Goal: Information Seeking & Learning: Check status

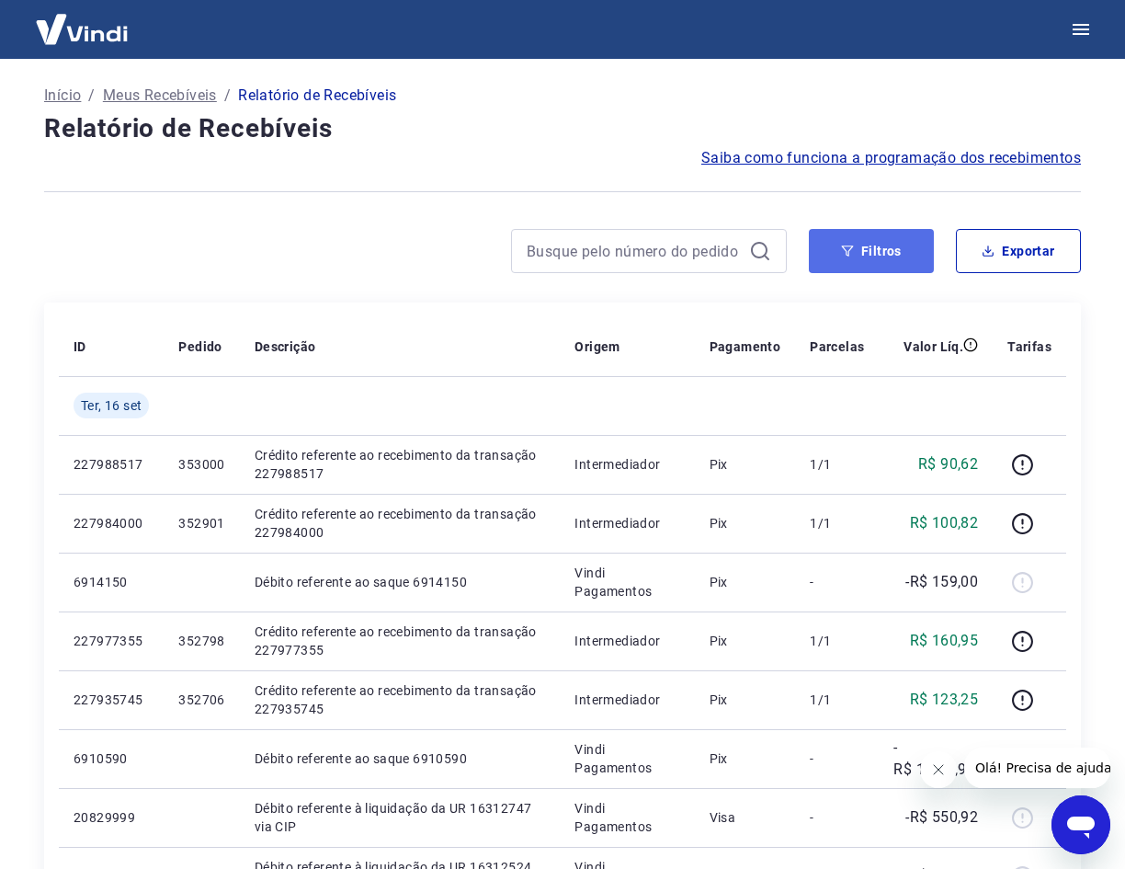
click at [874, 250] on button "Filtros" at bounding box center [871, 251] width 125 height 44
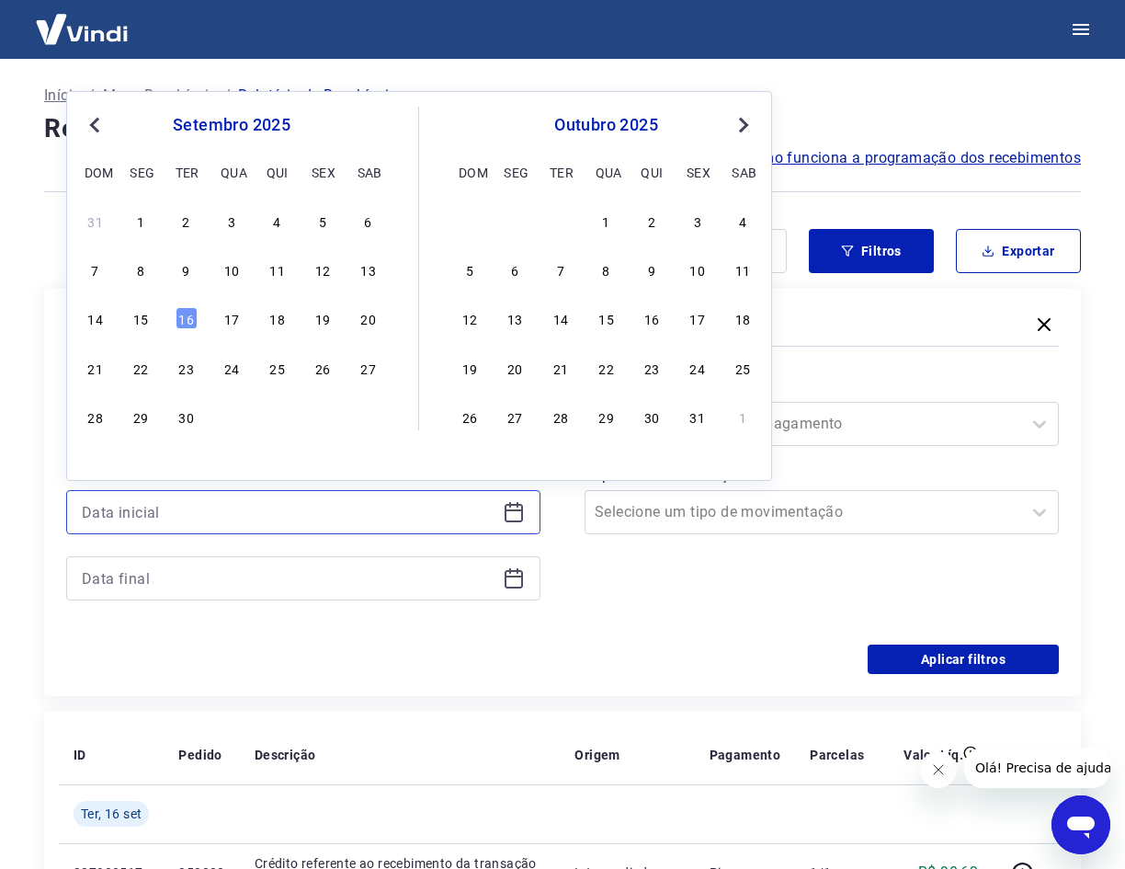
click at [344, 512] on input at bounding box center [289, 512] width 414 height 28
click at [242, 268] on div "10" at bounding box center [232, 269] width 22 height 22
type input "10/09/2025"
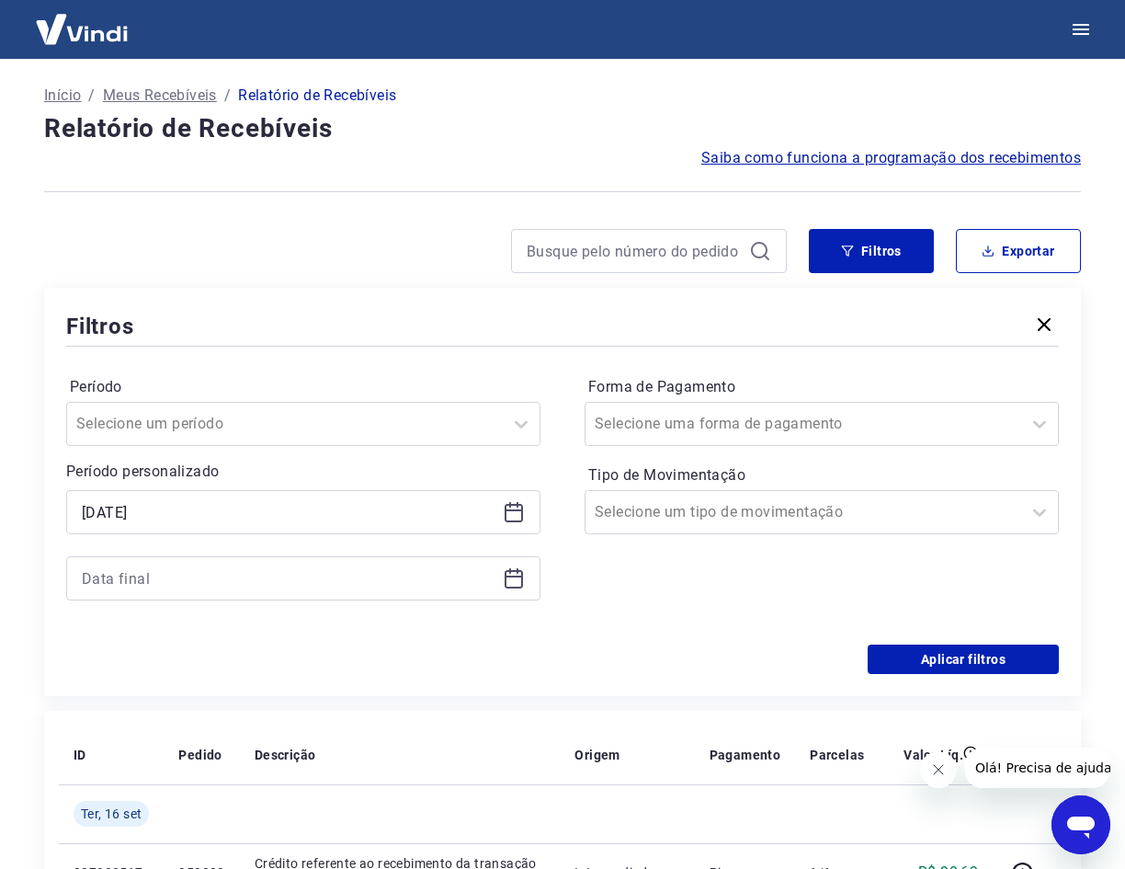
click at [500, 572] on div at bounding box center [303, 578] width 474 height 44
click at [521, 579] on icon at bounding box center [514, 579] width 18 height 18
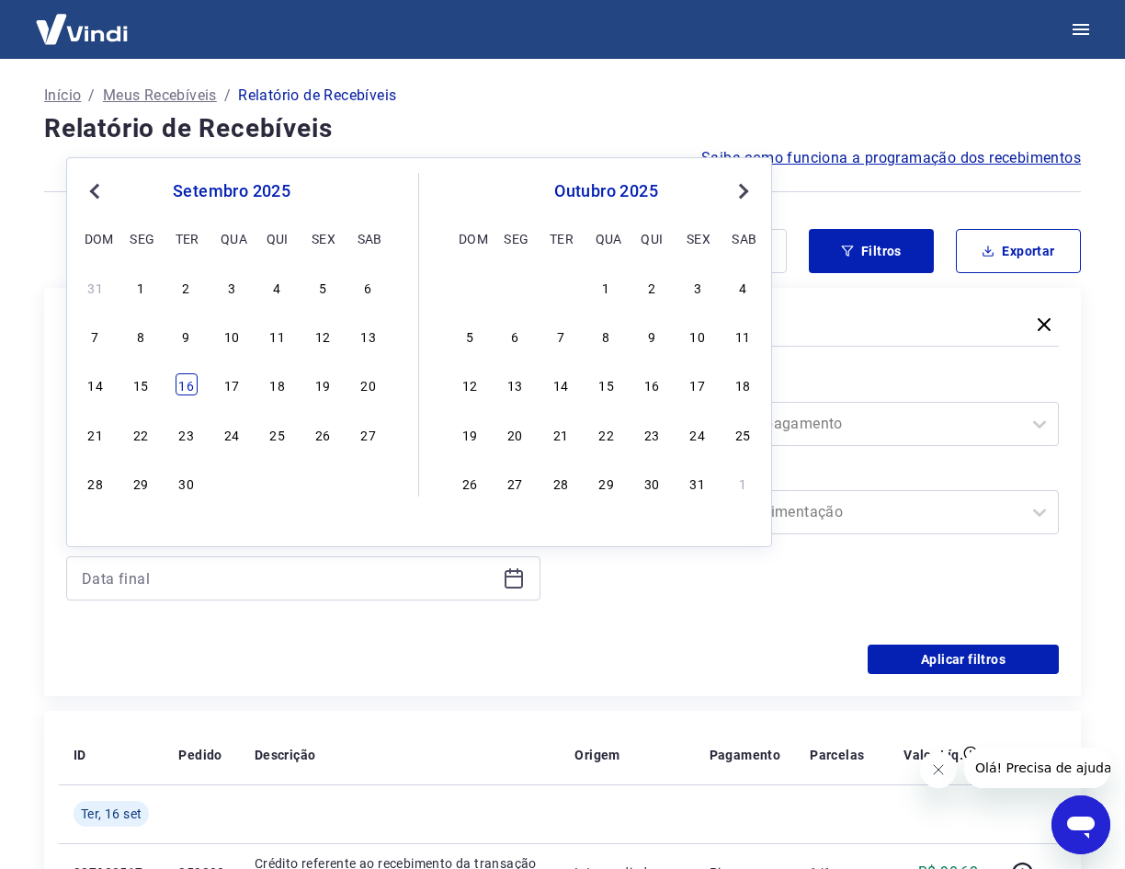
click at [184, 382] on div "16" at bounding box center [187, 384] width 22 height 22
type input "16/09/2025"
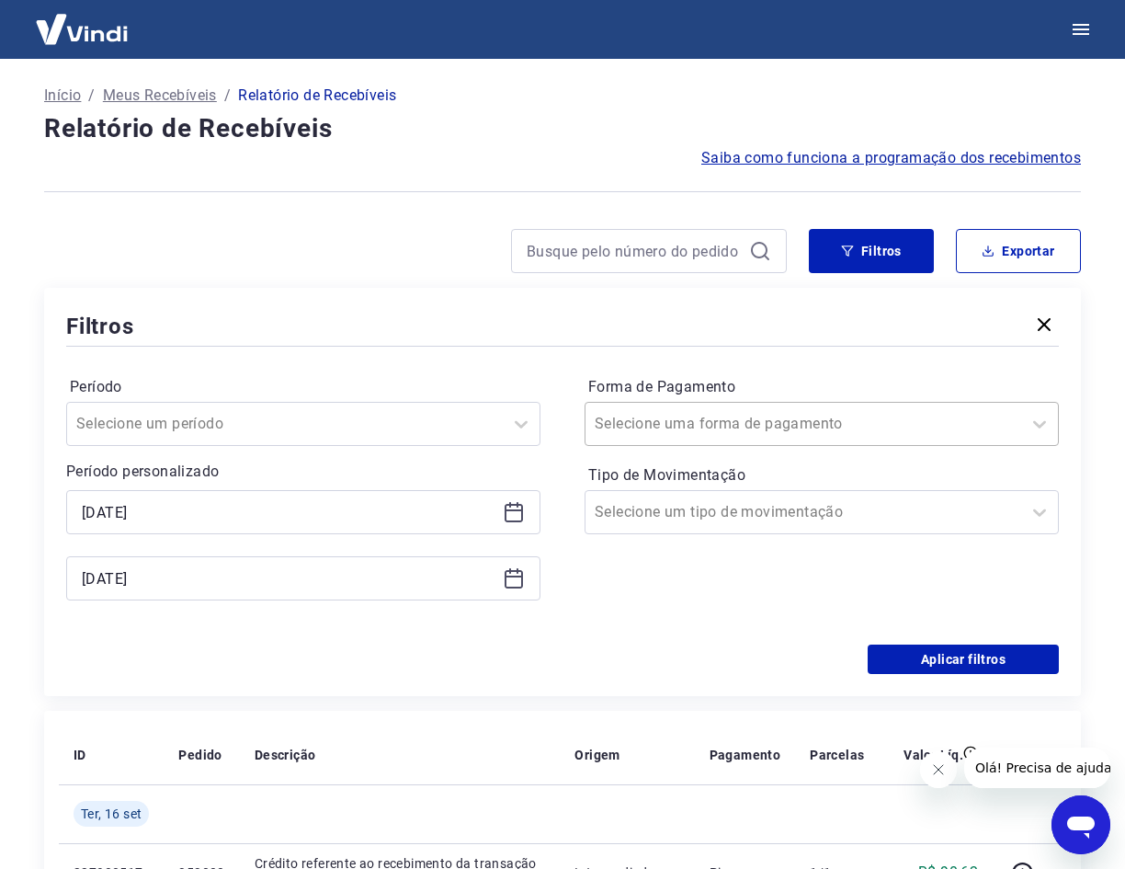
click at [744, 436] on div at bounding box center [803, 424] width 417 height 26
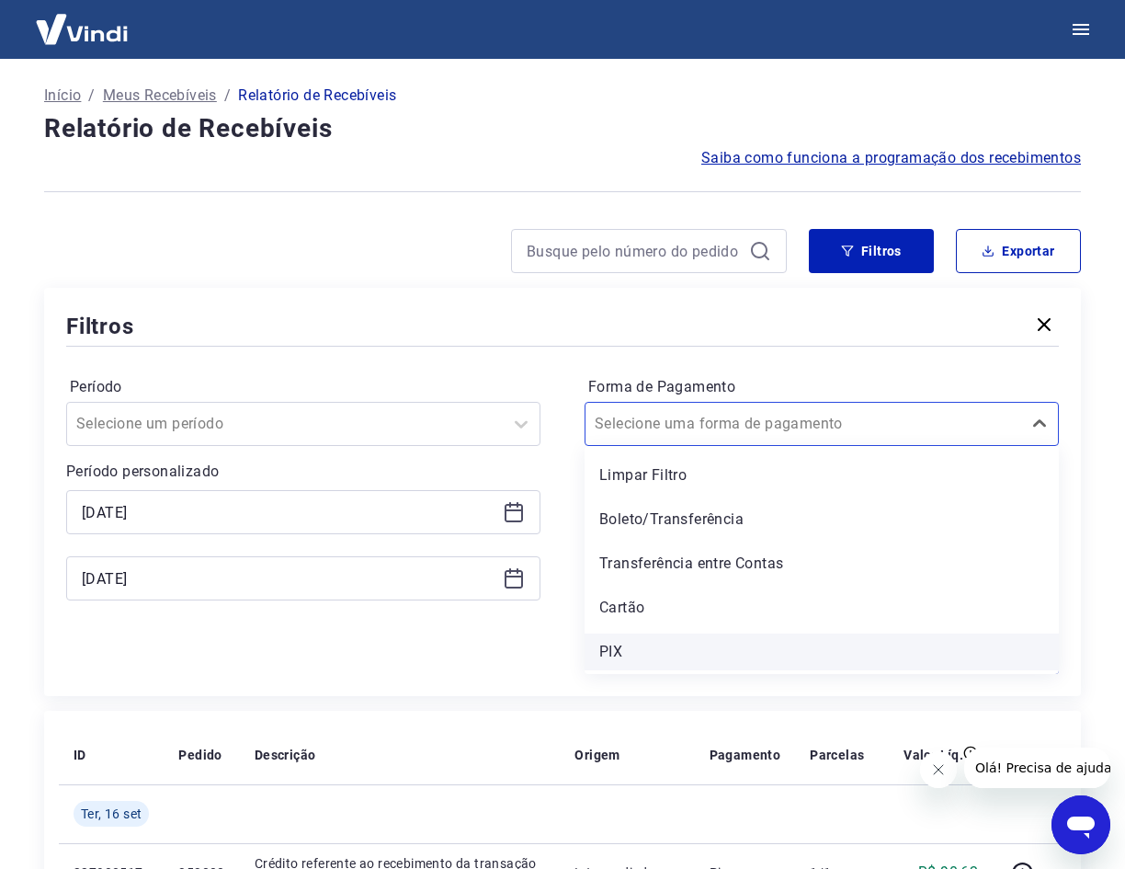
click at [661, 646] on div "PIX" at bounding box center [822, 651] width 474 height 37
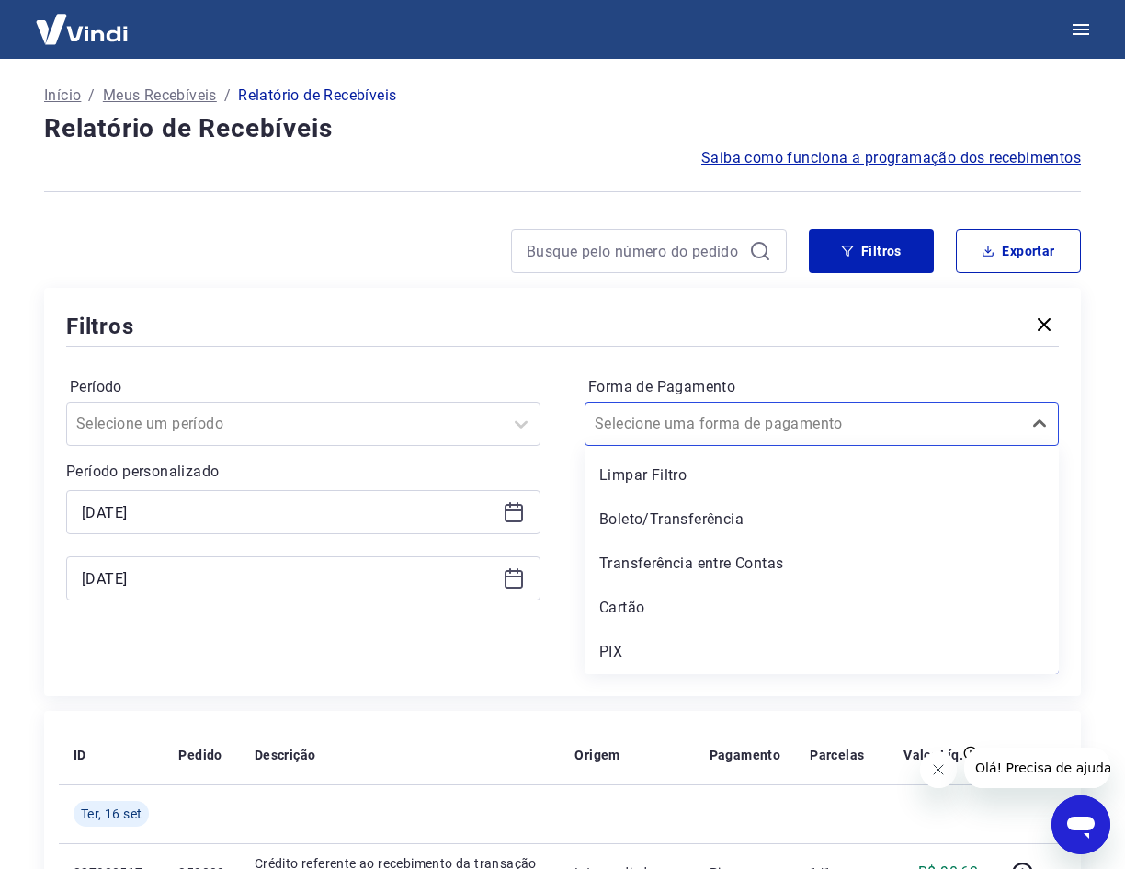
click at [943, 762] on icon "Fechar mensagem da empresa" at bounding box center [937, 769] width 15 height 15
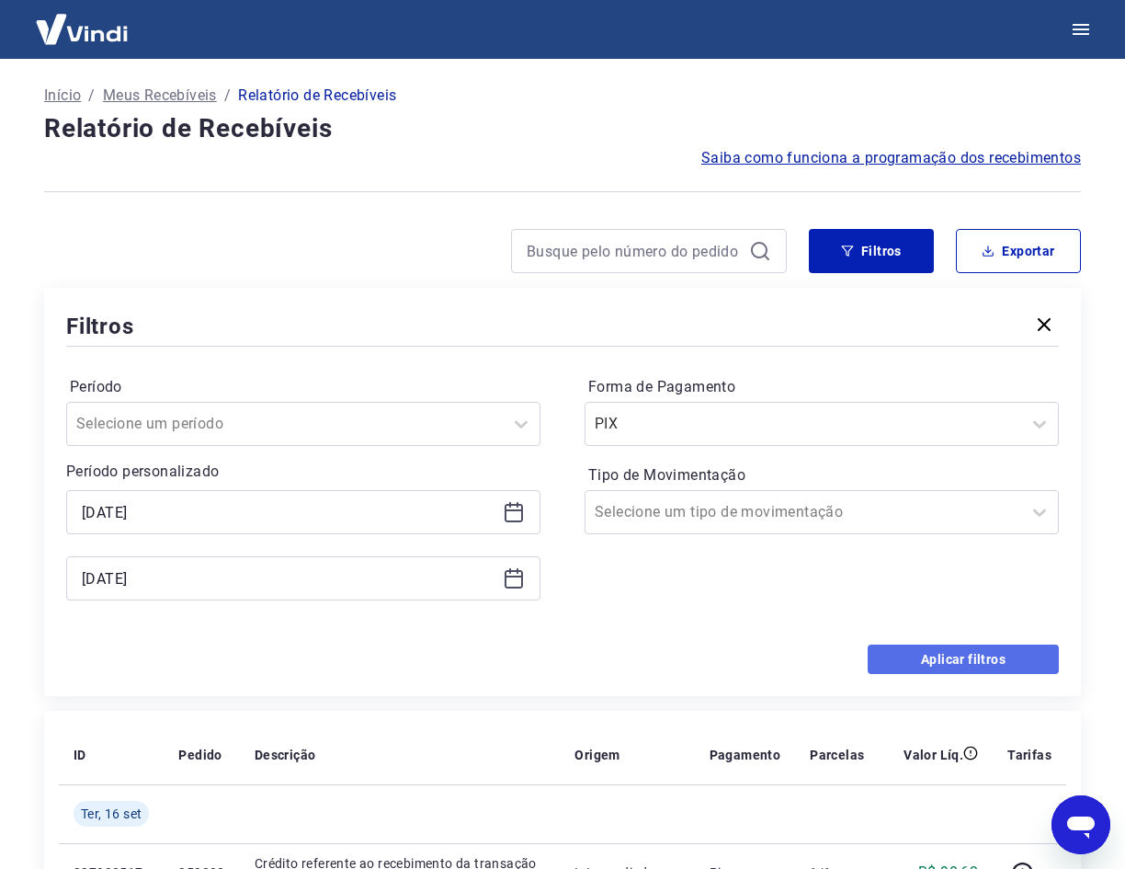
click at [968, 655] on button "Aplicar filtros" at bounding box center [963, 658] width 191 height 29
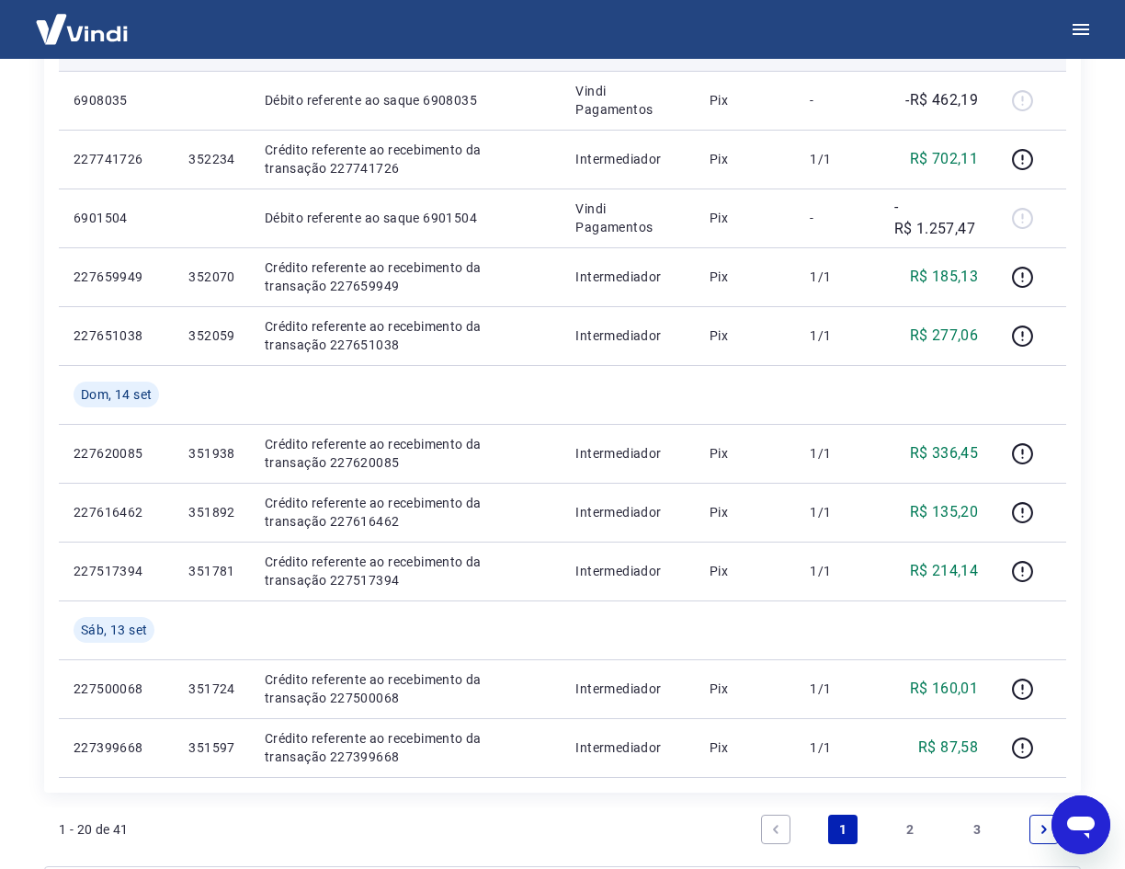
scroll to position [1288, 0]
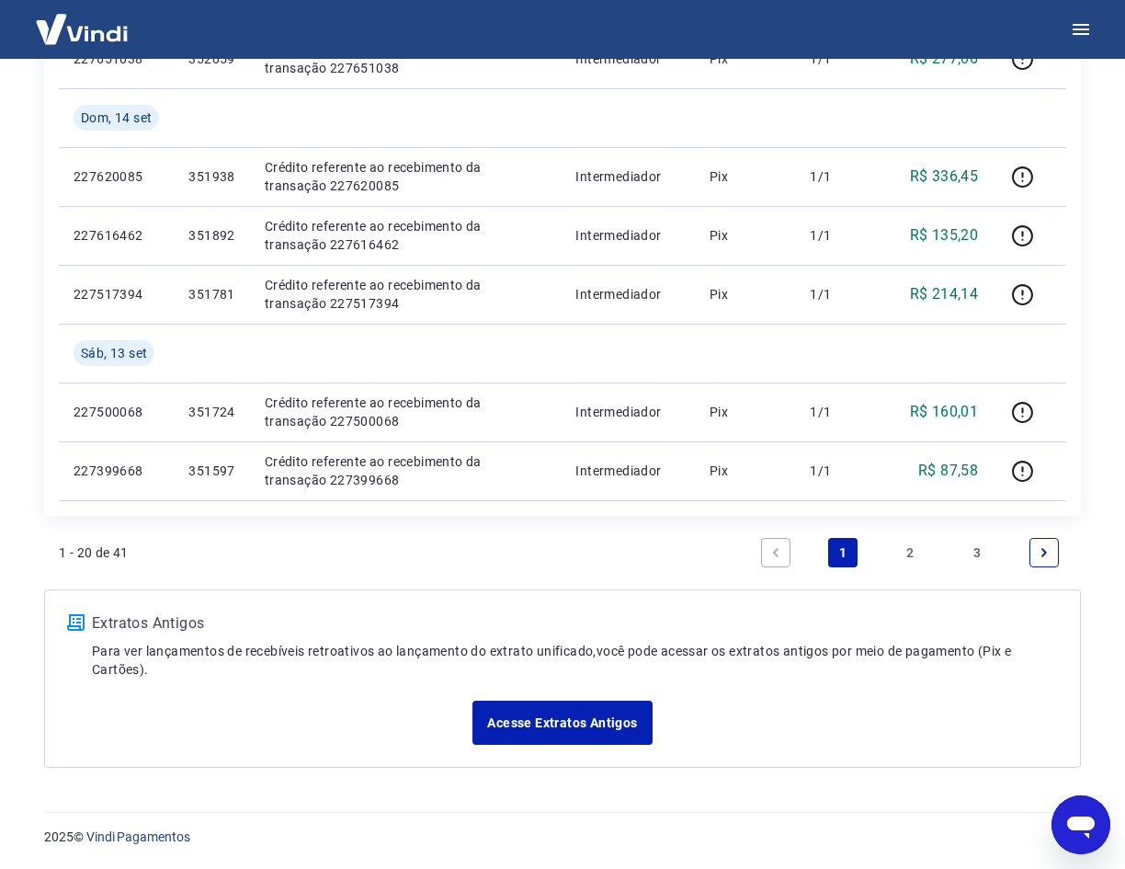
click at [973, 545] on link "3" at bounding box center [976, 552] width 29 height 29
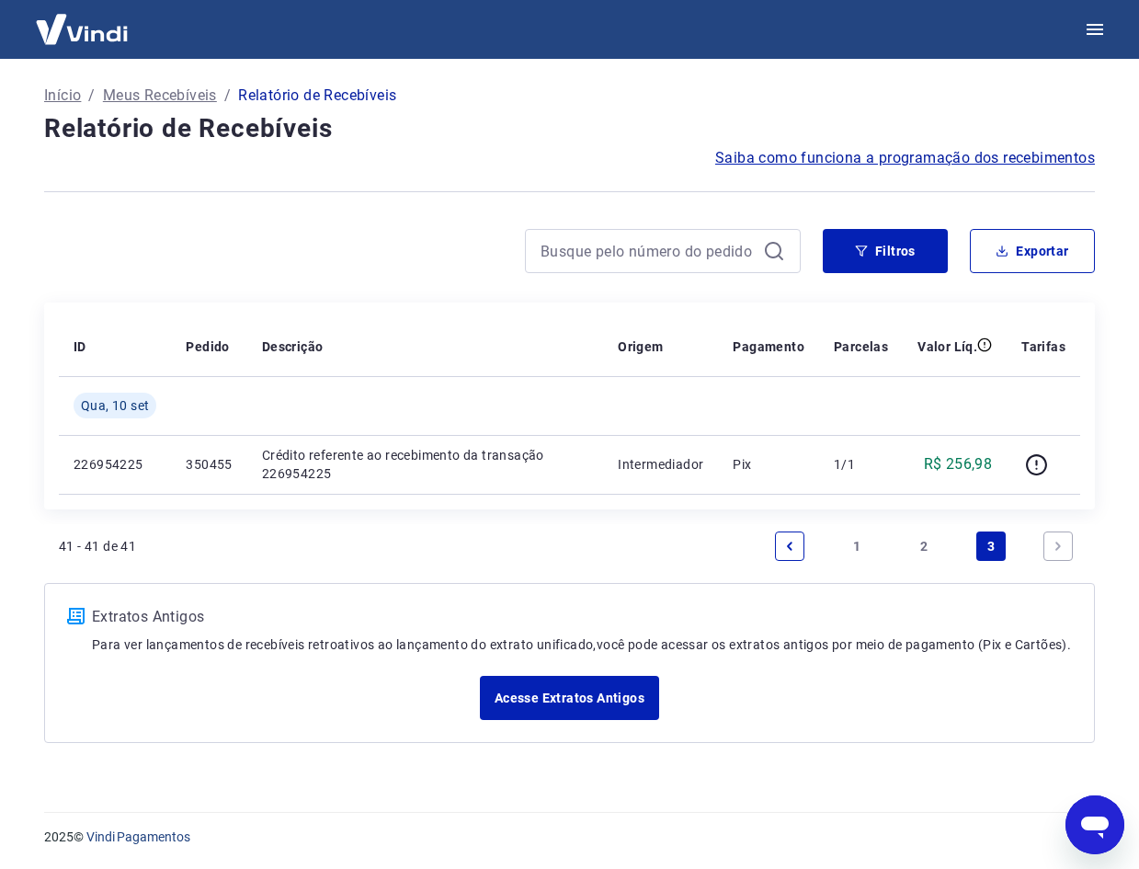
click at [926, 540] on link "2" at bounding box center [923, 545] width 29 height 29
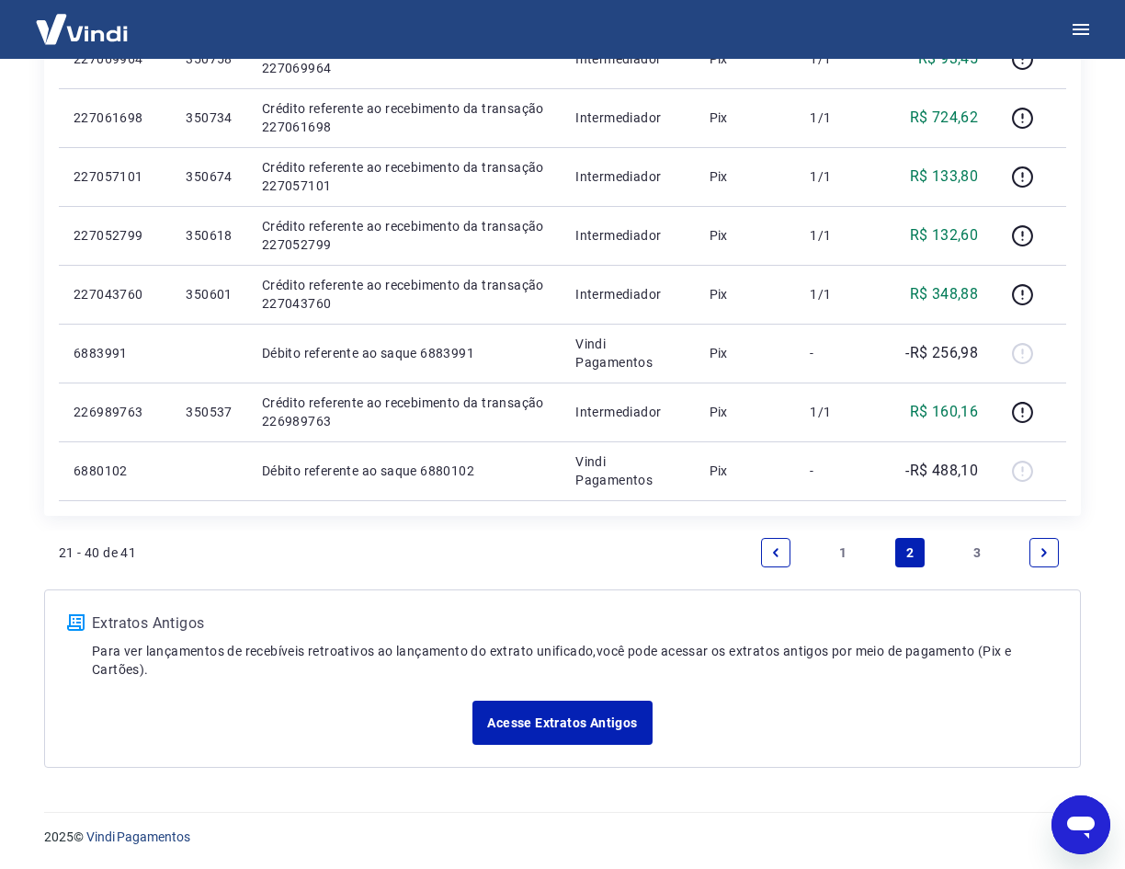
scroll to position [1137, 0]
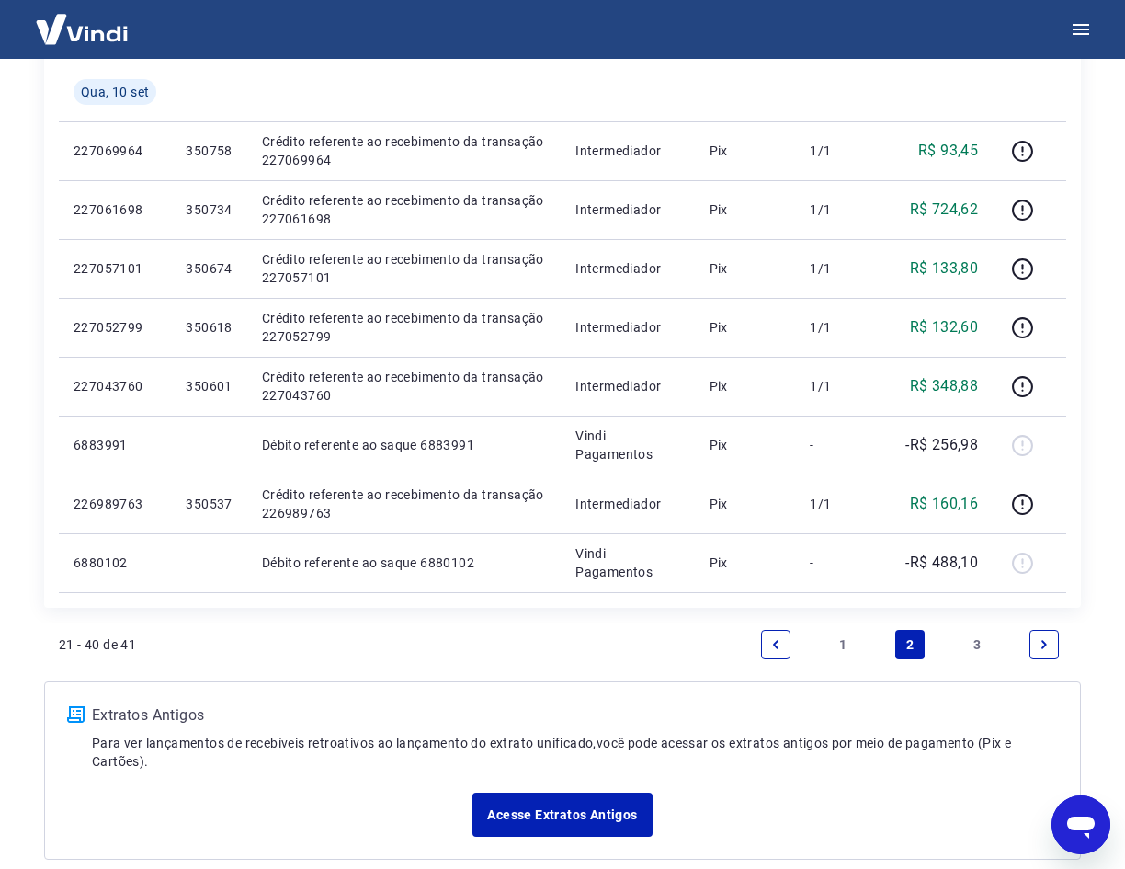
click at [978, 640] on link "3" at bounding box center [976, 644] width 29 height 29
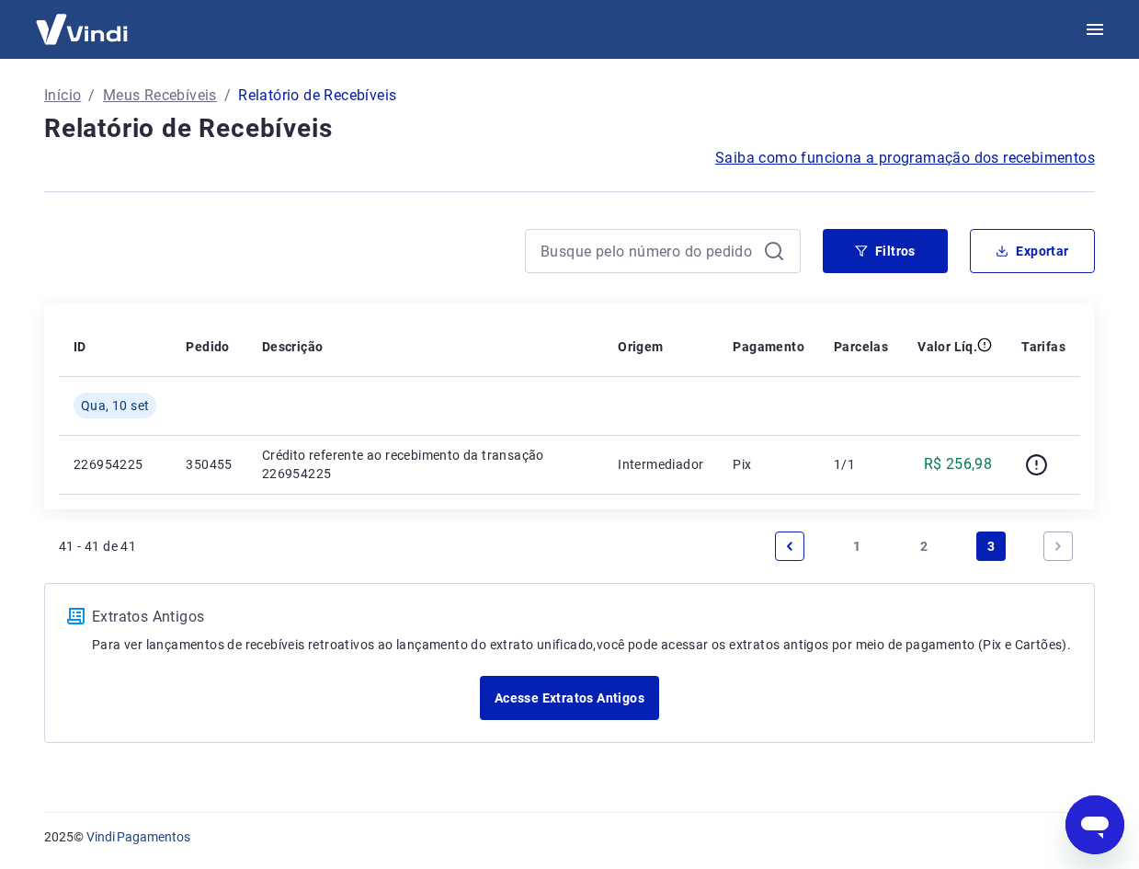
click at [927, 542] on link "2" at bounding box center [923, 545] width 29 height 29
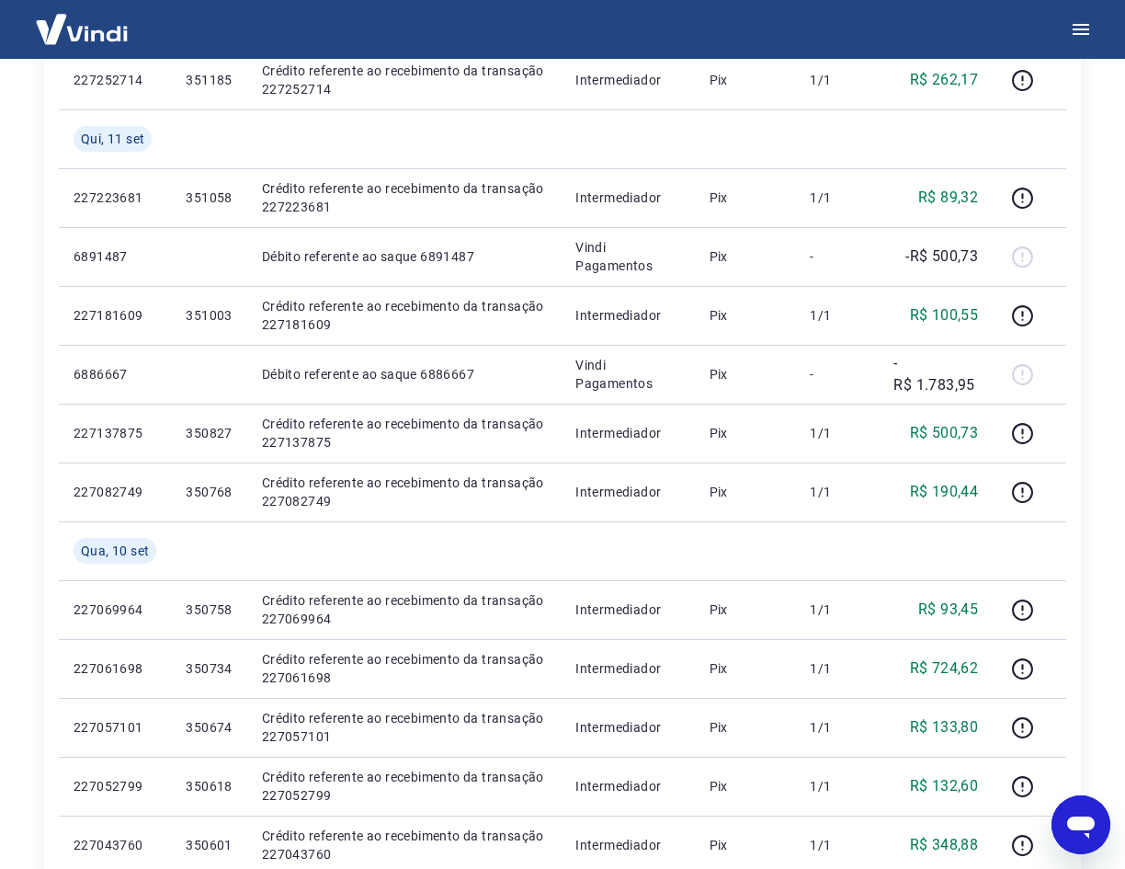
scroll to position [1103, 0]
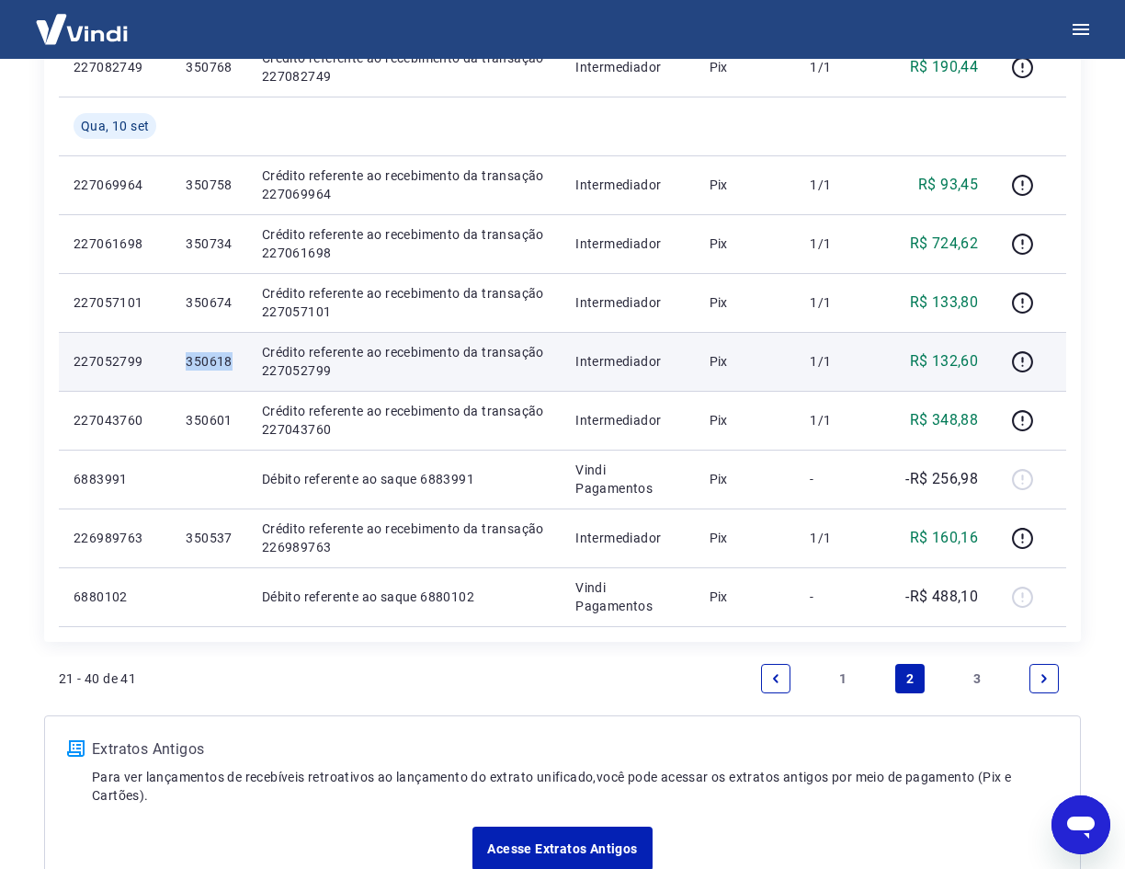
drag, startPoint x: 233, startPoint y: 364, endPoint x: 178, endPoint y: 364, distance: 54.2
click at [178, 364] on td "350618" at bounding box center [208, 361] width 75 height 59
copy p "350618"
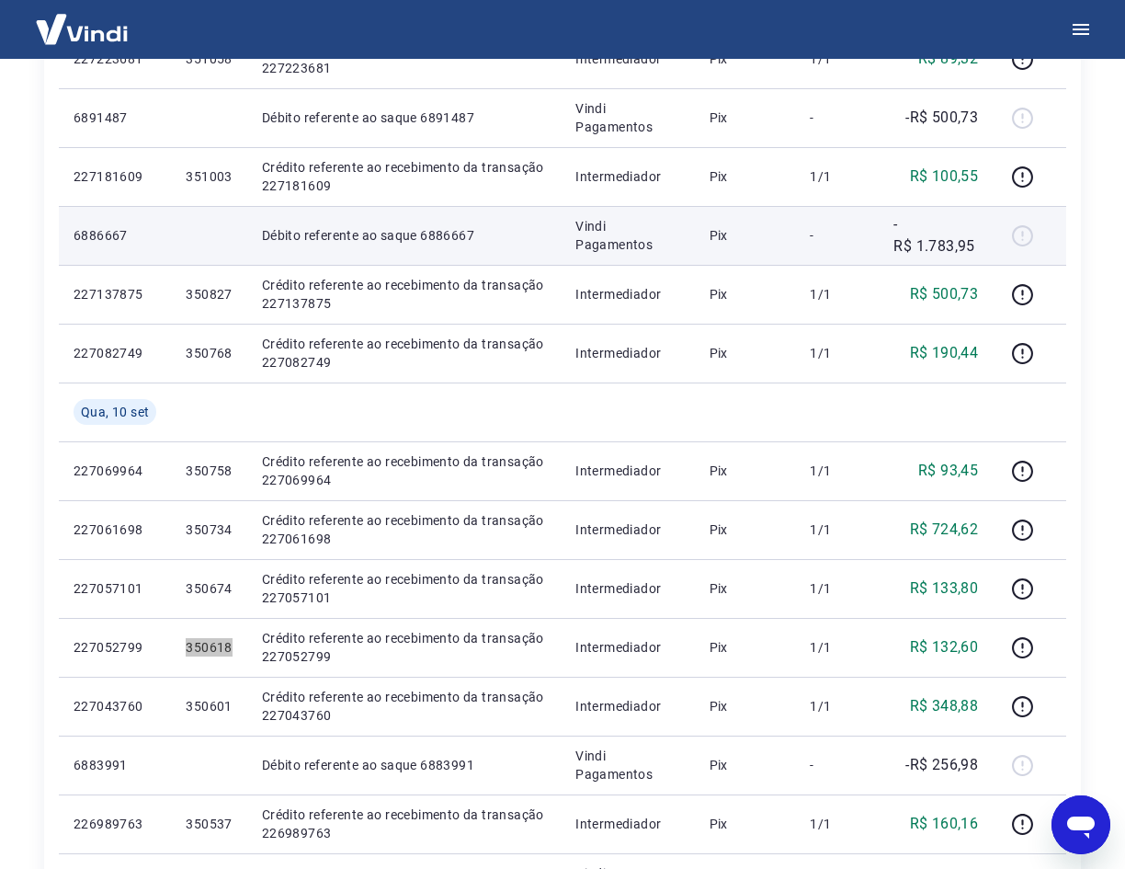
scroll to position [1011, 0]
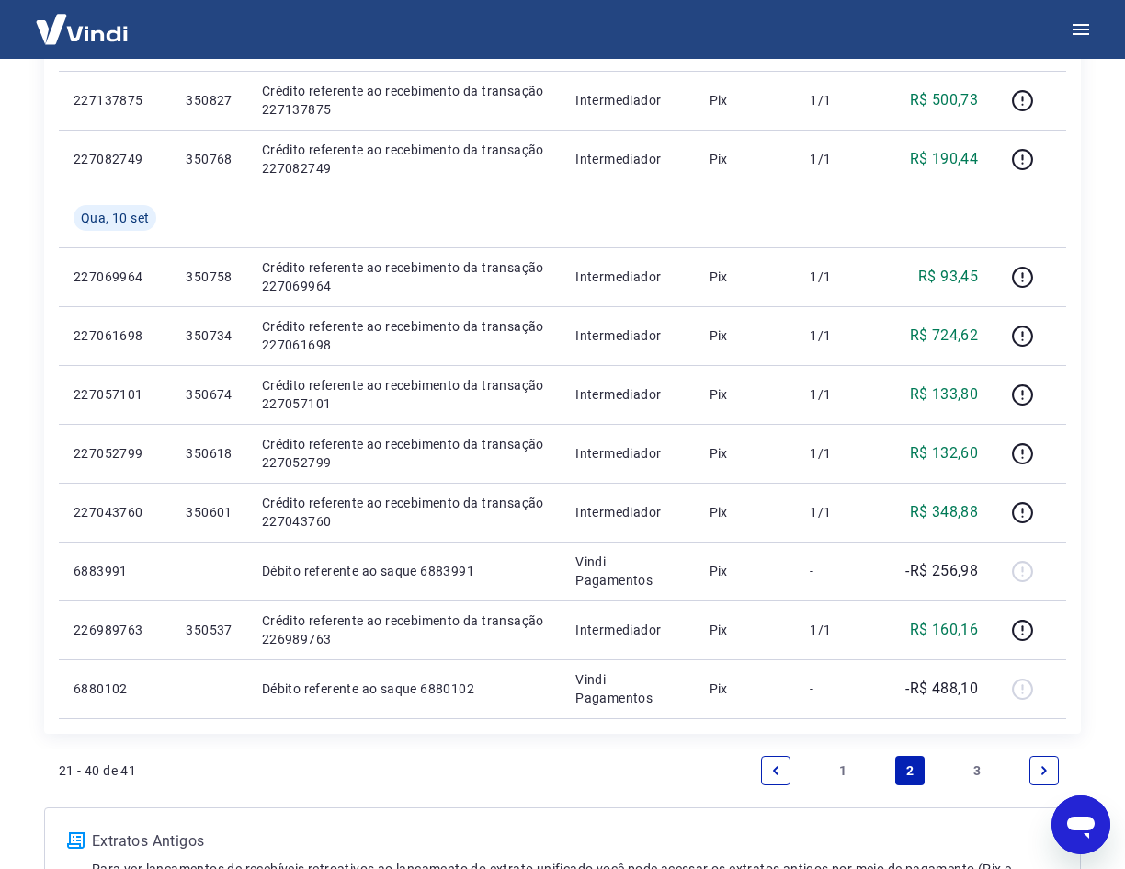
click at [983, 766] on link "3" at bounding box center [976, 770] width 29 height 29
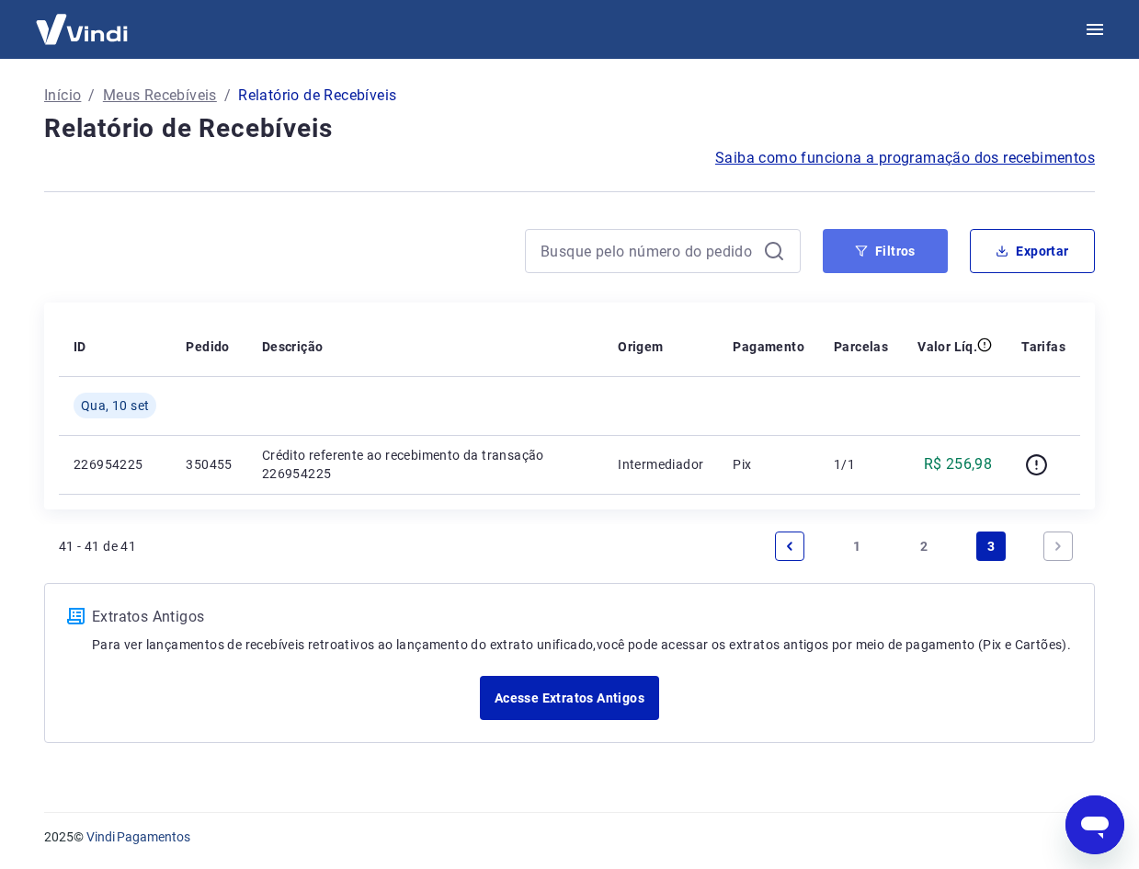
click at [875, 260] on button "Filtros" at bounding box center [885, 251] width 125 height 44
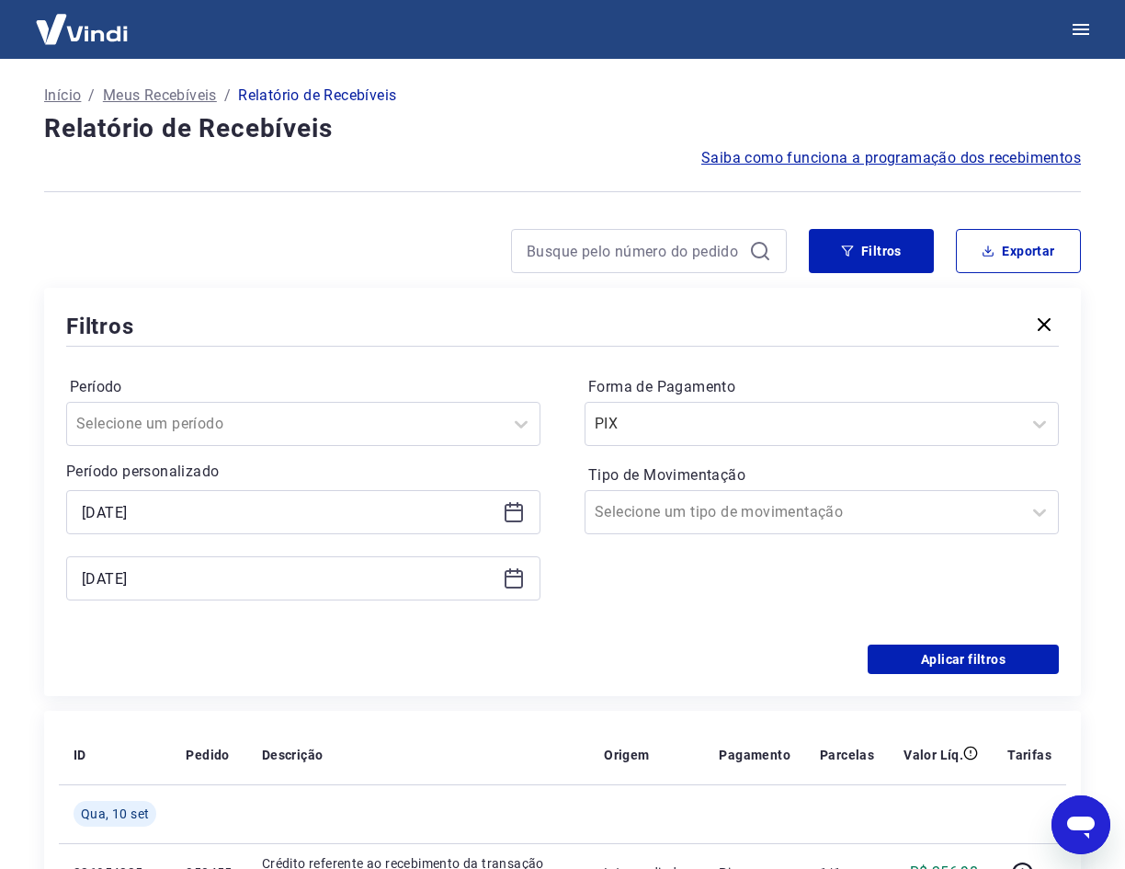
click at [515, 506] on icon at bounding box center [514, 512] width 22 height 22
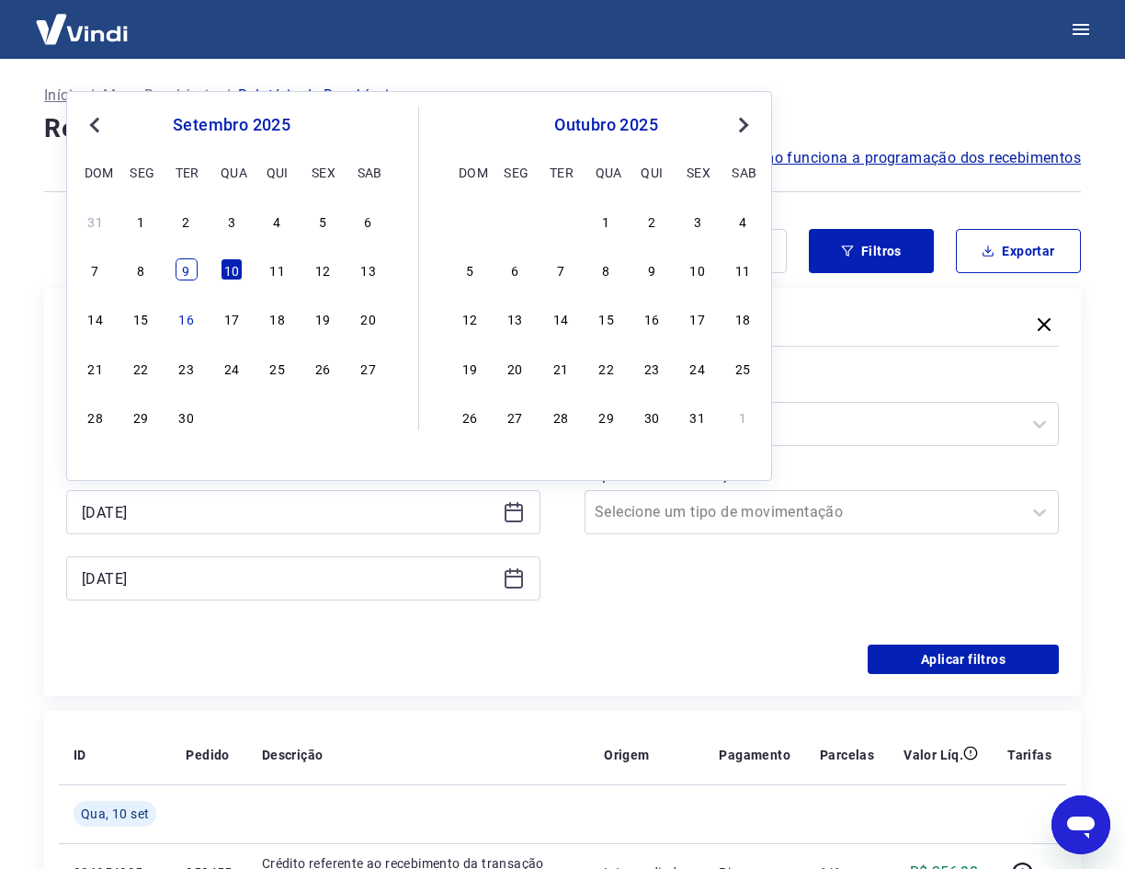
click at [186, 278] on div "9" at bounding box center [187, 269] width 22 height 22
type input "09/09/2025"
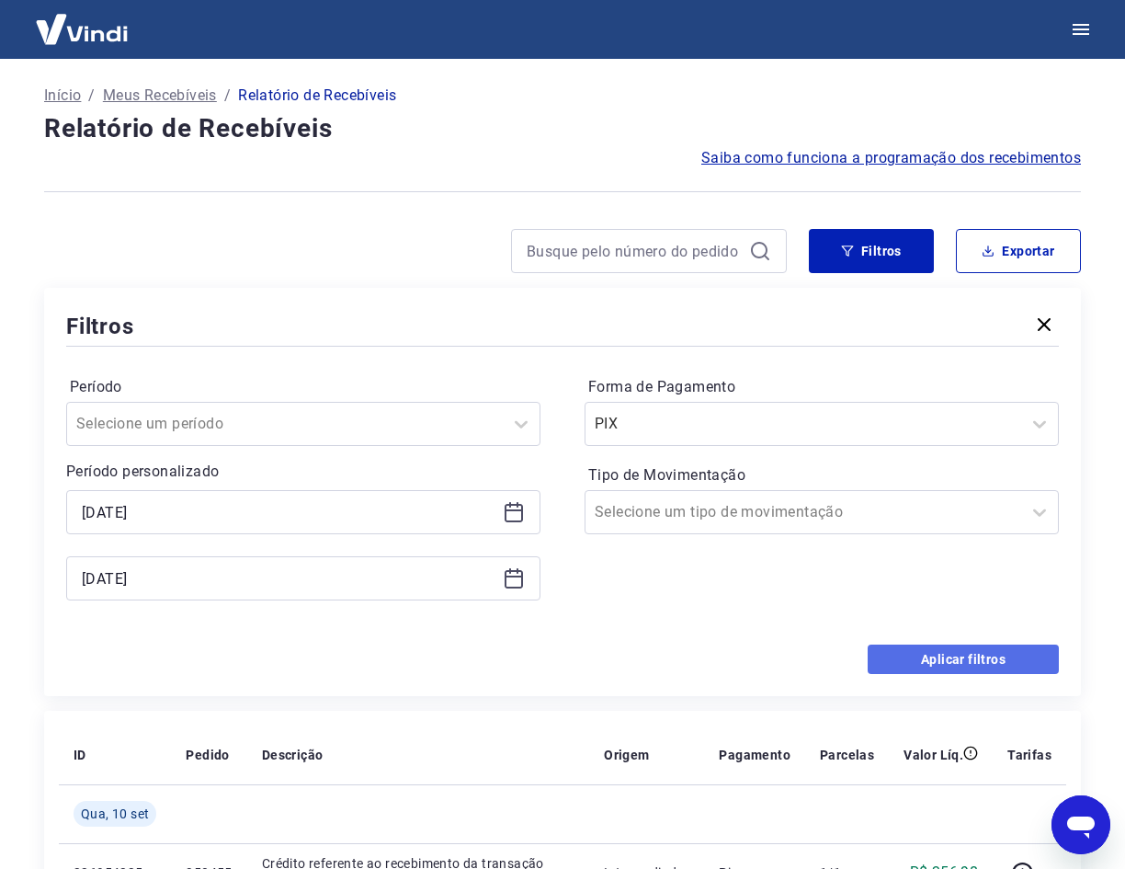
click at [926, 652] on button "Aplicar filtros" at bounding box center [963, 658] width 191 height 29
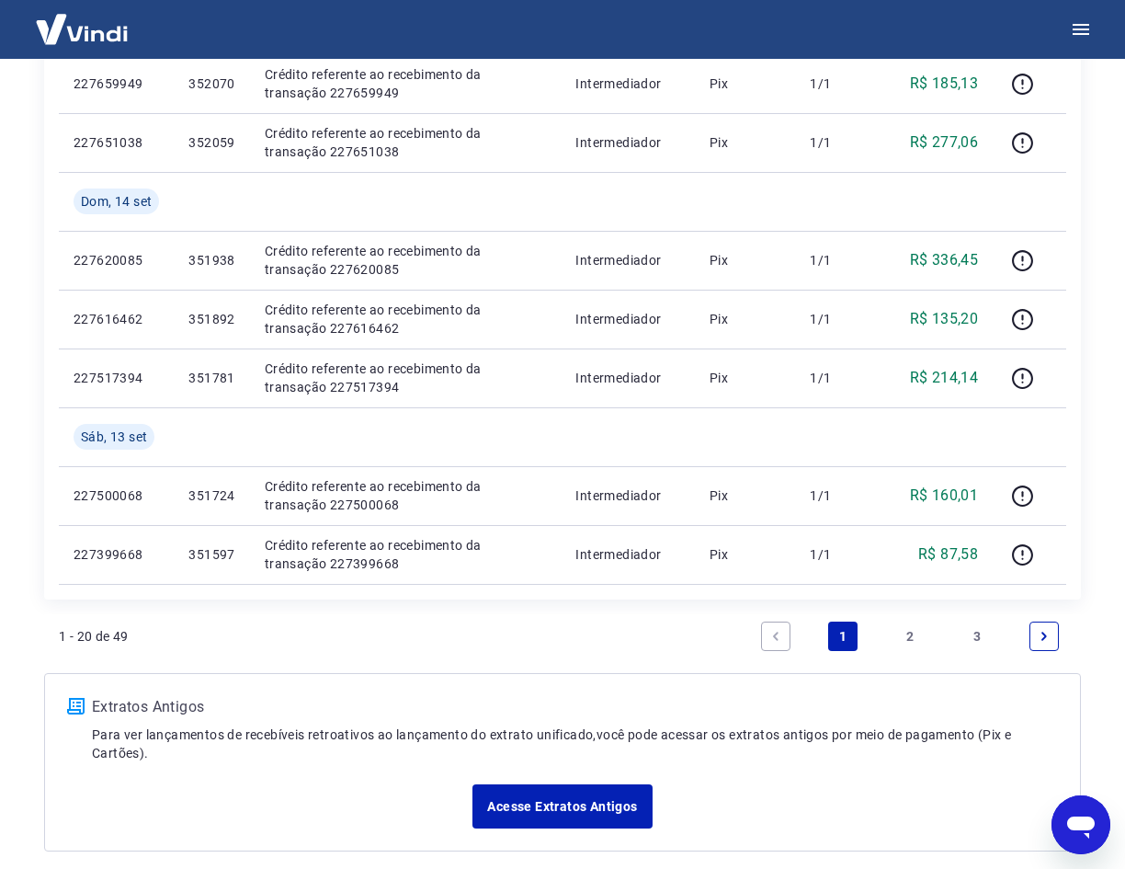
scroll to position [1288, 0]
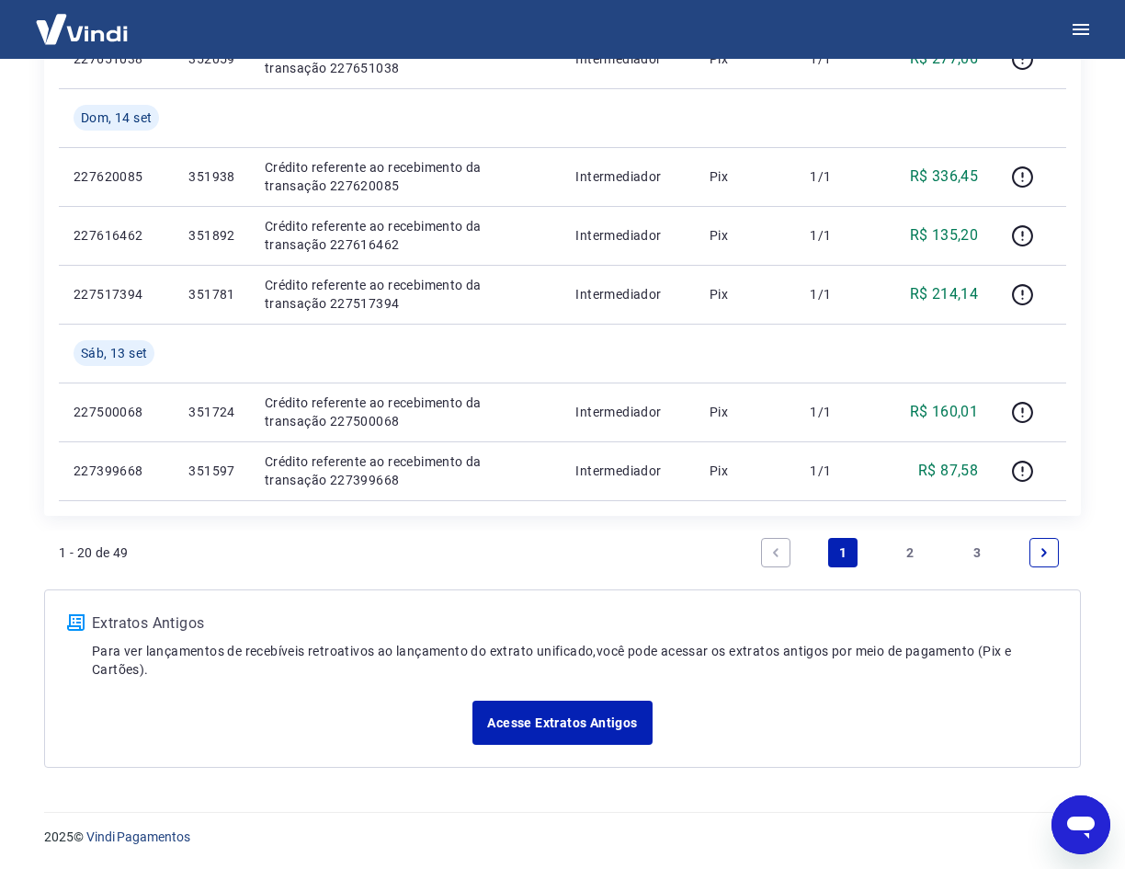
click at [983, 546] on link "3" at bounding box center [976, 552] width 29 height 29
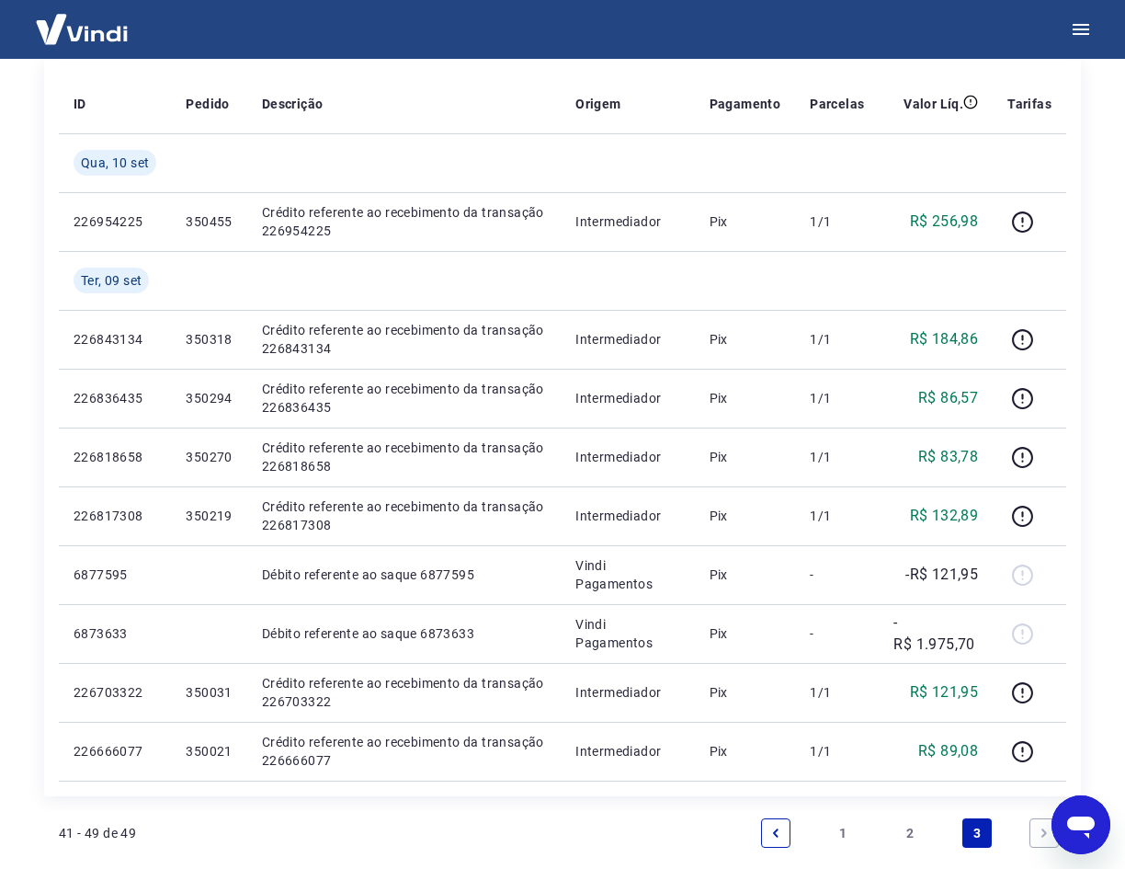
scroll to position [276, 0]
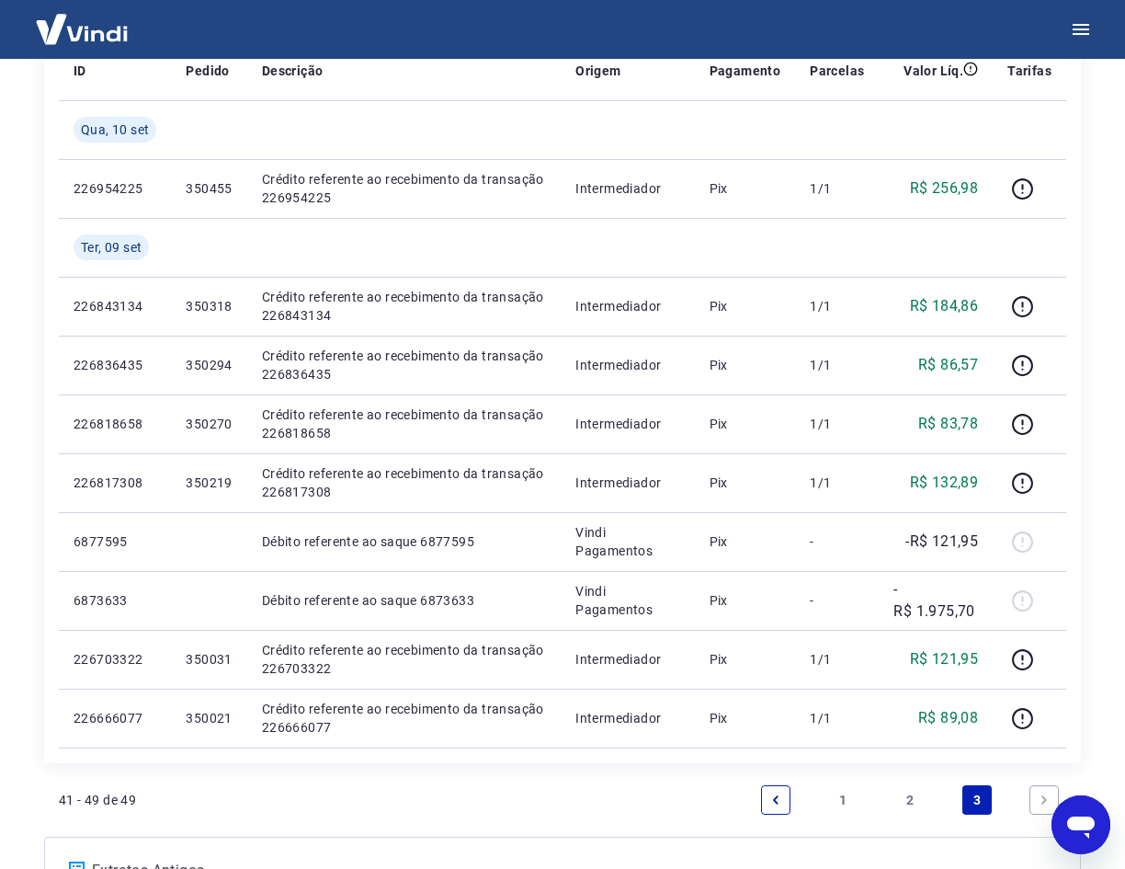
click at [915, 796] on link "2" at bounding box center [909, 799] width 29 height 29
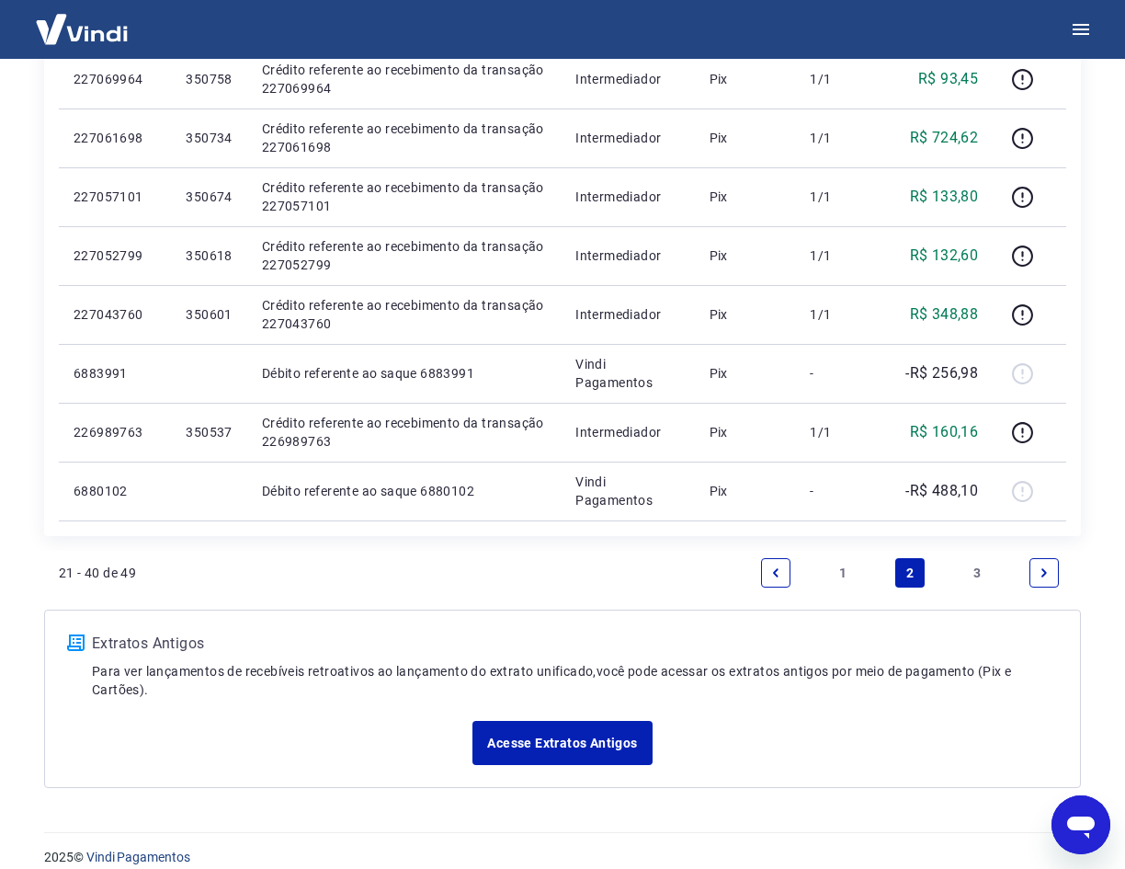
scroll to position [1229, 0]
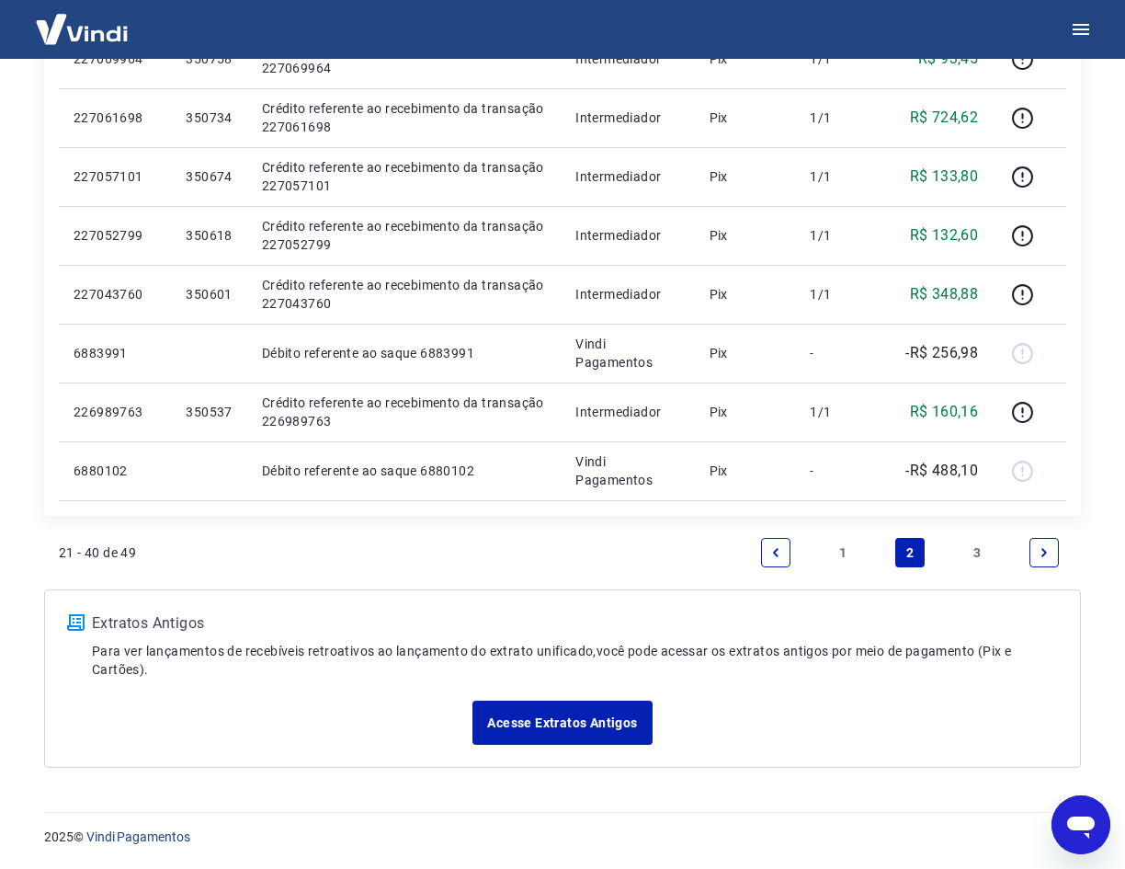
click at [842, 550] on link "1" at bounding box center [842, 552] width 29 height 29
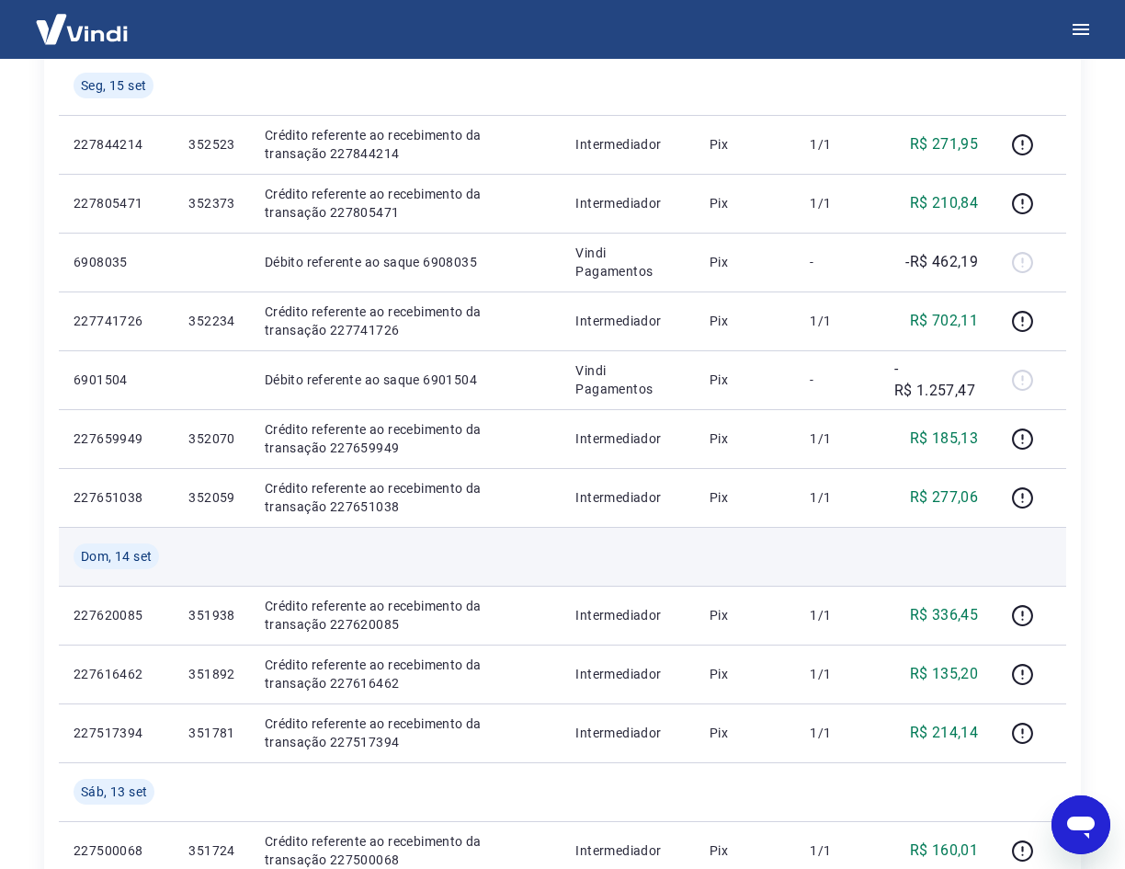
scroll to position [827, 0]
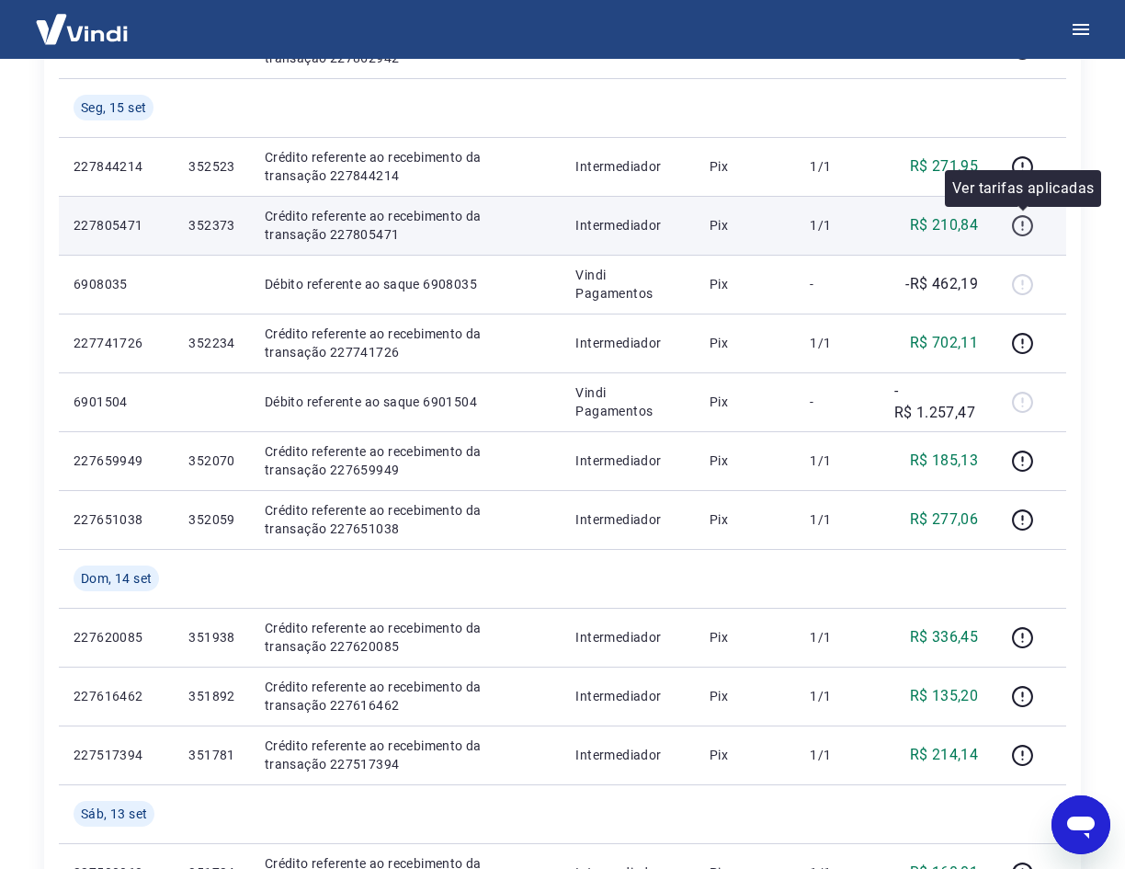
click at [1022, 226] on icon "button" at bounding box center [1022, 225] width 23 height 23
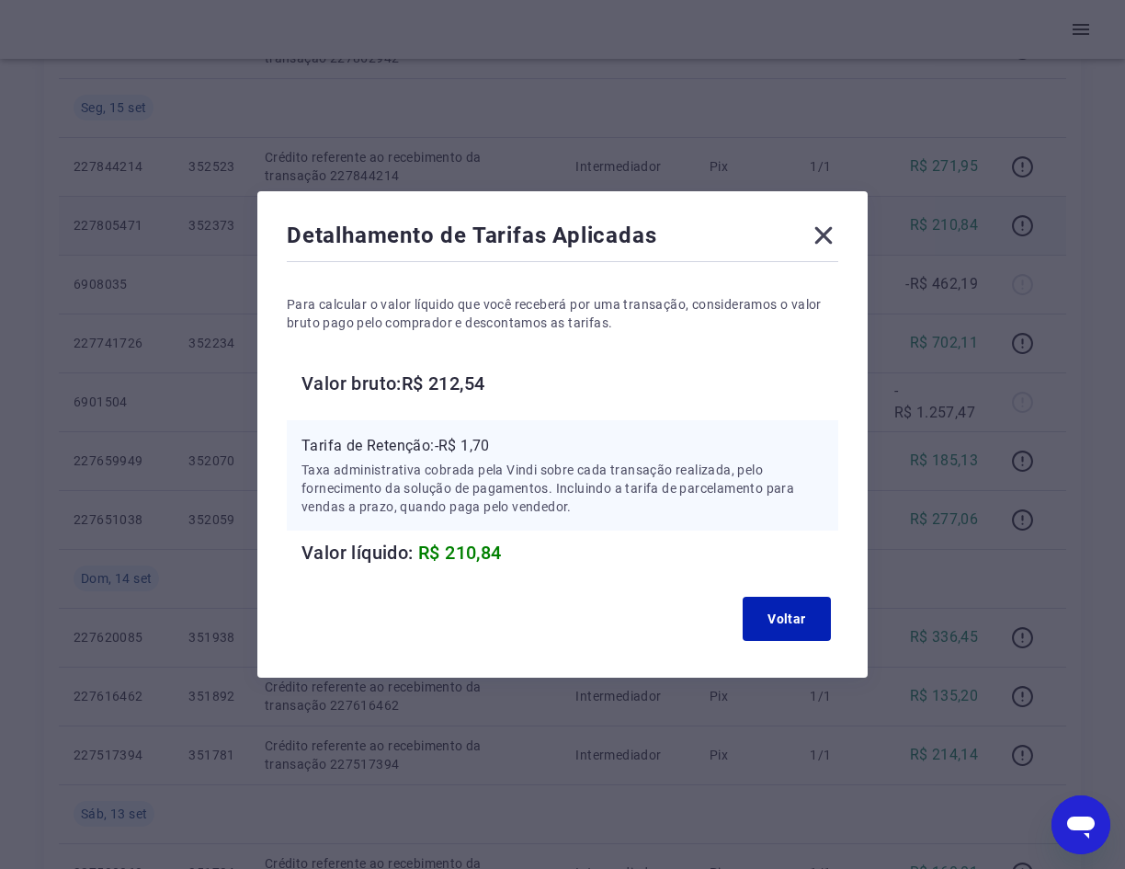
click at [830, 229] on icon at bounding box center [823, 235] width 29 height 29
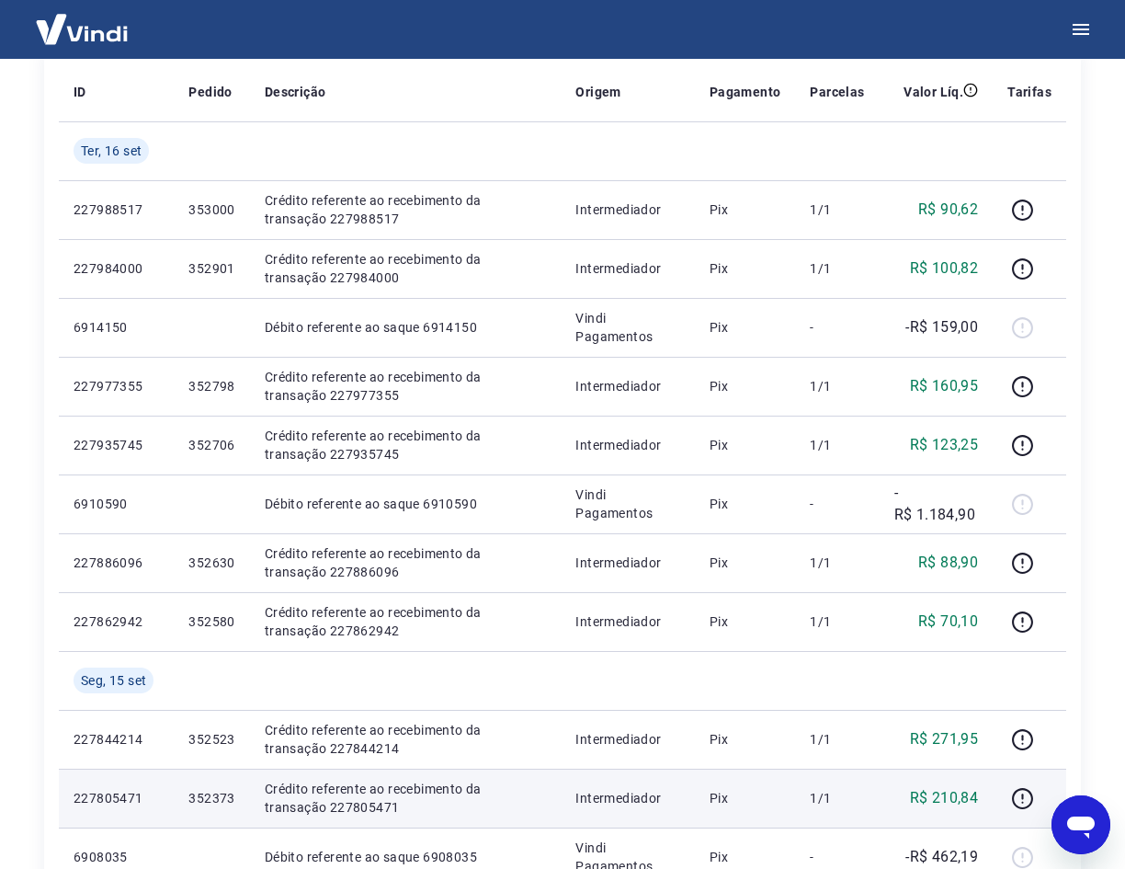
scroll to position [184, 0]
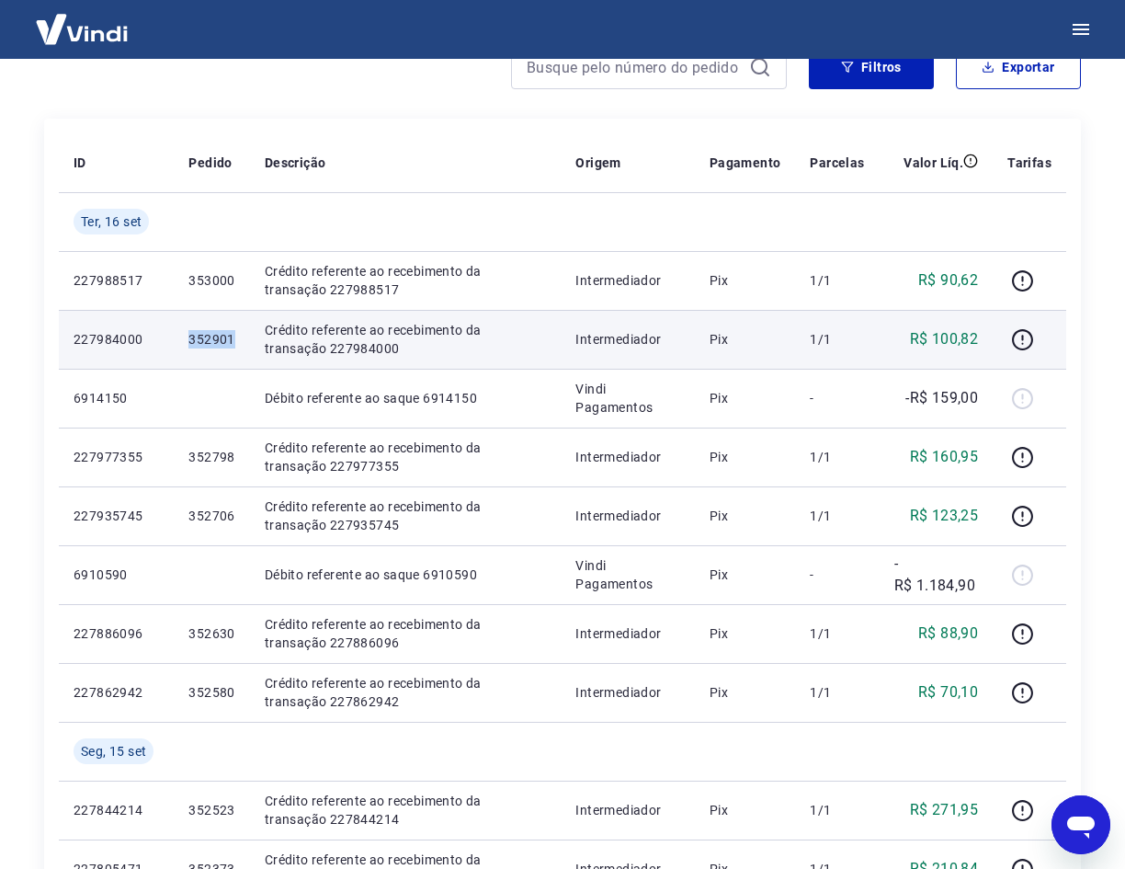
drag, startPoint x: 240, startPoint y: 343, endPoint x: 188, endPoint y: 348, distance: 51.8
click at [188, 348] on td "352901" at bounding box center [211, 339] width 75 height 59
copy p "352901"
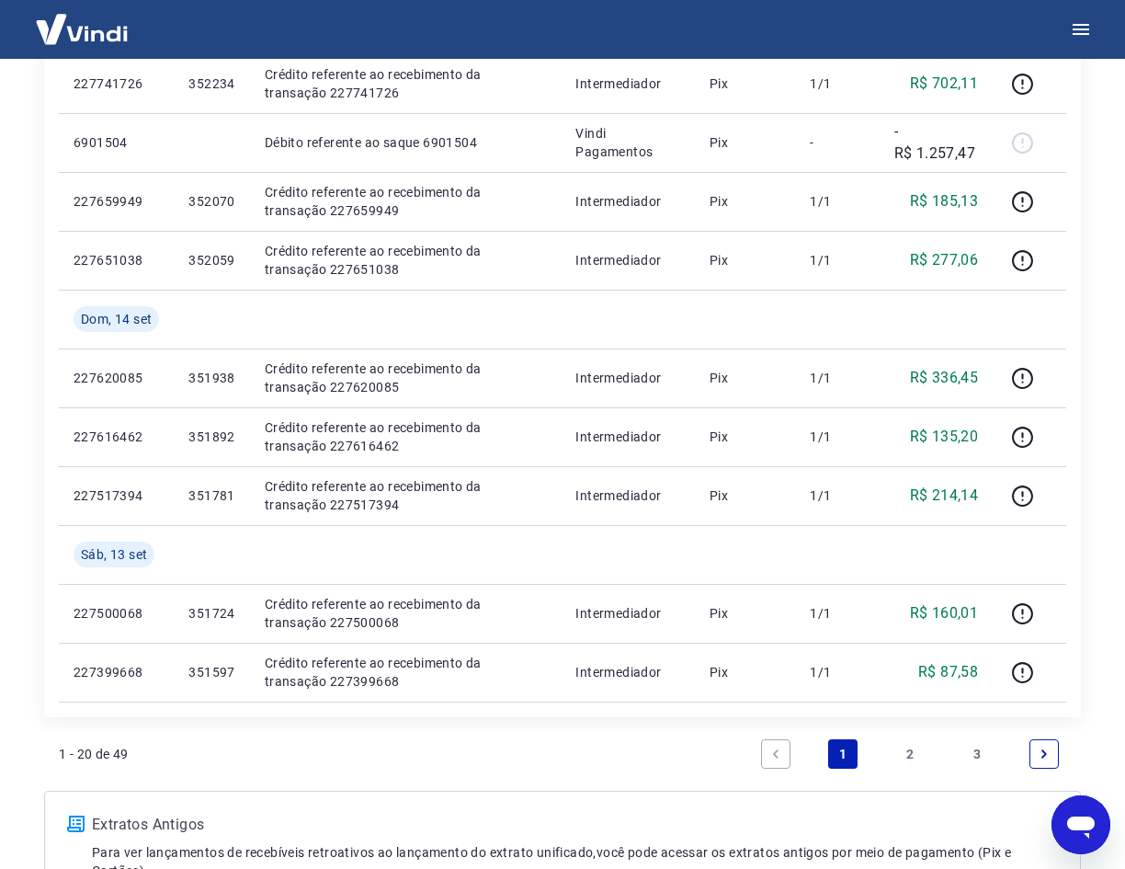
scroll to position [1103, 0]
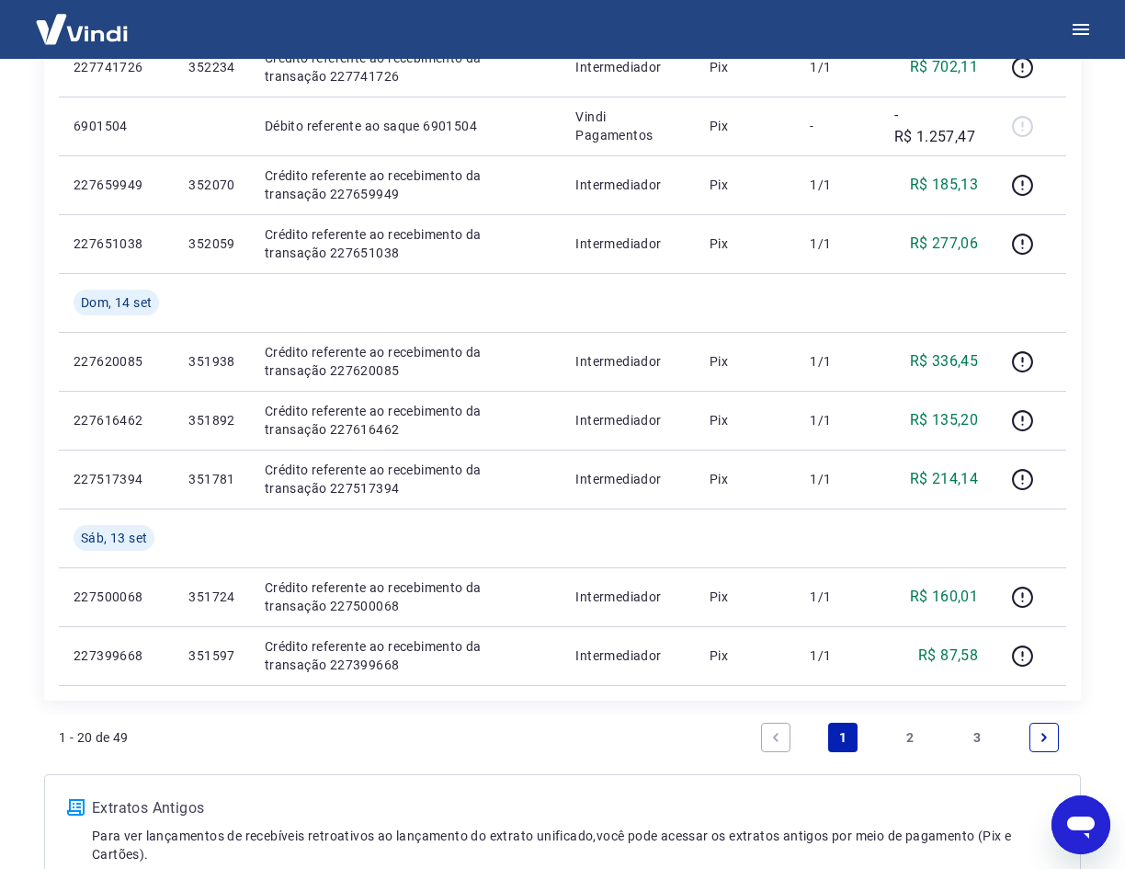
click at [915, 738] on link "2" at bounding box center [909, 736] width 29 height 29
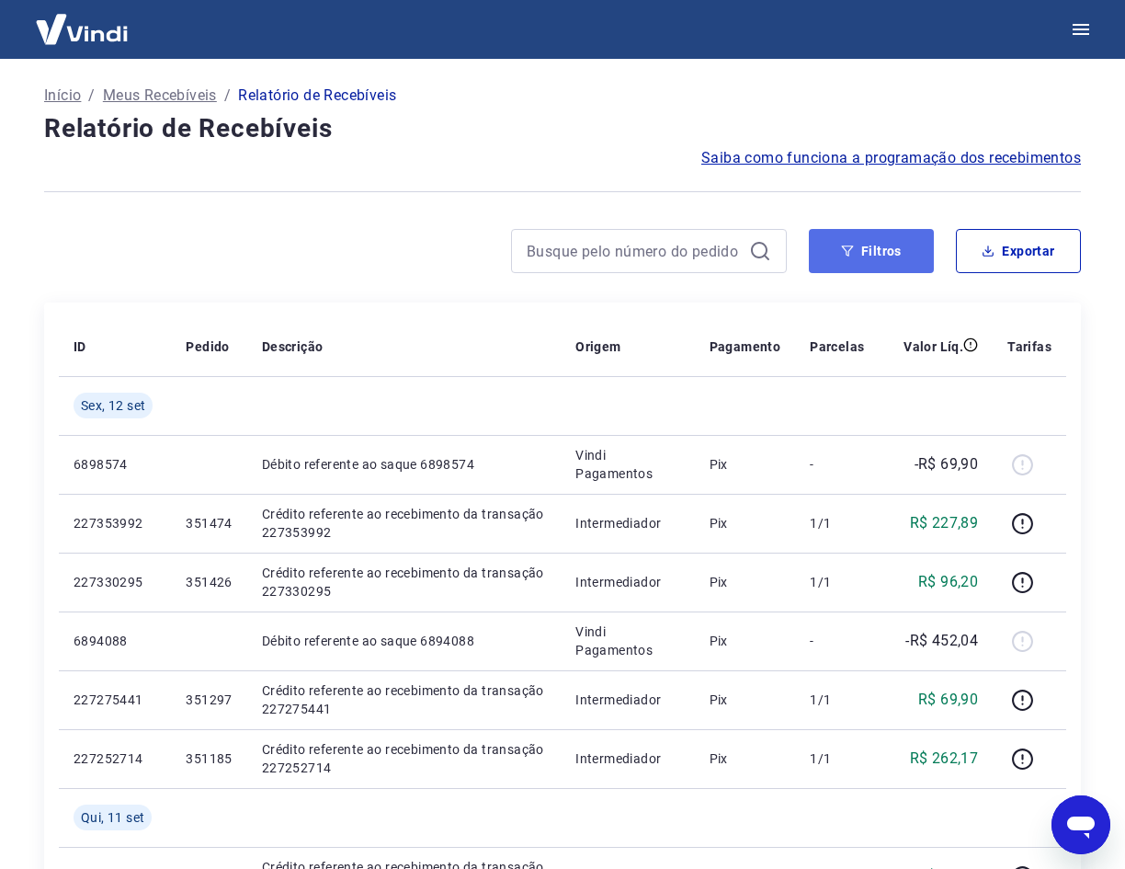
click at [887, 245] on button "Filtros" at bounding box center [871, 251] width 125 height 44
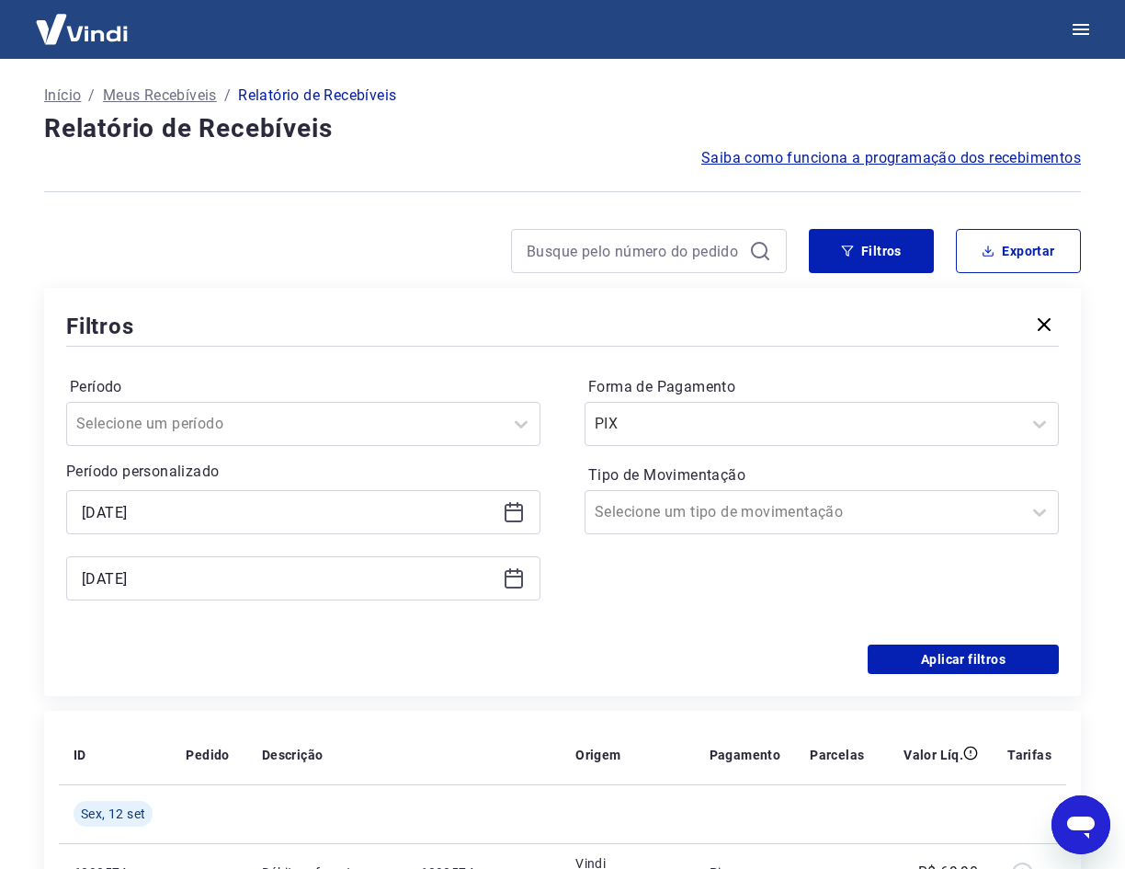
click at [510, 514] on icon at bounding box center [514, 512] width 22 height 22
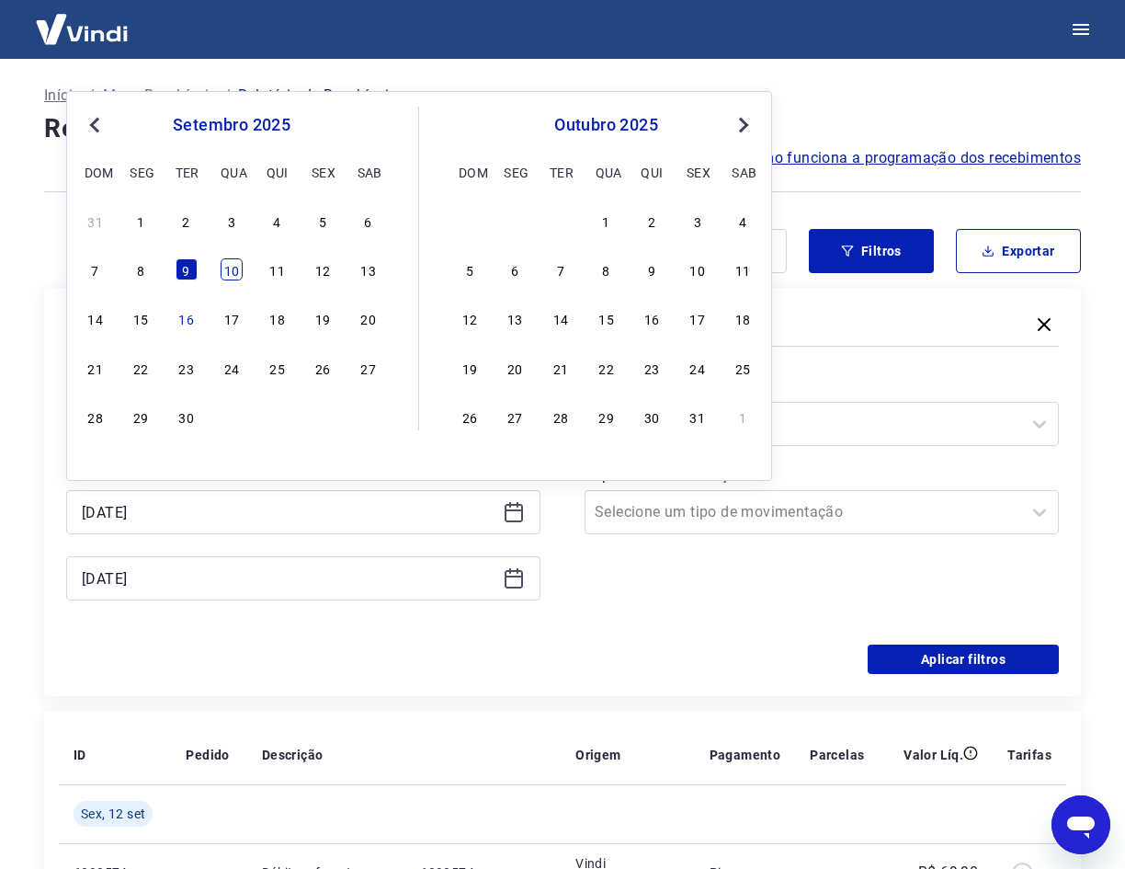
click at [232, 271] on div "10" at bounding box center [232, 269] width 22 height 22
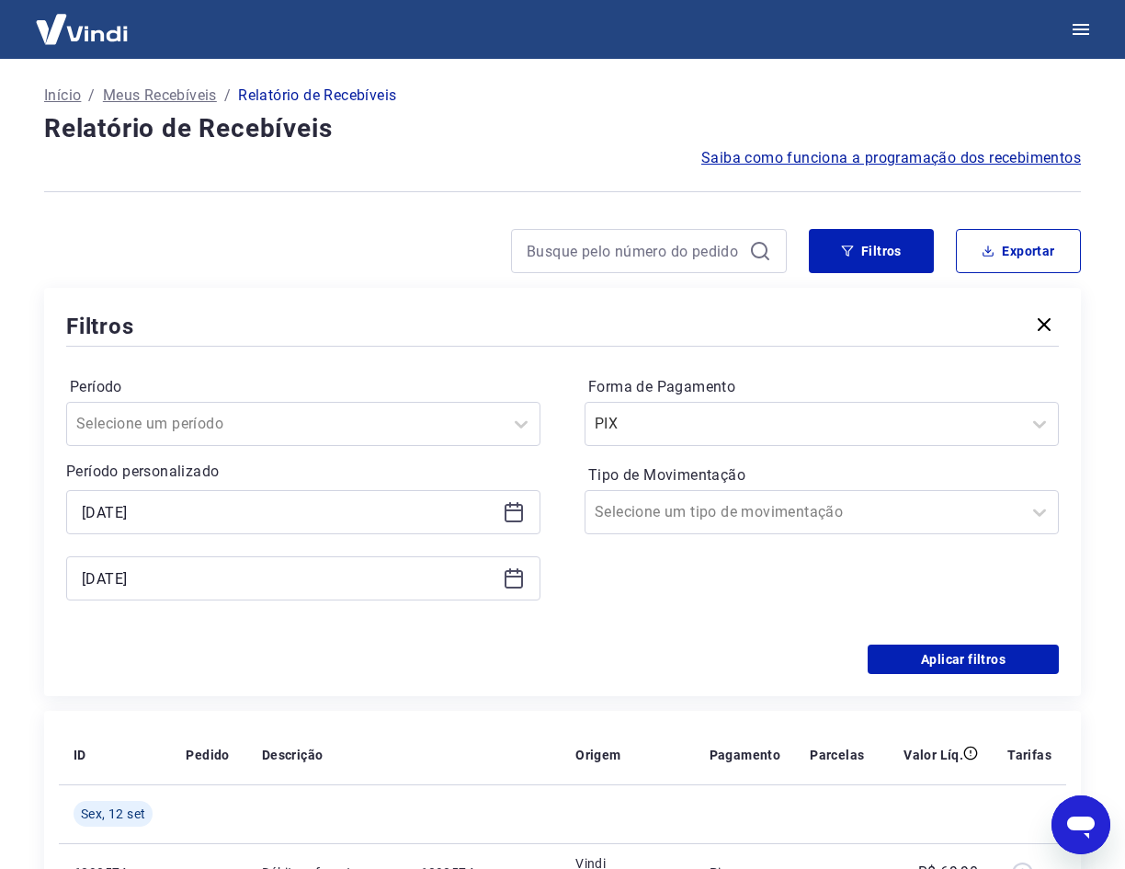
type input "10/09/2025"
click at [517, 574] on icon at bounding box center [518, 571] width 2 height 6
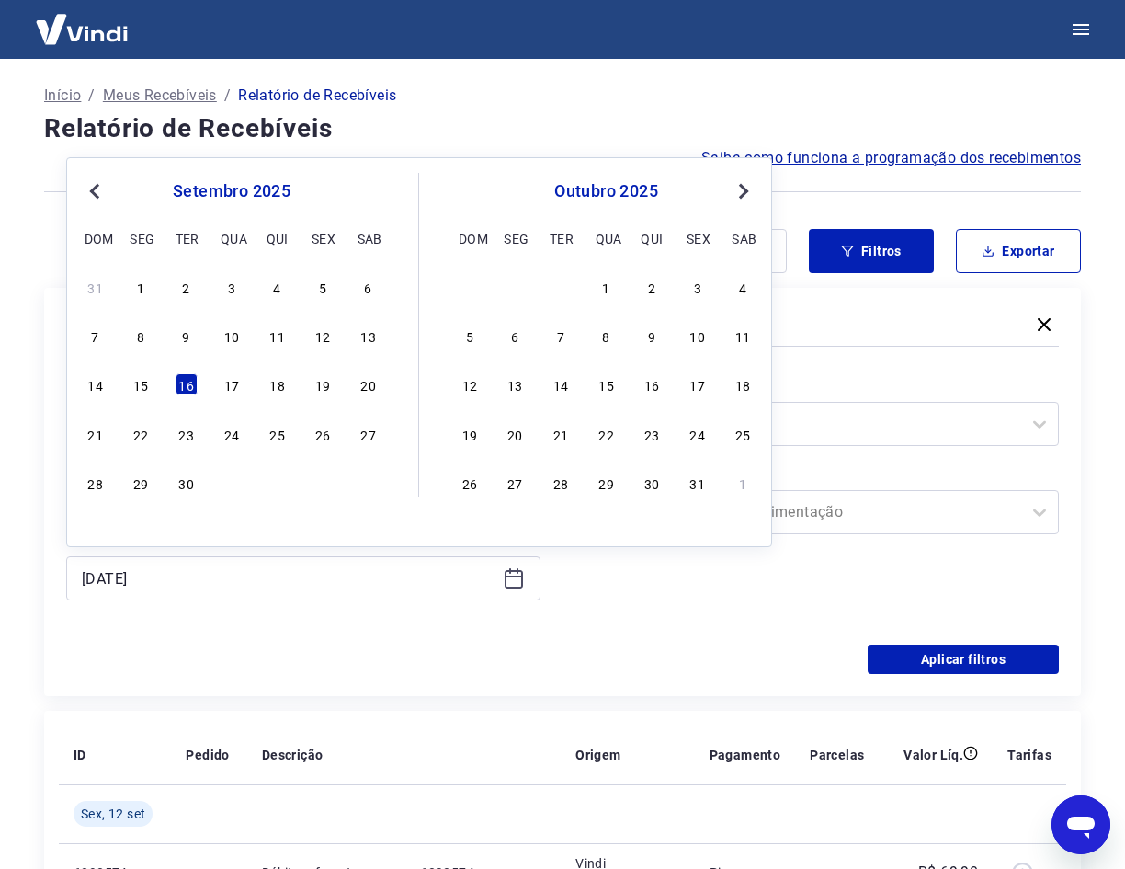
click at [590, 598] on div "Forma de Pagamento PIX Tipo de Movimentação Selecione um tipo de movimentação" at bounding box center [822, 497] width 474 height 250
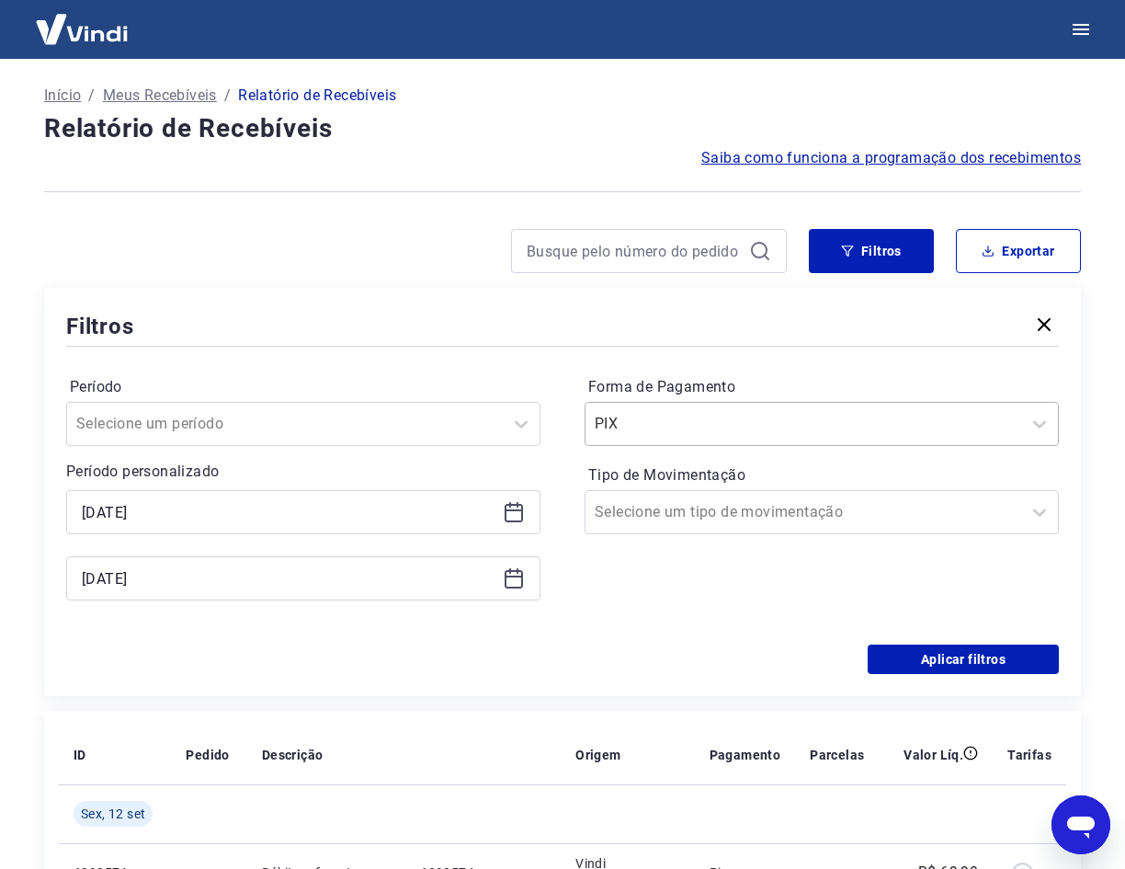
click at [707, 422] on input "Forma de Pagamento" at bounding box center [688, 424] width 186 height 22
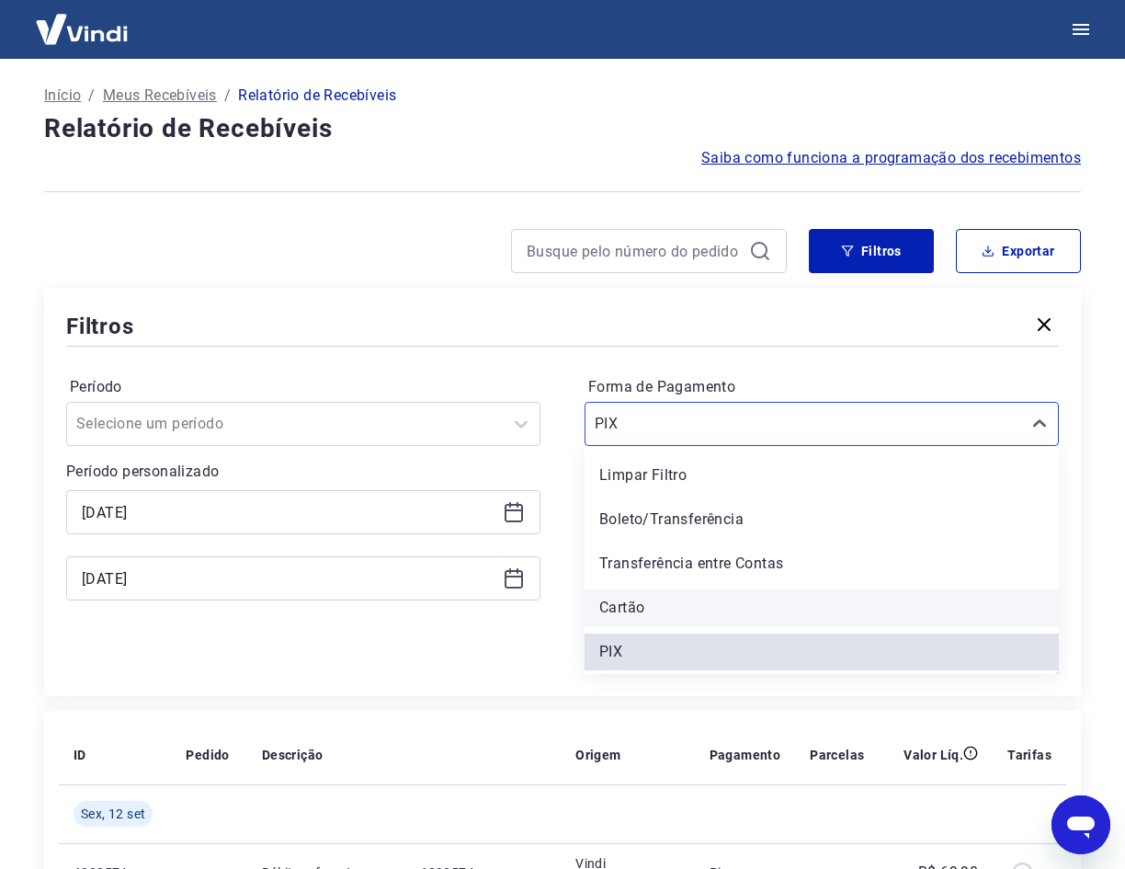
click at [645, 600] on div "Cartão" at bounding box center [822, 607] width 474 height 37
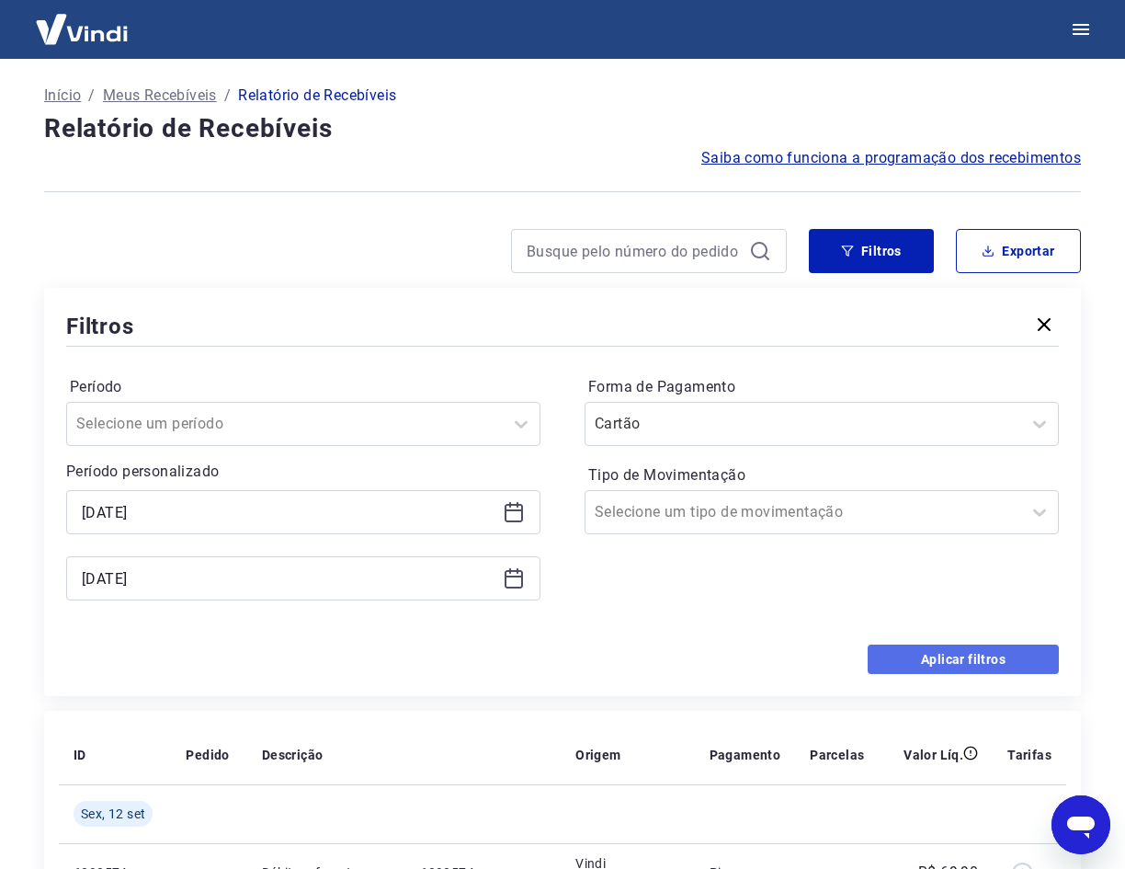
click at [929, 654] on button "Aplicar filtros" at bounding box center [963, 658] width 191 height 29
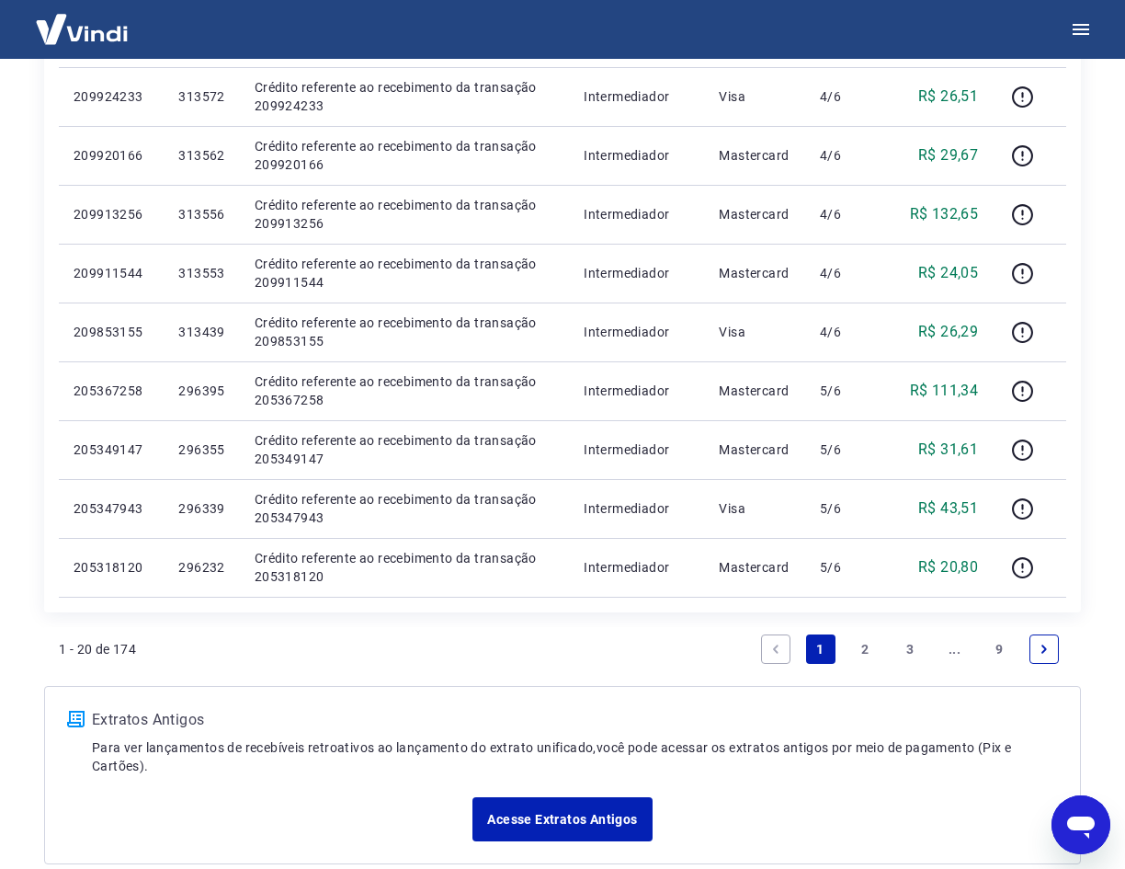
scroll to position [1111, 0]
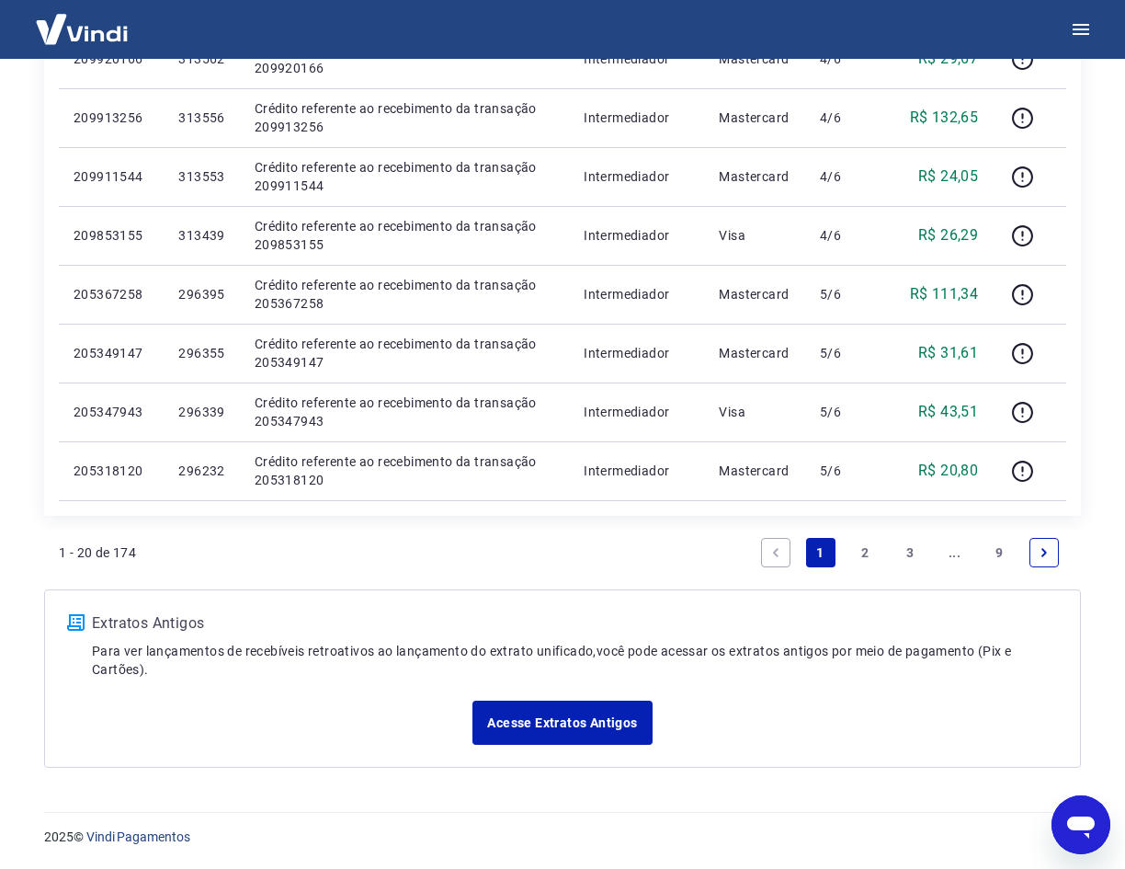
click at [999, 552] on link "9" at bounding box center [998, 552] width 29 height 29
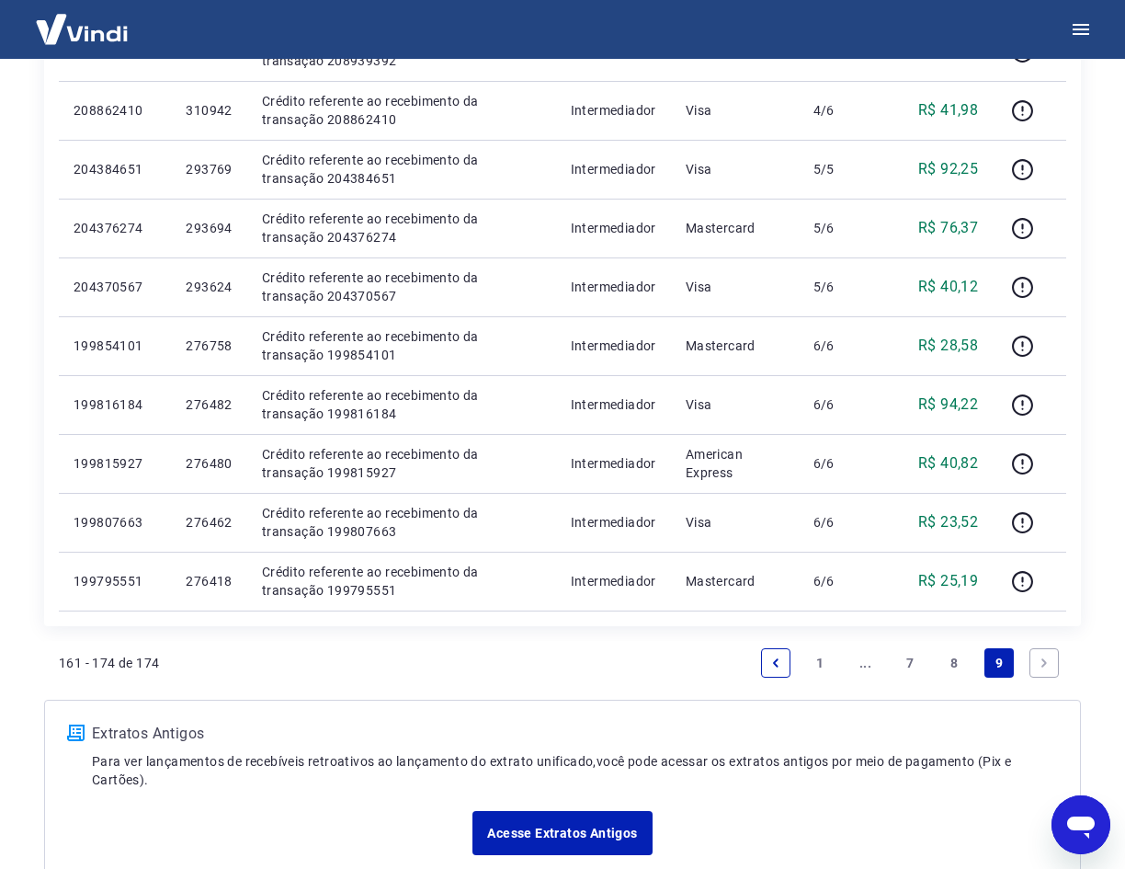
scroll to position [758, 0]
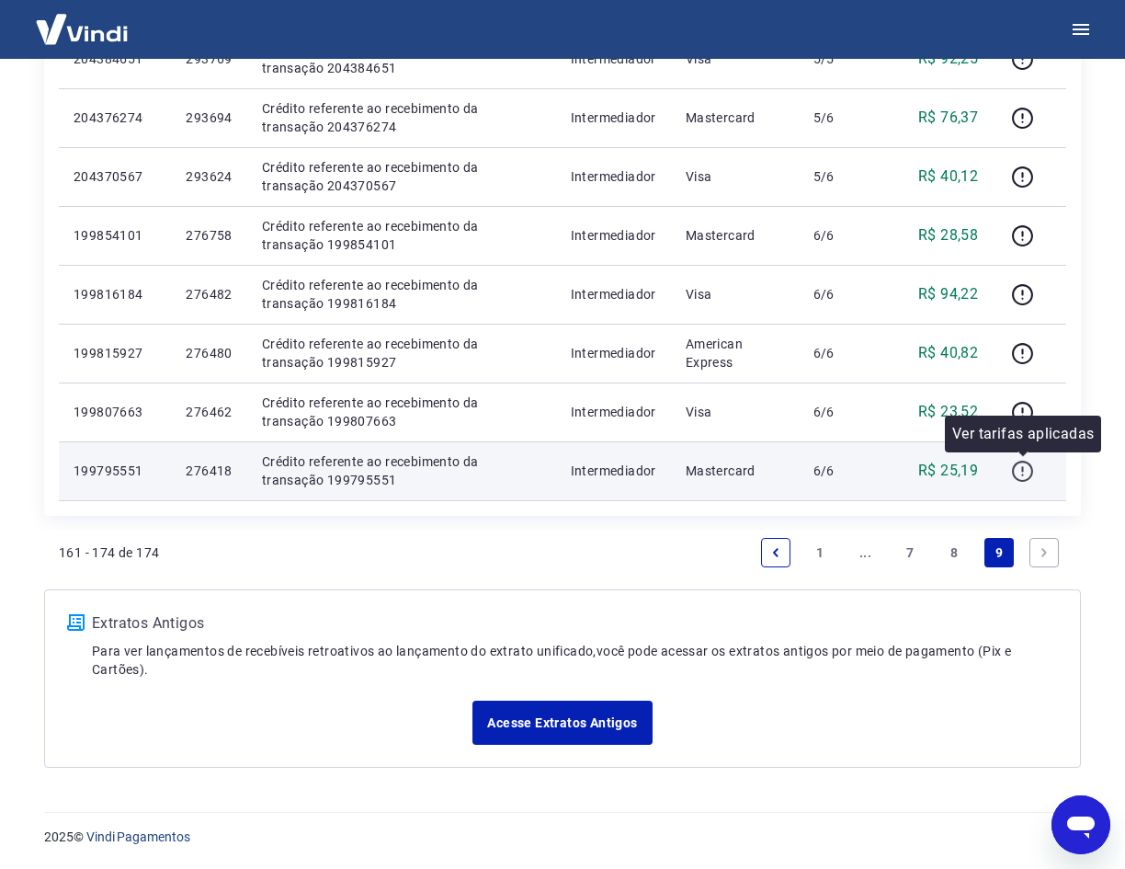
click at [1023, 471] on icon "button" at bounding box center [1022, 471] width 23 height 23
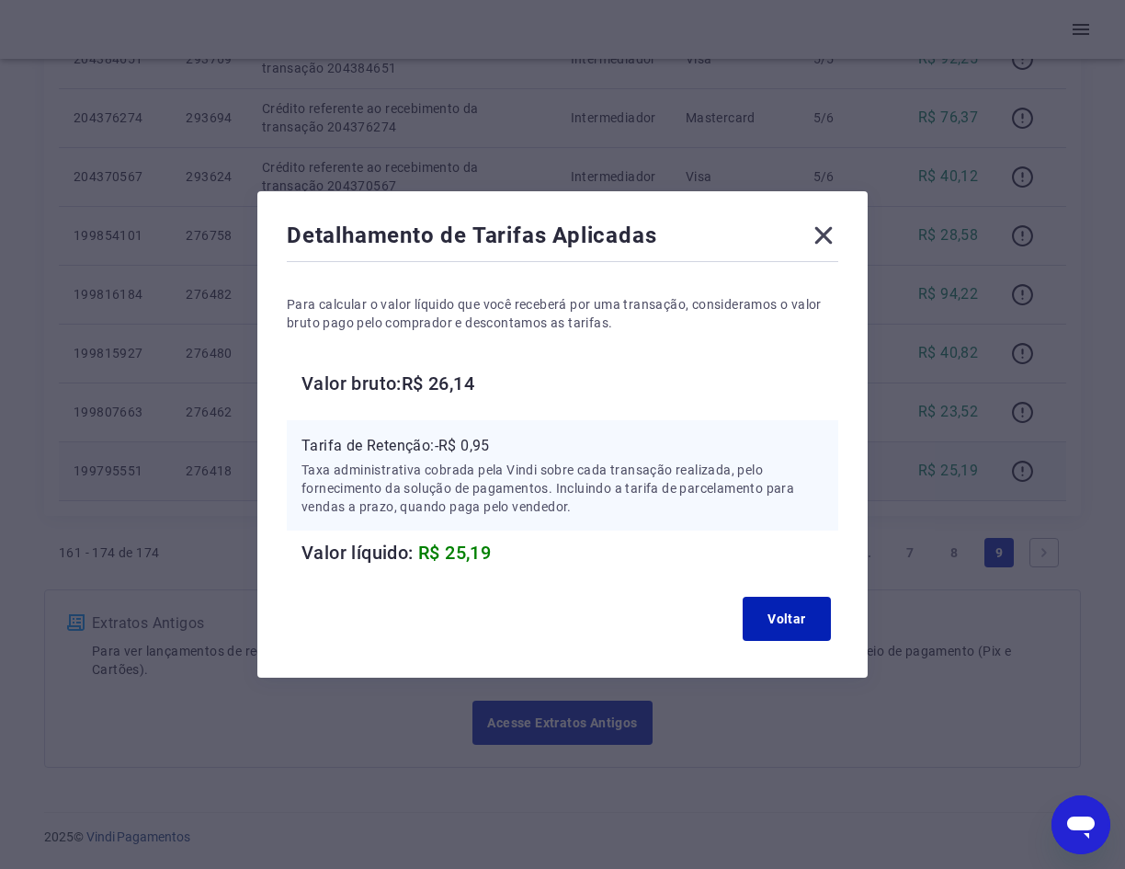
click at [824, 231] on icon at bounding box center [823, 235] width 17 height 17
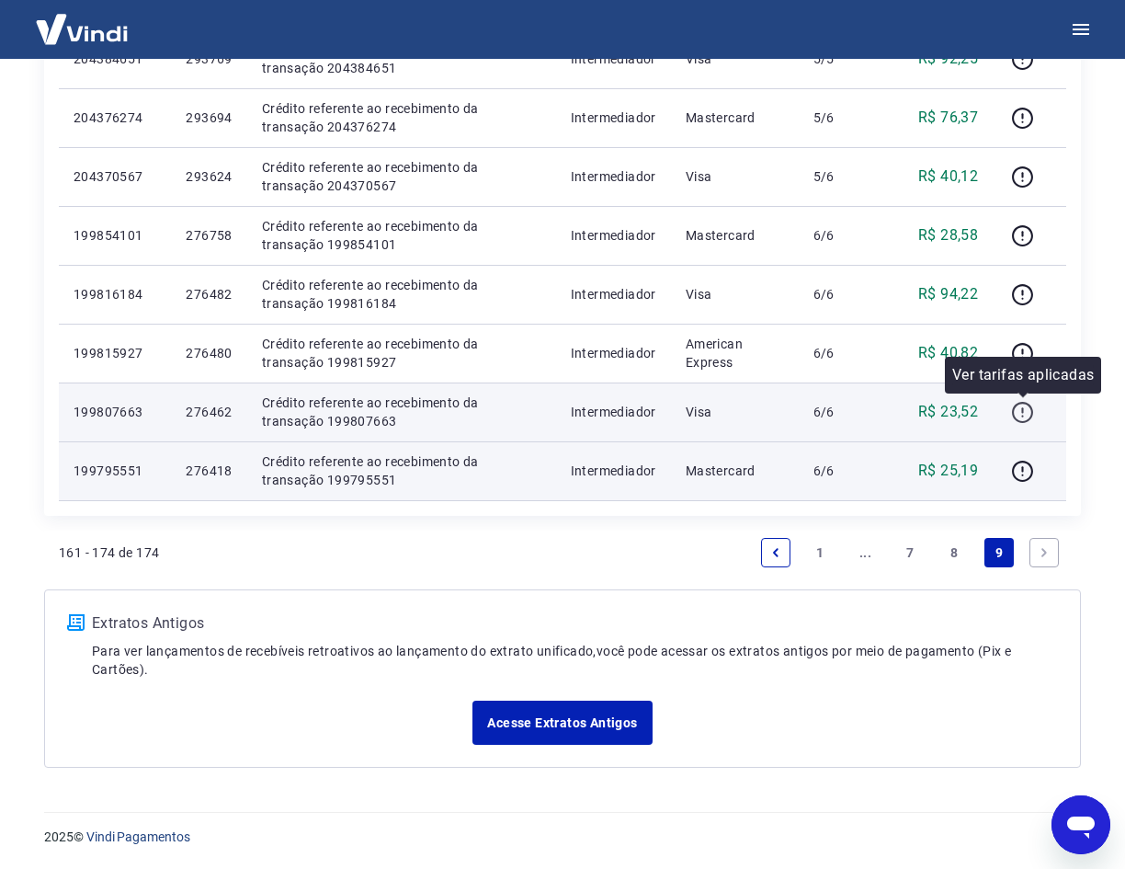
click at [1021, 413] on icon "button" at bounding box center [1022, 412] width 23 height 23
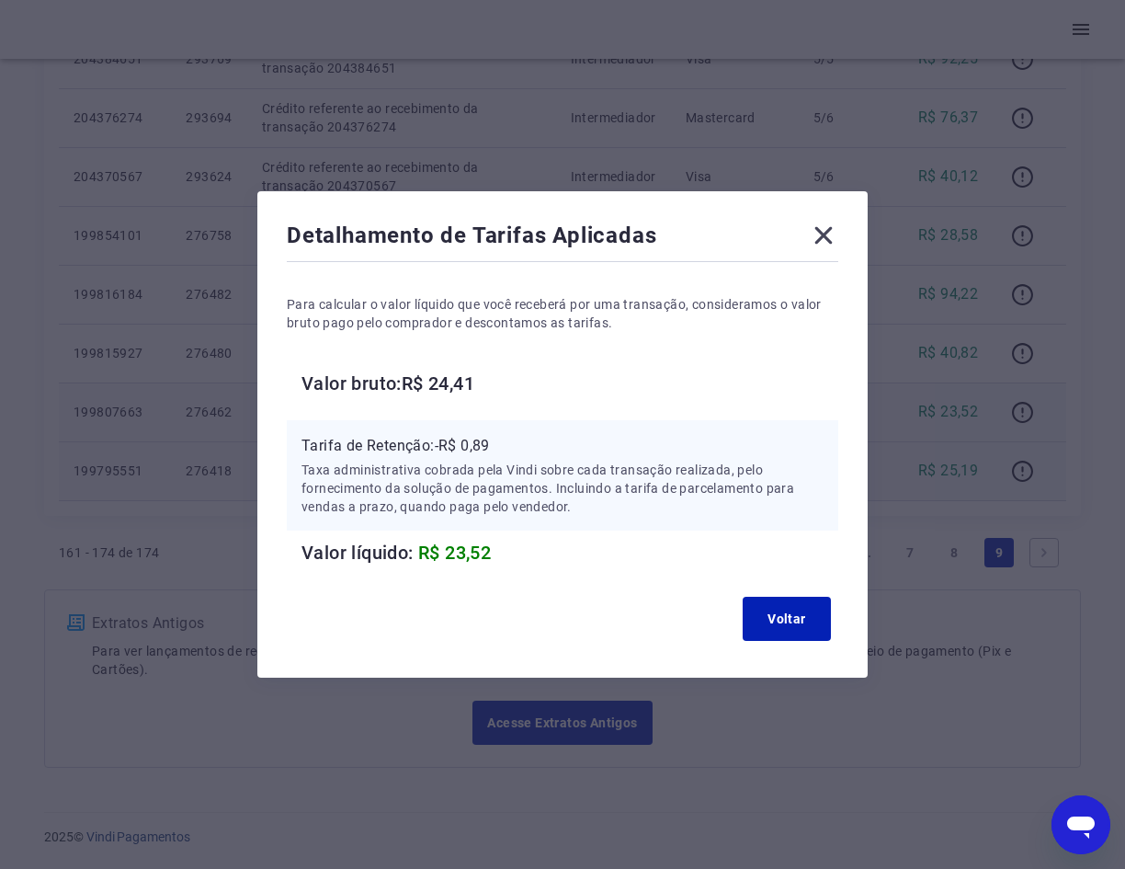
click at [827, 238] on icon at bounding box center [823, 235] width 17 height 17
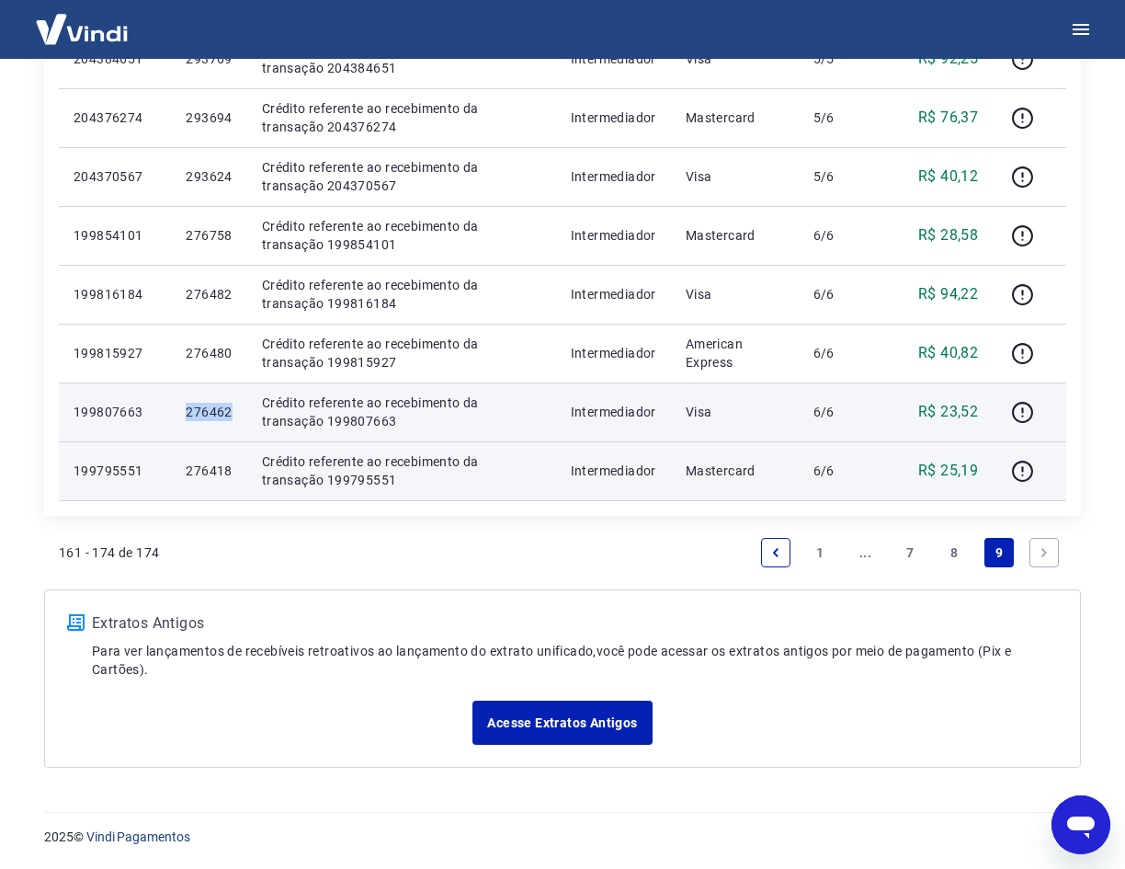
drag, startPoint x: 236, startPoint y: 413, endPoint x: 156, endPoint y: 414, distance: 80.0
click at [156, 414] on tr "199807663 276462 Crédito referente ao recebimento da transação 199807663 Interm…" at bounding box center [562, 411] width 1007 height 59
copy tr "276462"
click at [1024, 415] on icon "button" at bounding box center [1022, 412] width 23 height 23
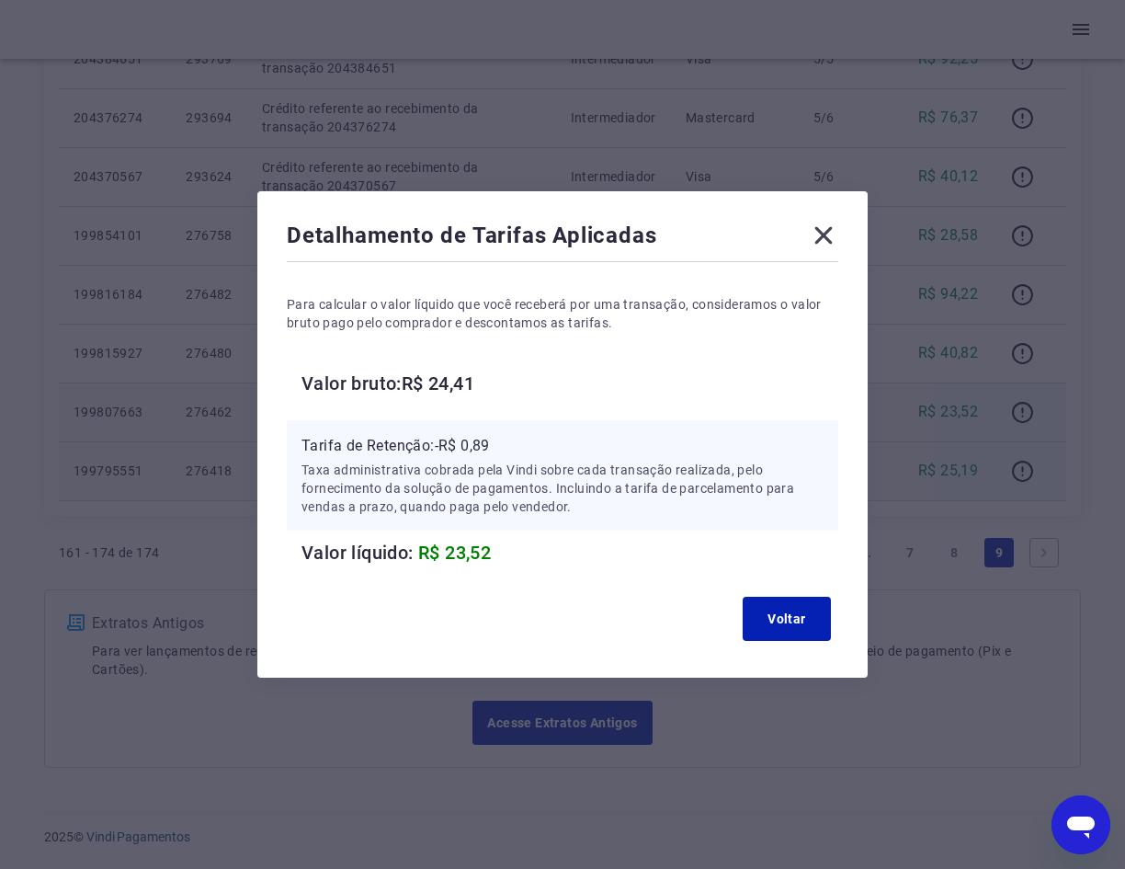
click at [834, 234] on icon at bounding box center [823, 235] width 29 height 29
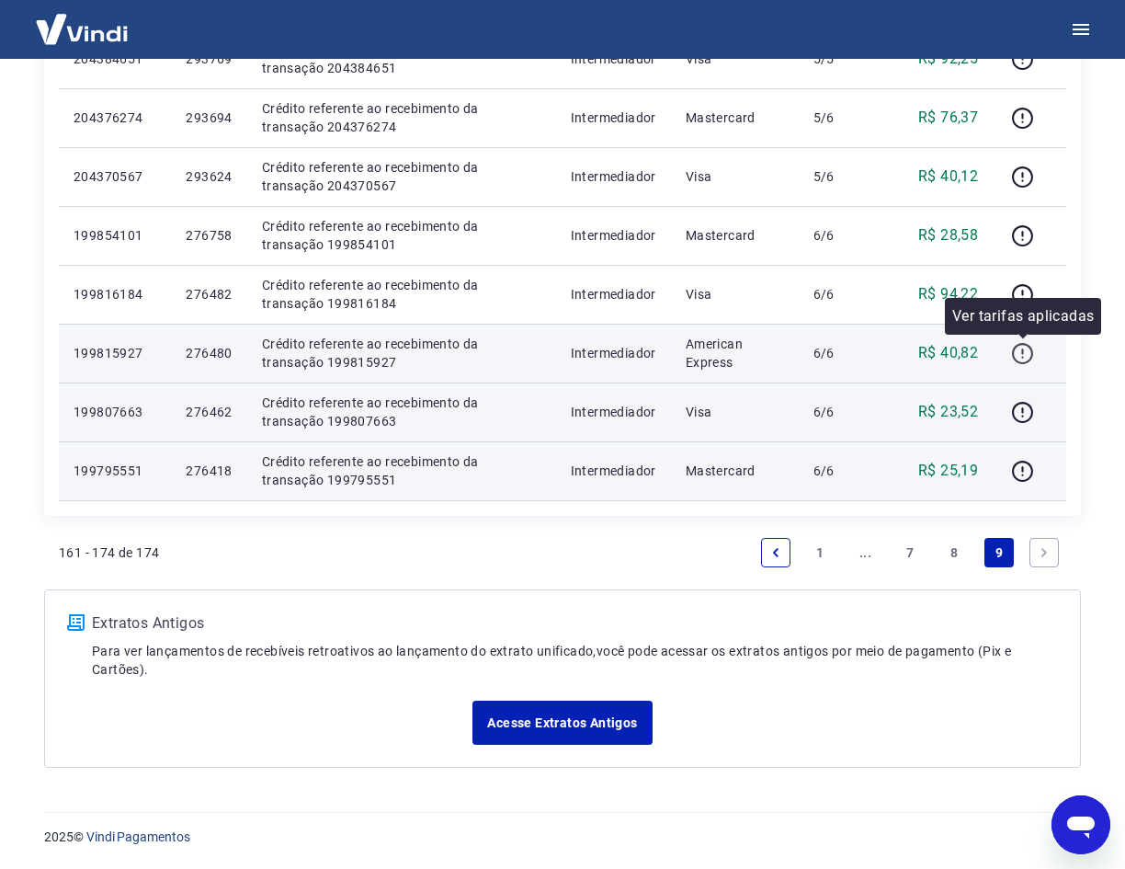
click at [1025, 351] on icon "button" at bounding box center [1022, 353] width 23 height 23
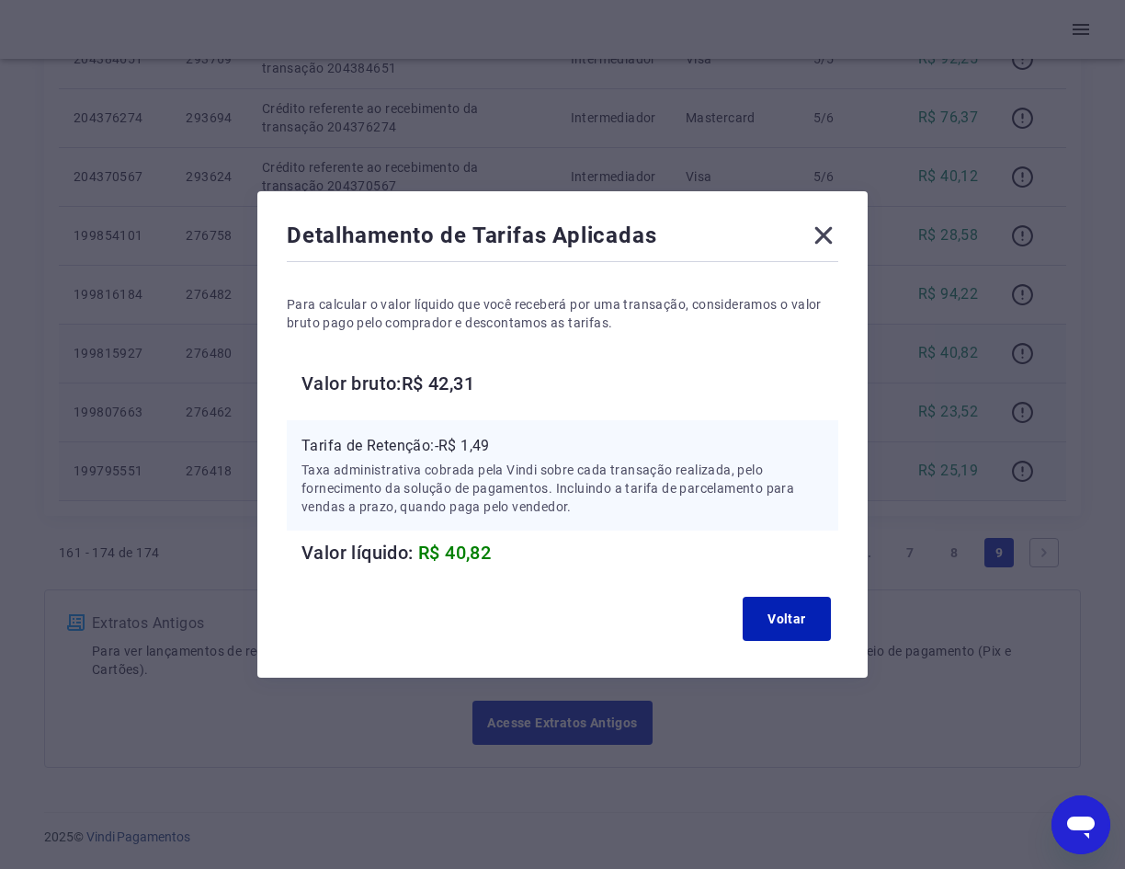
click at [832, 240] on icon at bounding box center [823, 235] width 29 height 29
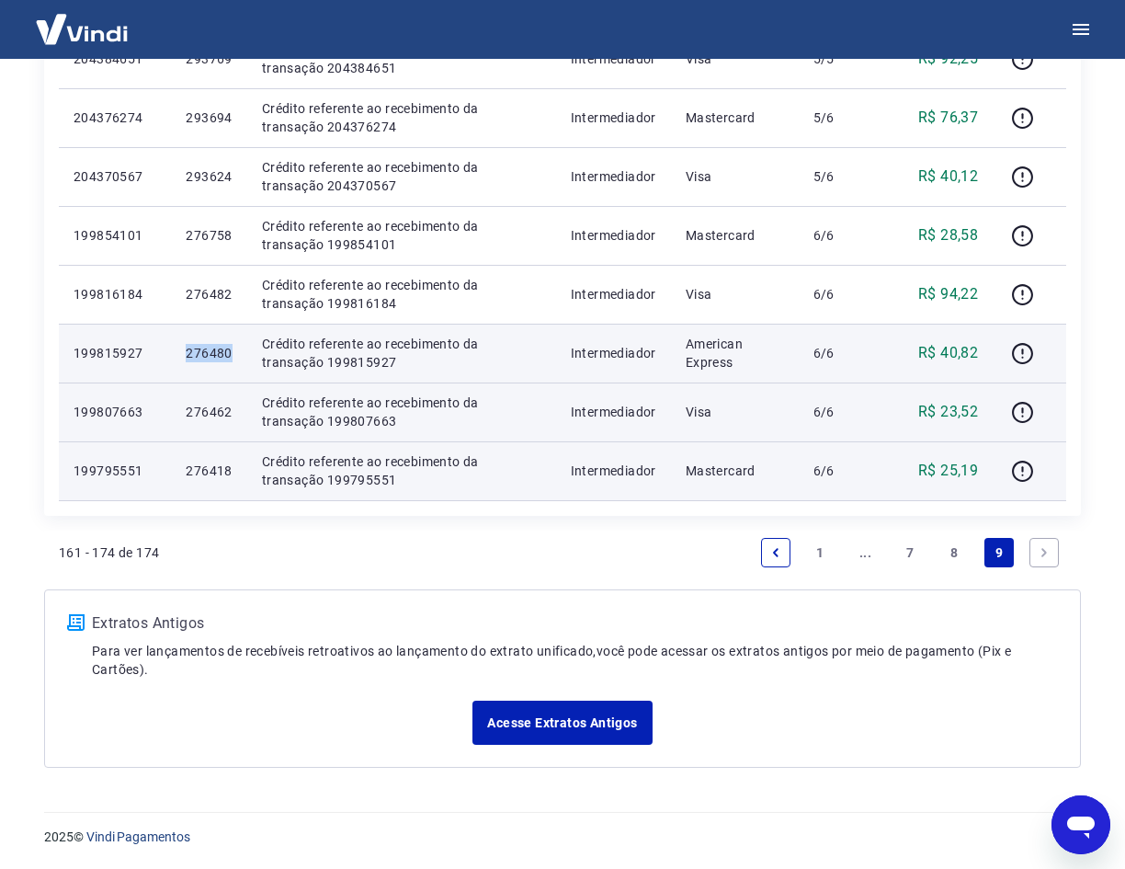
drag, startPoint x: 234, startPoint y: 352, endPoint x: 153, endPoint y: 357, distance: 81.0
click at [153, 357] on tr "199815927 276480 Crédito referente ao recebimento da transação 199815927 Interm…" at bounding box center [562, 353] width 1007 height 59
copy tr "276480"
click at [1023, 356] on icon "button" at bounding box center [1022, 353] width 23 height 23
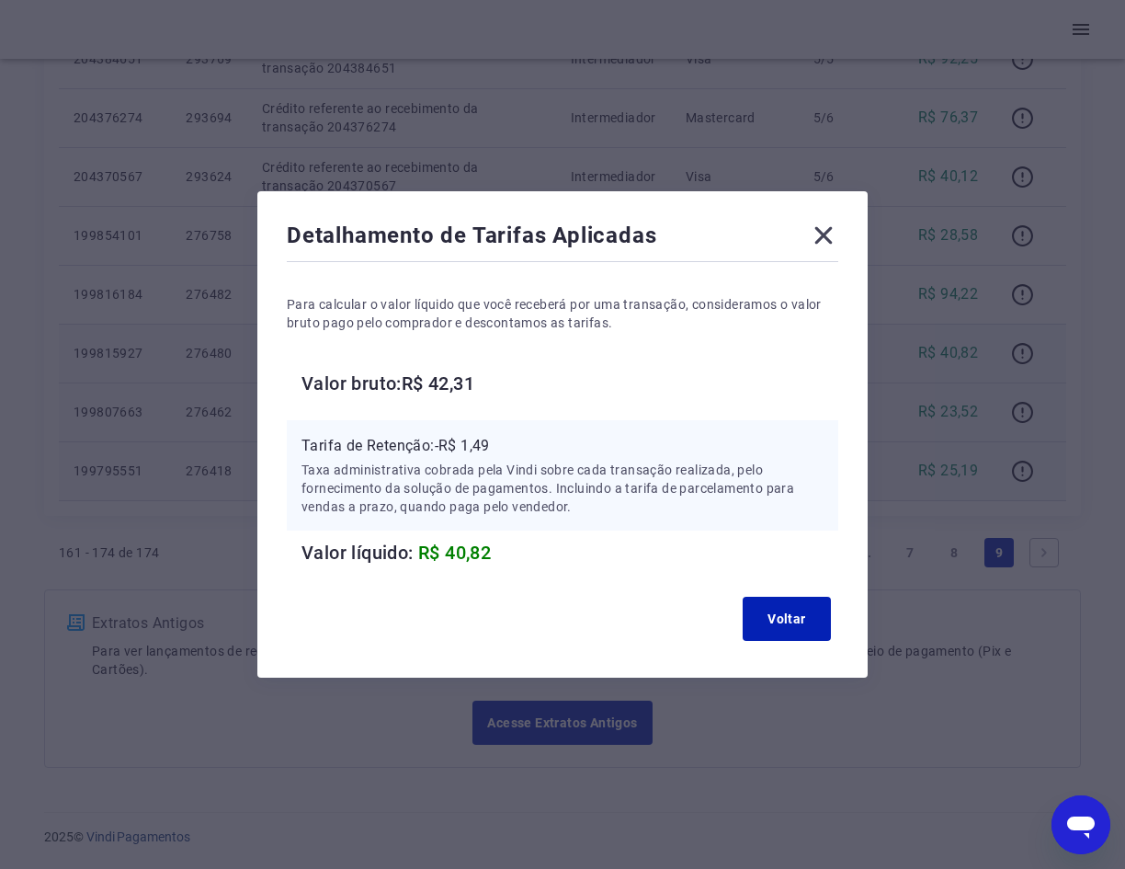
click at [828, 238] on icon at bounding box center [823, 235] width 17 height 17
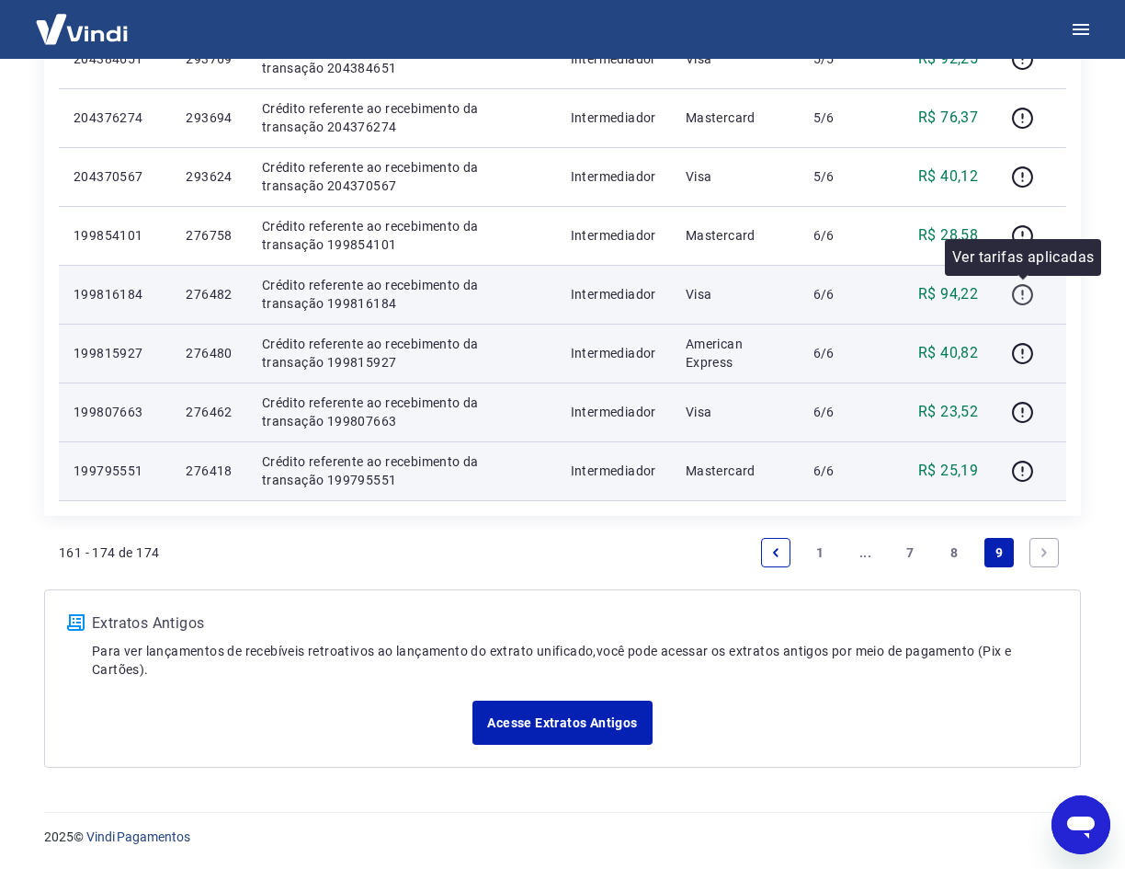
click at [1033, 290] on icon "button" at bounding box center [1022, 294] width 23 height 23
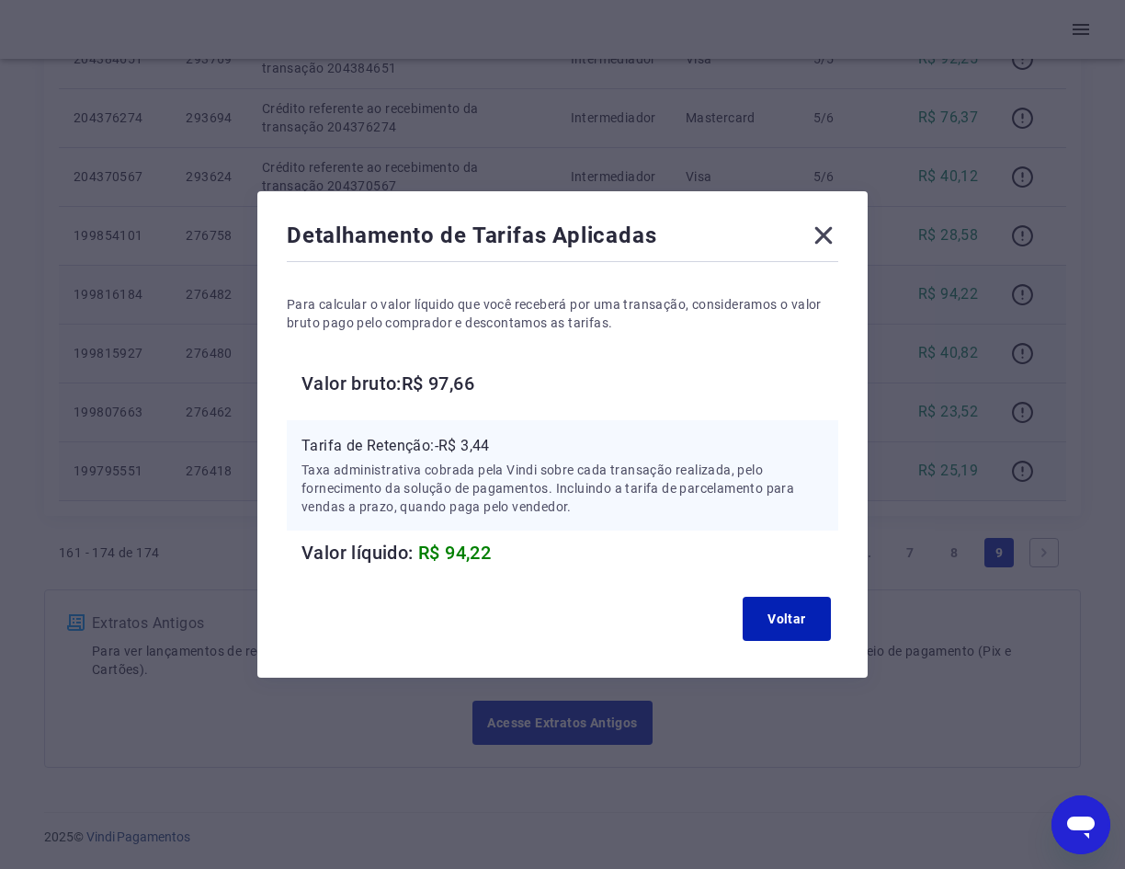
click at [832, 242] on icon at bounding box center [823, 235] width 29 height 29
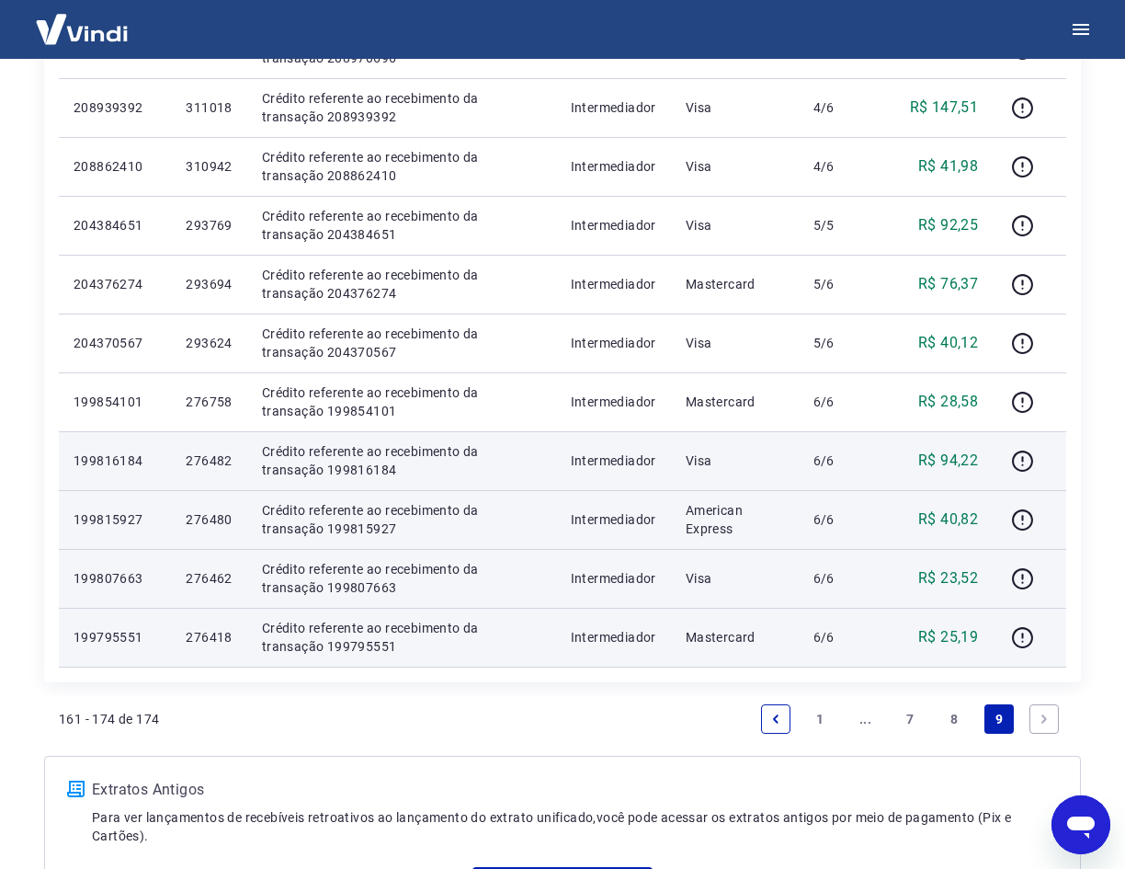
scroll to position [574, 0]
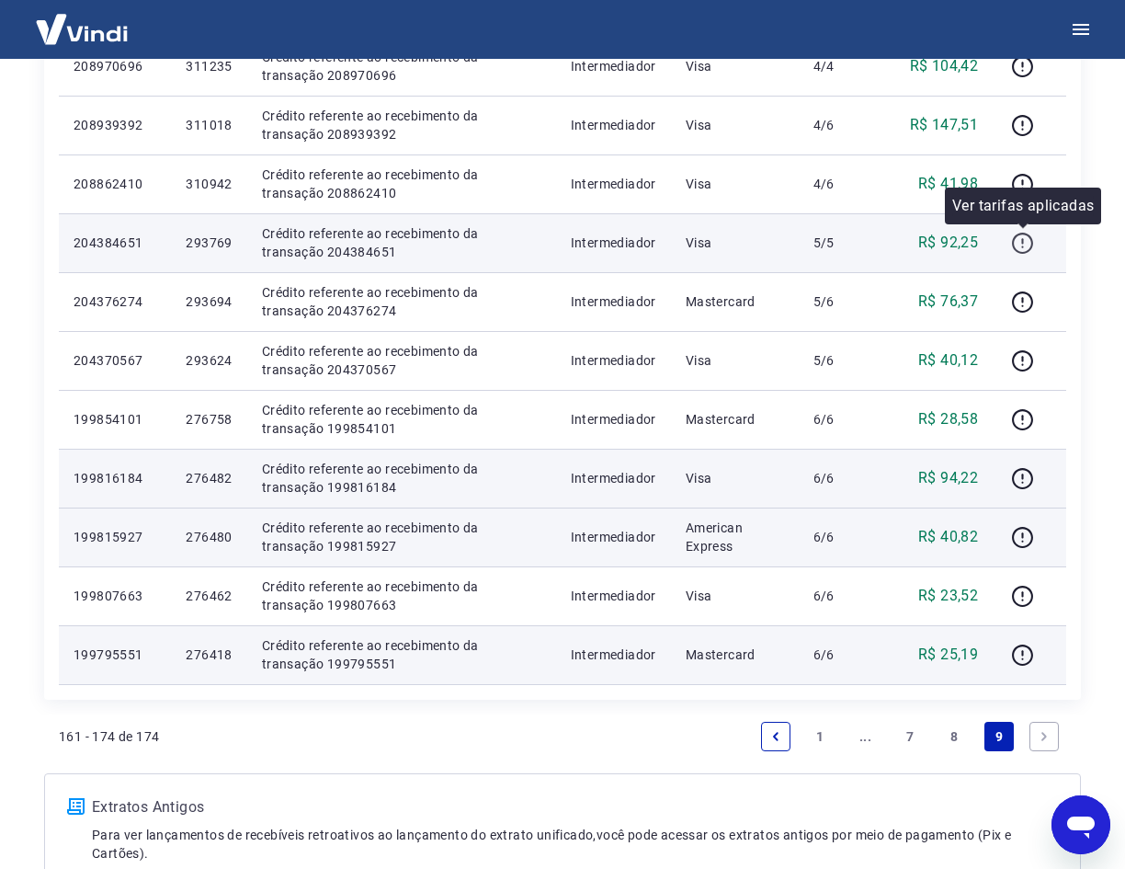
click at [1025, 242] on icon "button" at bounding box center [1022, 243] width 23 height 23
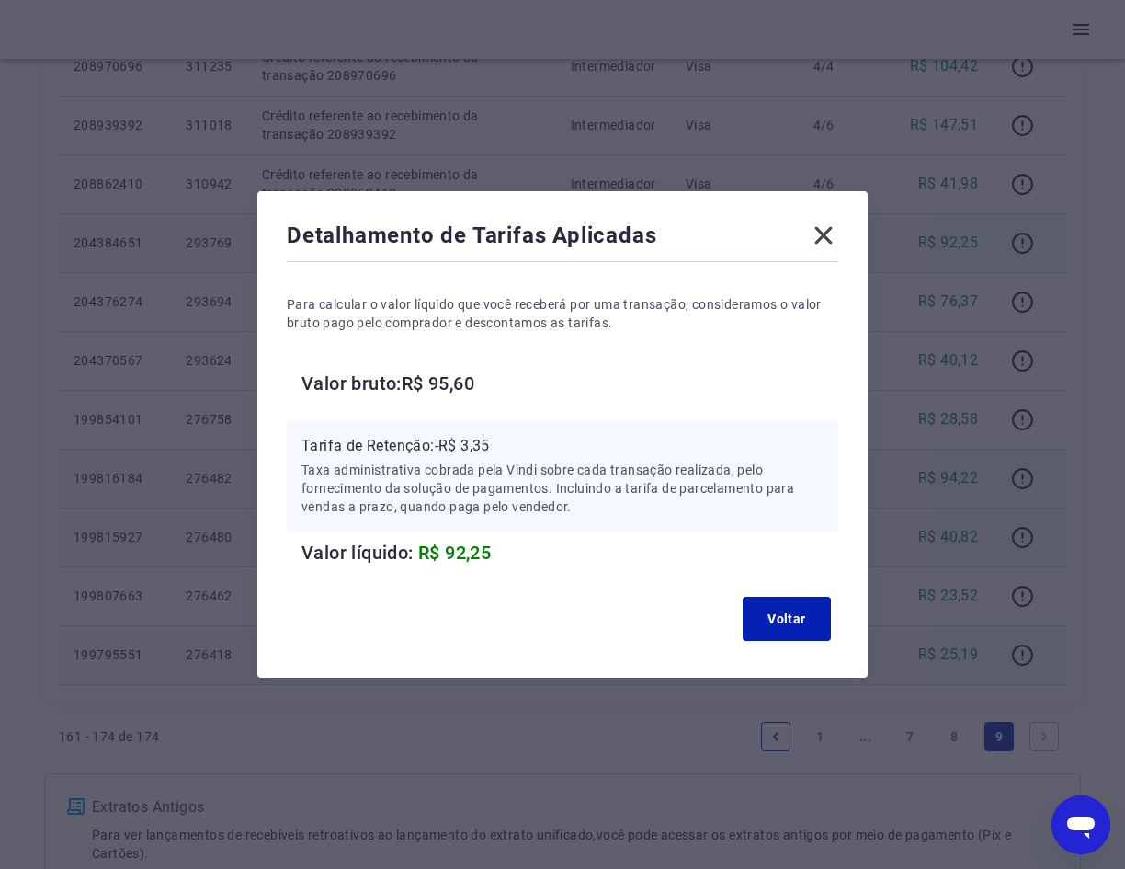
click at [833, 239] on icon at bounding box center [823, 235] width 17 height 17
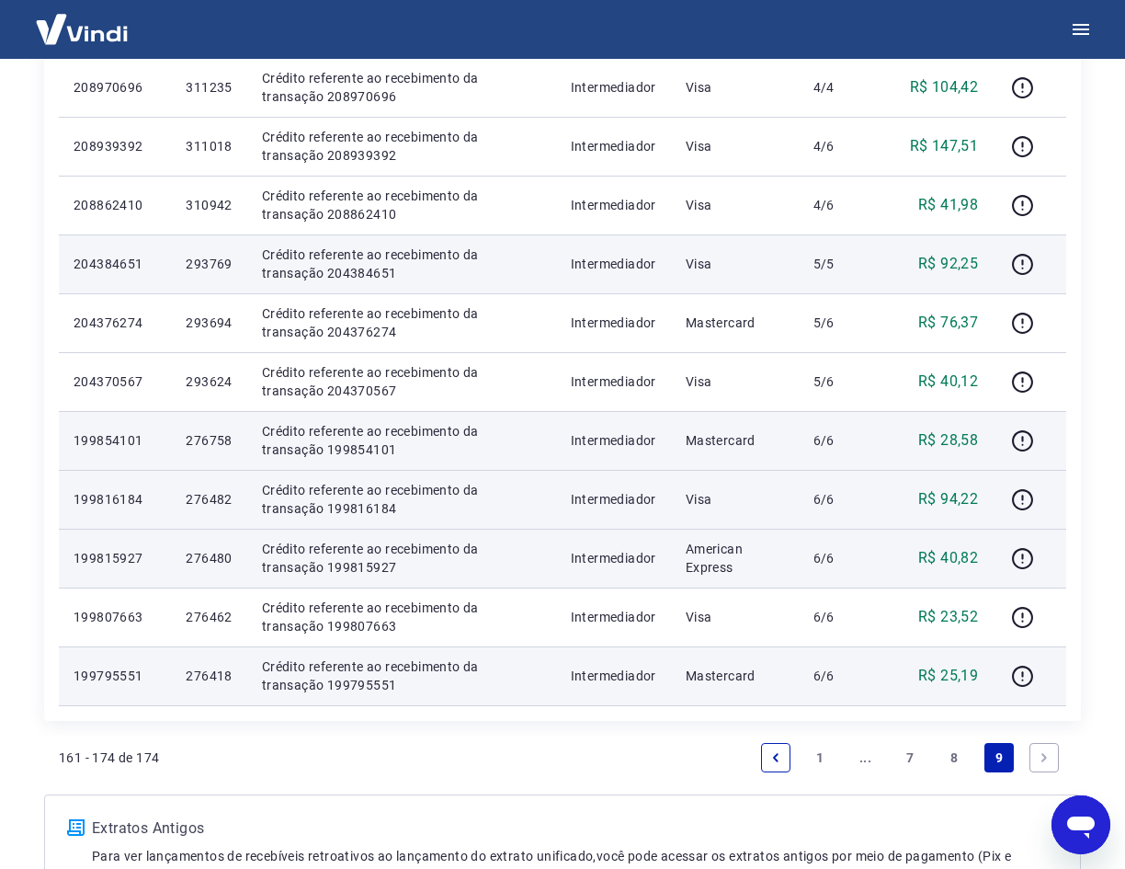
scroll to position [391, 0]
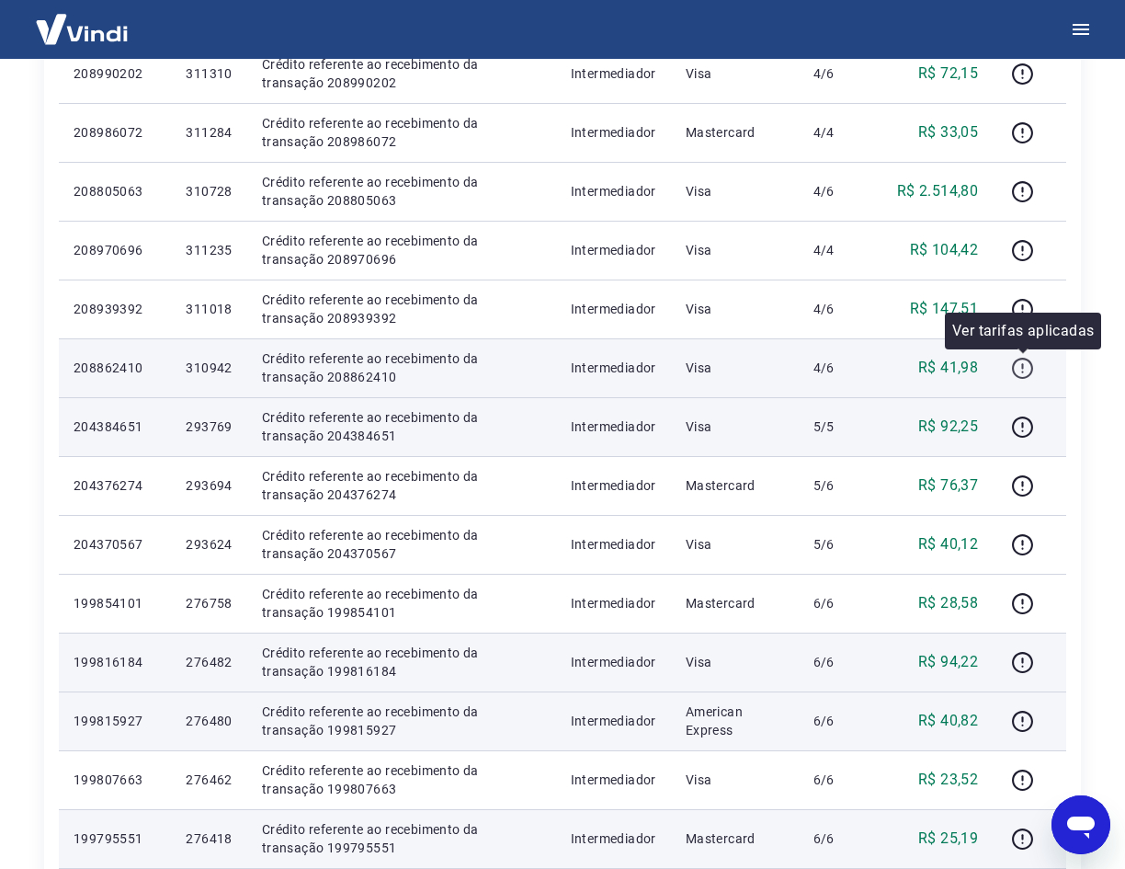
click at [1018, 359] on icon "button" at bounding box center [1022, 368] width 21 height 21
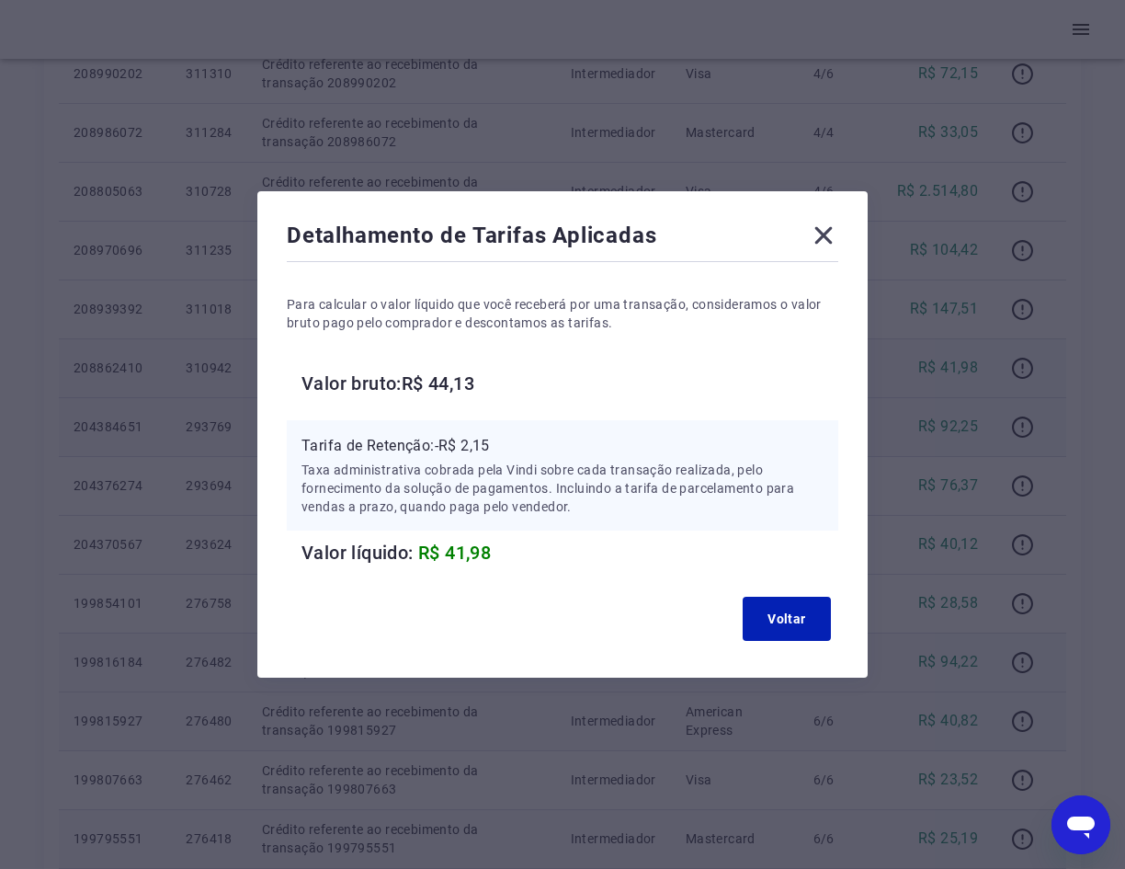
click at [827, 239] on icon at bounding box center [823, 235] width 17 height 17
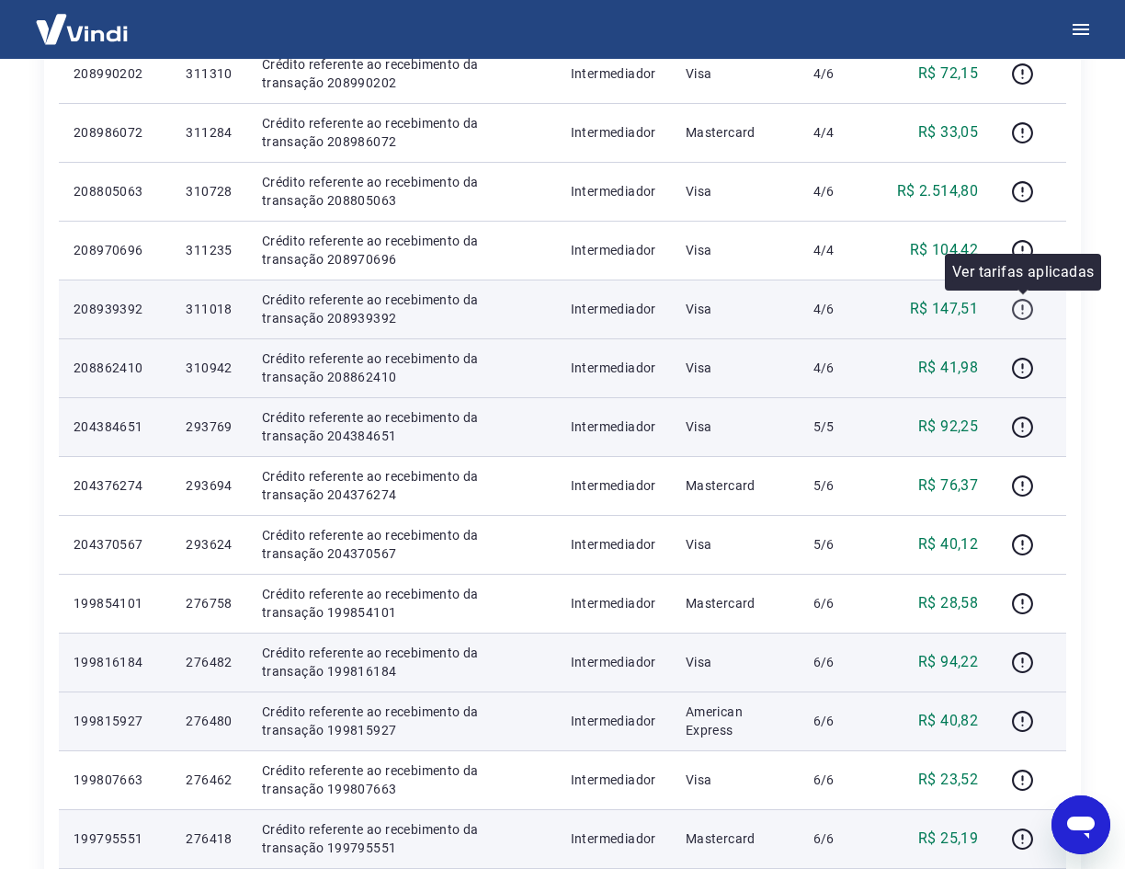
click at [1027, 307] on icon "button" at bounding box center [1022, 309] width 23 height 23
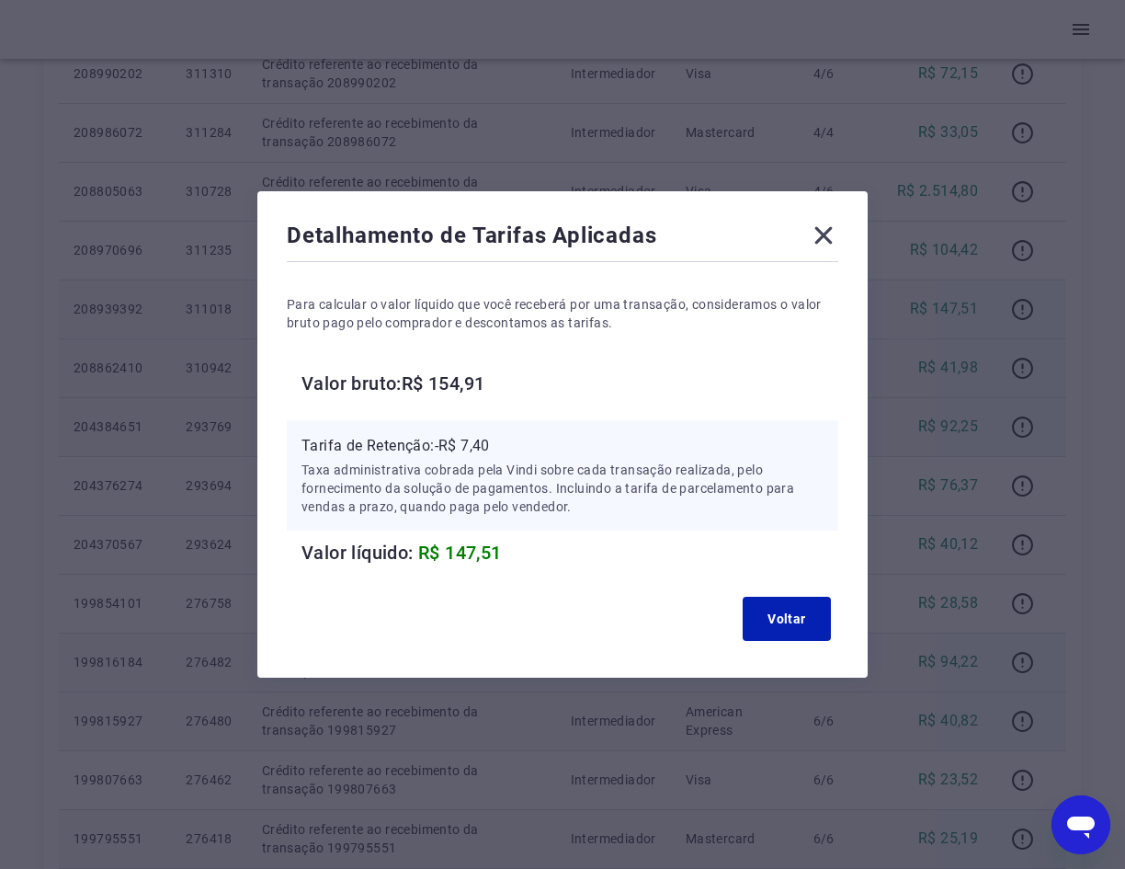
click at [826, 228] on icon at bounding box center [823, 235] width 29 height 29
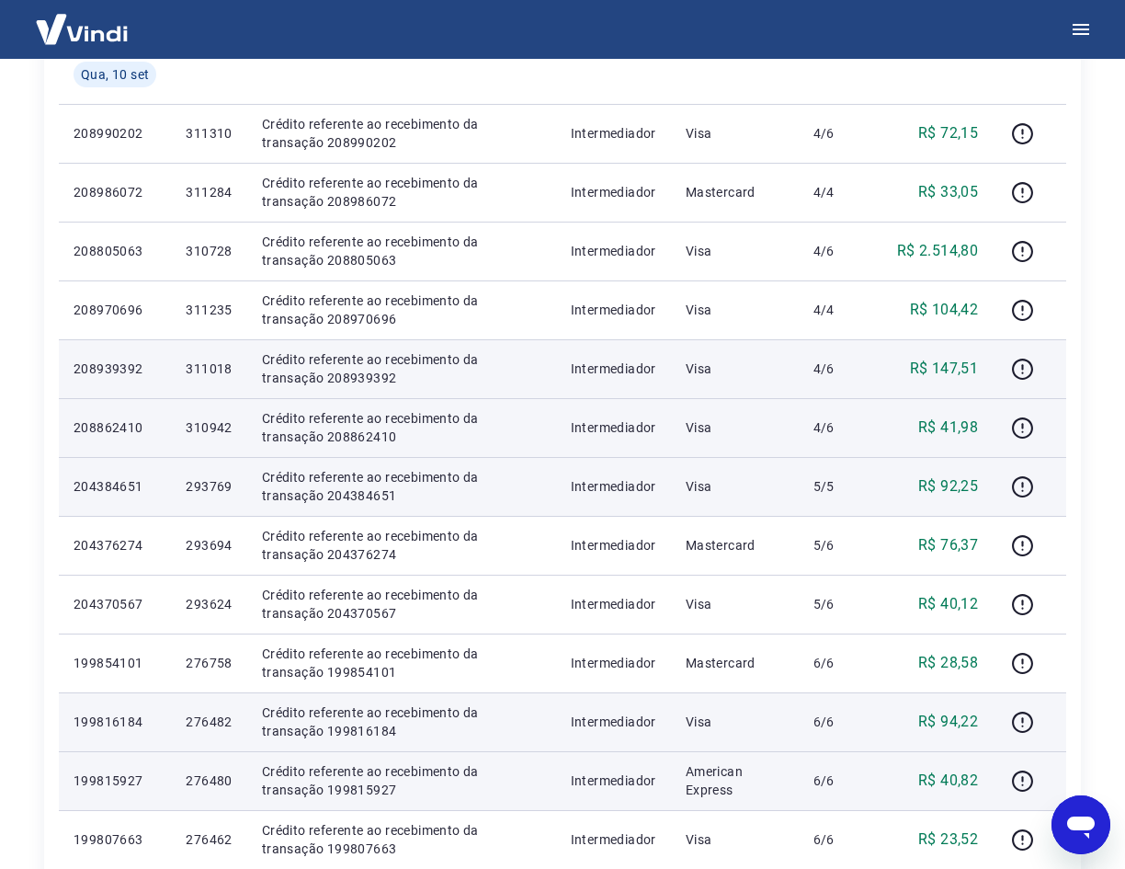
scroll to position [299, 0]
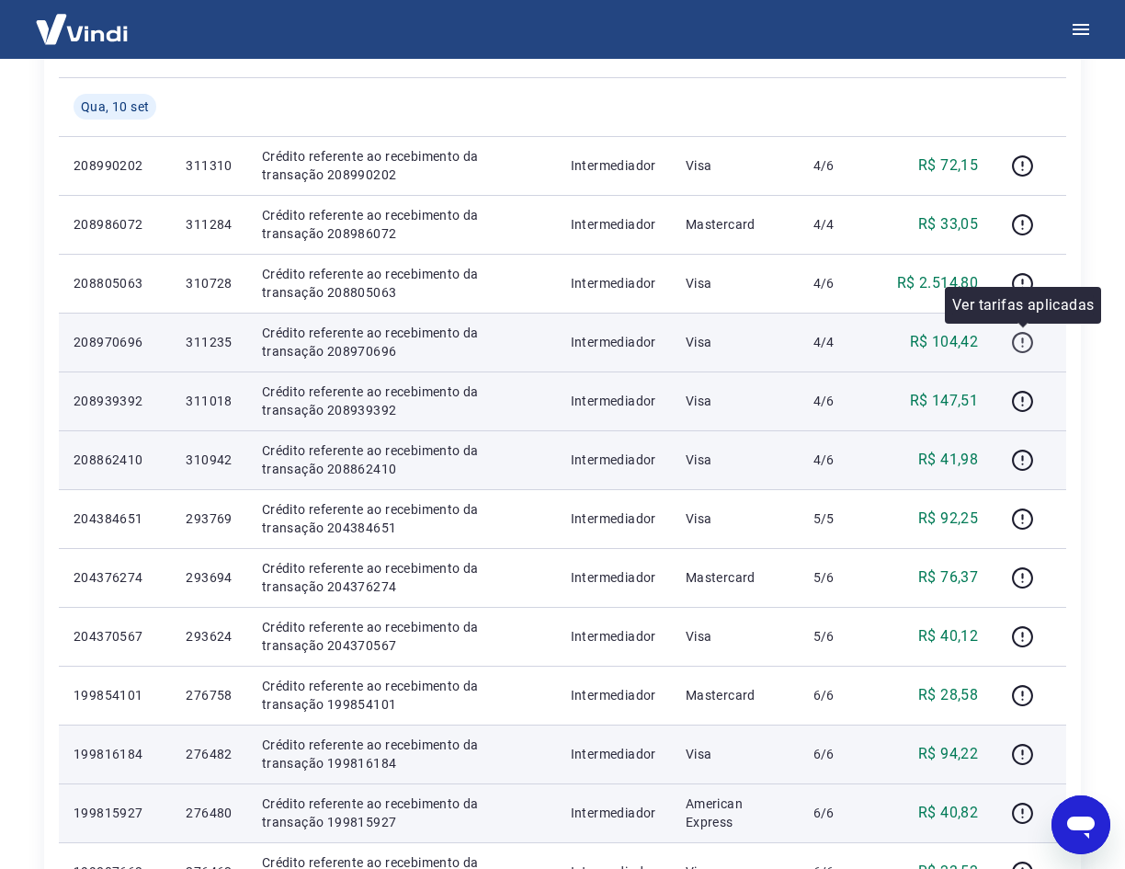
click at [1020, 333] on icon "button" at bounding box center [1022, 342] width 21 height 21
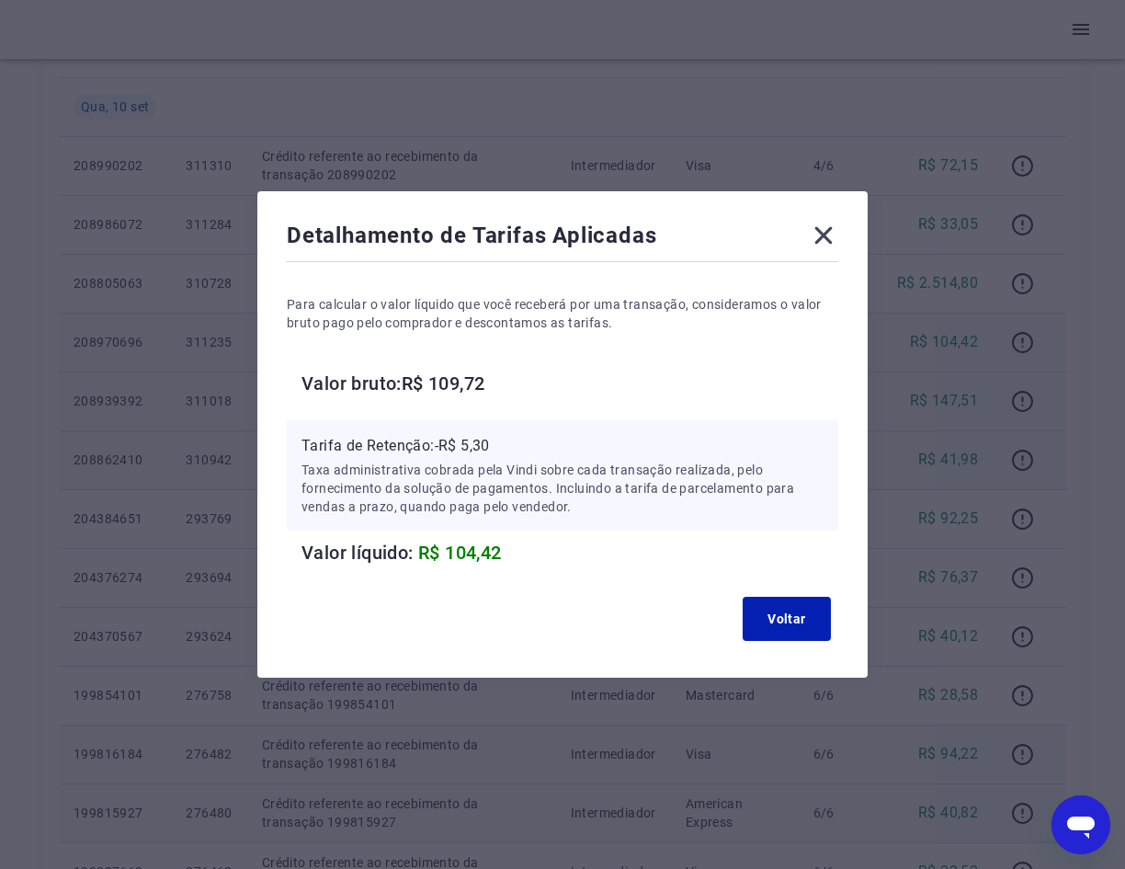
click at [831, 238] on icon at bounding box center [823, 235] width 29 height 29
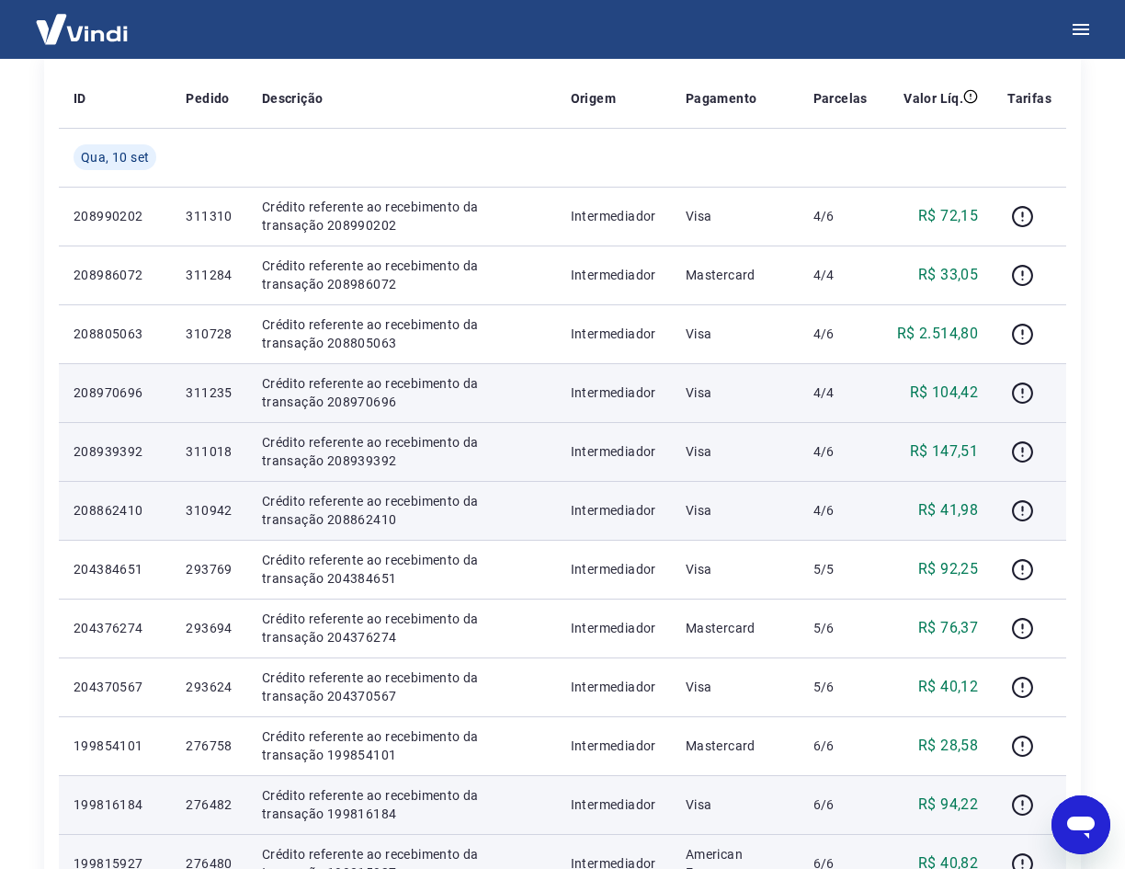
scroll to position [207, 0]
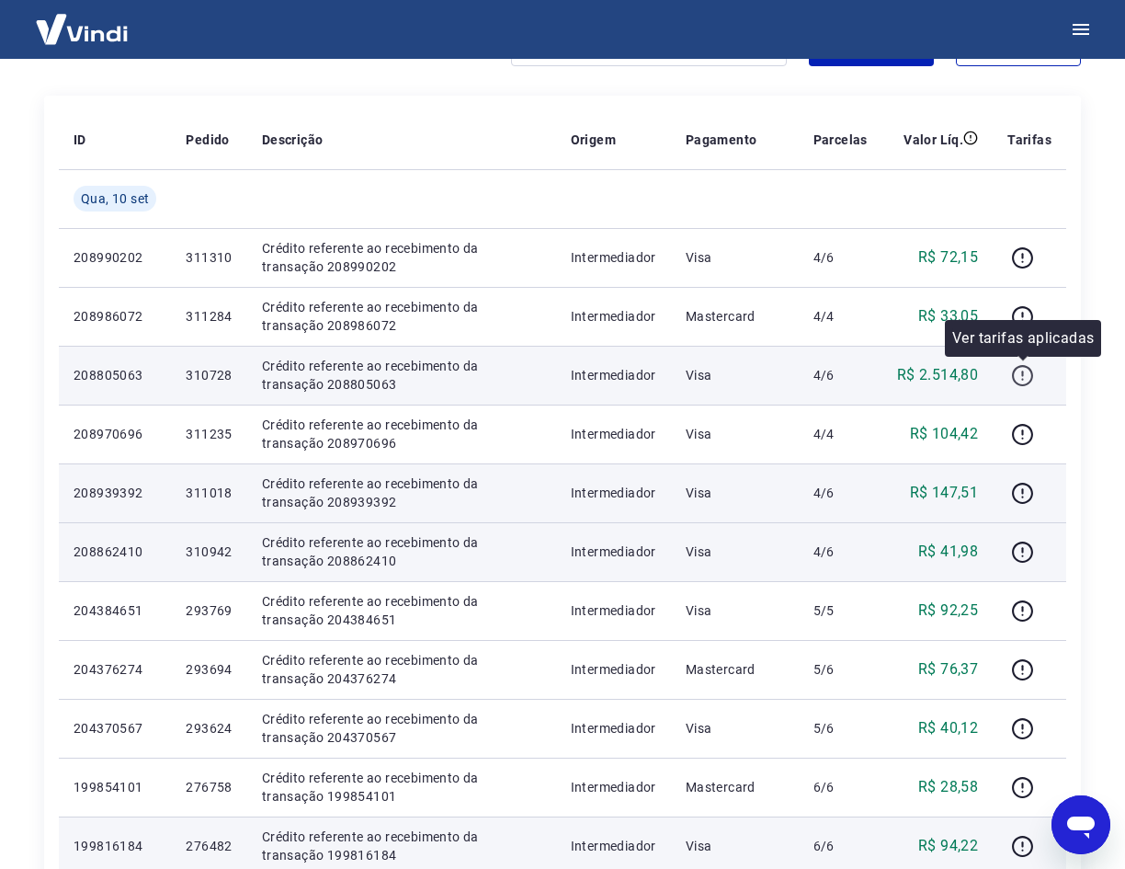
click at [1021, 376] on icon "button" at bounding box center [1022, 375] width 23 height 23
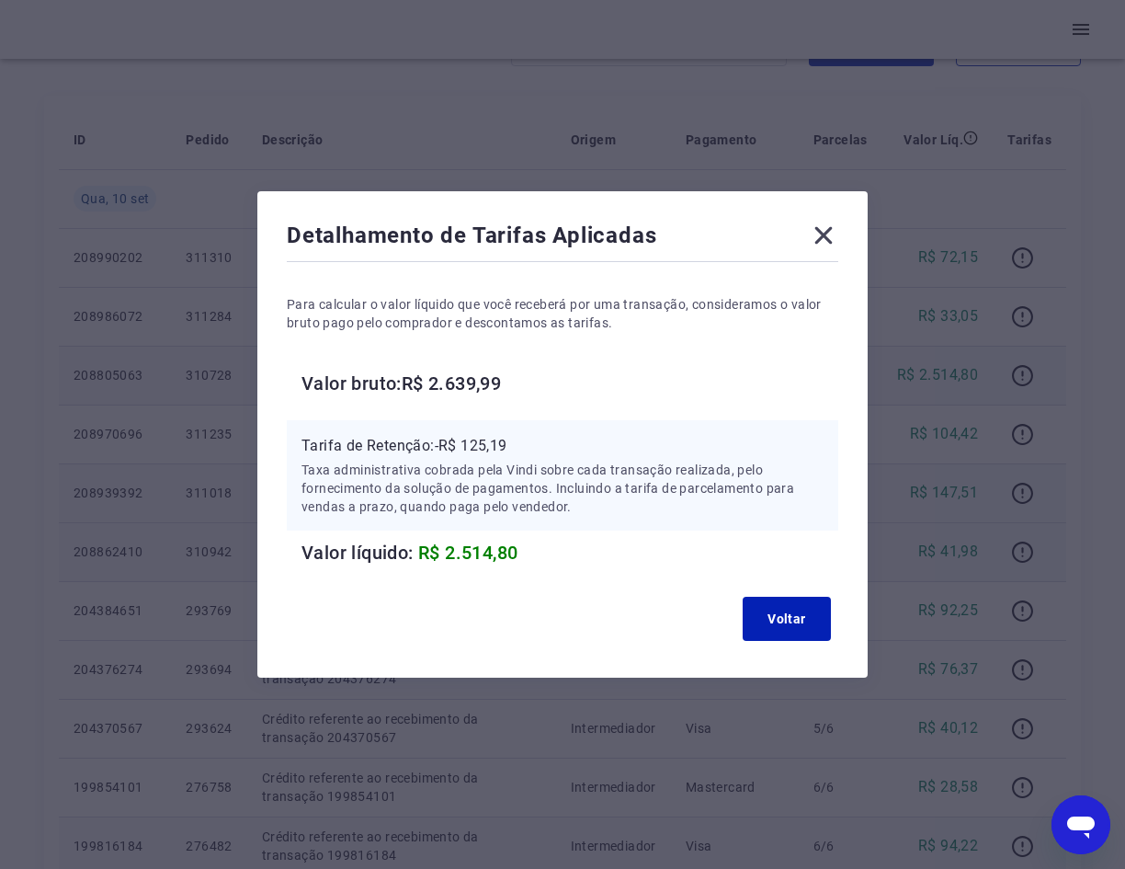
click at [819, 236] on icon at bounding box center [823, 235] width 29 height 29
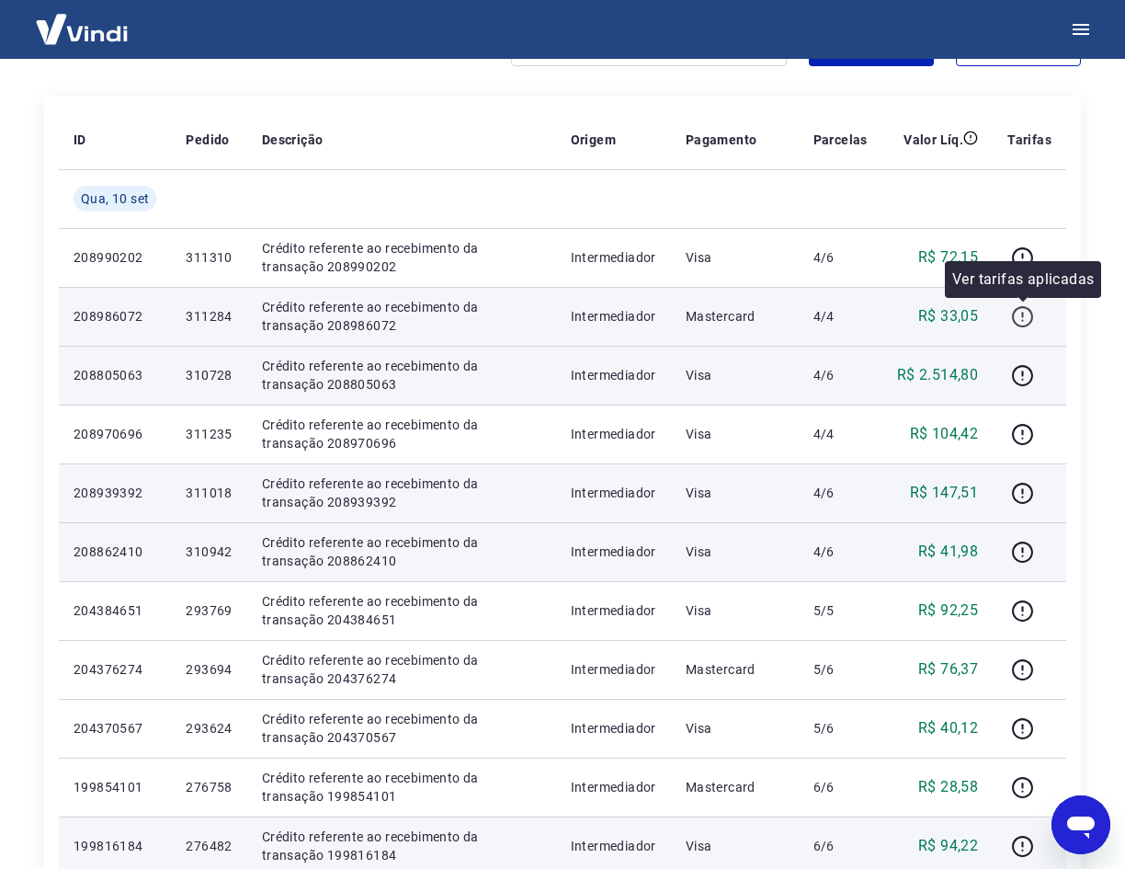
click at [1019, 309] on icon "button" at bounding box center [1022, 316] width 23 height 23
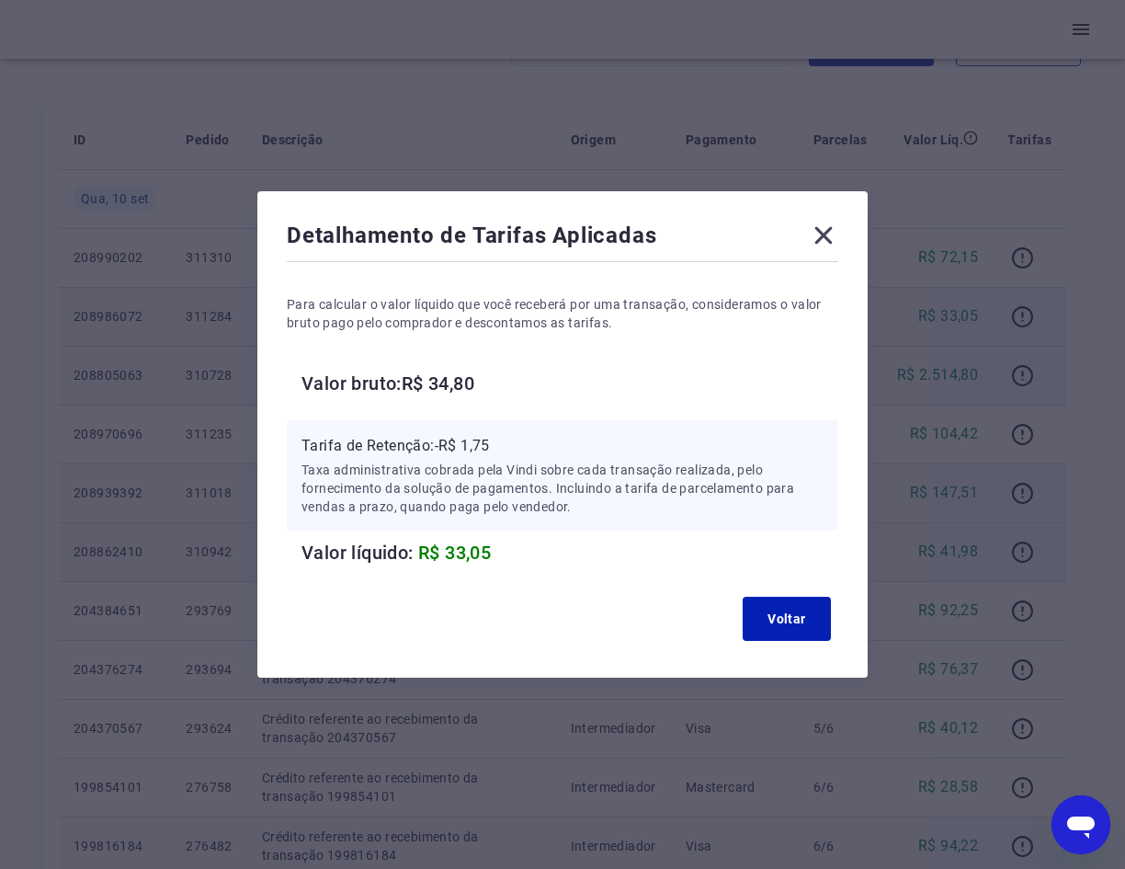
click at [833, 231] on icon at bounding box center [823, 235] width 17 height 17
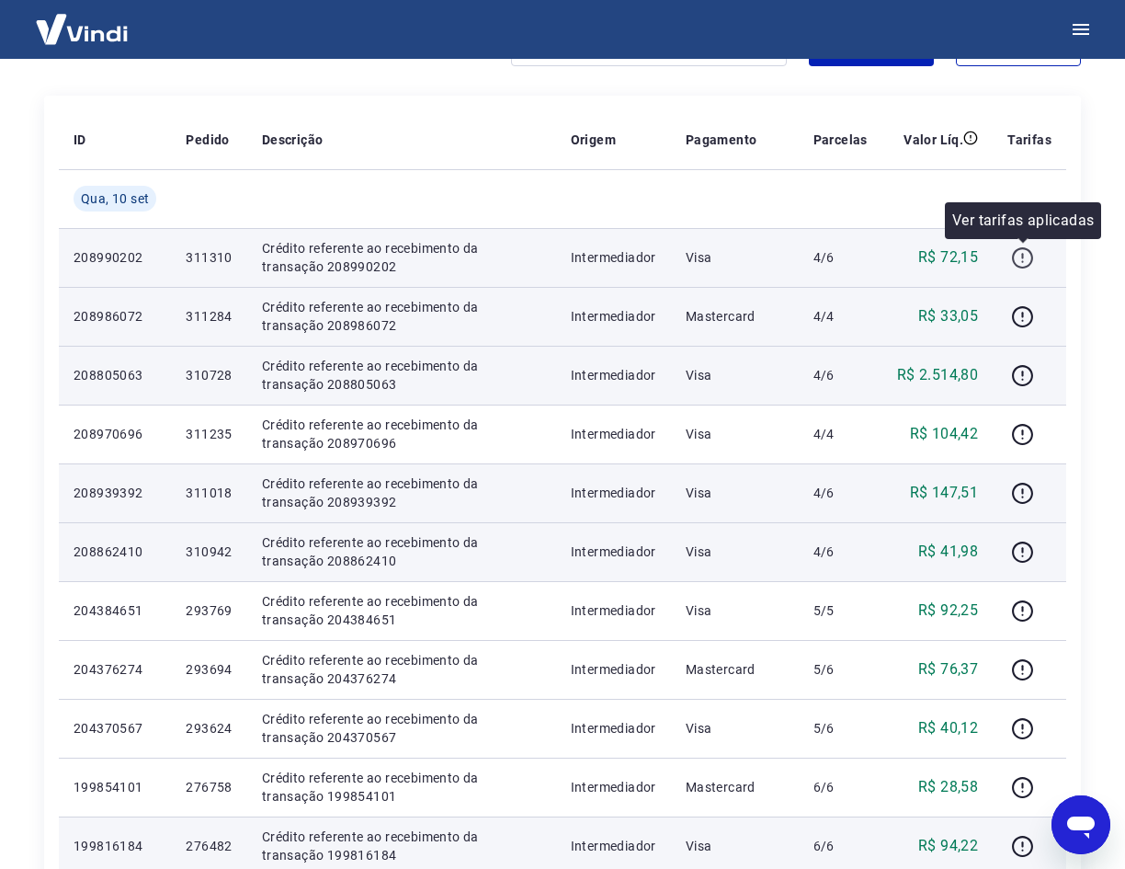
click at [1027, 258] on icon "button" at bounding box center [1022, 257] width 23 height 23
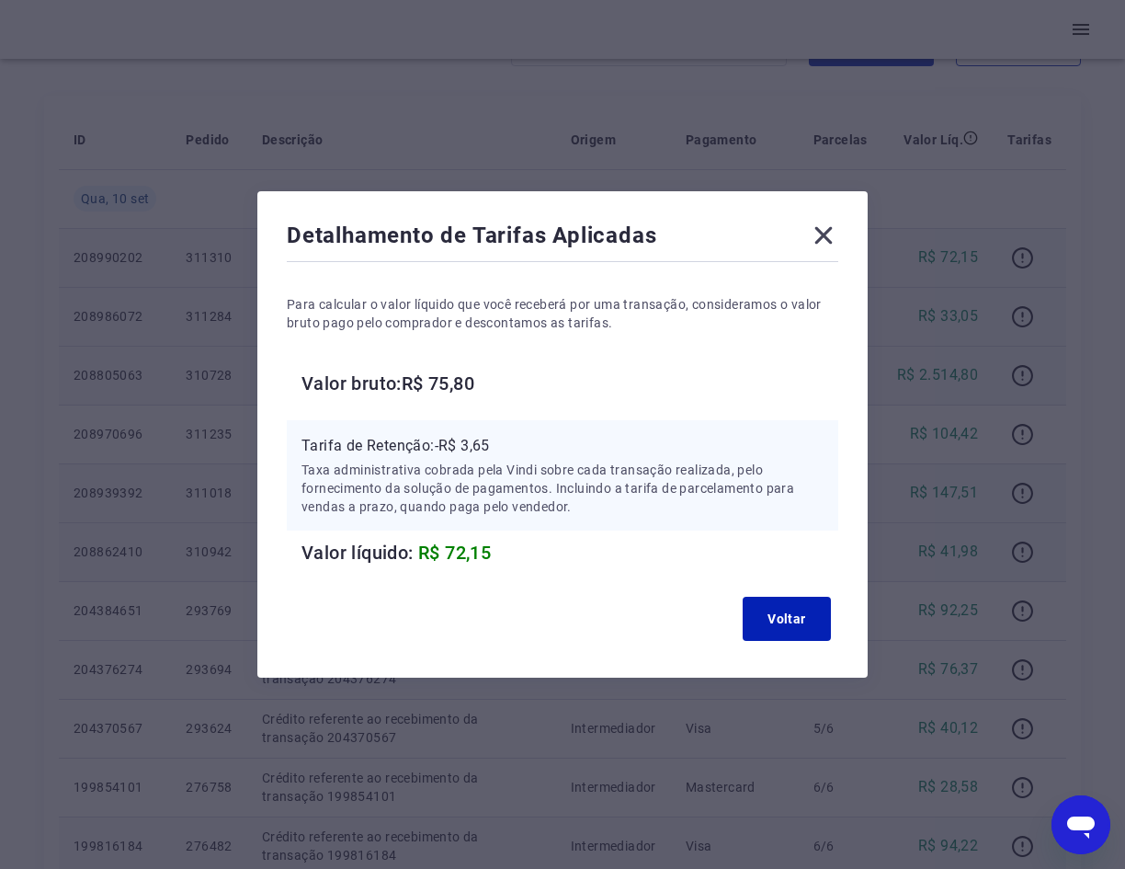
click at [827, 244] on icon at bounding box center [823, 235] width 29 height 29
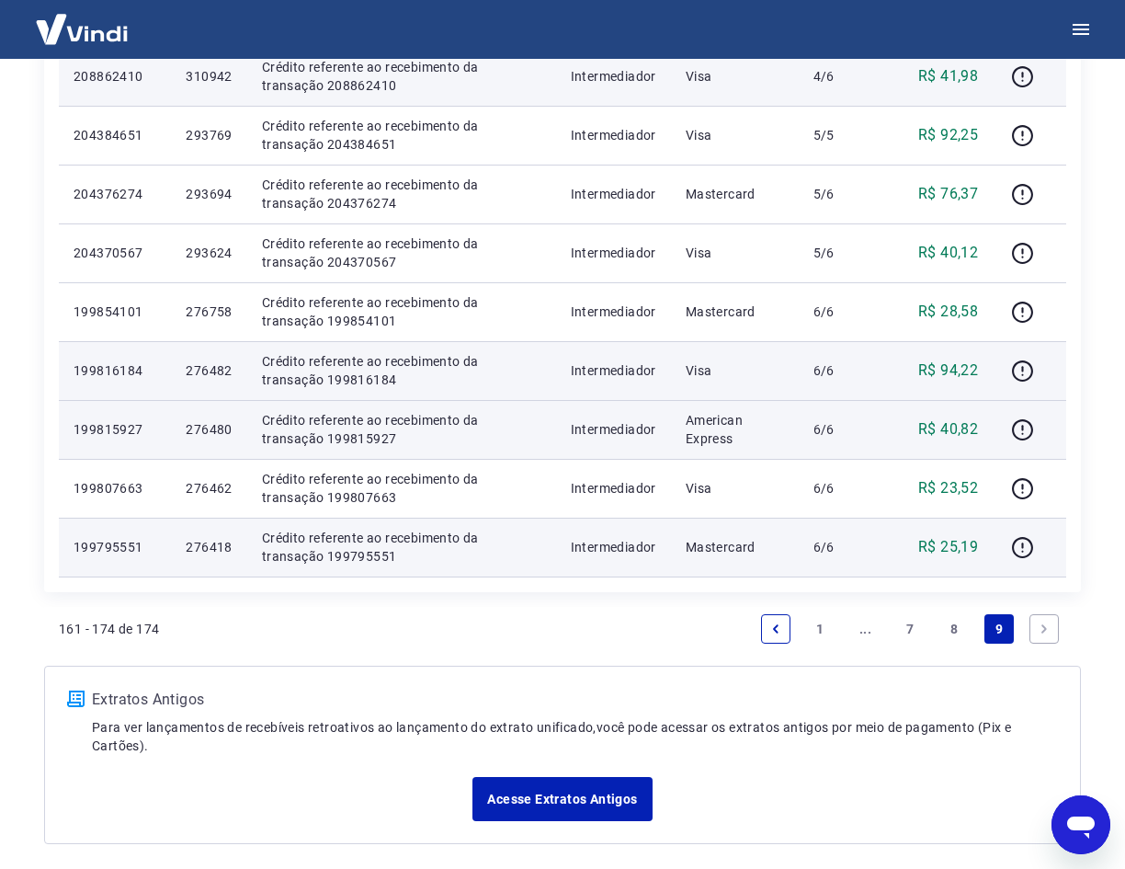
scroll to position [758, 0]
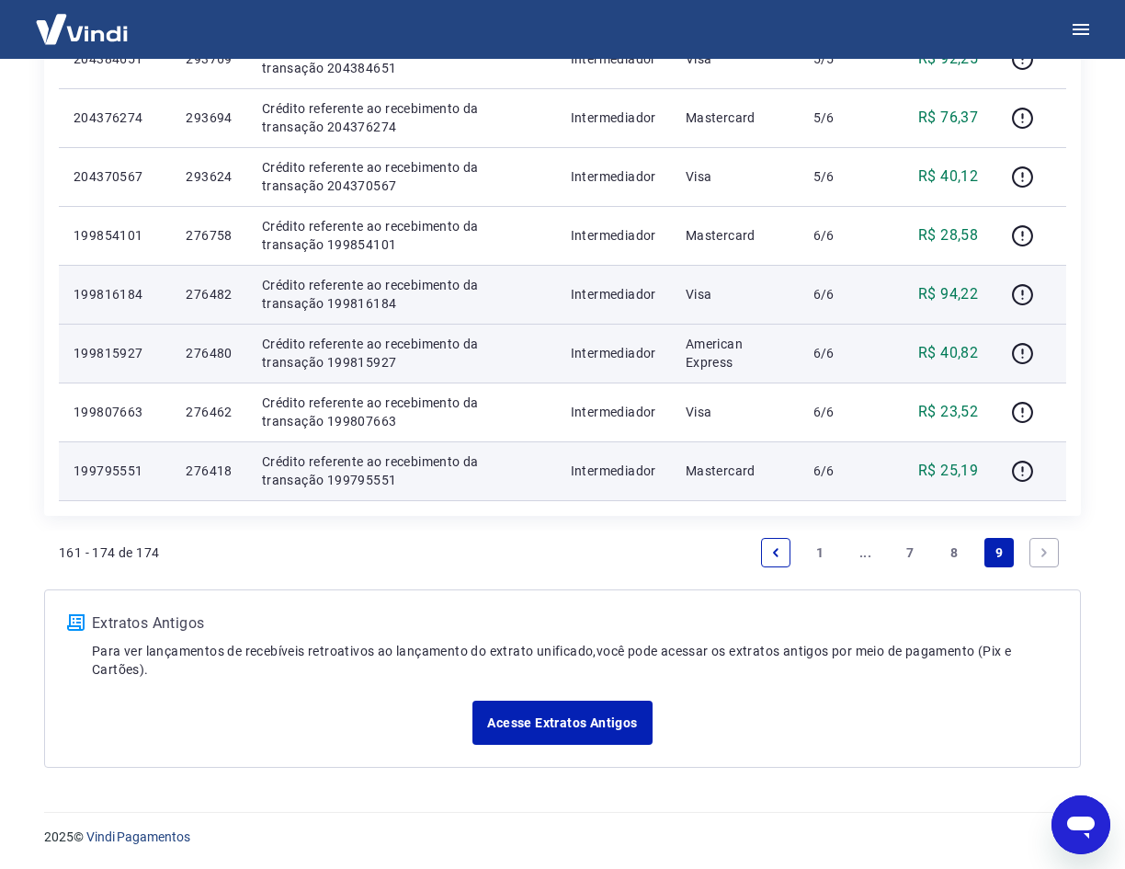
click at [954, 551] on link "8" at bounding box center [954, 552] width 29 height 29
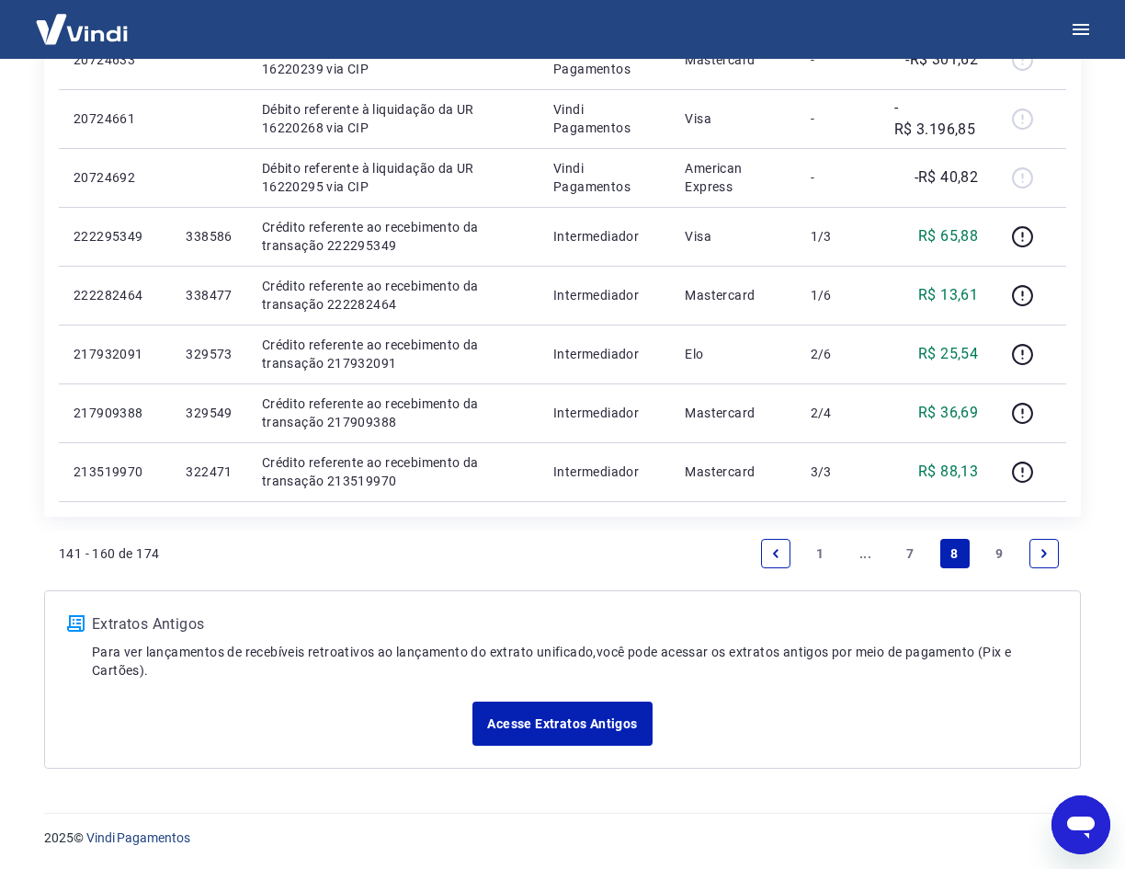
scroll to position [1170, 0]
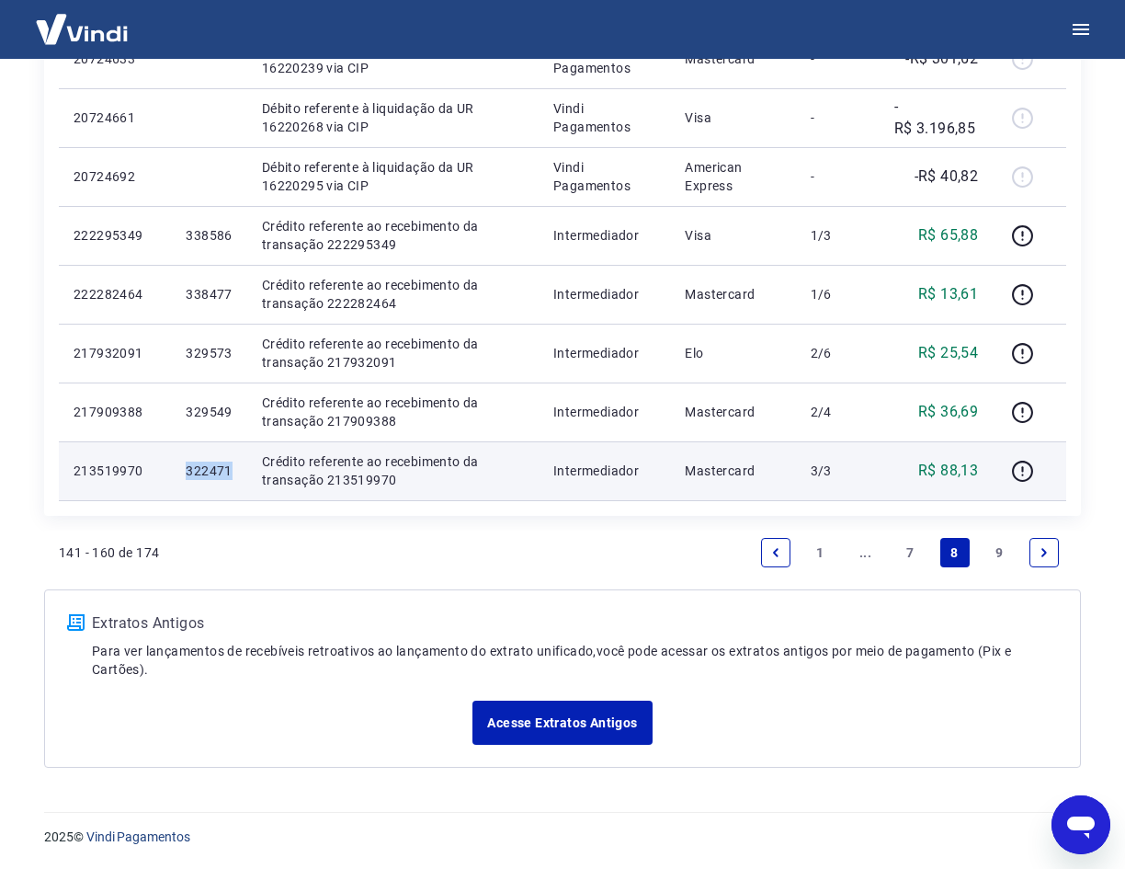
drag, startPoint x: 233, startPoint y: 471, endPoint x: 181, endPoint y: 471, distance: 52.4
click at [181, 471] on td "322471" at bounding box center [208, 470] width 75 height 59
copy p "322471"
click at [1023, 466] on icon "button" at bounding box center [1022, 469] width 2 height 6
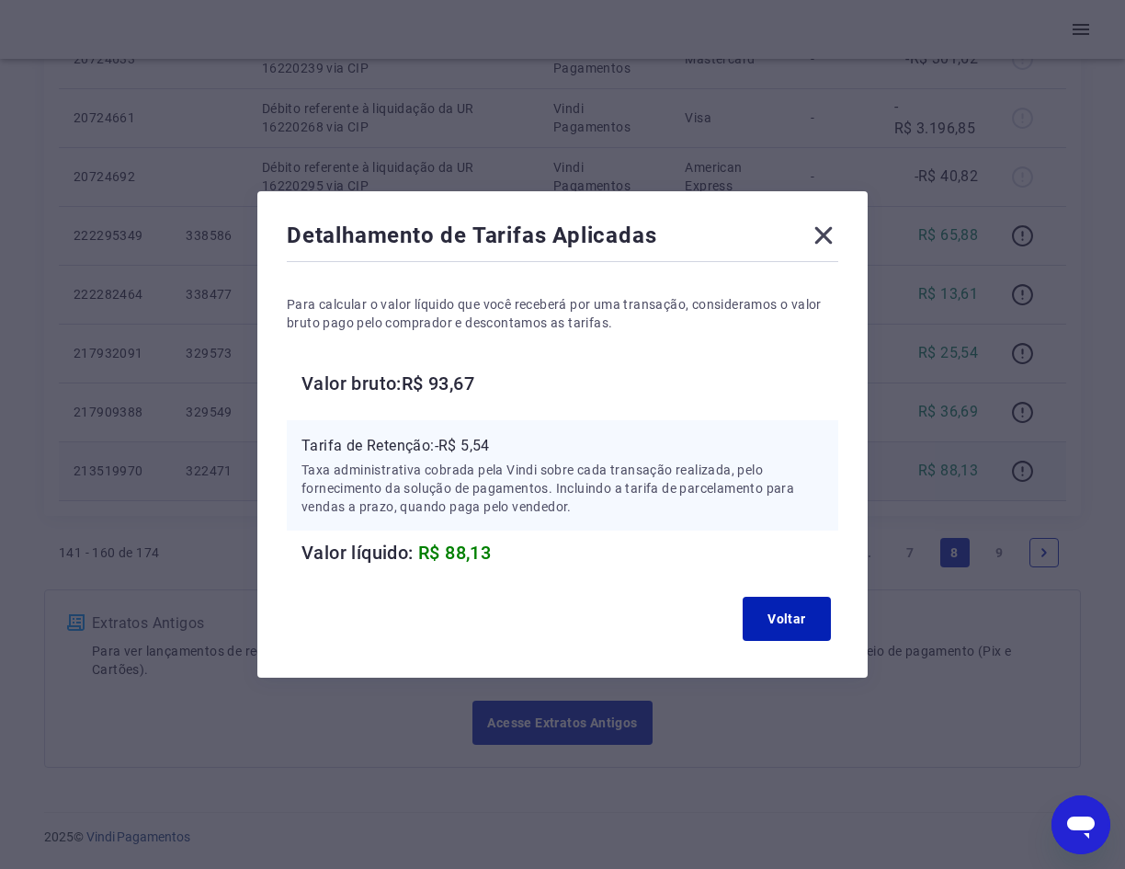
click at [830, 229] on icon at bounding box center [823, 235] width 29 height 29
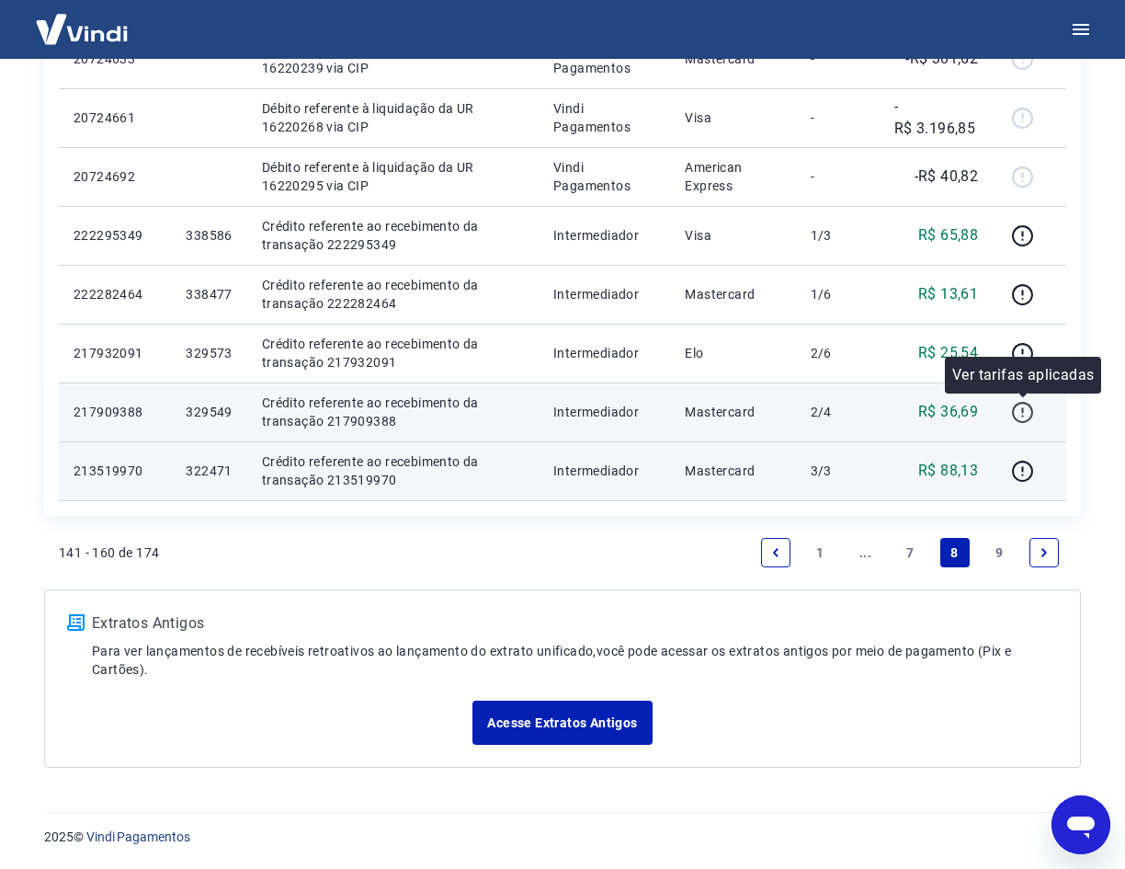
click at [1026, 414] on icon "button" at bounding box center [1022, 412] width 23 height 23
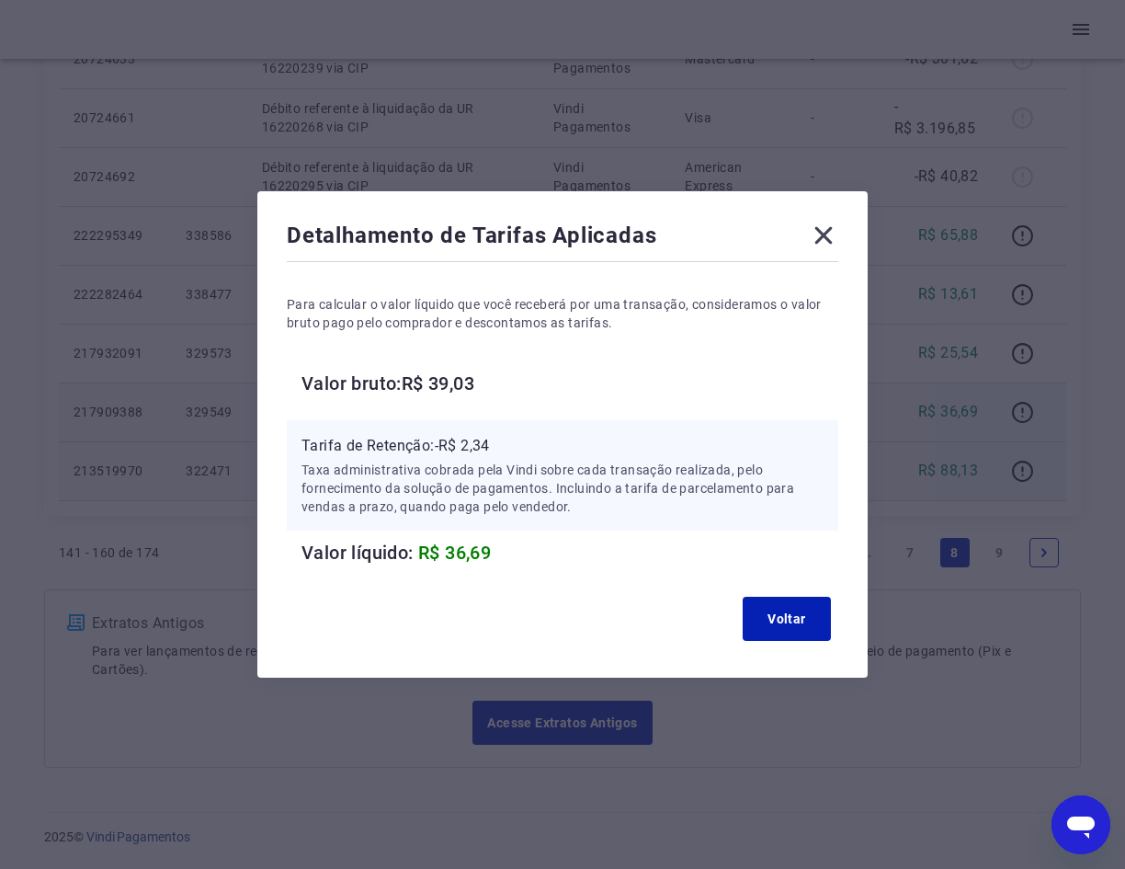
click at [831, 234] on icon at bounding box center [823, 235] width 17 height 17
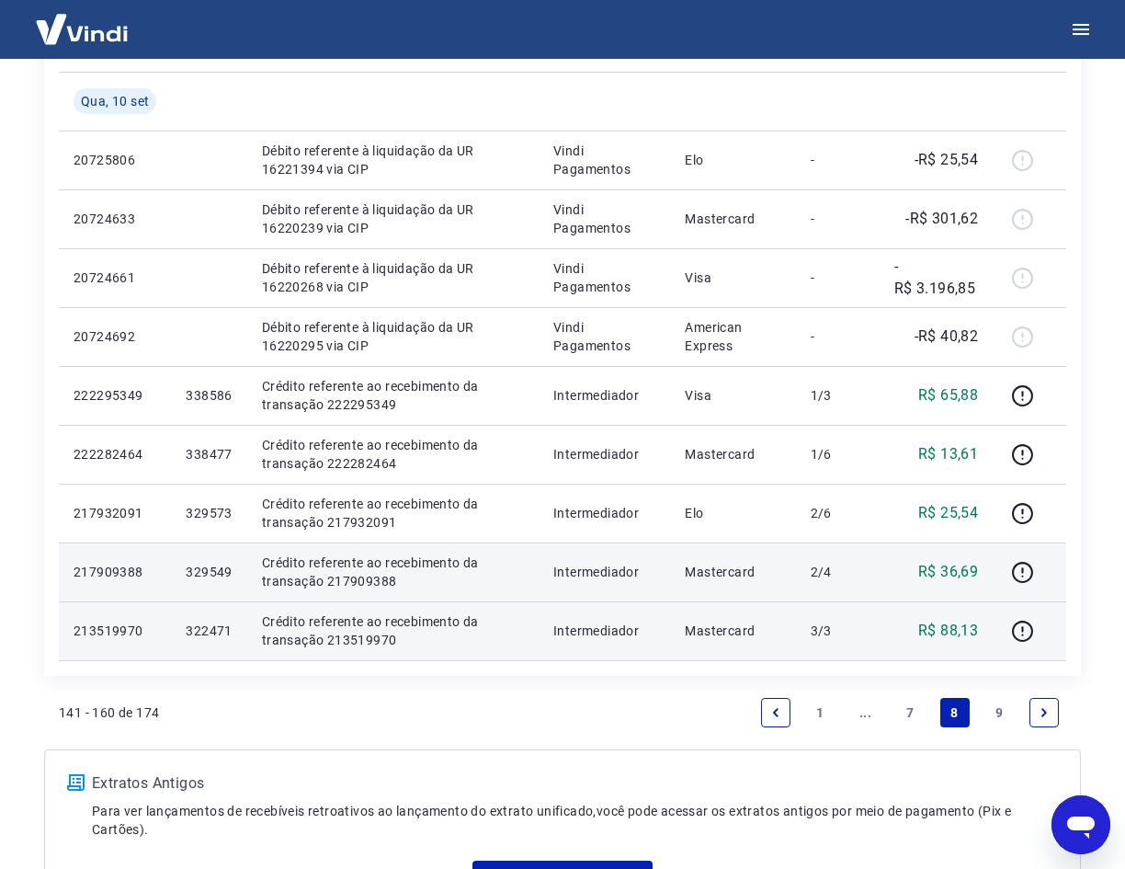
scroll to position [986, 0]
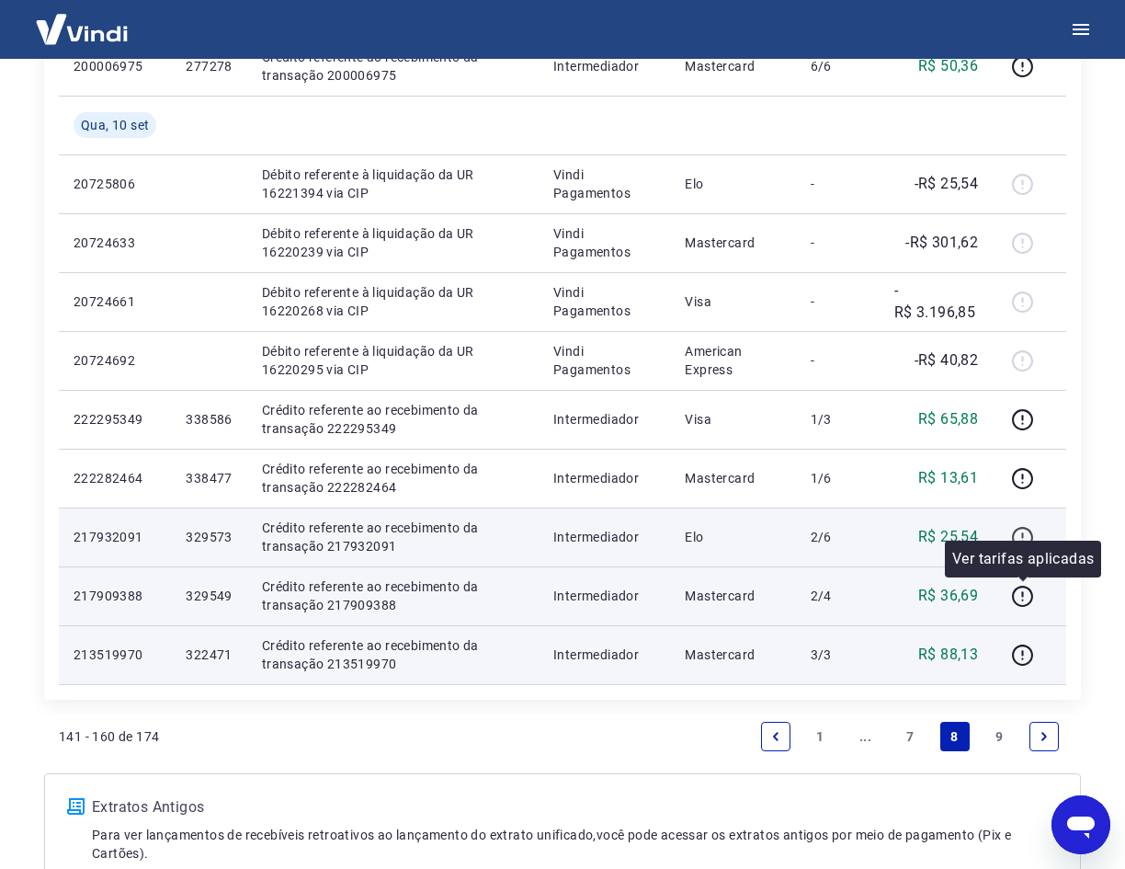
click at [1025, 540] on icon "button" at bounding box center [1022, 537] width 23 height 23
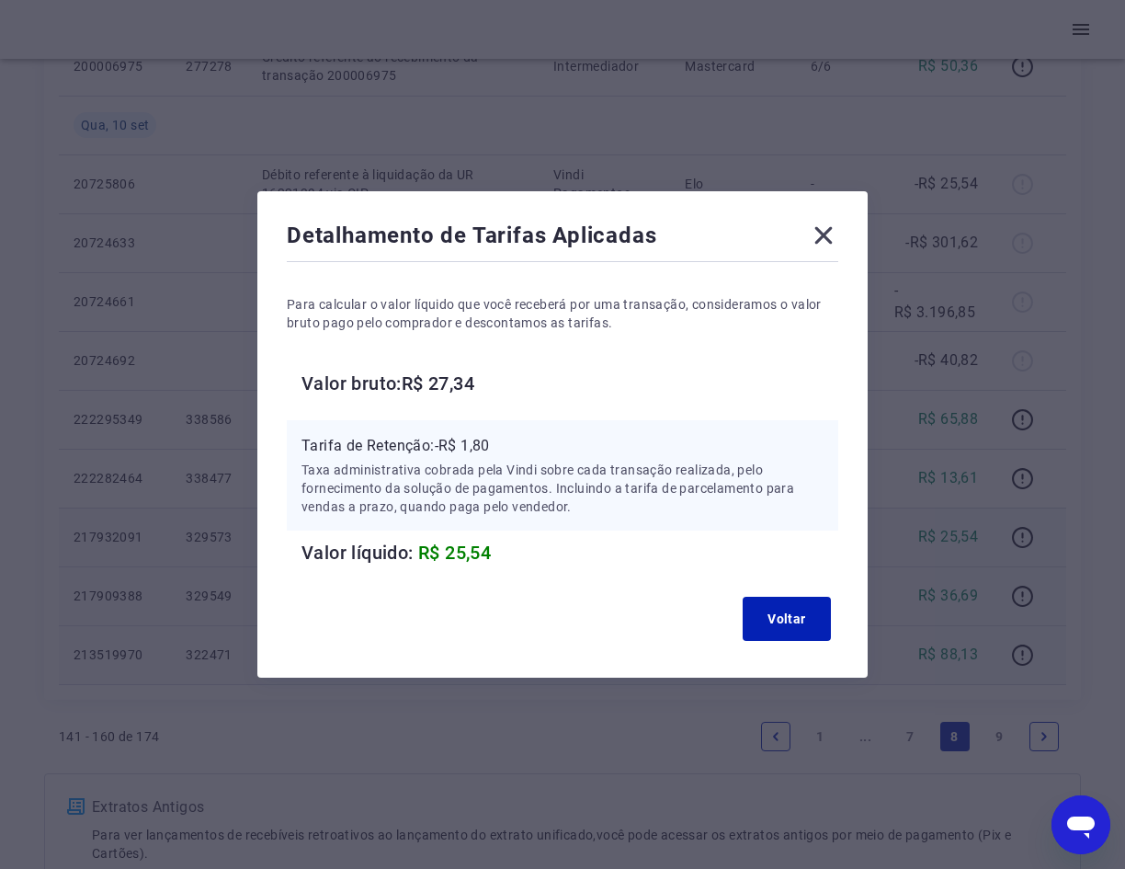
click at [823, 241] on icon at bounding box center [823, 235] width 29 height 29
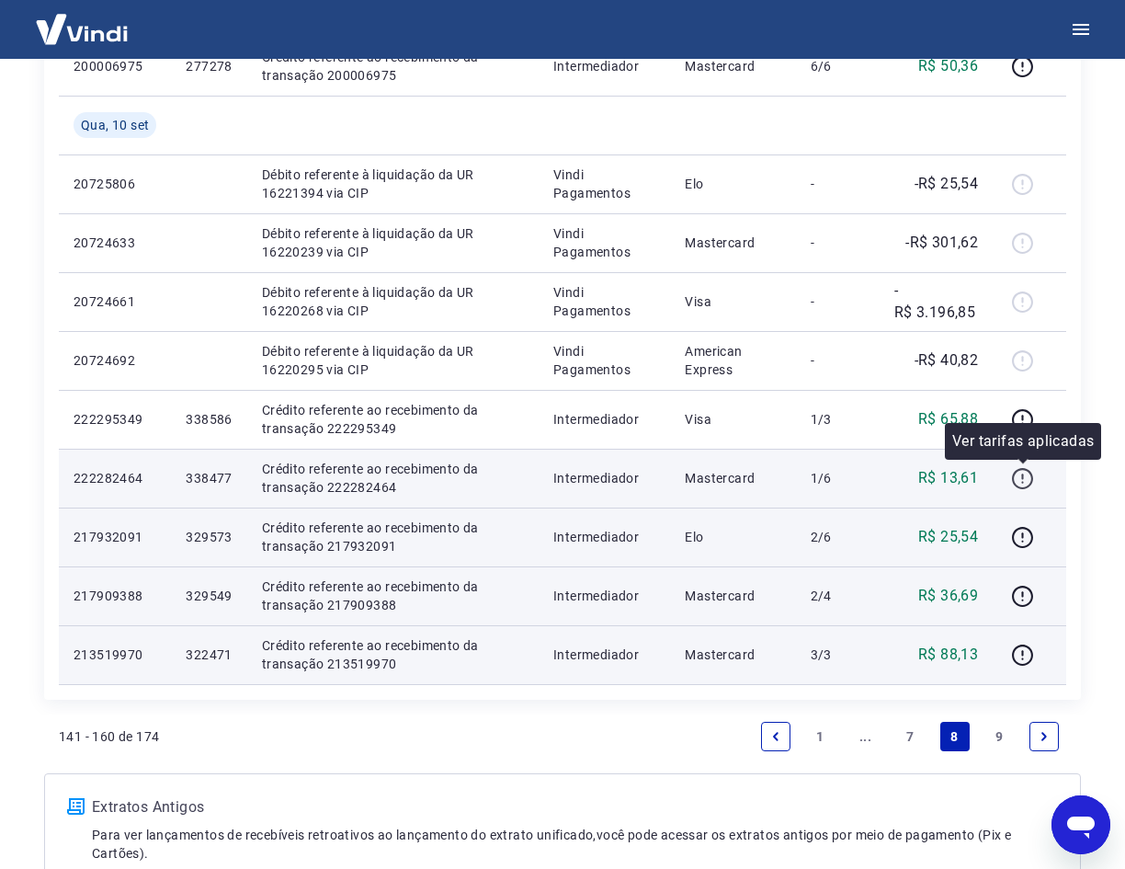
click at [1016, 474] on icon "button" at bounding box center [1022, 478] width 21 height 21
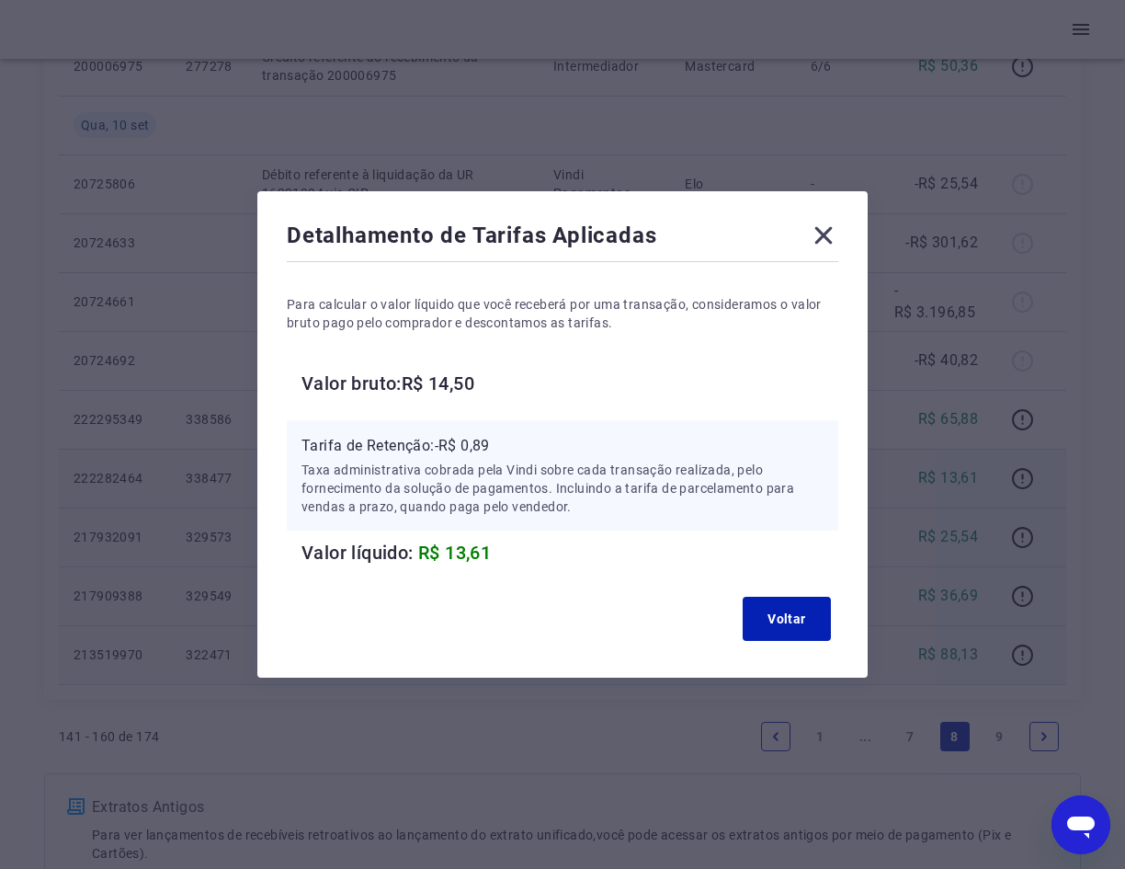
click at [838, 230] on icon at bounding box center [823, 235] width 29 height 29
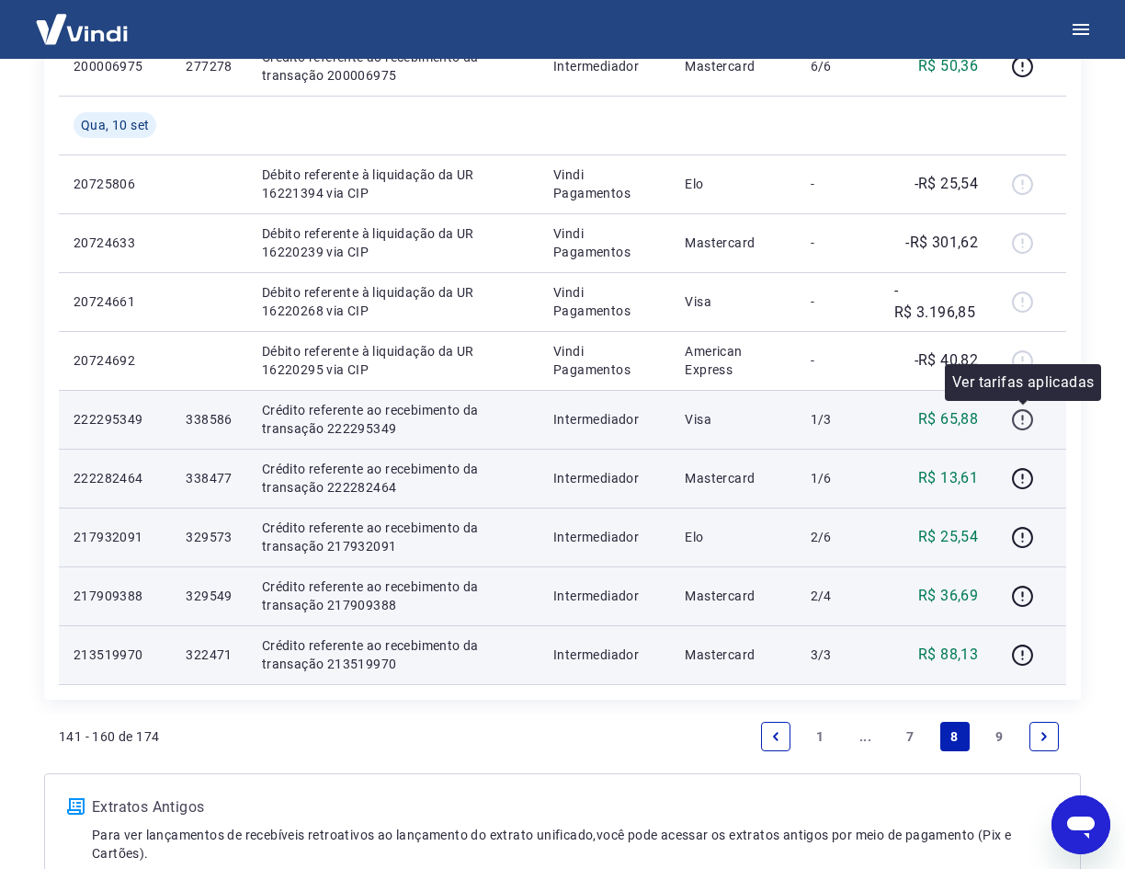
click at [1022, 421] on icon "button" at bounding box center [1022, 419] width 23 height 23
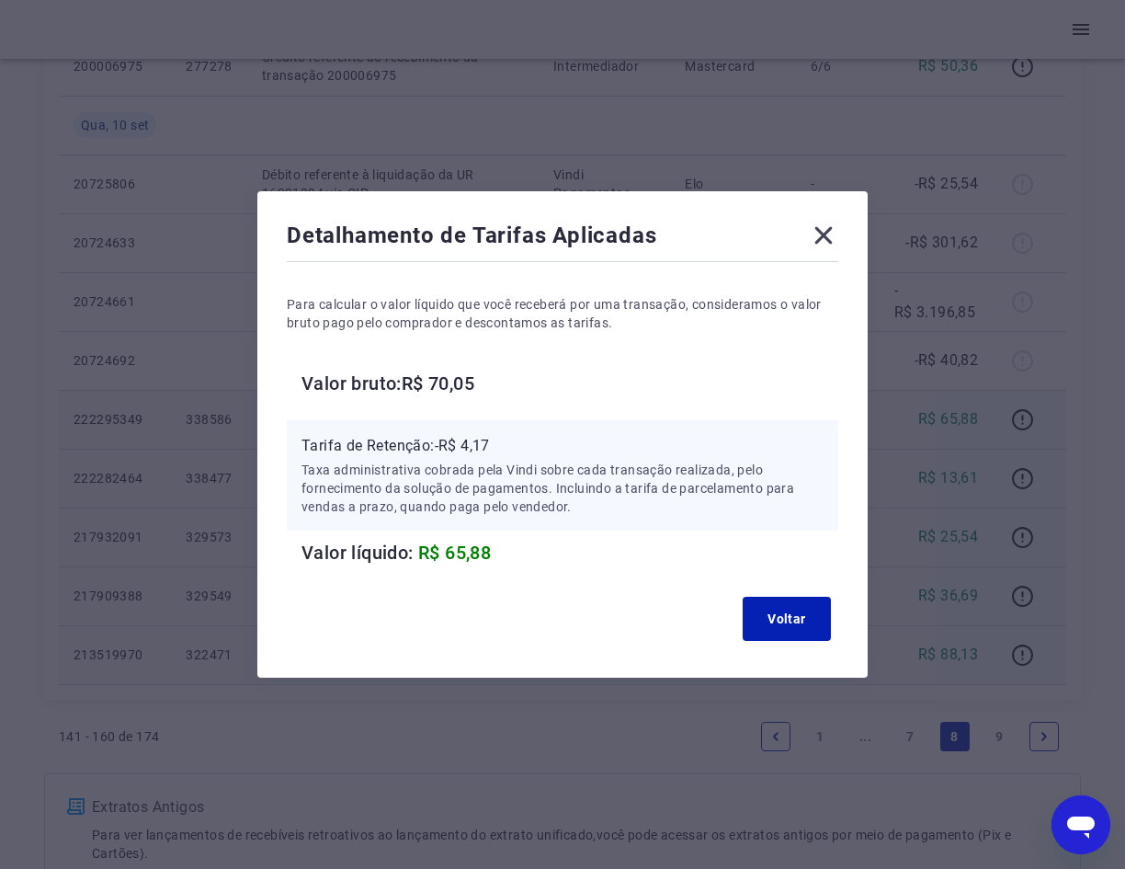
click at [838, 234] on icon at bounding box center [823, 235] width 29 height 29
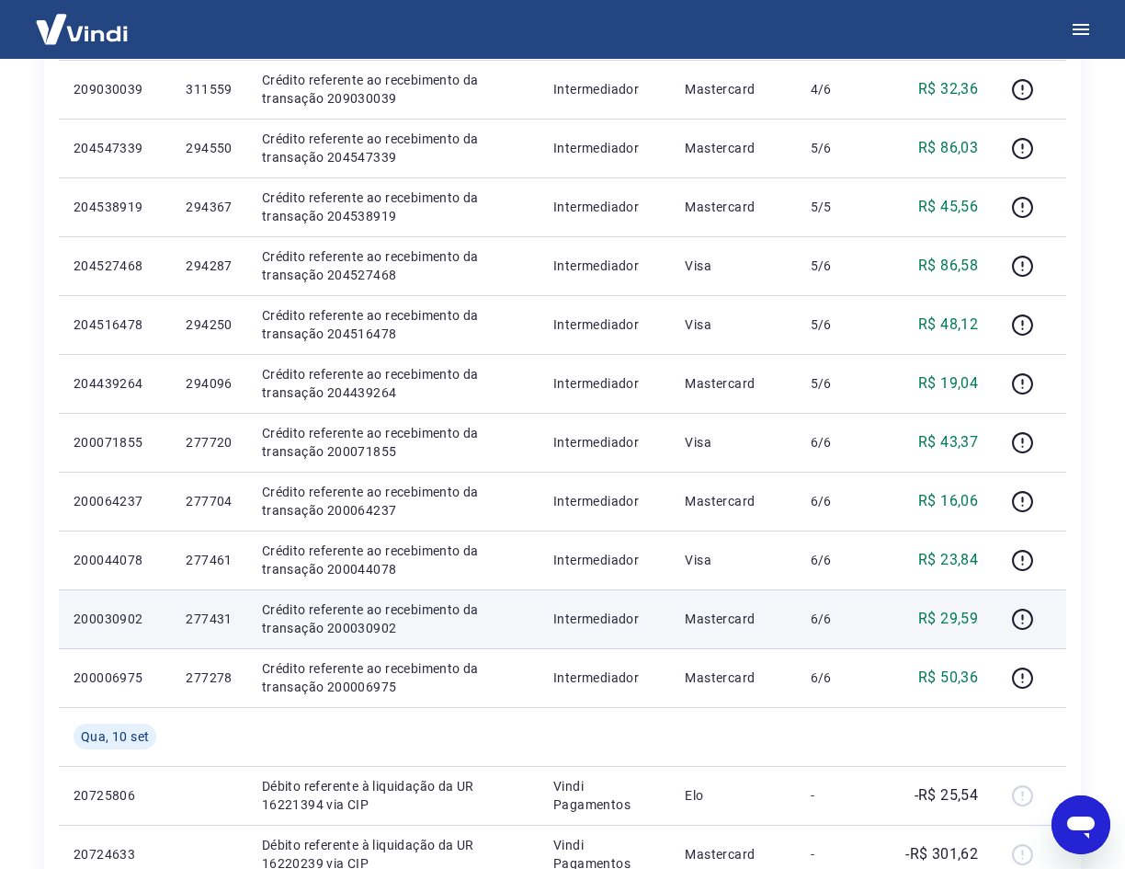
scroll to position [343, 0]
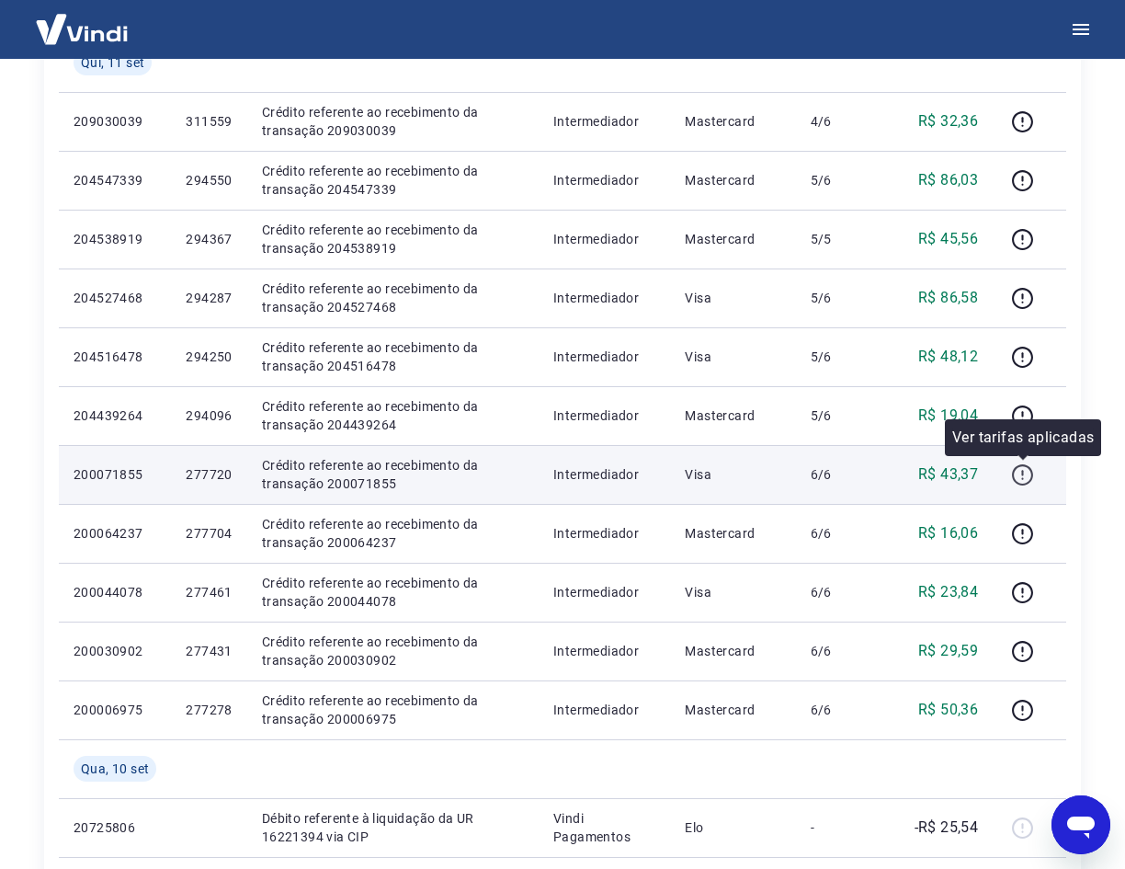
click at [1014, 473] on icon "button" at bounding box center [1022, 474] width 21 height 21
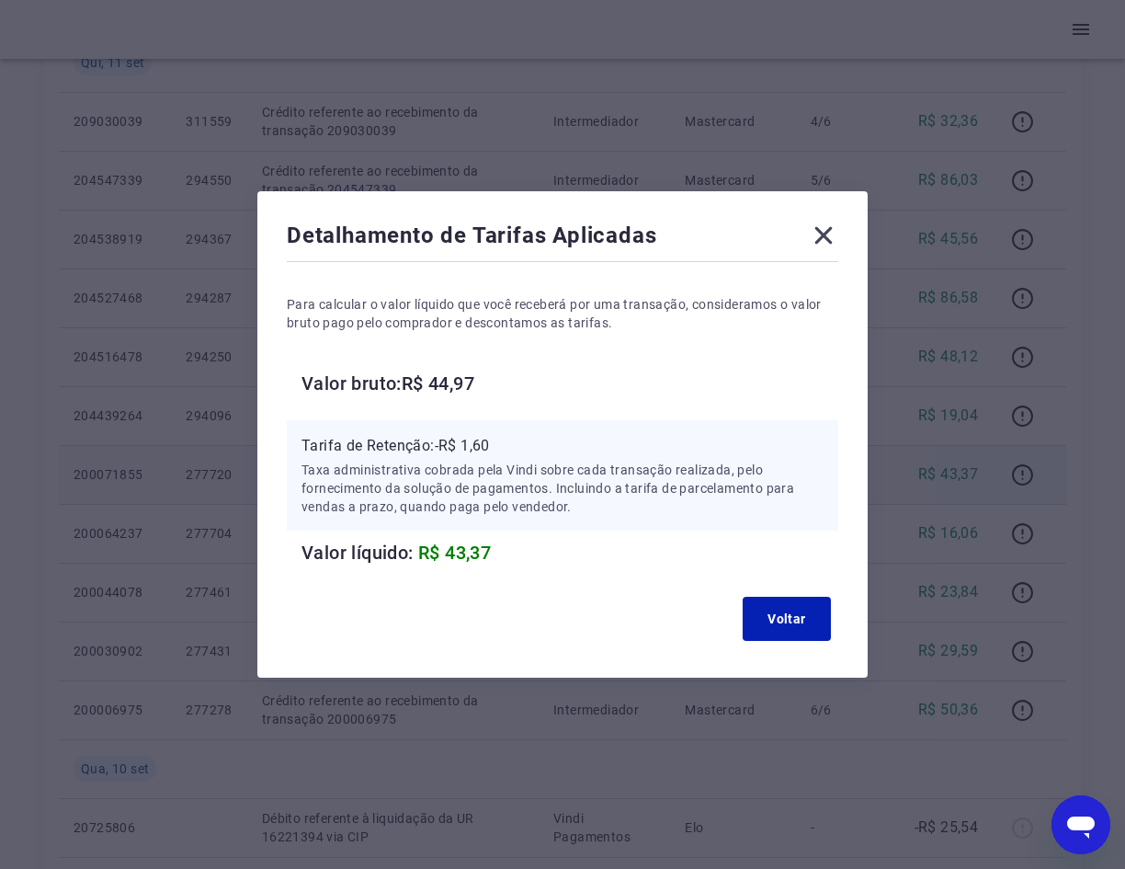
click at [828, 239] on icon at bounding box center [823, 235] width 17 height 17
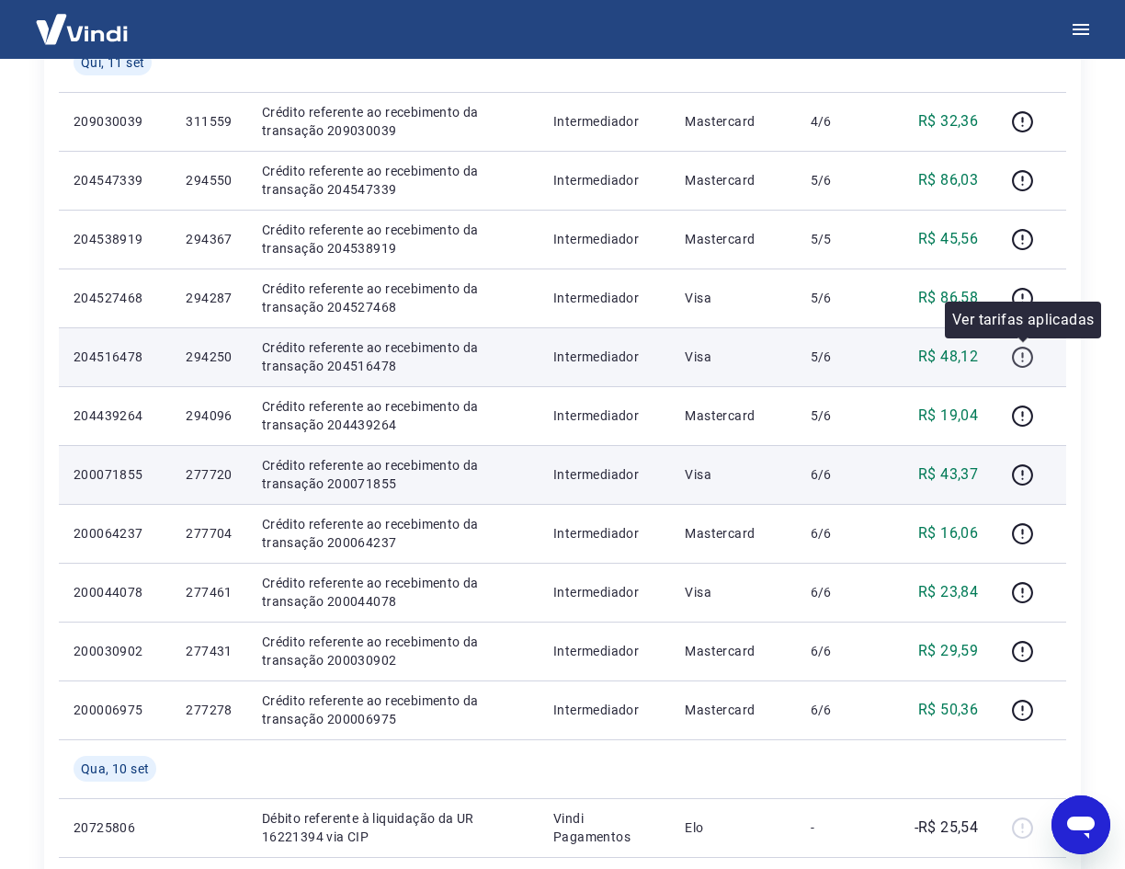
click at [1013, 364] on icon "button" at bounding box center [1022, 357] width 23 height 23
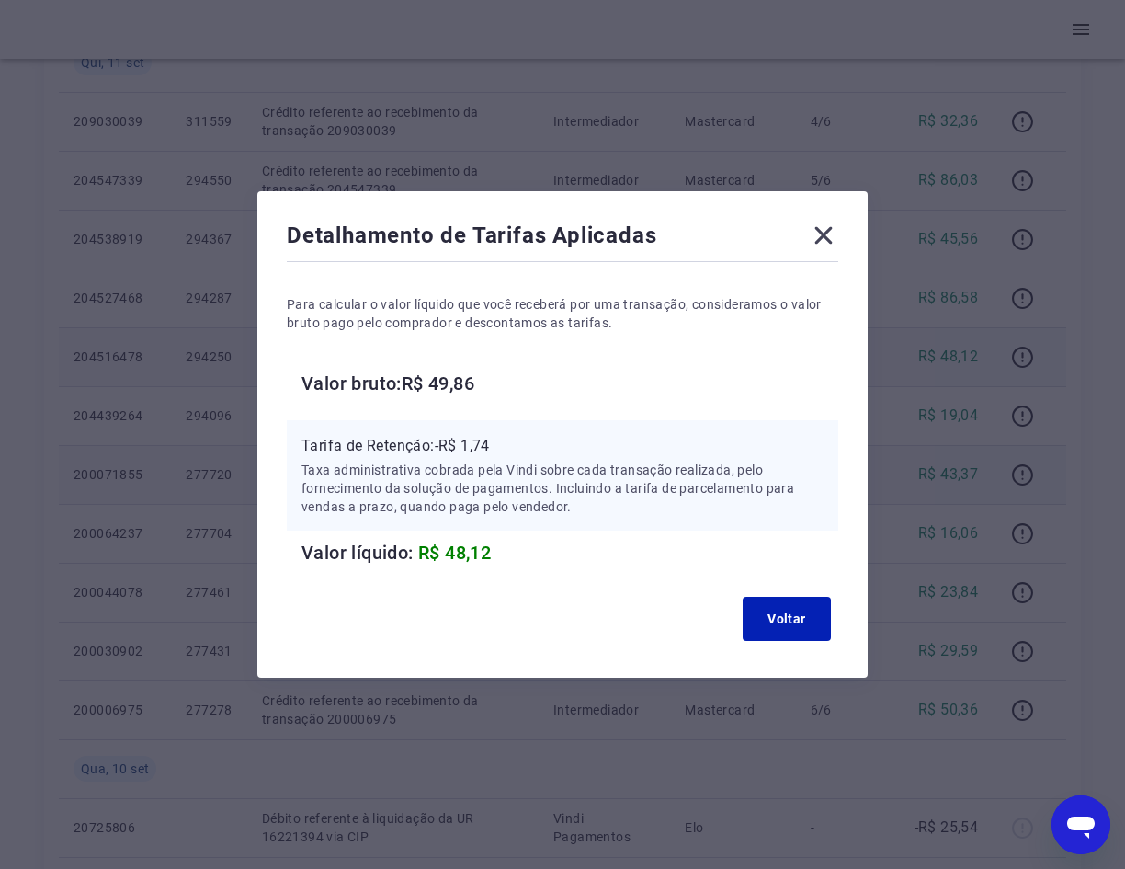
click at [838, 240] on icon at bounding box center [823, 235] width 29 height 29
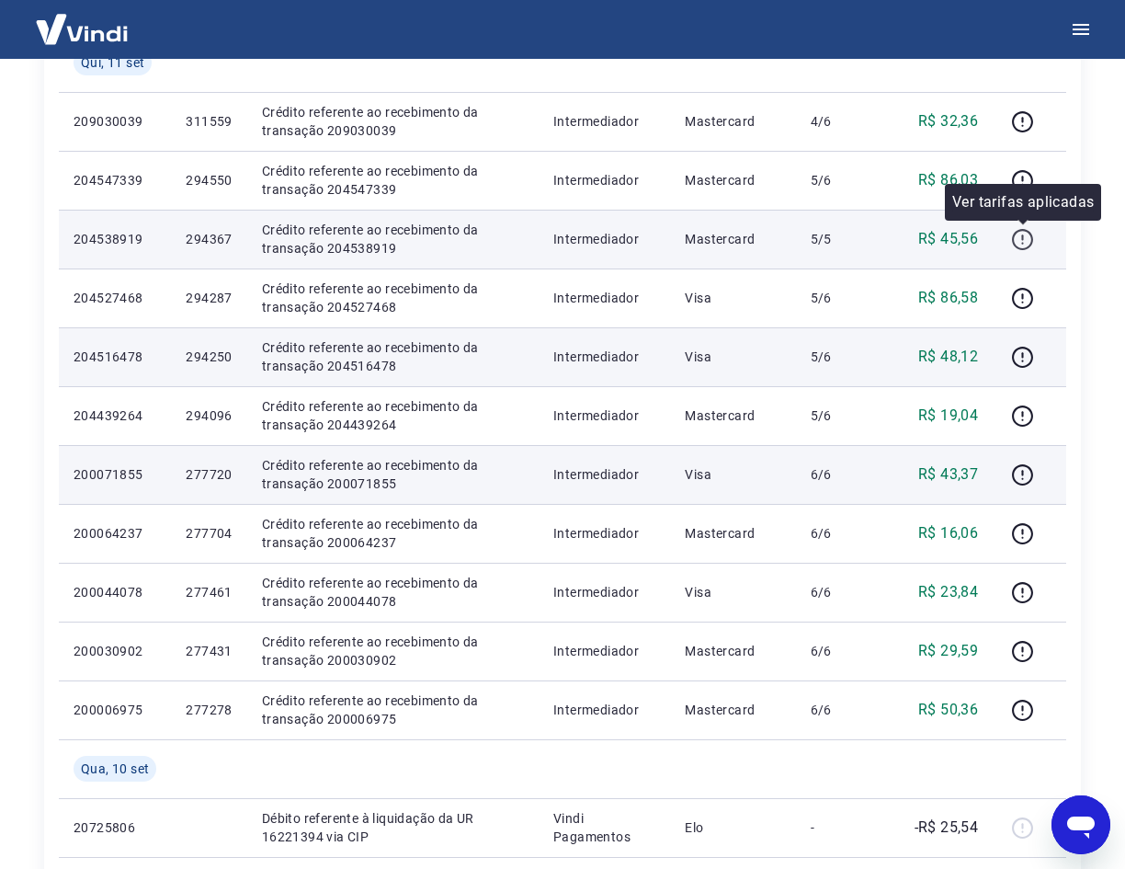
click at [1011, 237] on button "button" at bounding box center [1021, 238] width 29 height 29
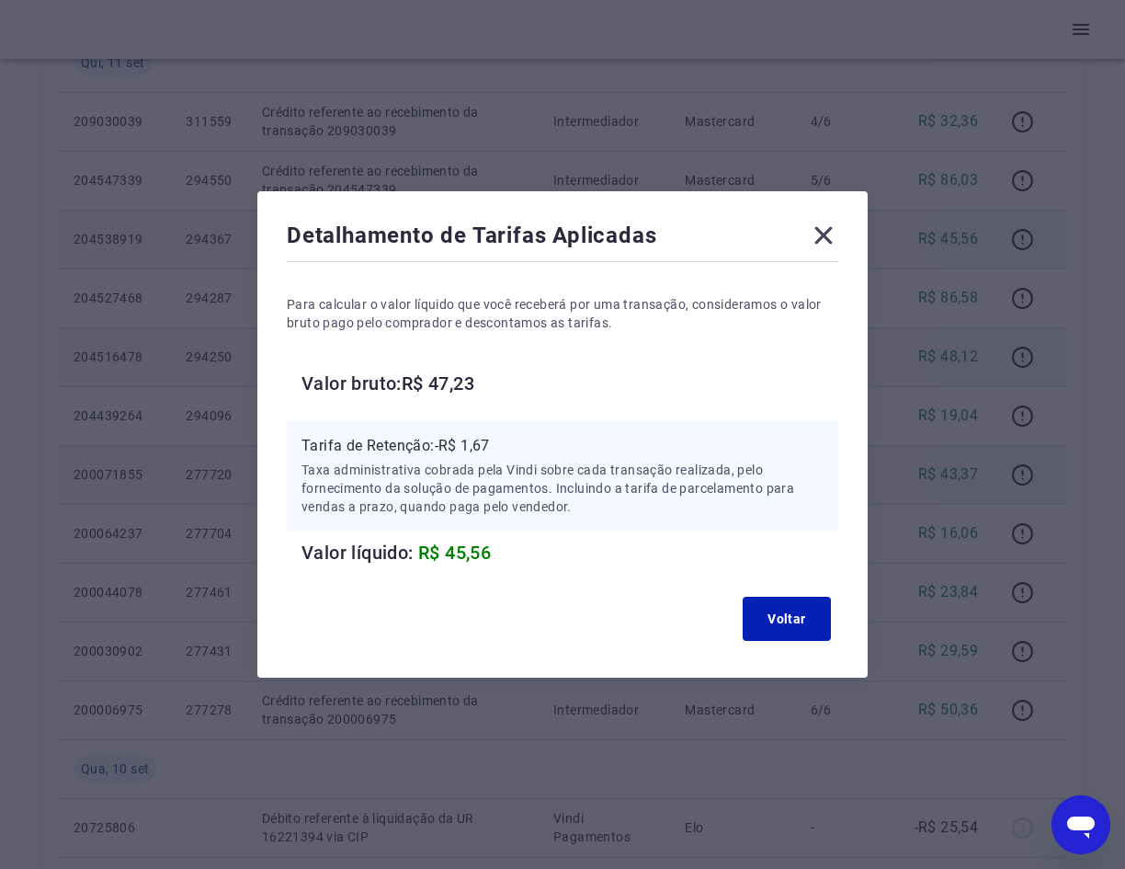
click at [835, 233] on icon at bounding box center [823, 235] width 29 height 29
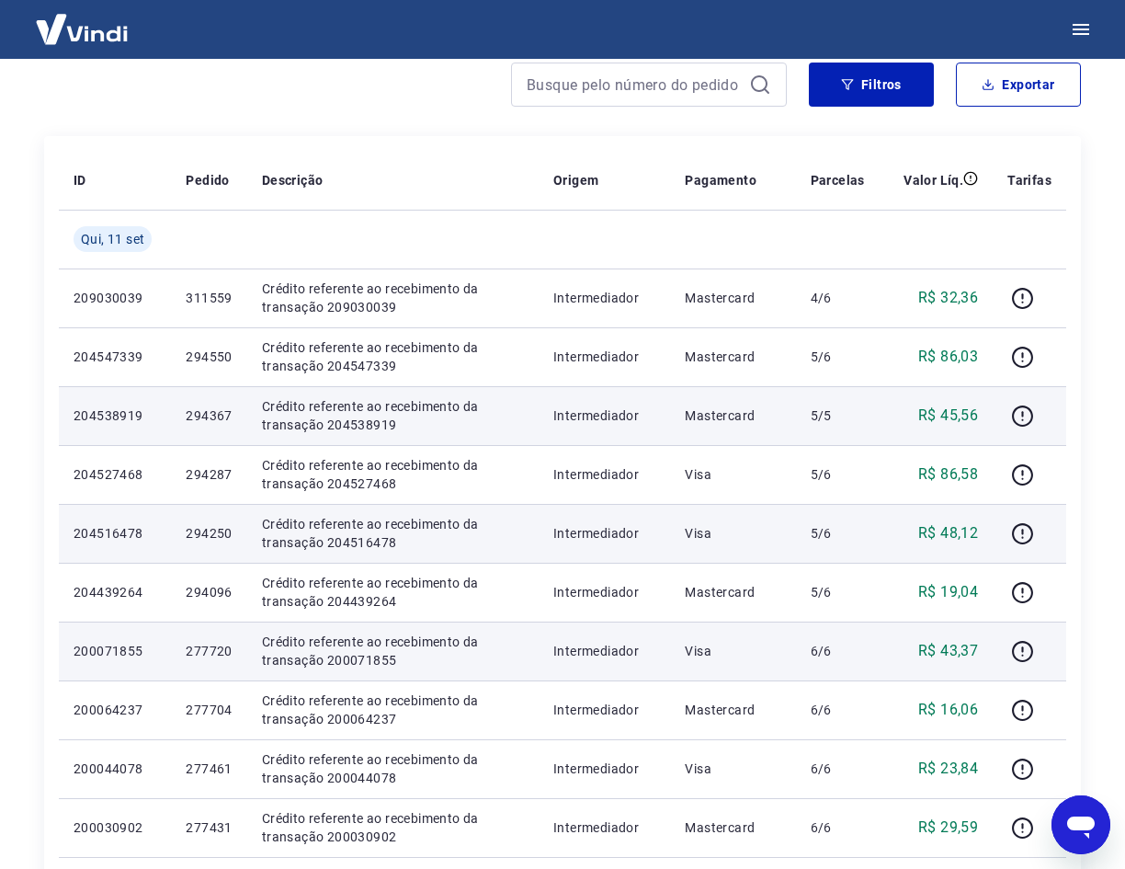
scroll to position [159, 0]
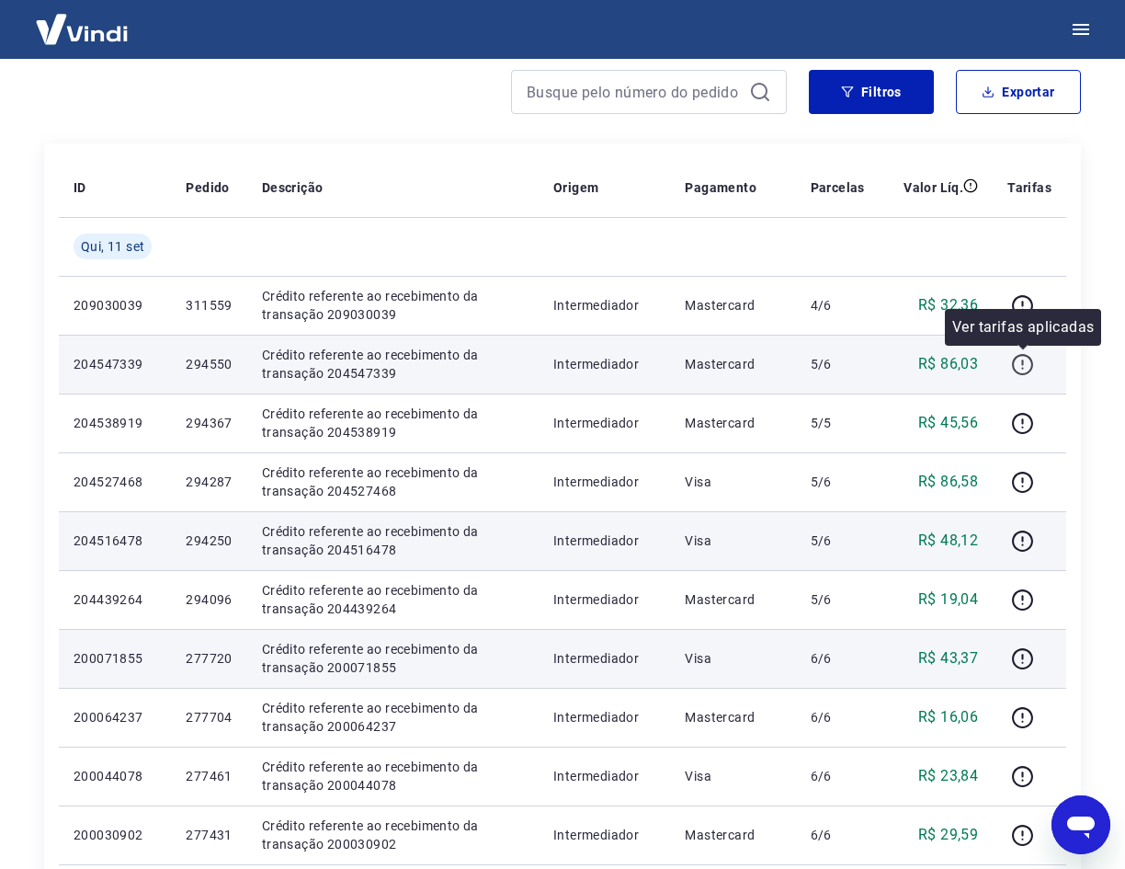
click at [1023, 361] on icon "button" at bounding box center [1022, 362] width 2 height 6
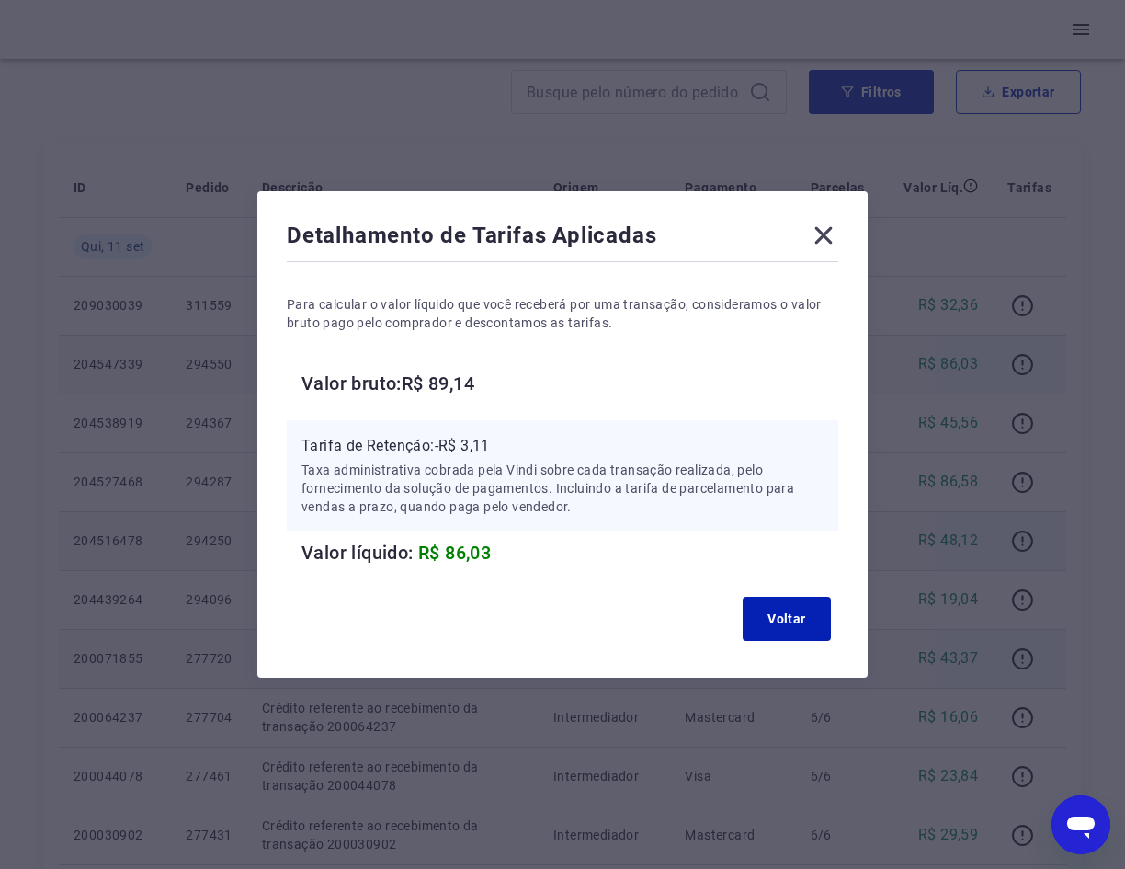
click at [833, 236] on icon at bounding box center [823, 235] width 17 height 17
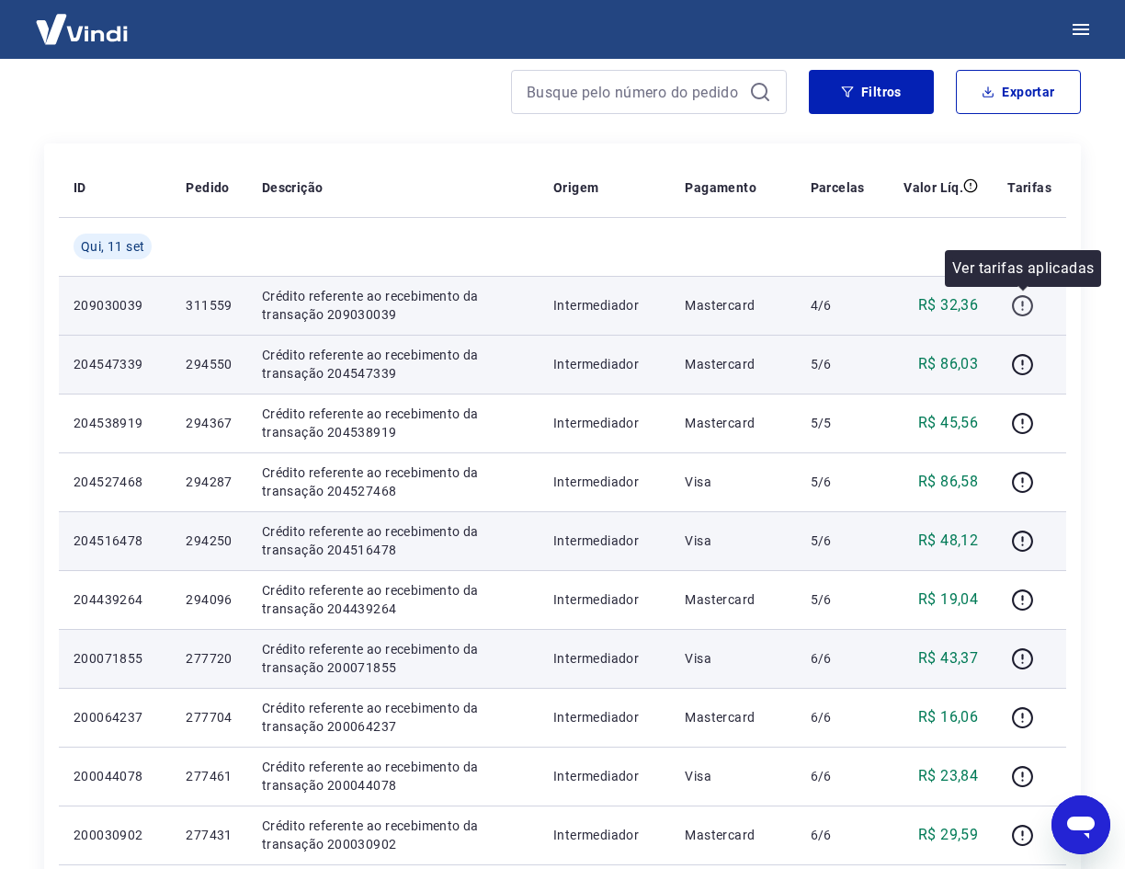
click at [1017, 309] on icon "button" at bounding box center [1022, 305] width 23 height 23
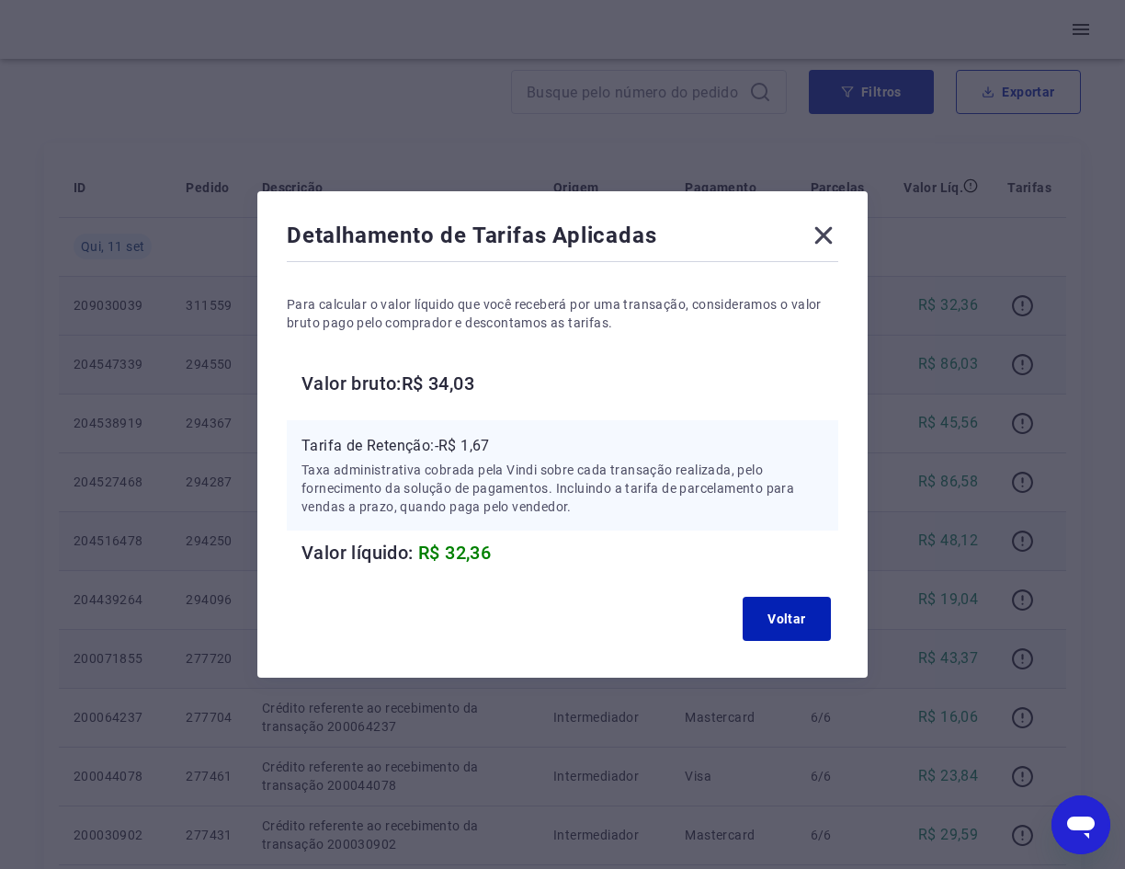
click at [826, 239] on icon at bounding box center [823, 235] width 17 height 17
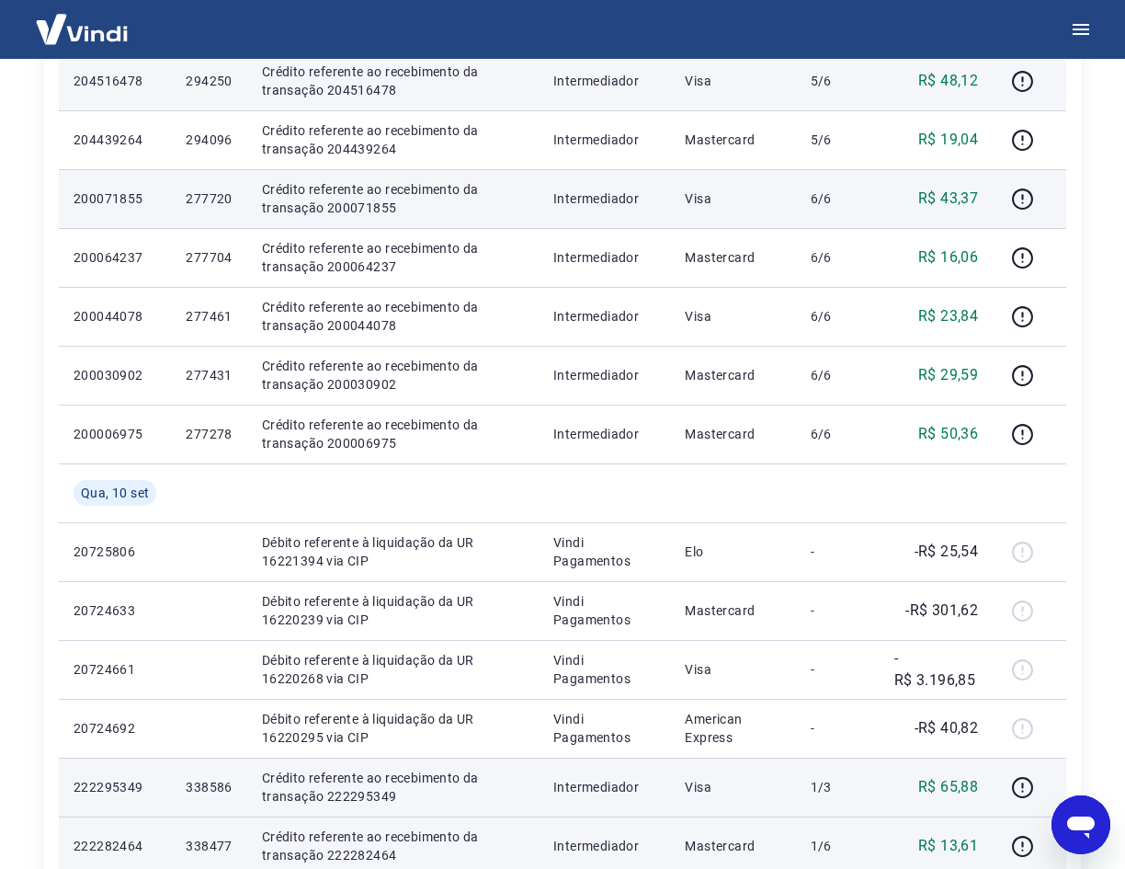
scroll to position [1170, 0]
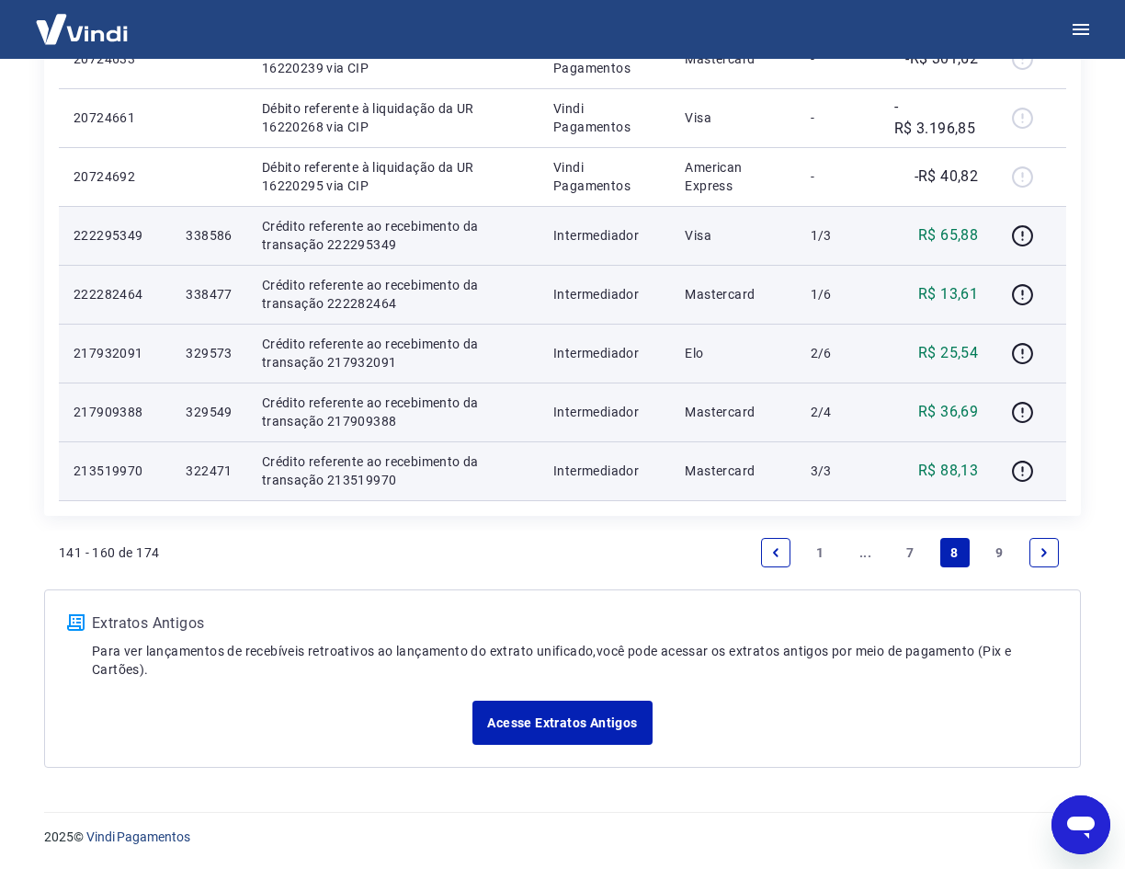
click at [910, 551] on link "7" at bounding box center [909, 552] width 29 height 29
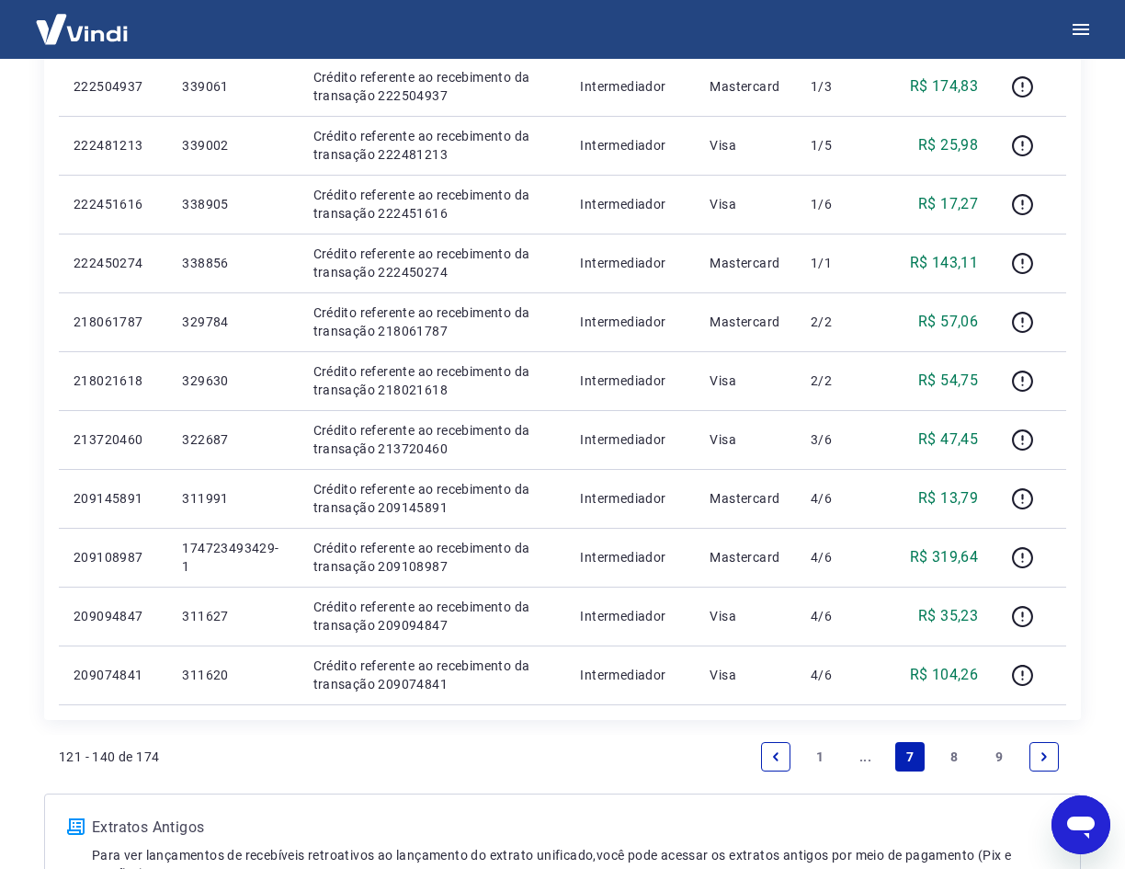
scroll to position [1011, 0]
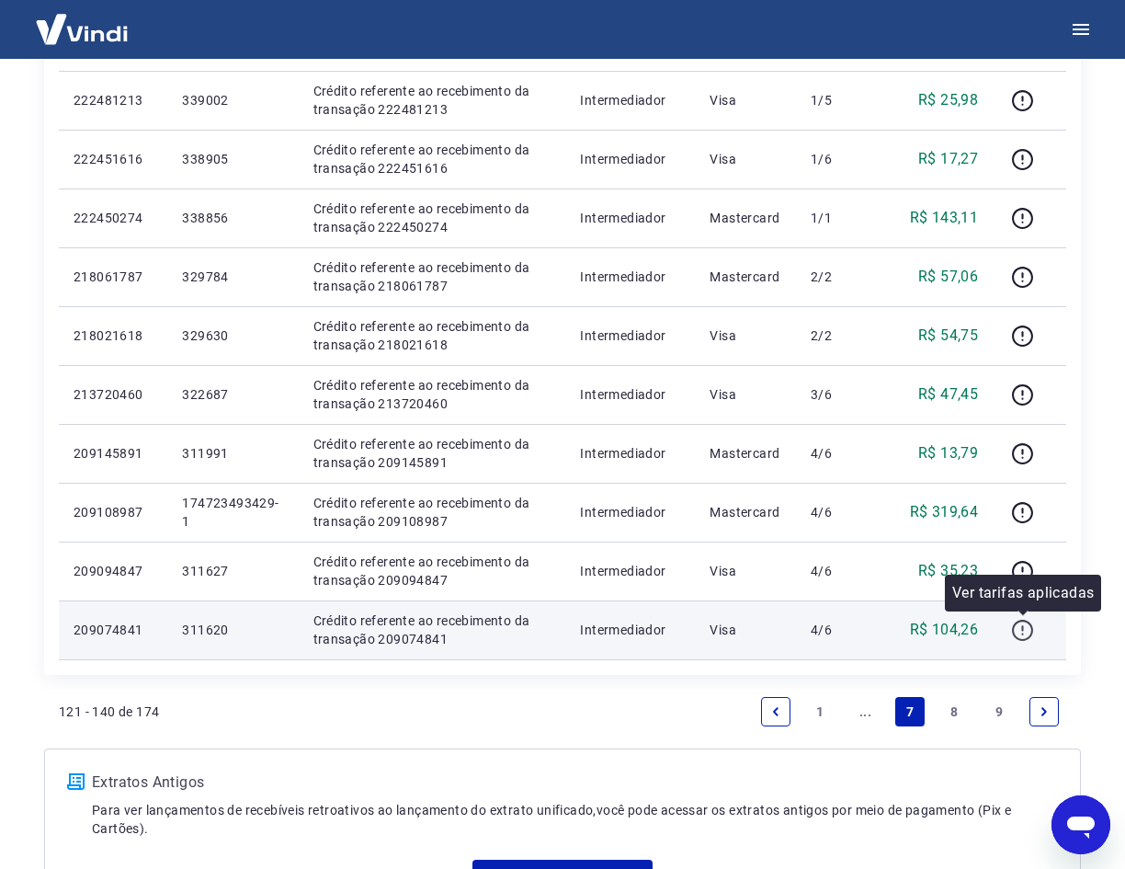
click at [1021, 627] on icon "button" at bounding box center [1022, 630] width 23 height 23
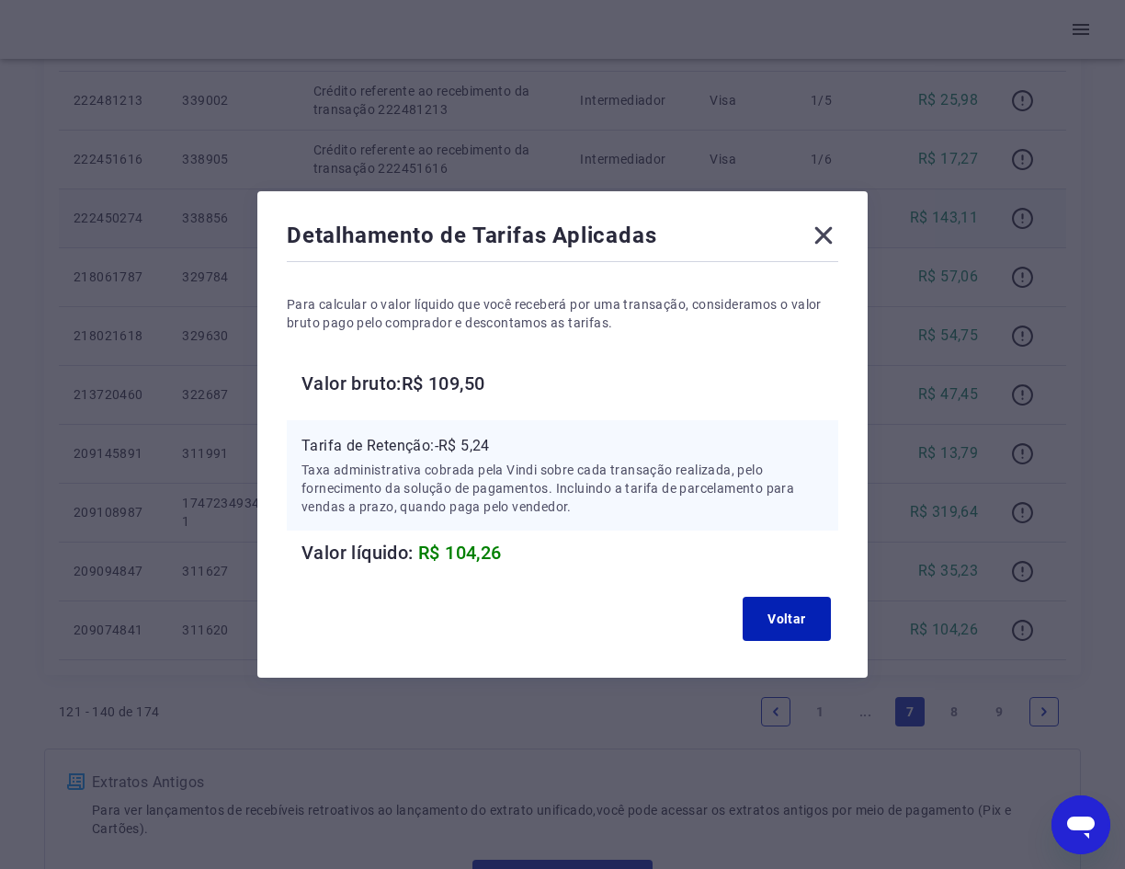
click at [827, 232] on icon at bounding box center [823, 235] width 17 height 17
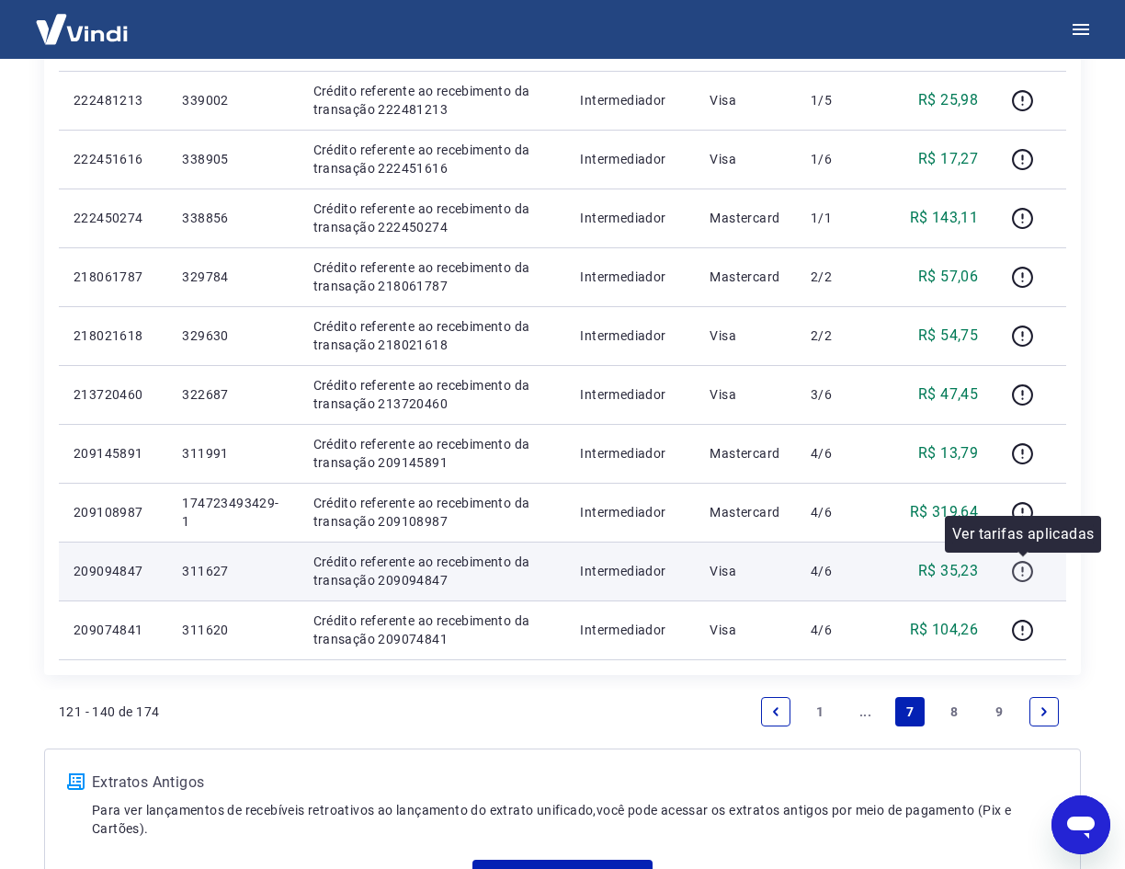
click at [1034, 568] on icon "button" at bounding box center [1022, 571] width 23 height 23
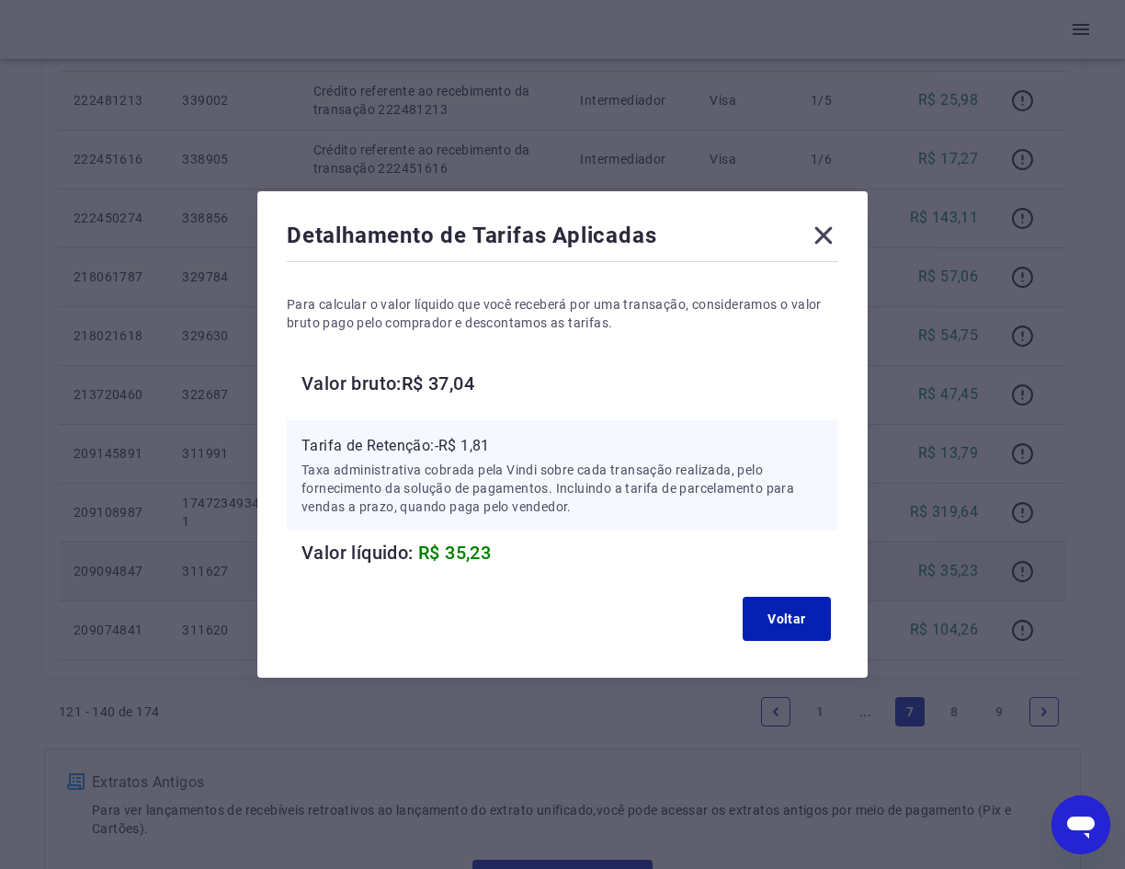
click at [824, 237] on icon at bounding box center [823, 235] width 29 height 29
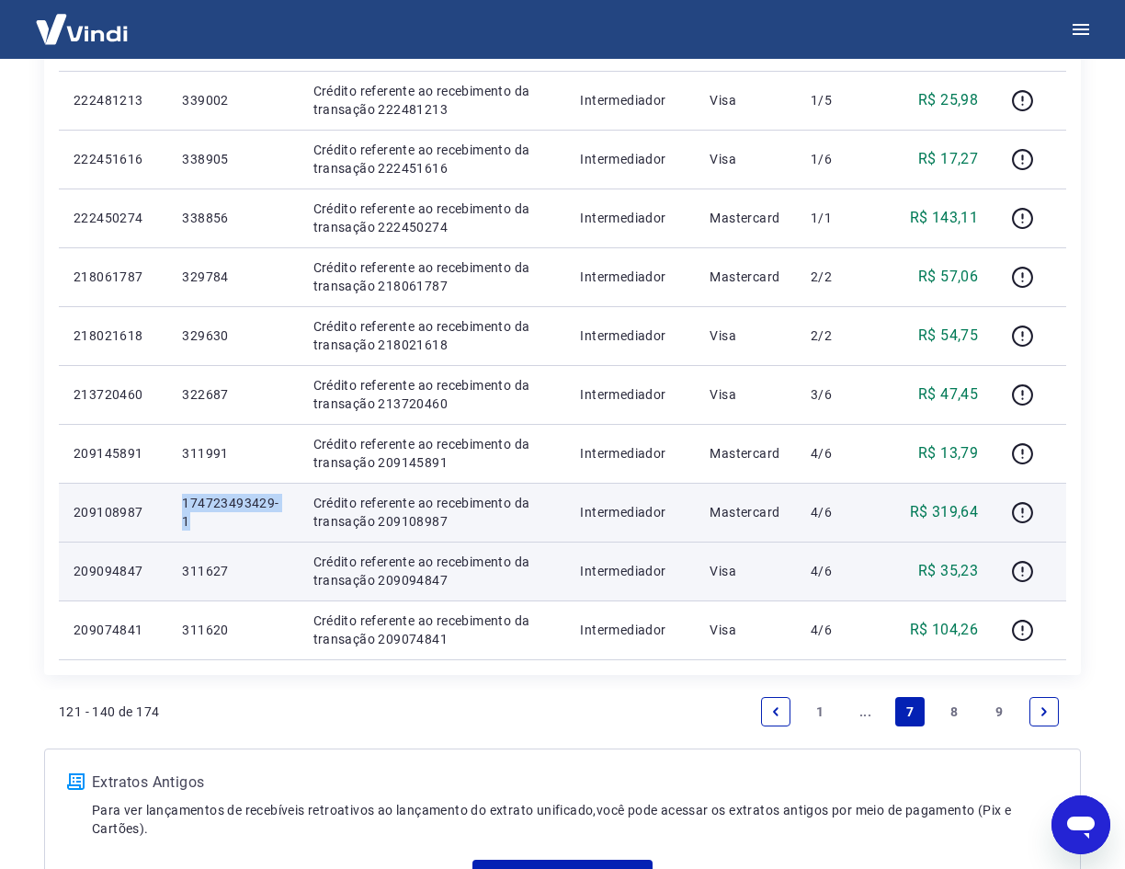
drag, startPoint x: 211, startPoint y: 515, endPoint x: 183, endPoint y: 499, distance: 32.5
click at [183, 499] on p "174723493429-1" at bounding box center [232, 512] width 101 height 37
copy p "174723493429-1"
click at [1013, 506] on icon "button" at bounding box center [1022, 512] width 23 height 23
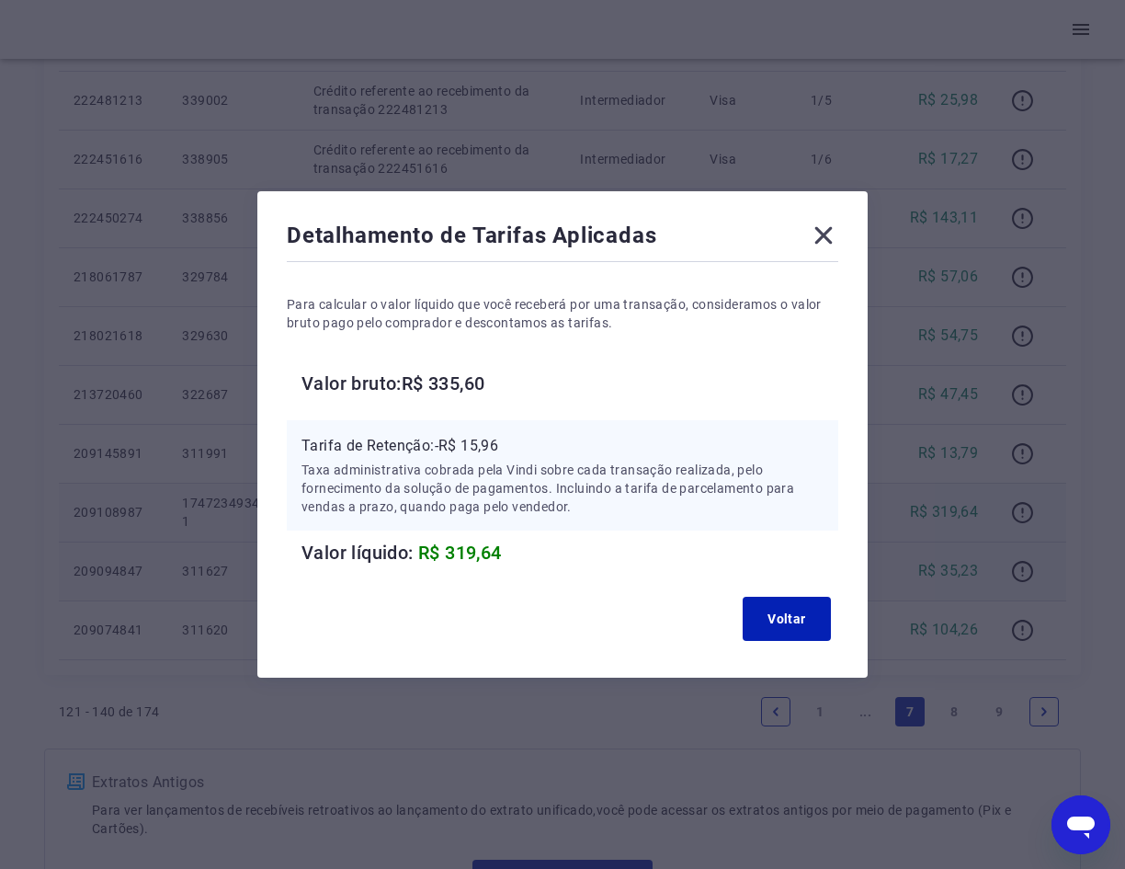
click at [833, 234] on icon at bounding box center [823, 235] width 17 height 17
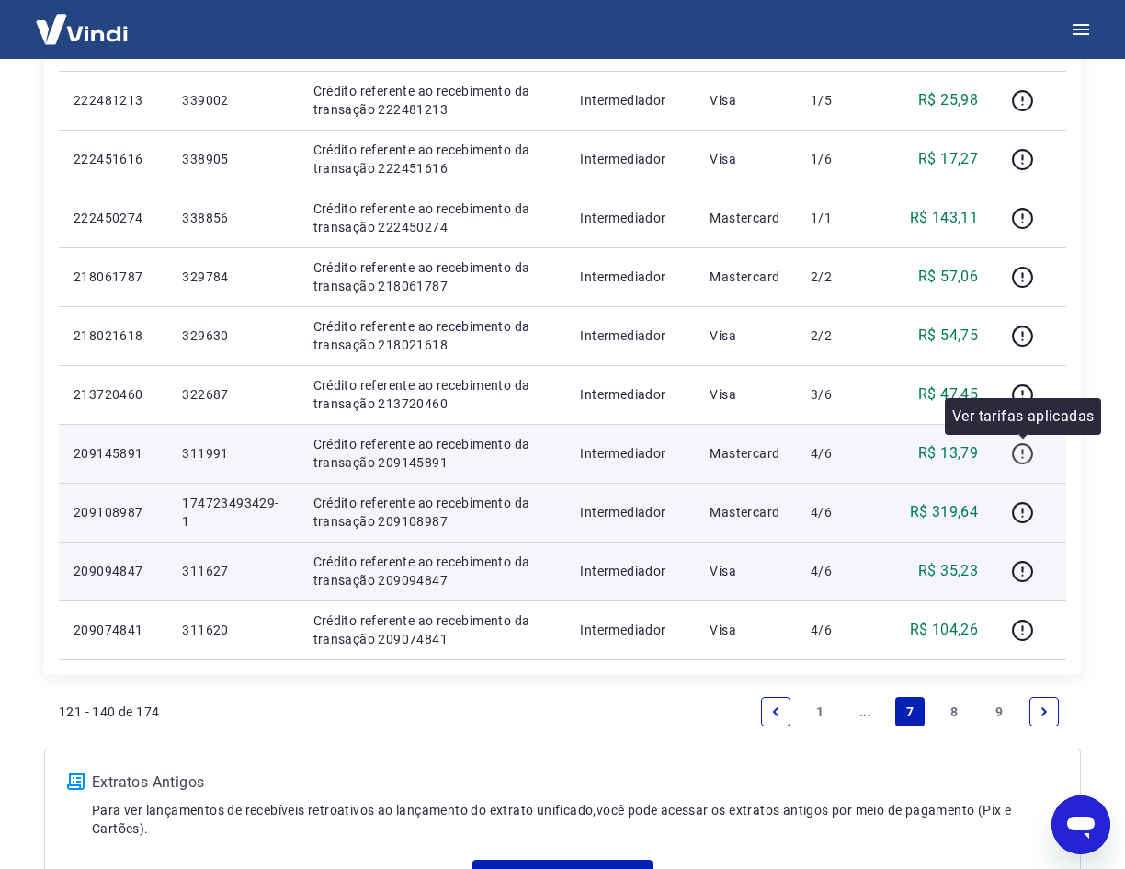
click at [1030, 451] on icon "button" at bounding box center [1022, 453] width 23 height 23
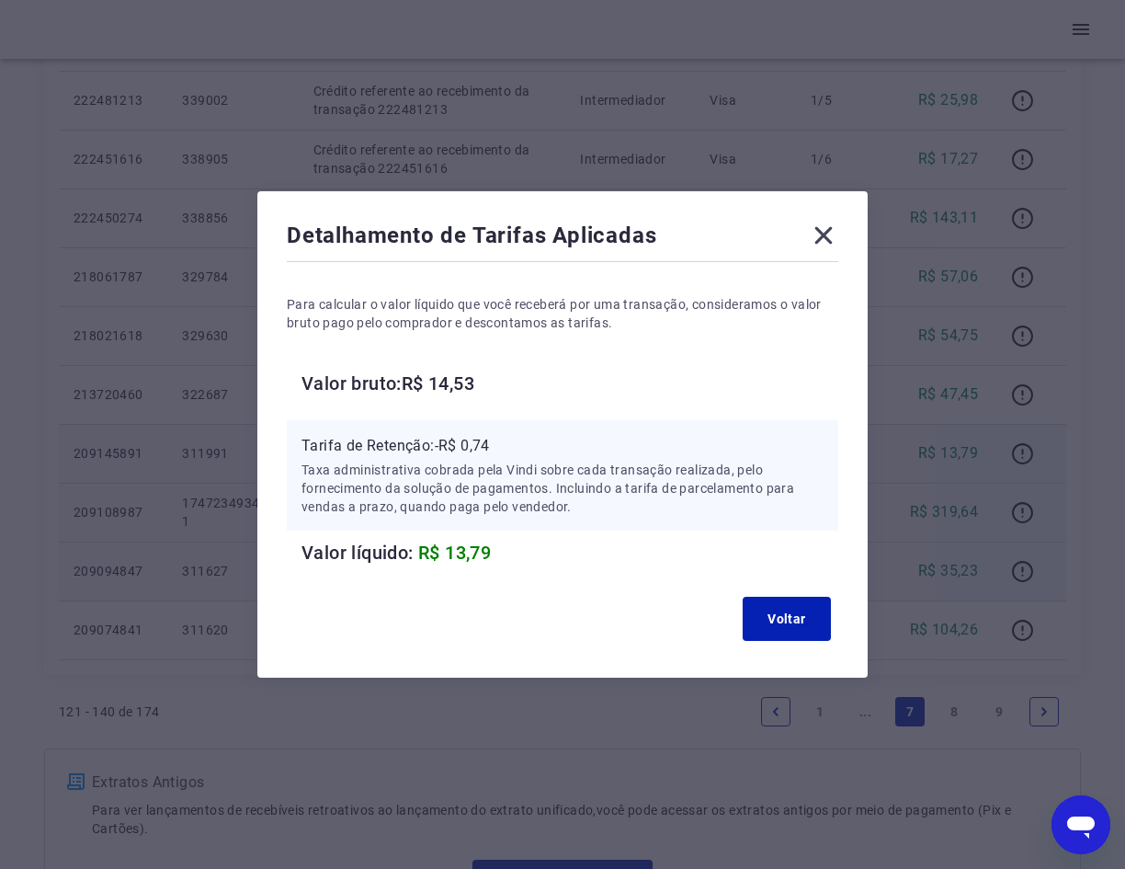
click at [826, 243] on icon at bounding box center [823, 235] width 29 height 29
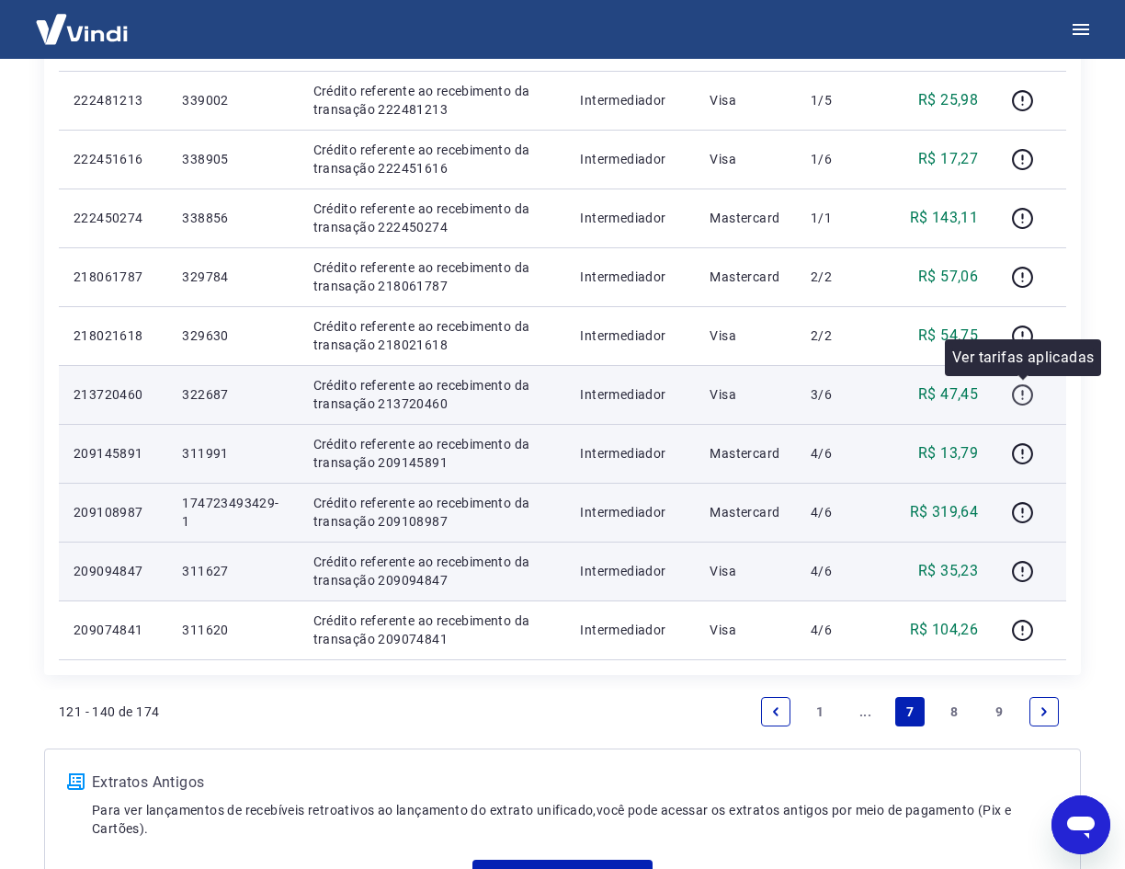
click at [1018, 395] on icon "button" at bounding box center [1022, 394] width 23 height 23
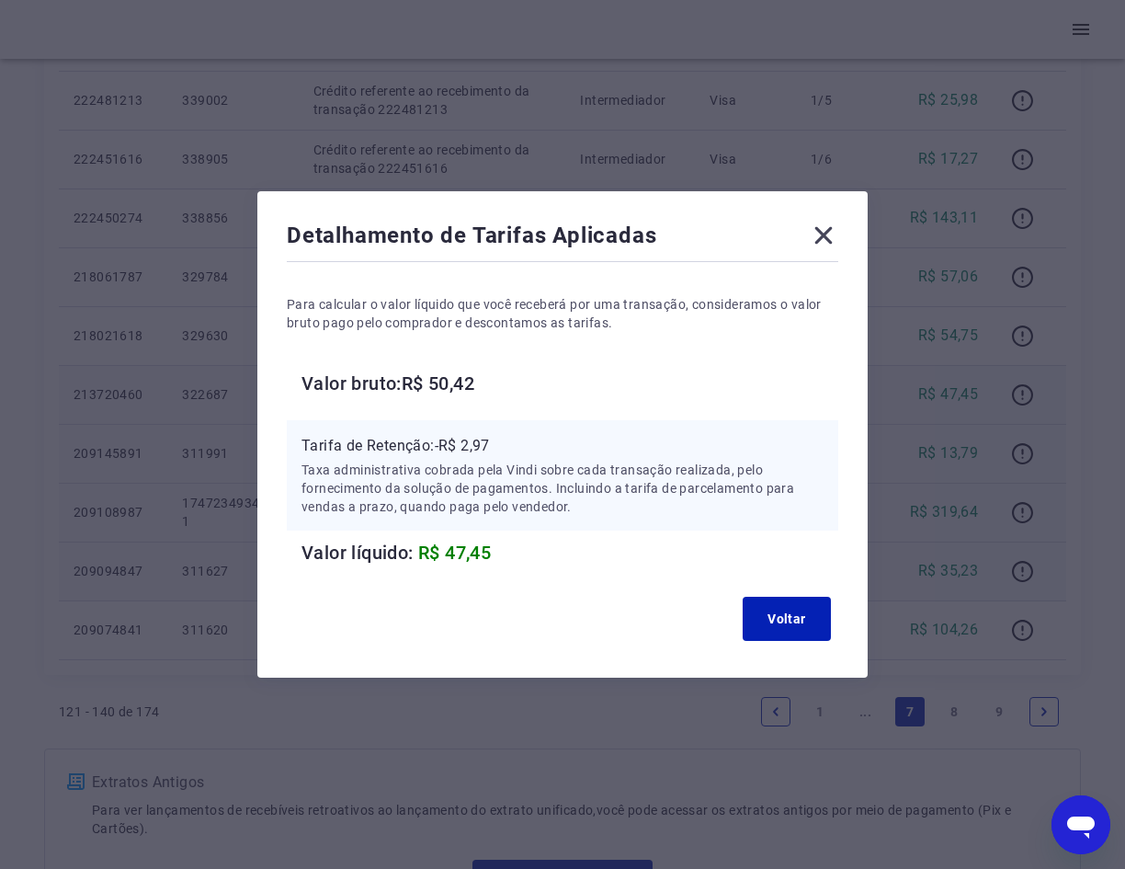
click at [835, 237] on icon at bounding box center [823, 235] width 29 height 29
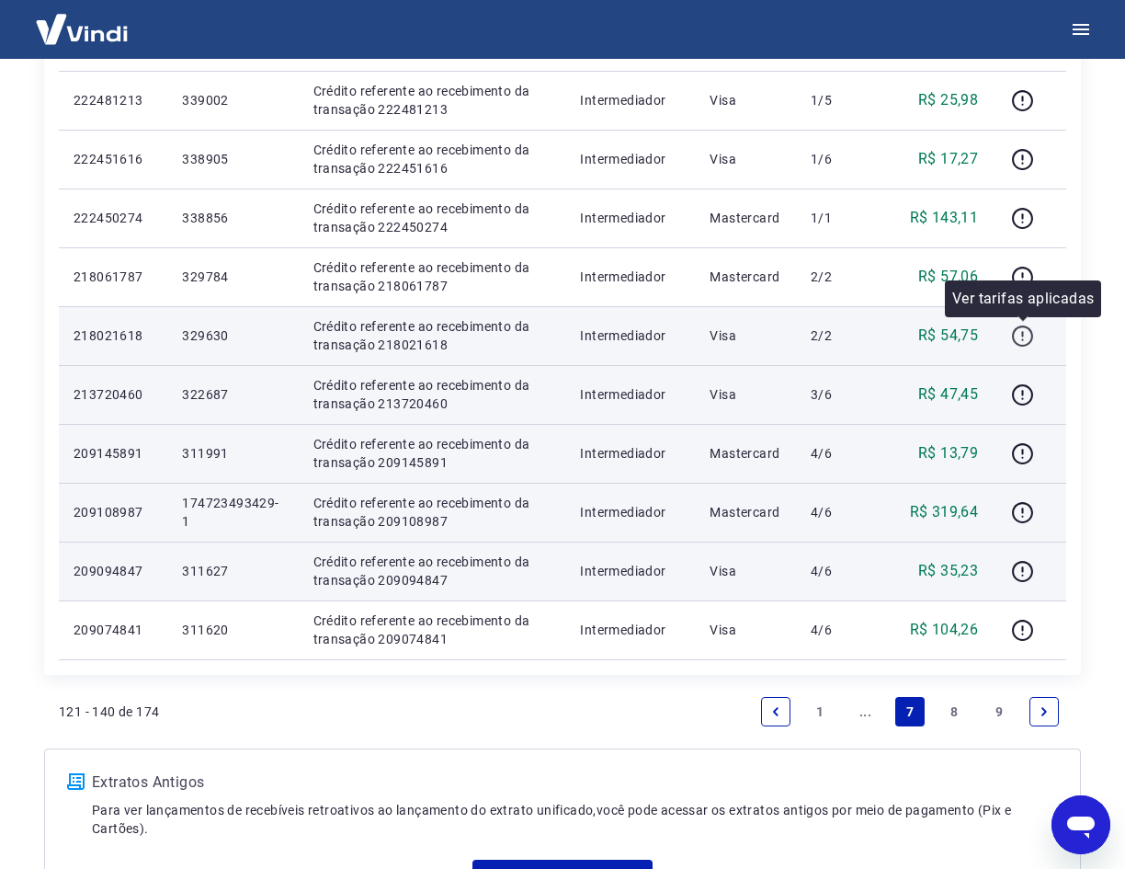
click at [1023, 340] on icon "button" at bounding box center [1022, 339] width 2 height 2
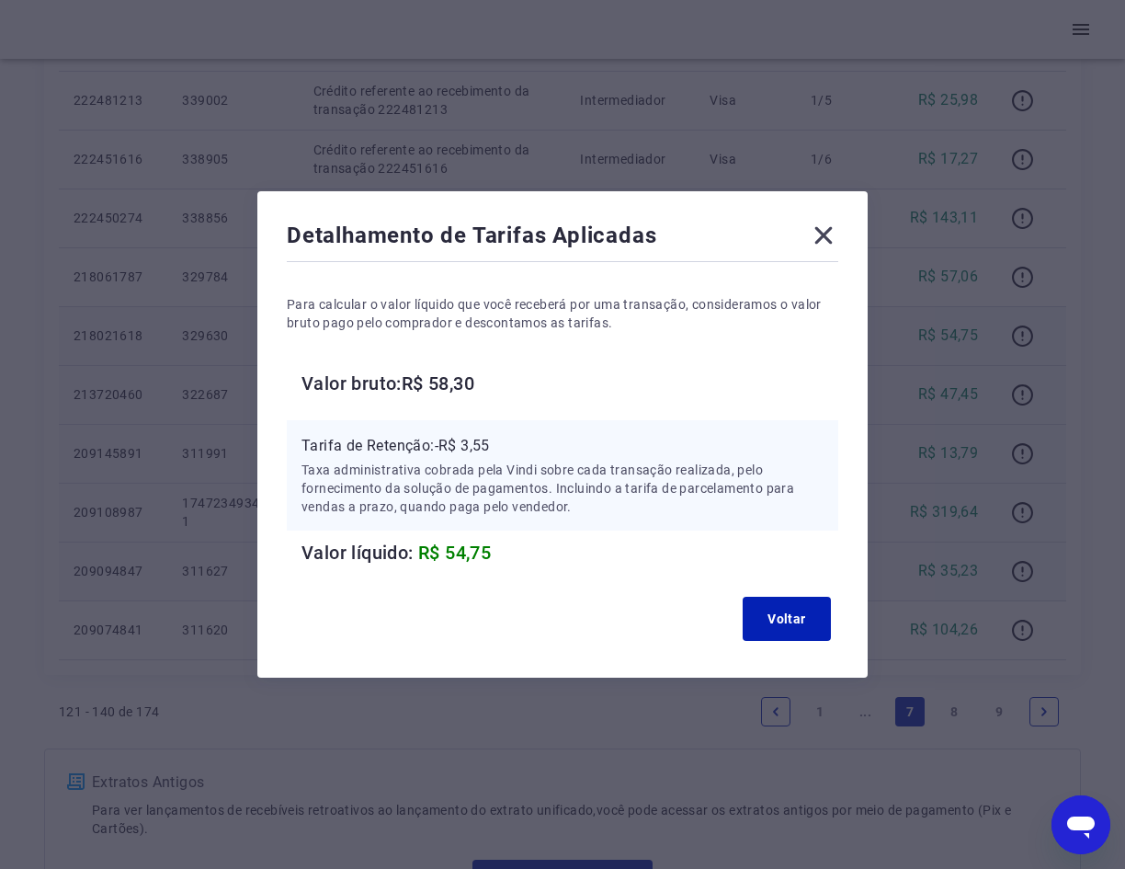
click at [834, 234] on icon at bounding box center [823, 235] width 29 height 29
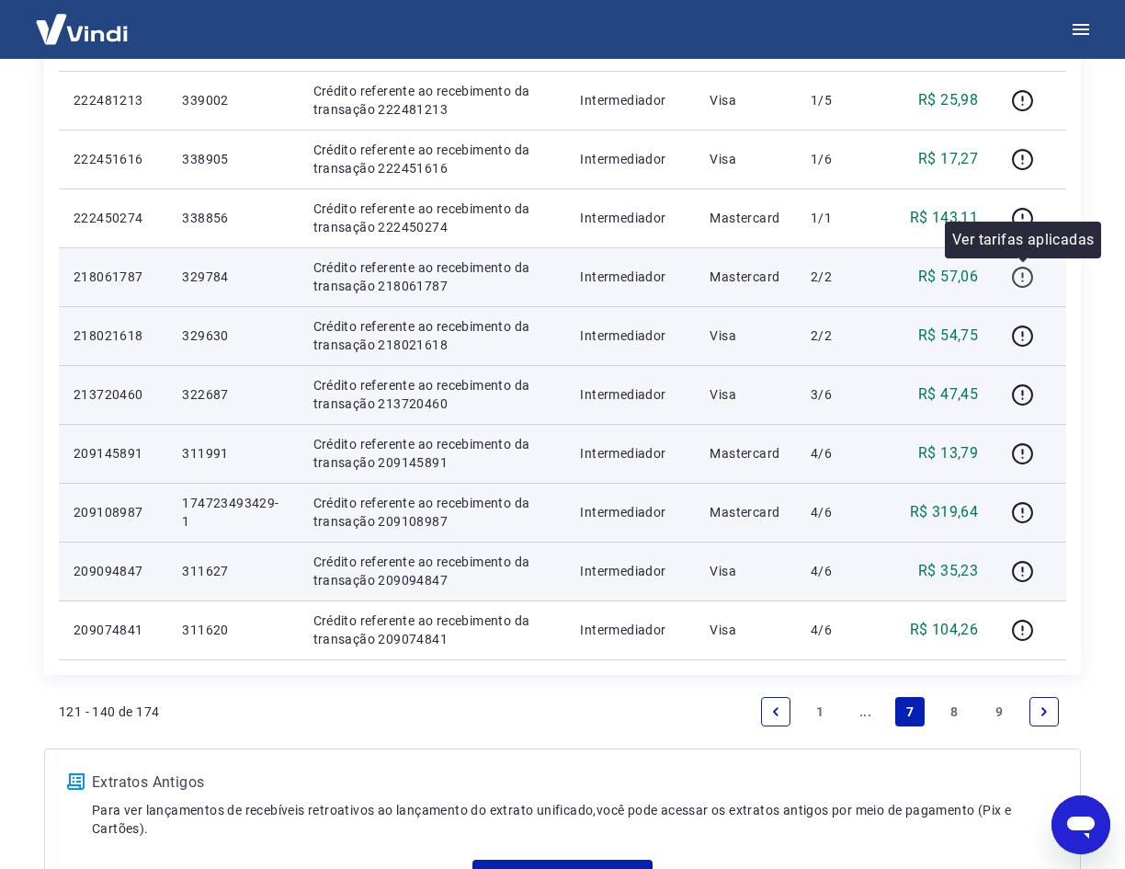
click at [1011, 273] on button "button" at bounding box center [1021, 276] width 29 height 29
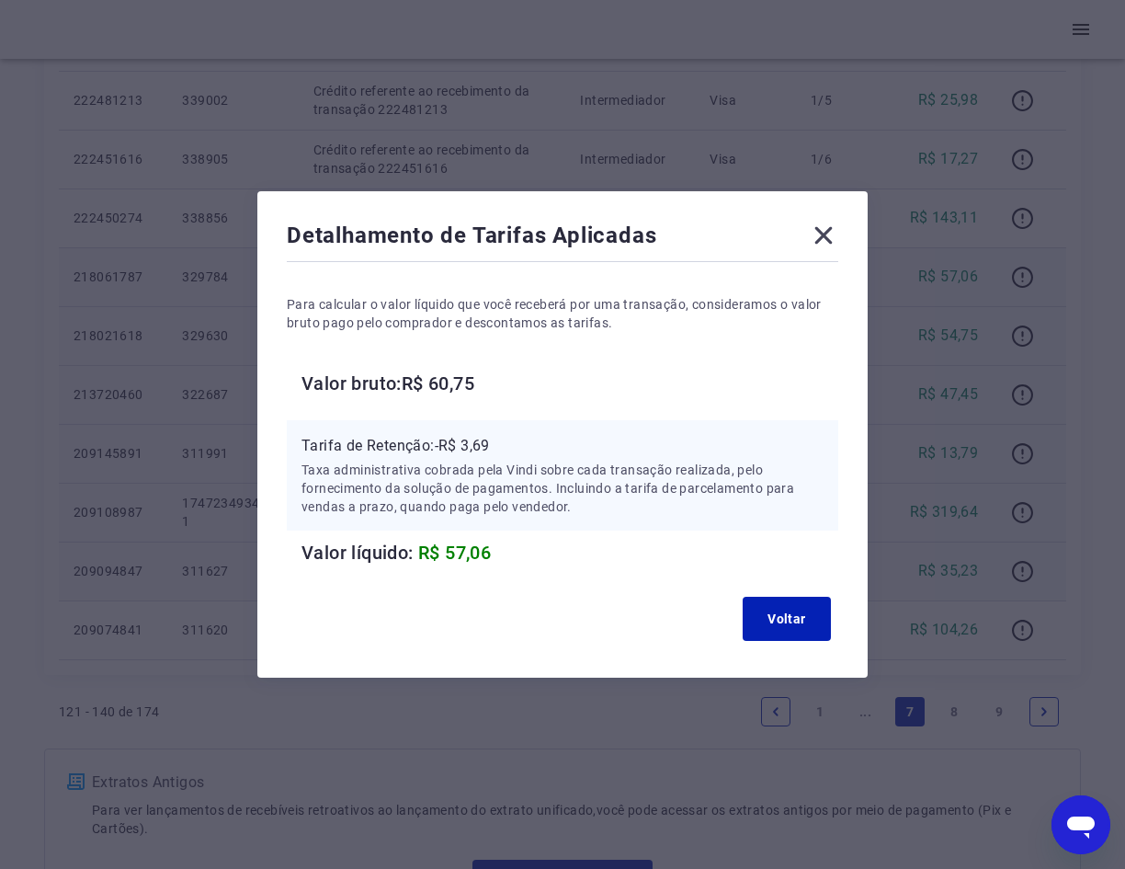
click at [832, 240] on icon at bounding box center [823, 235] width 29 height 29
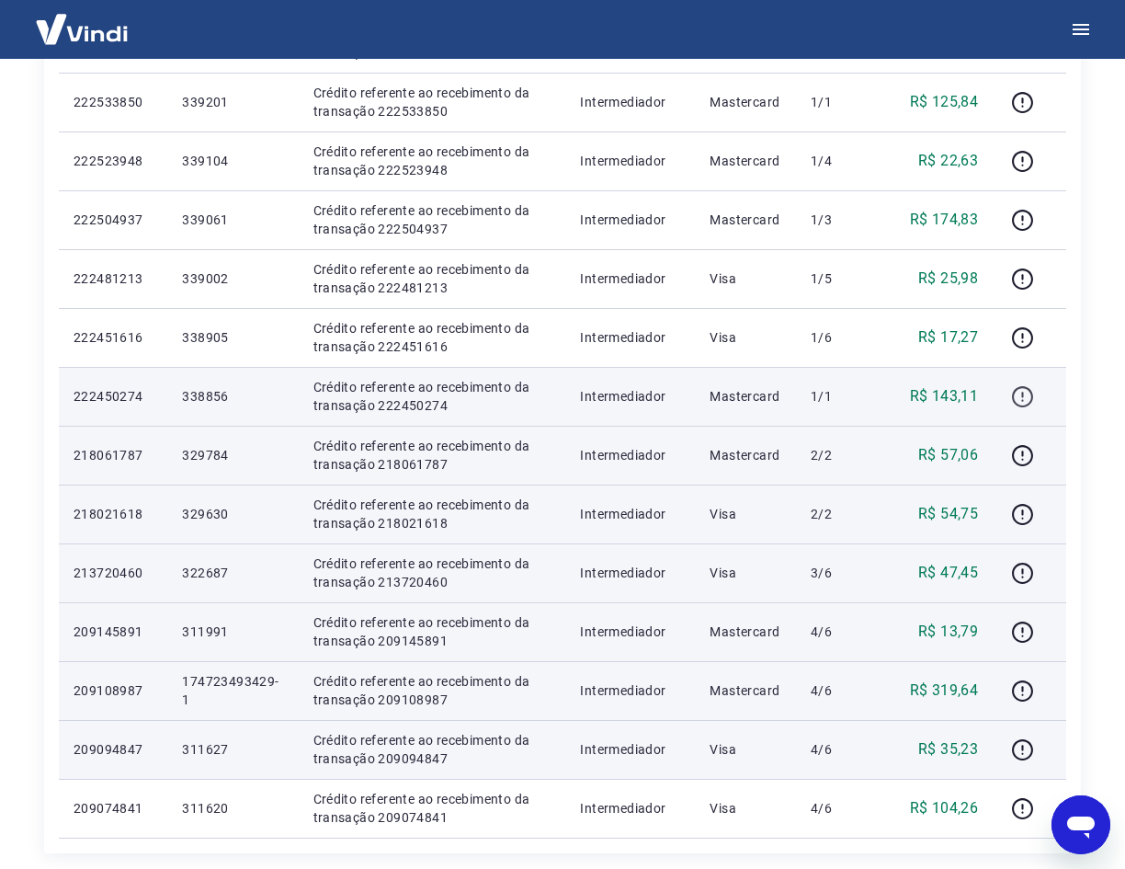
scroll to position [827, 0]
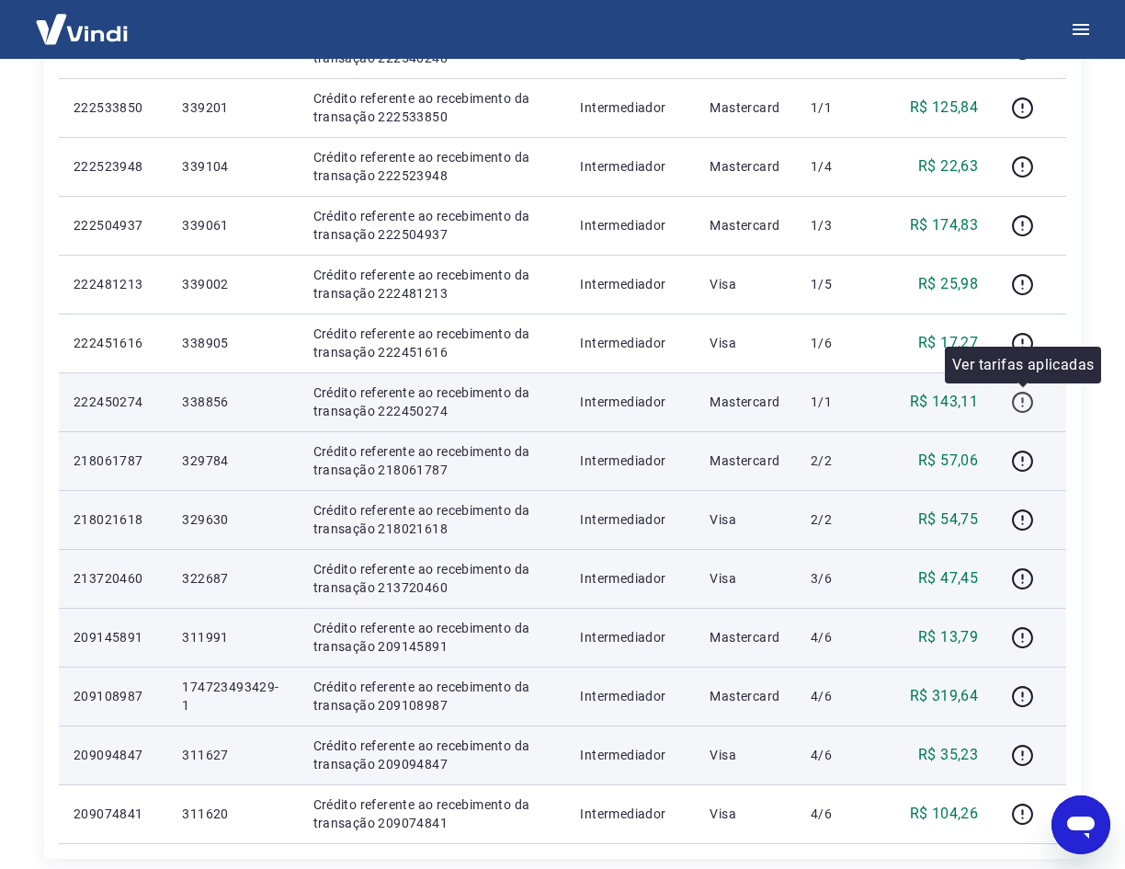
click at [1020, 403] on icon "button" at bounding box center [1022, 402] width 23 height 23
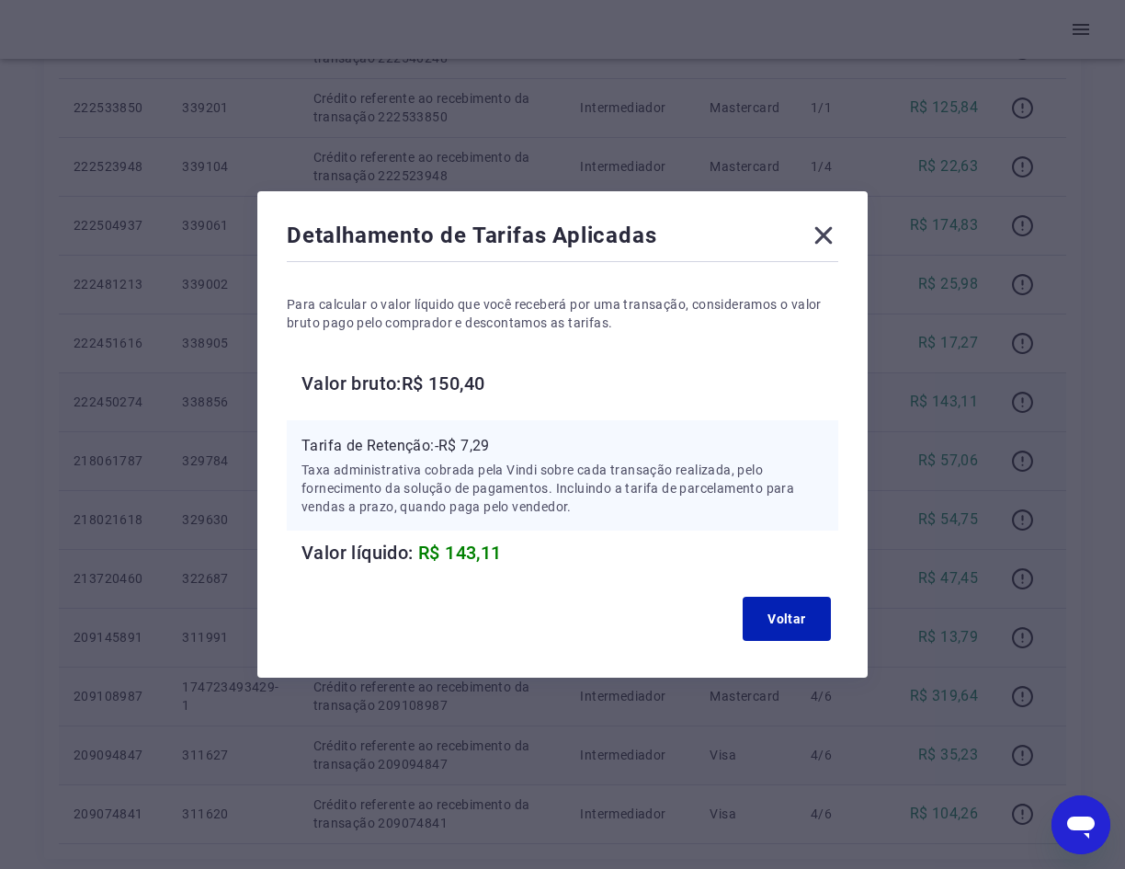
click at [823, 243] on icon at bounding box center [823, 235] width 17 height 17
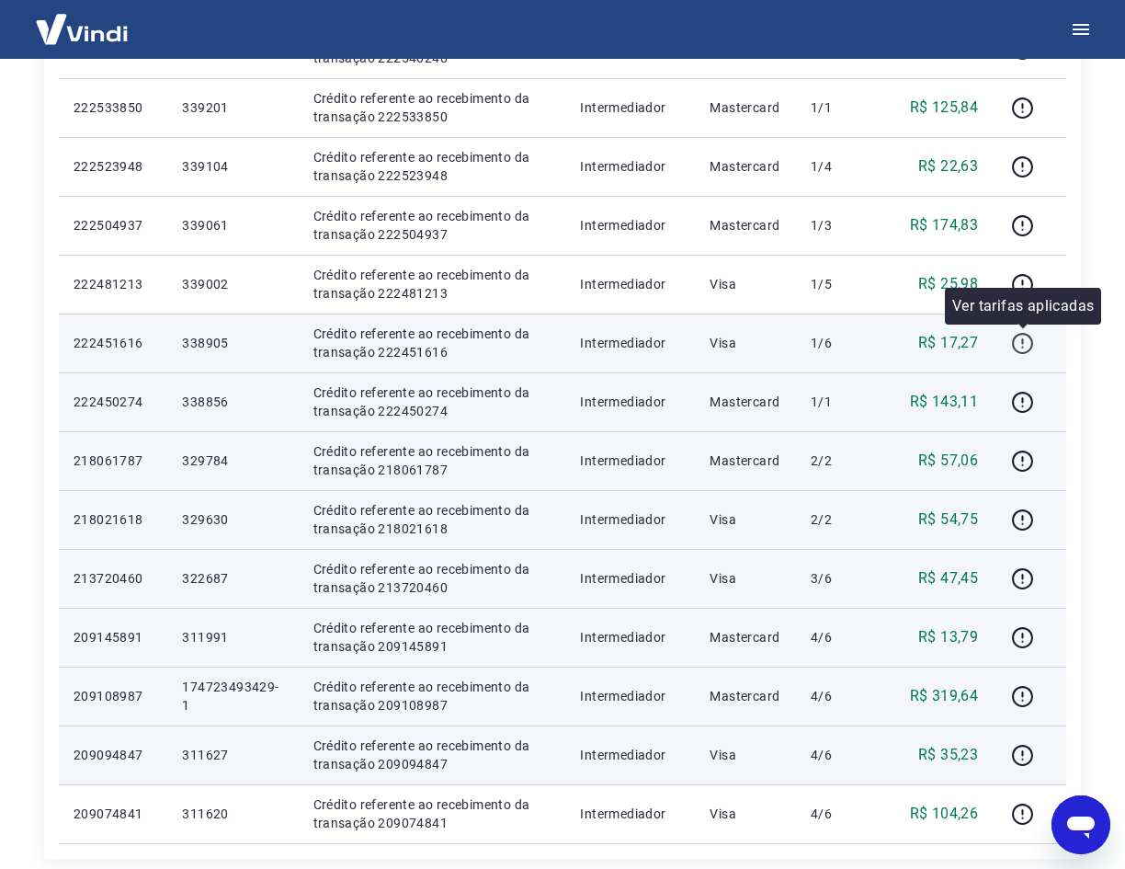
click at [1029, 335] on icon "button" at bounding box center [1022, 343] width 21 height 21
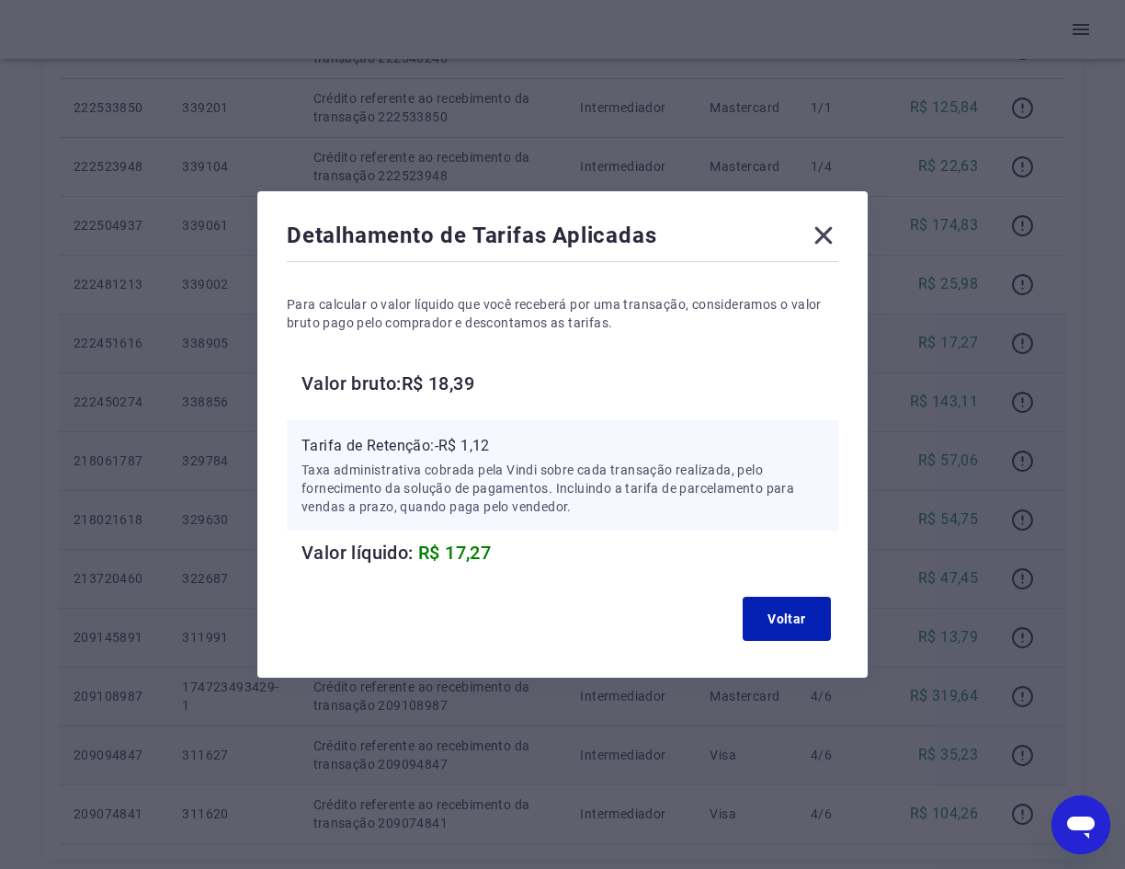
click at [828, 238] on icon at bounding box center [823, 235] width 17 height 17
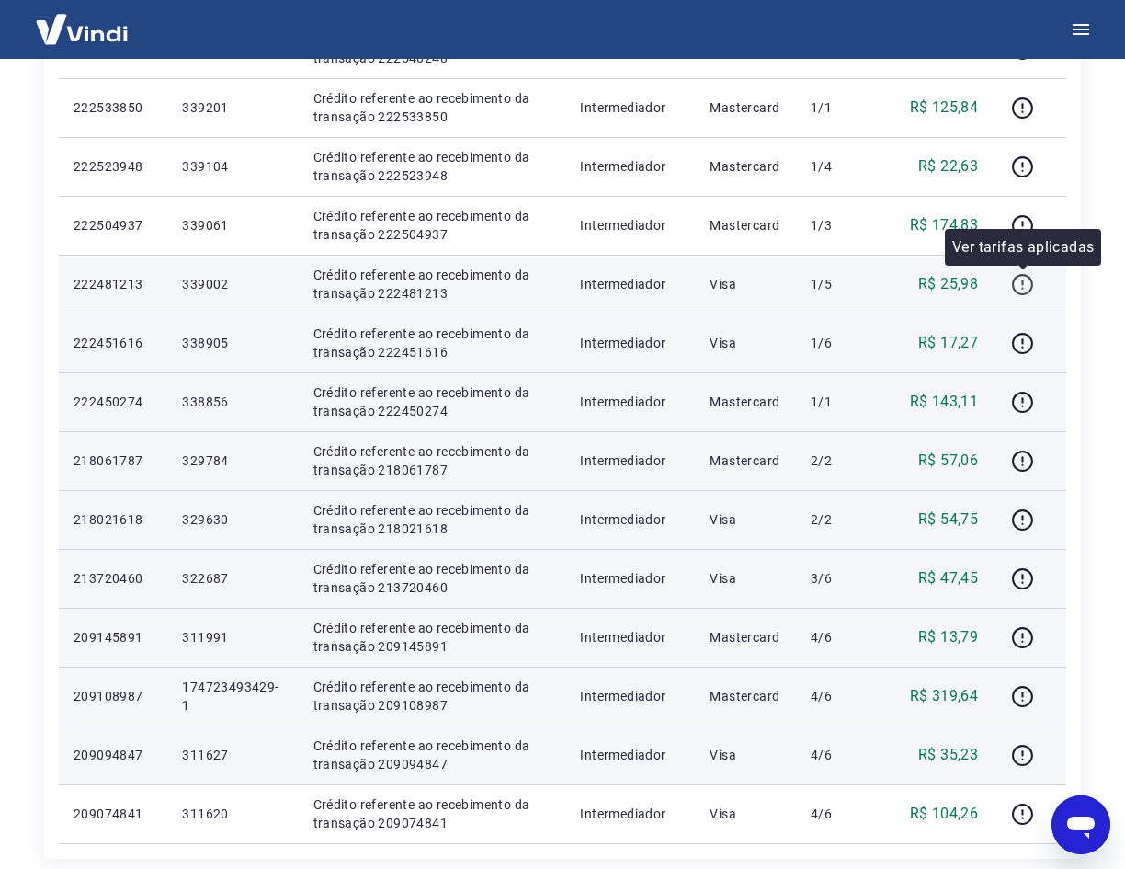
click at [1023, 282] on icon "button" at bounding box center [1022, 282] width 2 height 6
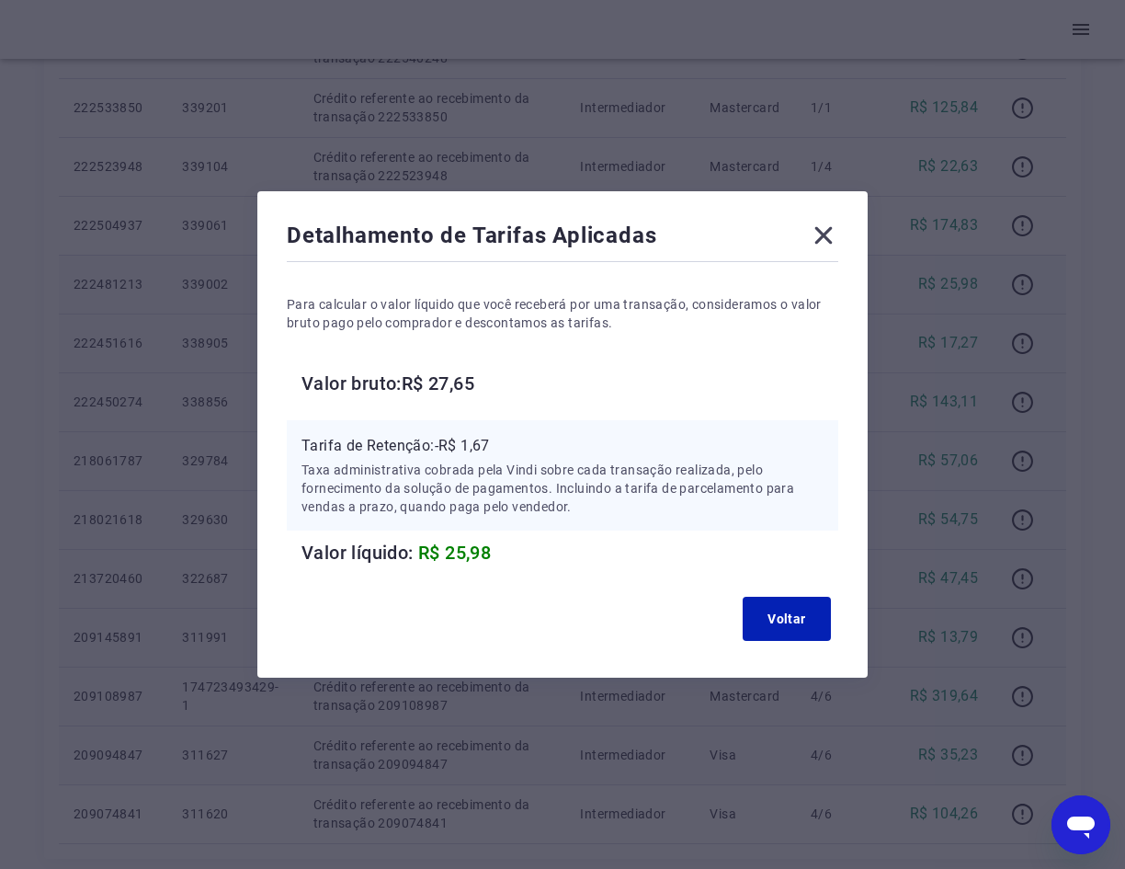
click at [832, 241] on icon at bounding box center [823, 235] width 29 height 29
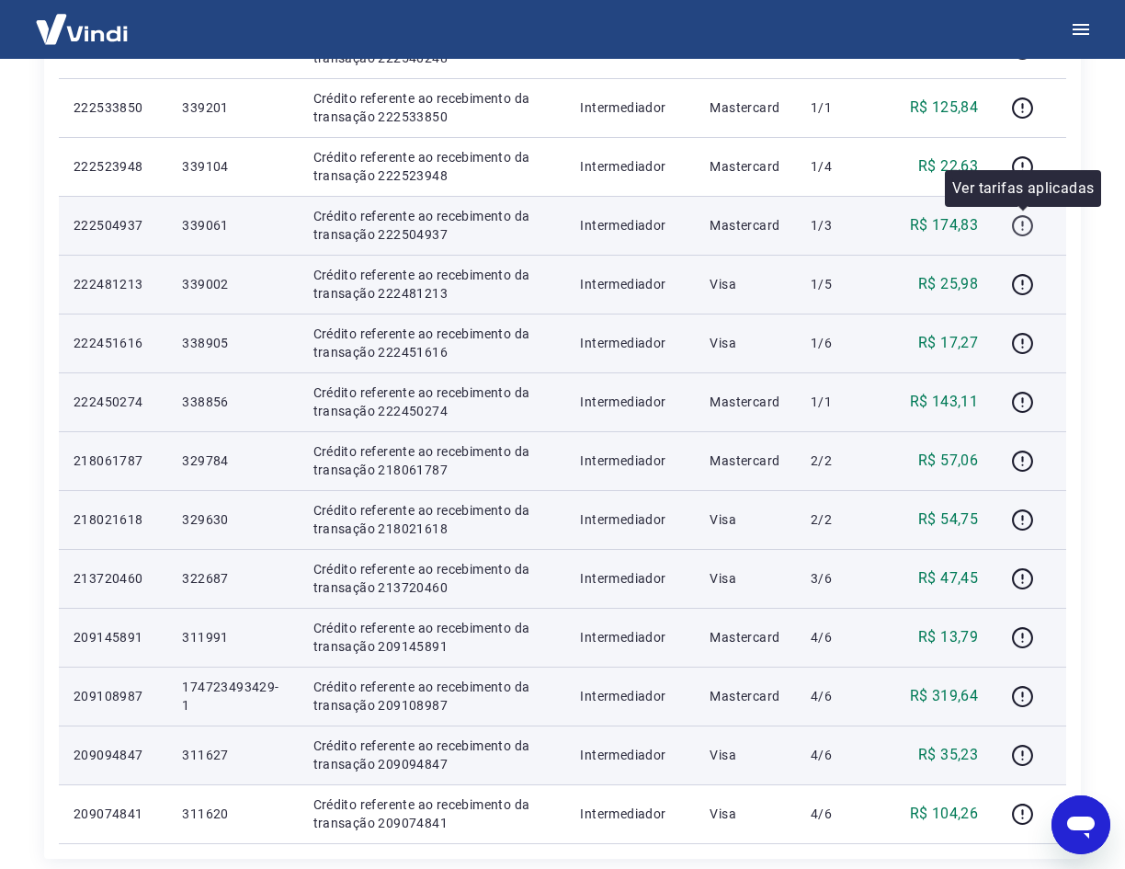
click at [1019, 226] on icon "button" at bounding box center [1022, 225] width 23 height 23
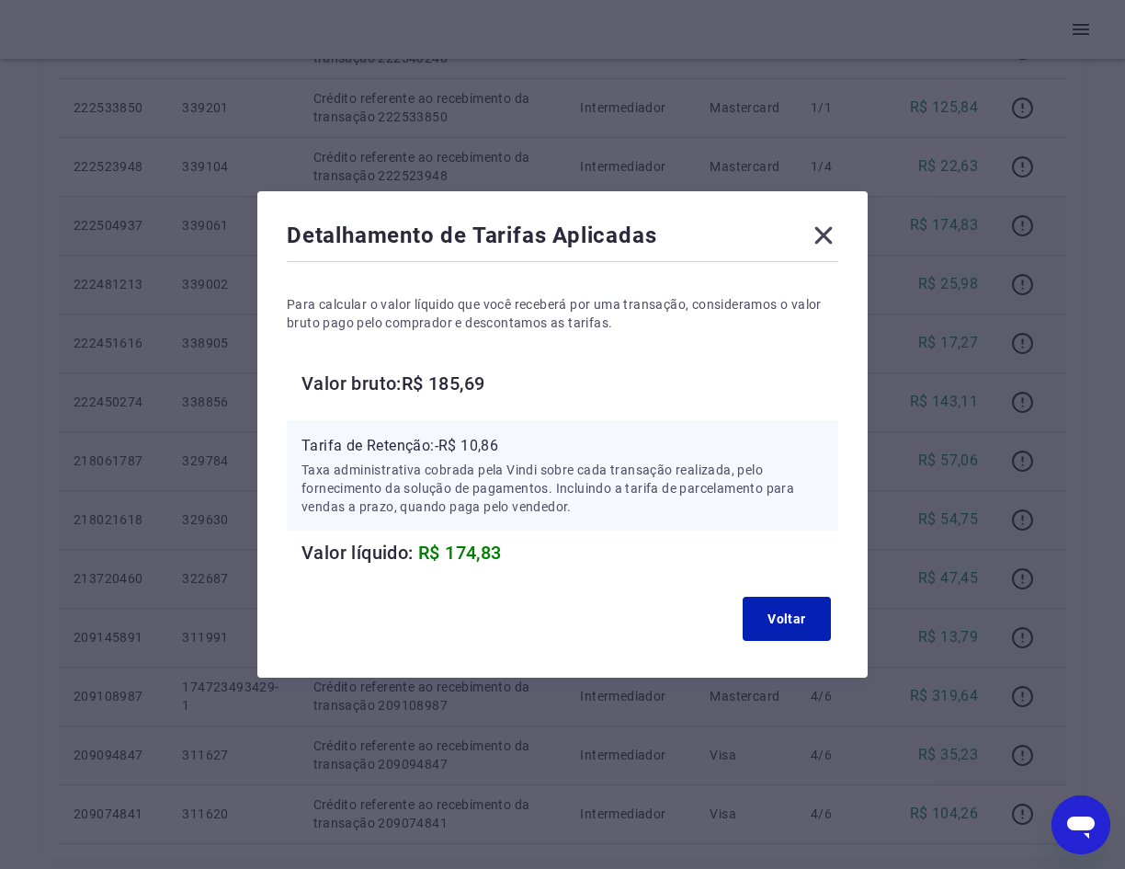
click at [835, 226] on icon at bounding box center [823, 235] width 29 height 29
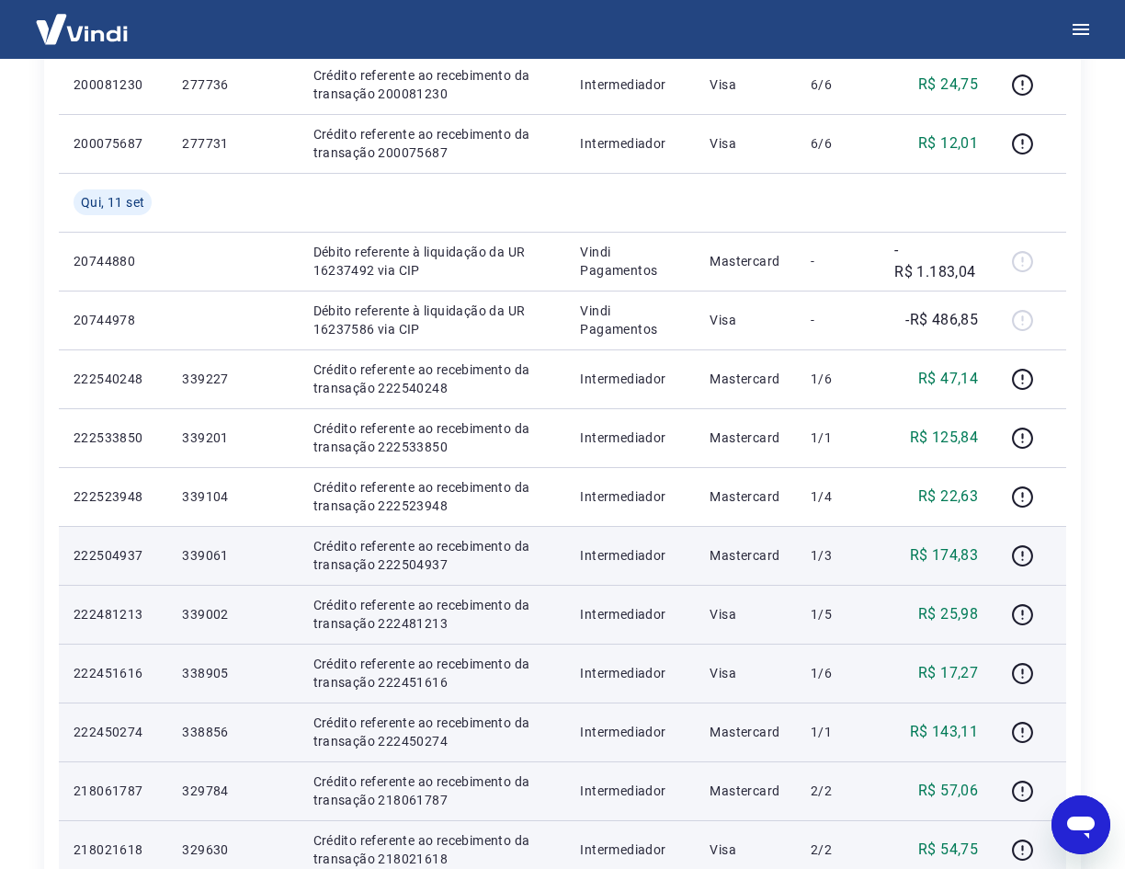
scroll to position [460, 0]
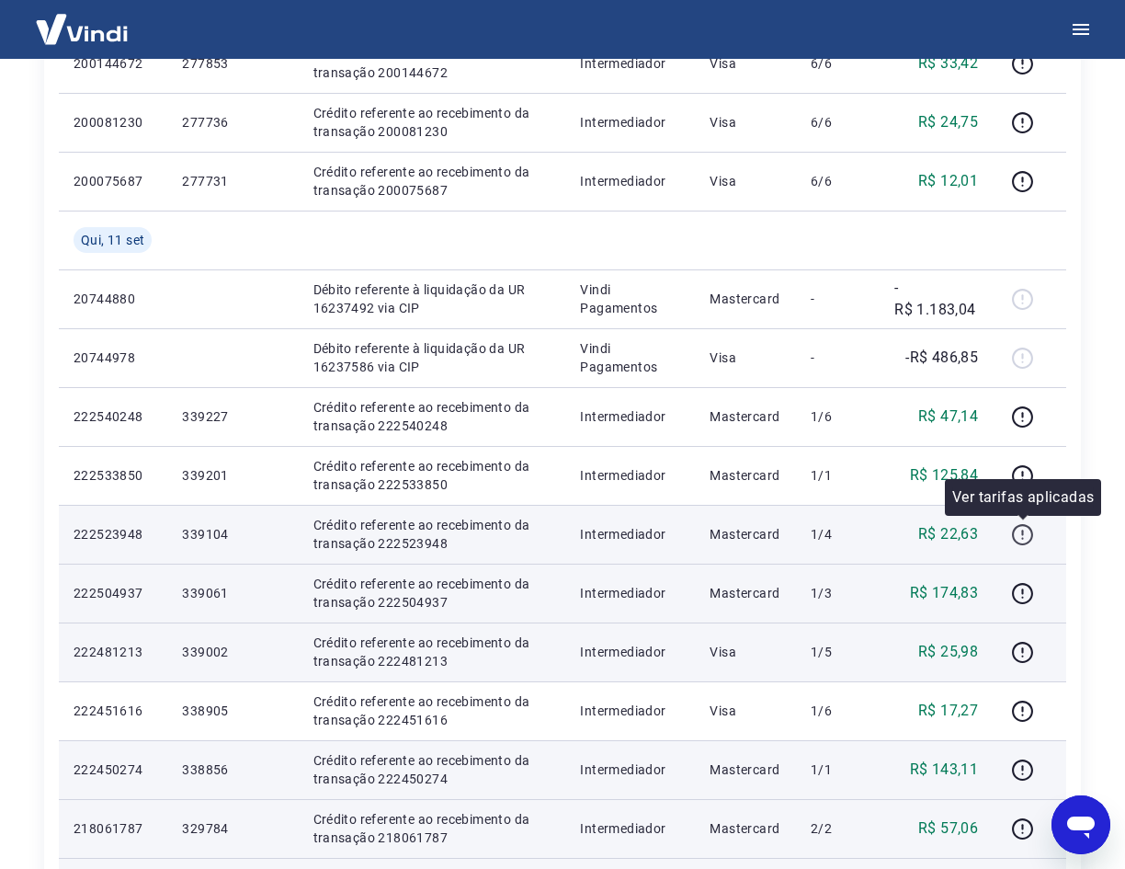
click at [1016, 529] on icon "button" at bounding box center [1022, 534] width 21 height 21
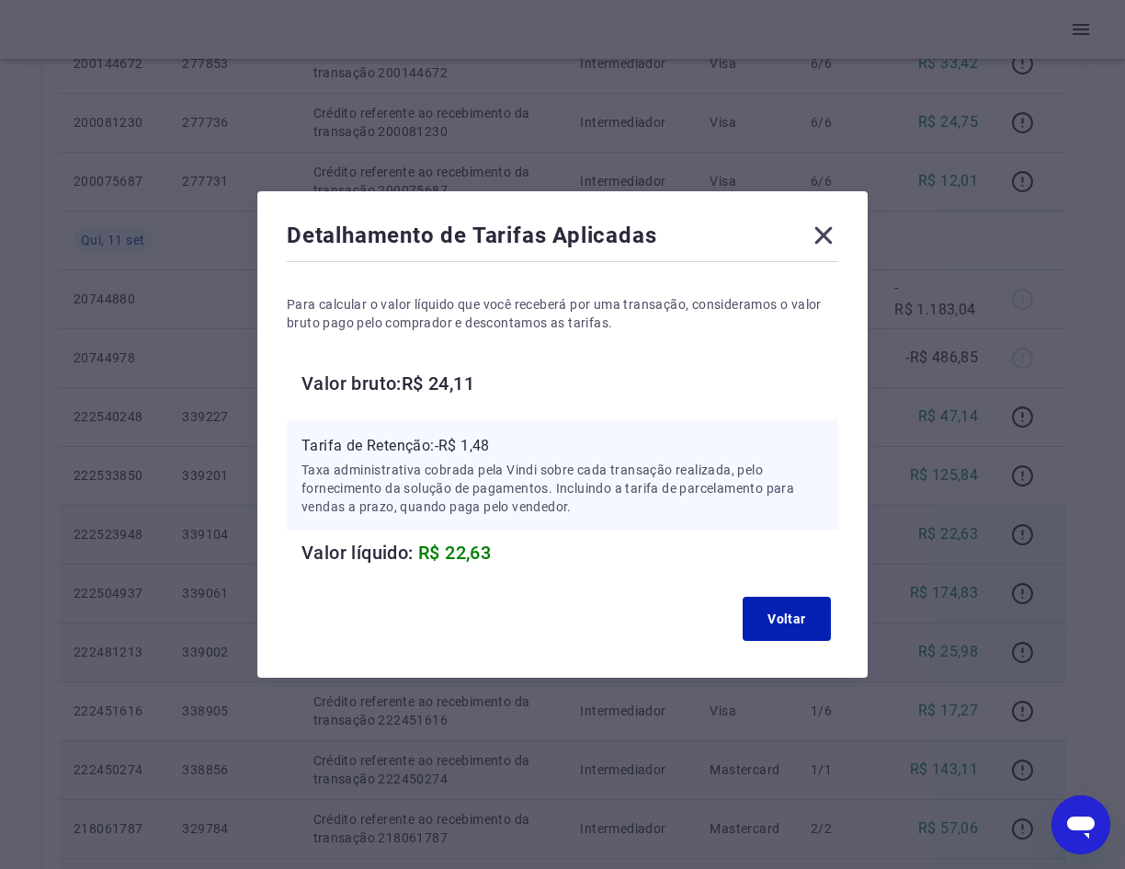
click at [825, 234] on icon at bounding box center [823, 235] width 29 height 29
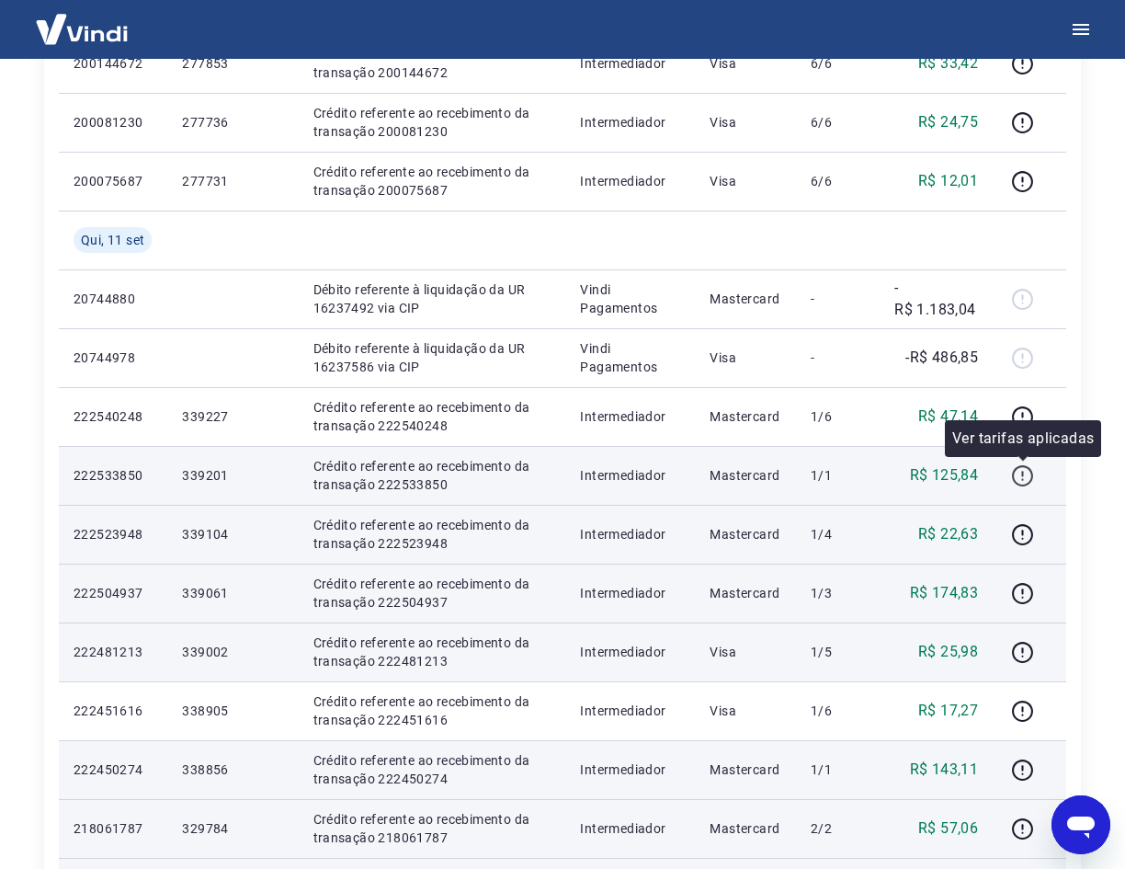
click at [1027, 472] on icon "button" at bounding box center [1022, 475] width 23 height 23
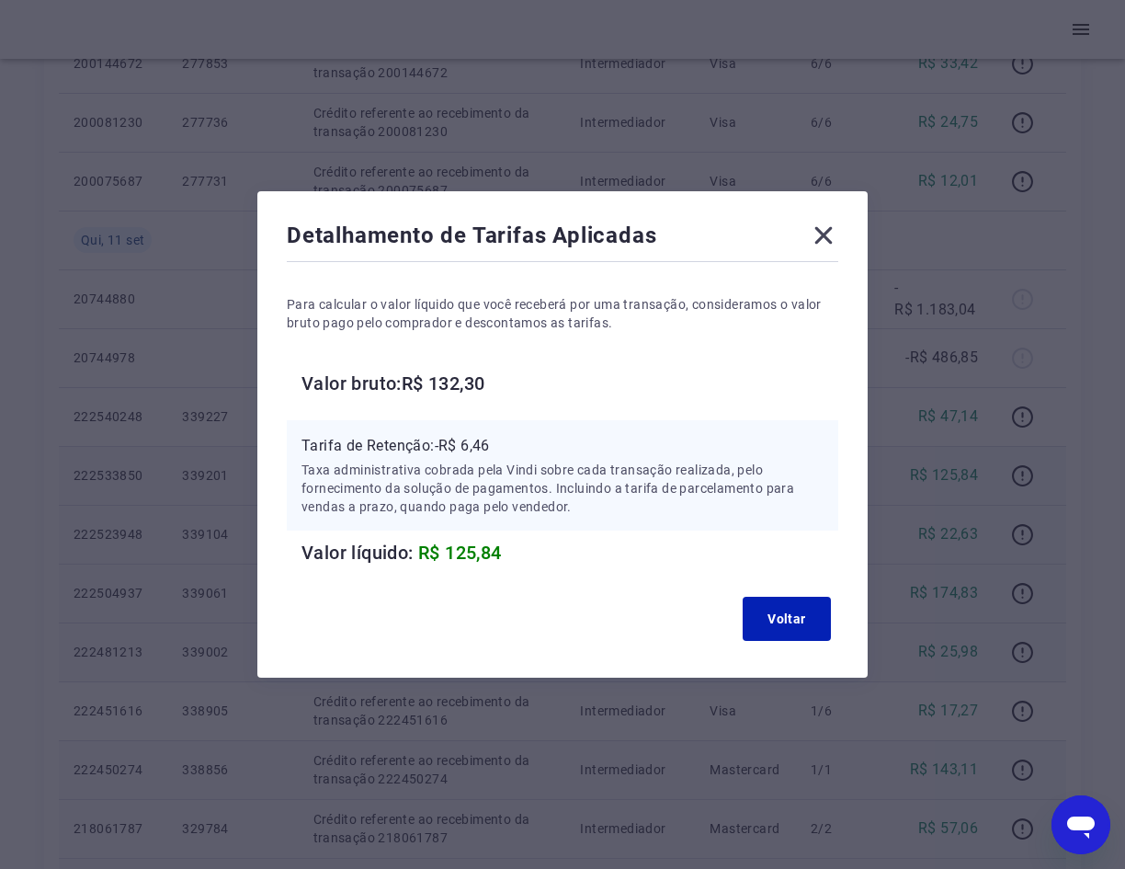
click at [825, 237] on icon at bounding box center [823, 235] width 29 height 29
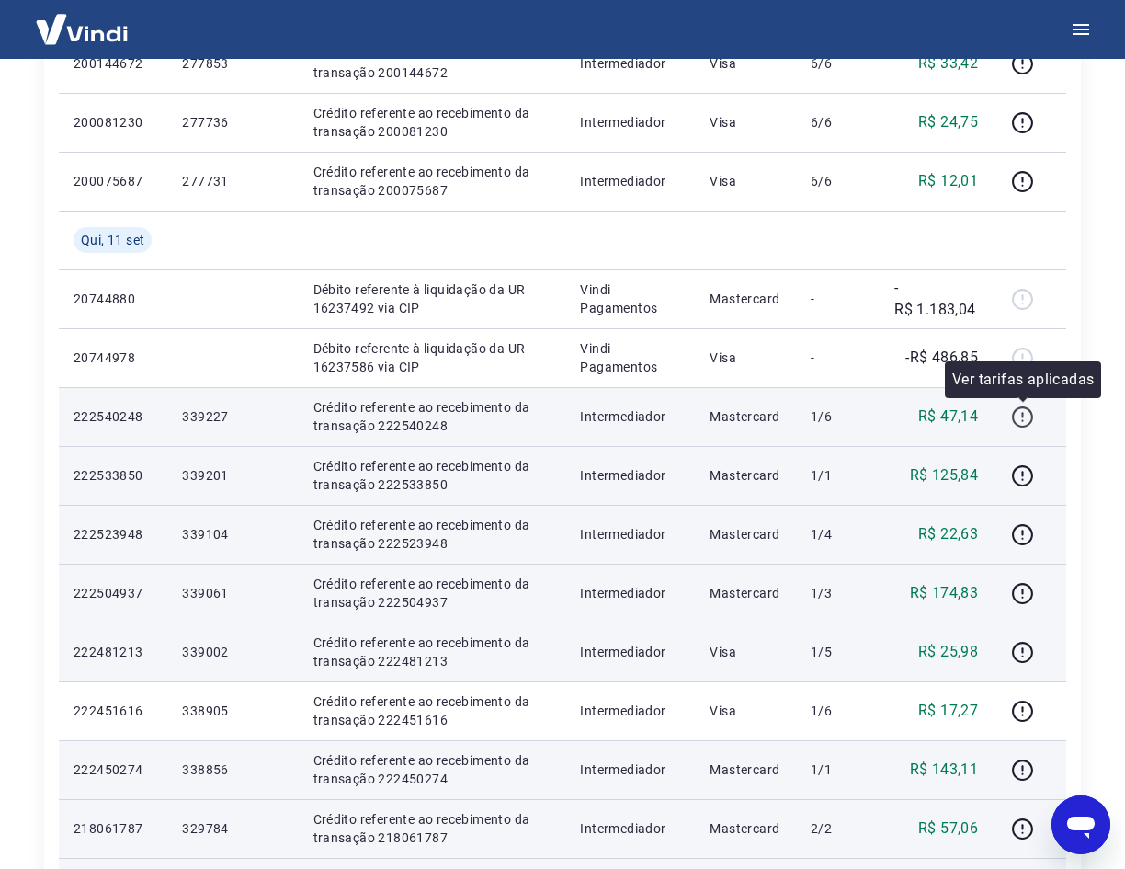
click at [1028, 411] on icon "button" at bounding box center [1022, 416] width 23 height 23
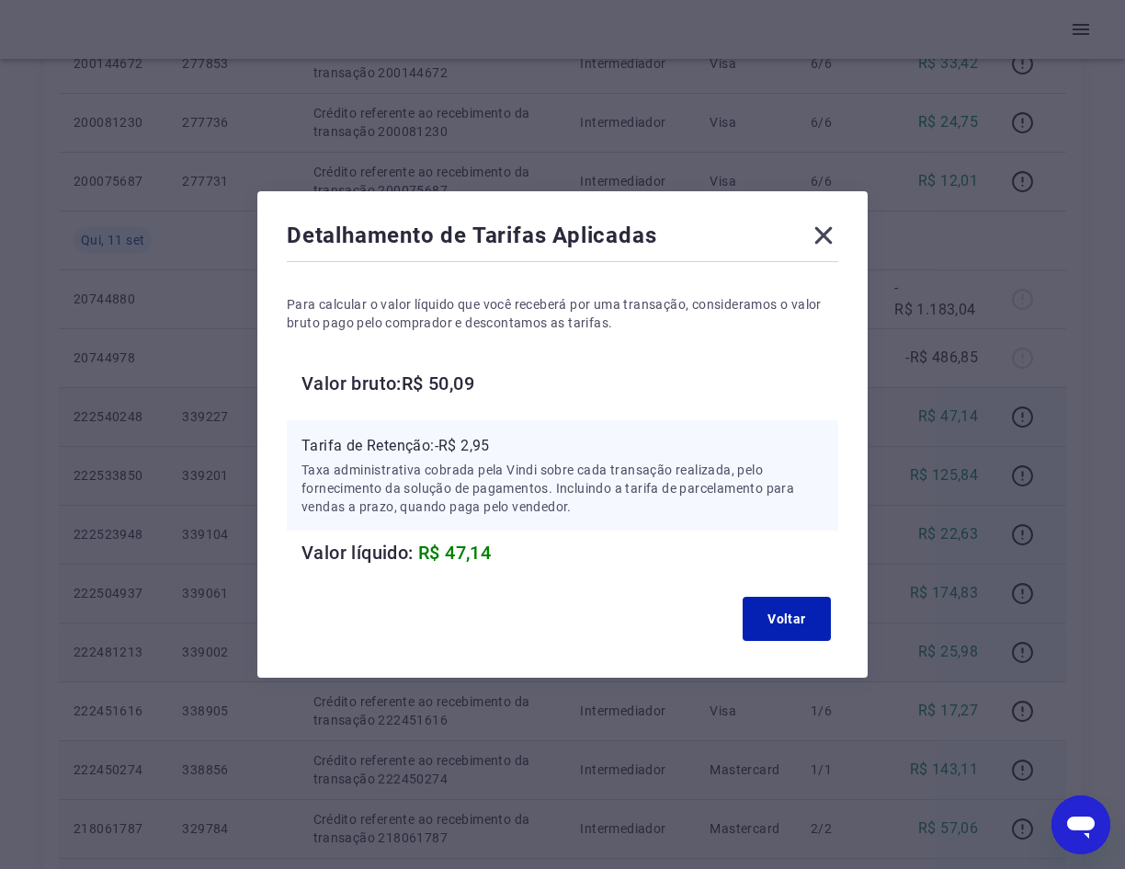
click at [833, 240] on icon at bounding box center [823, 235] width 17 height 17
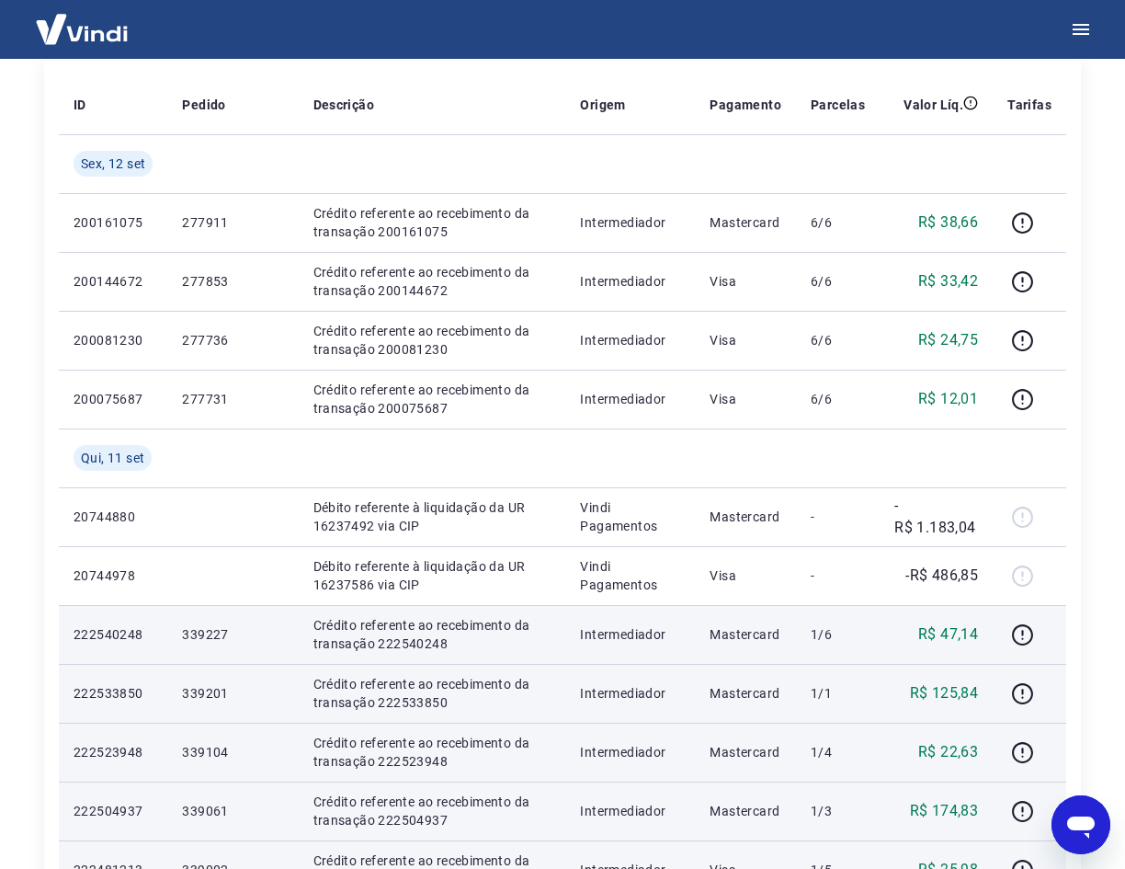
scroll to position [184, 0]
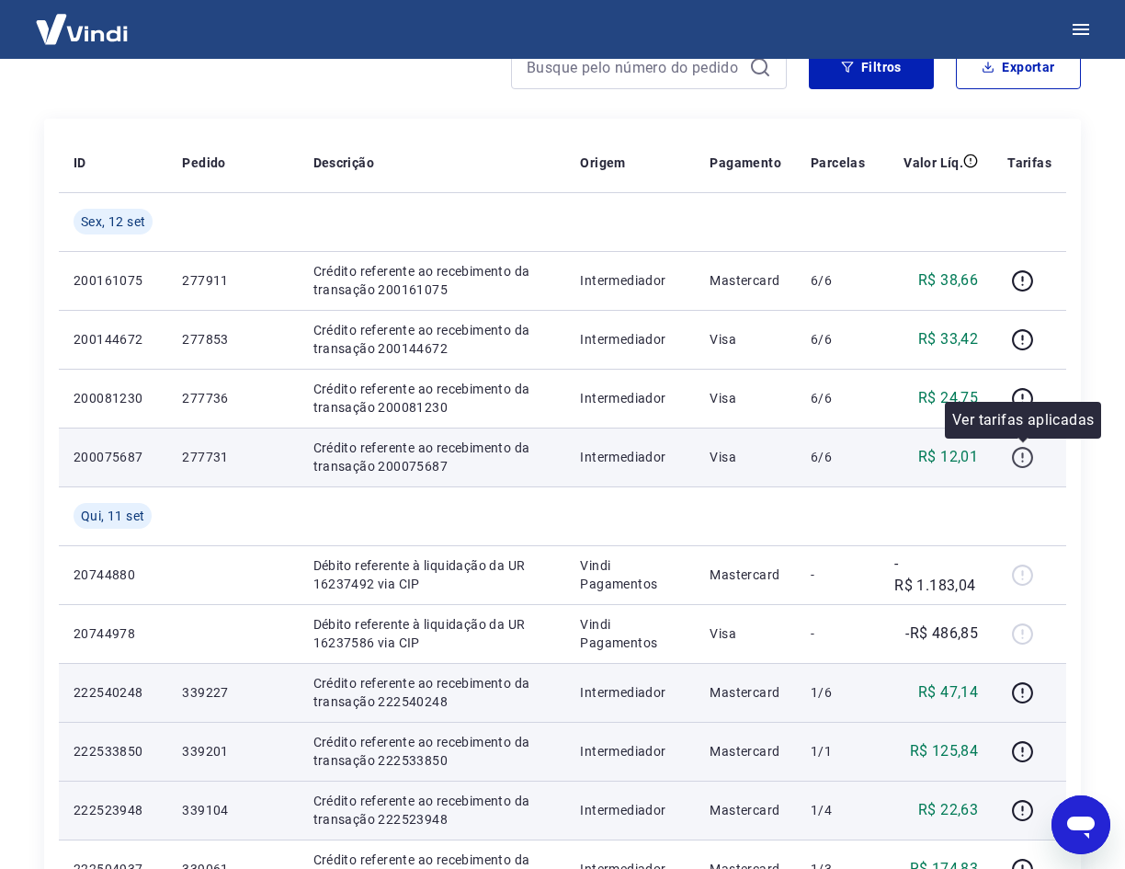
click at [1028, 460] on icon "button" at bounding box center [1022, 457] width 23 height 23
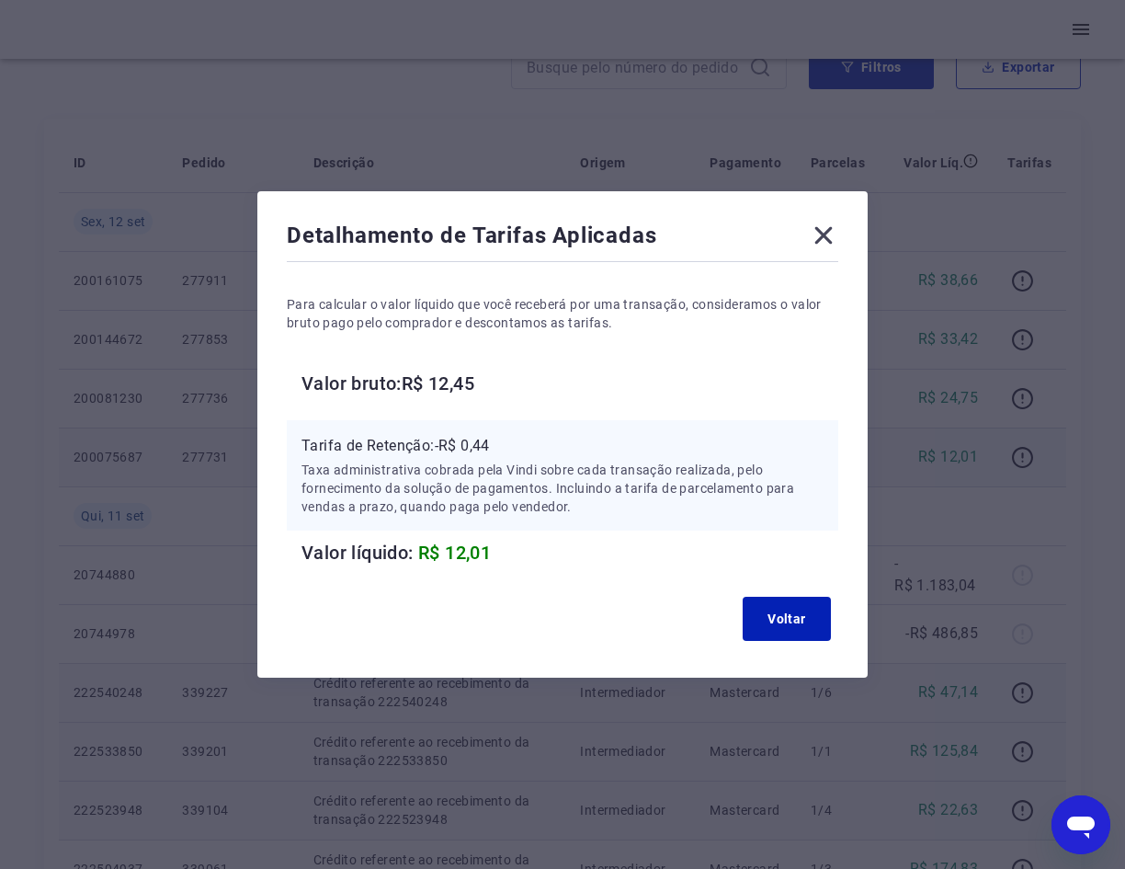
click at [829, 241] on icon at bounding box center [823, 235] width 29 height 29
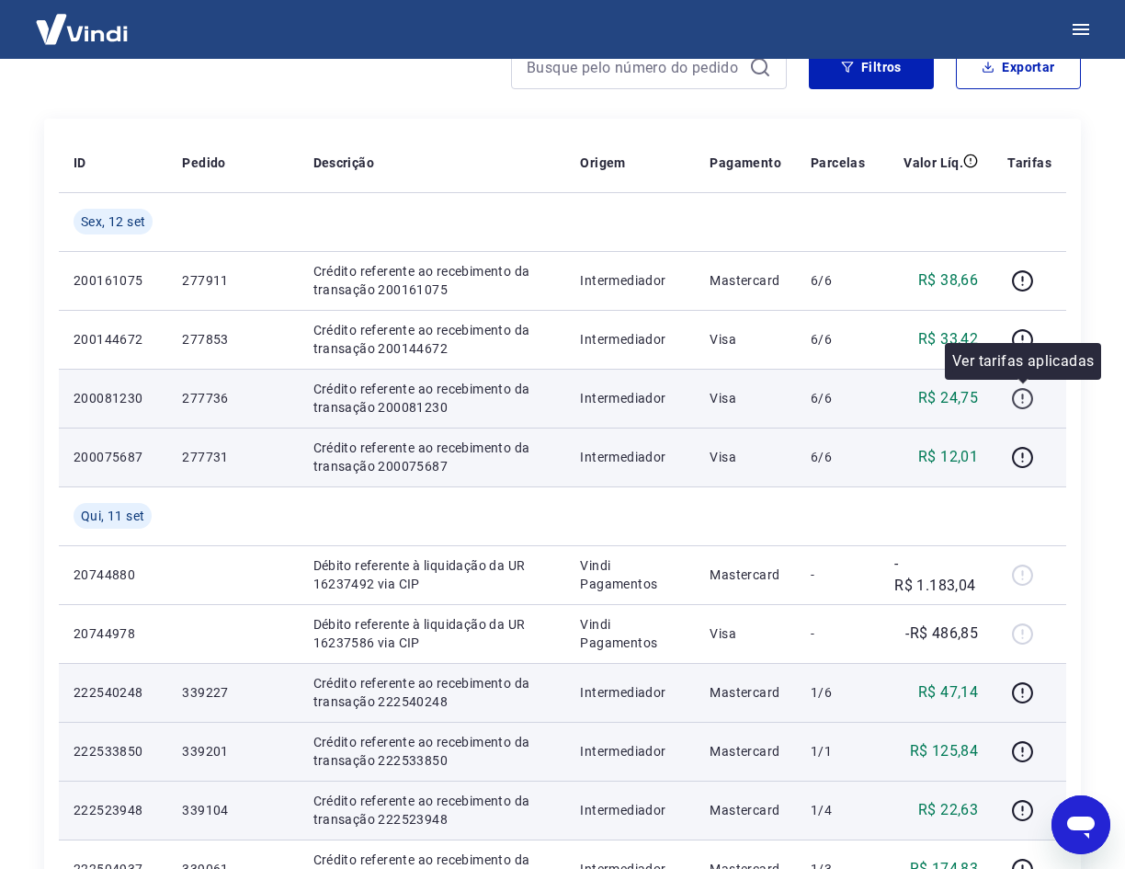
click at [1018, 397] on icon "button" at bounding box center [1022, 398] width 23 height 23
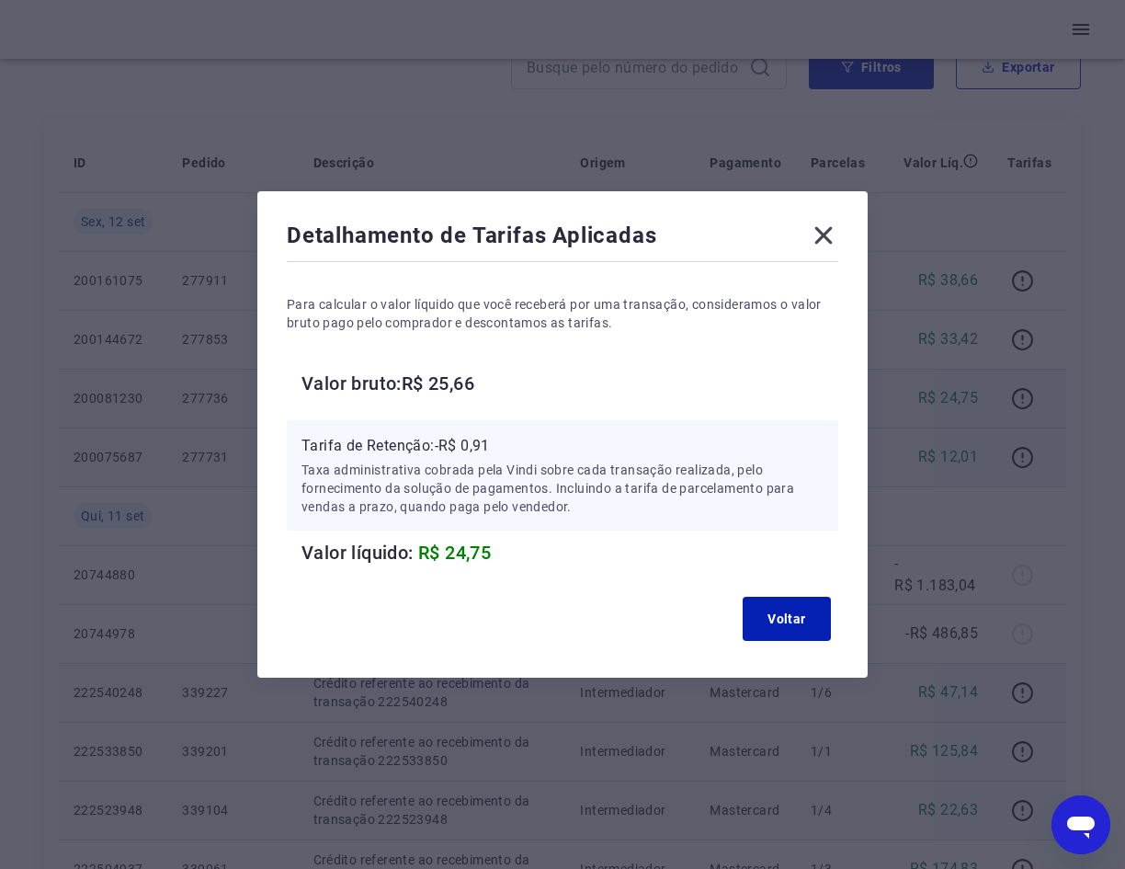
click at [827, 233] on icon at bounding box center [823, 235] width 17 height 17
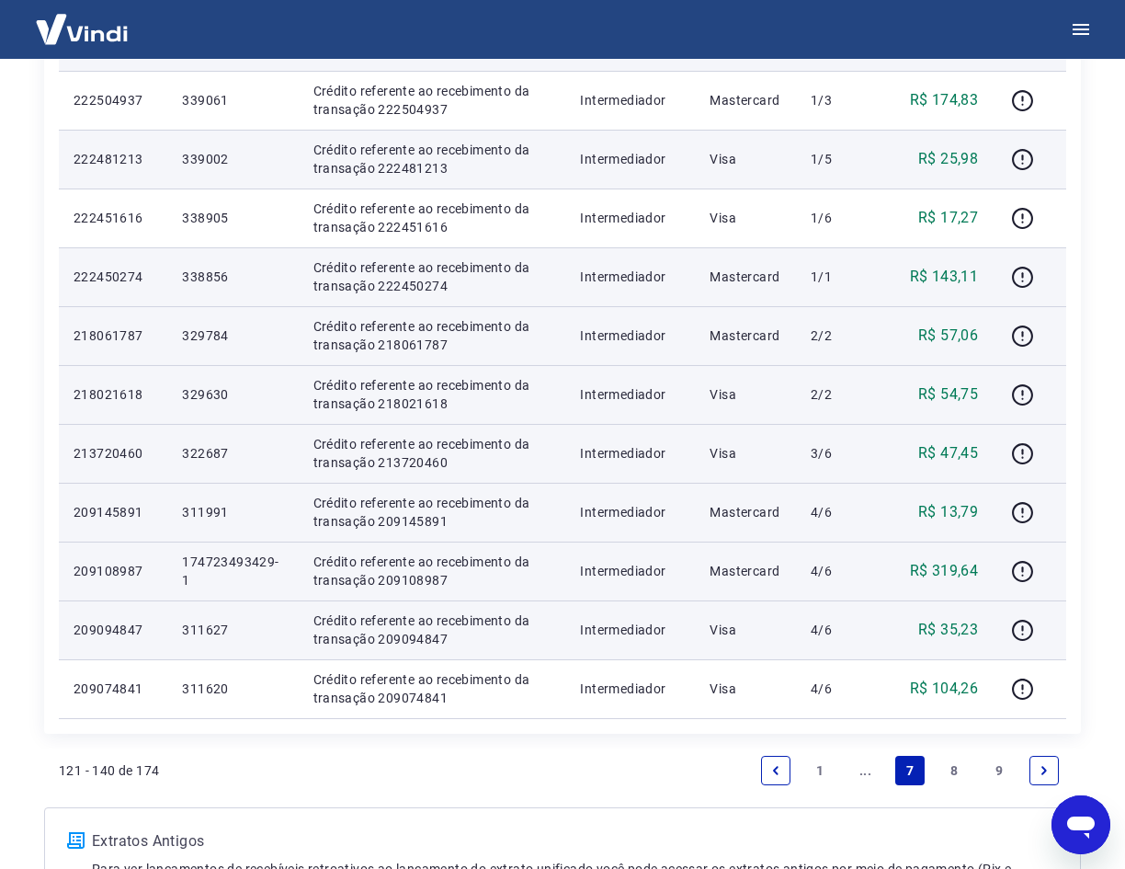
scroll to position [1170, 0]
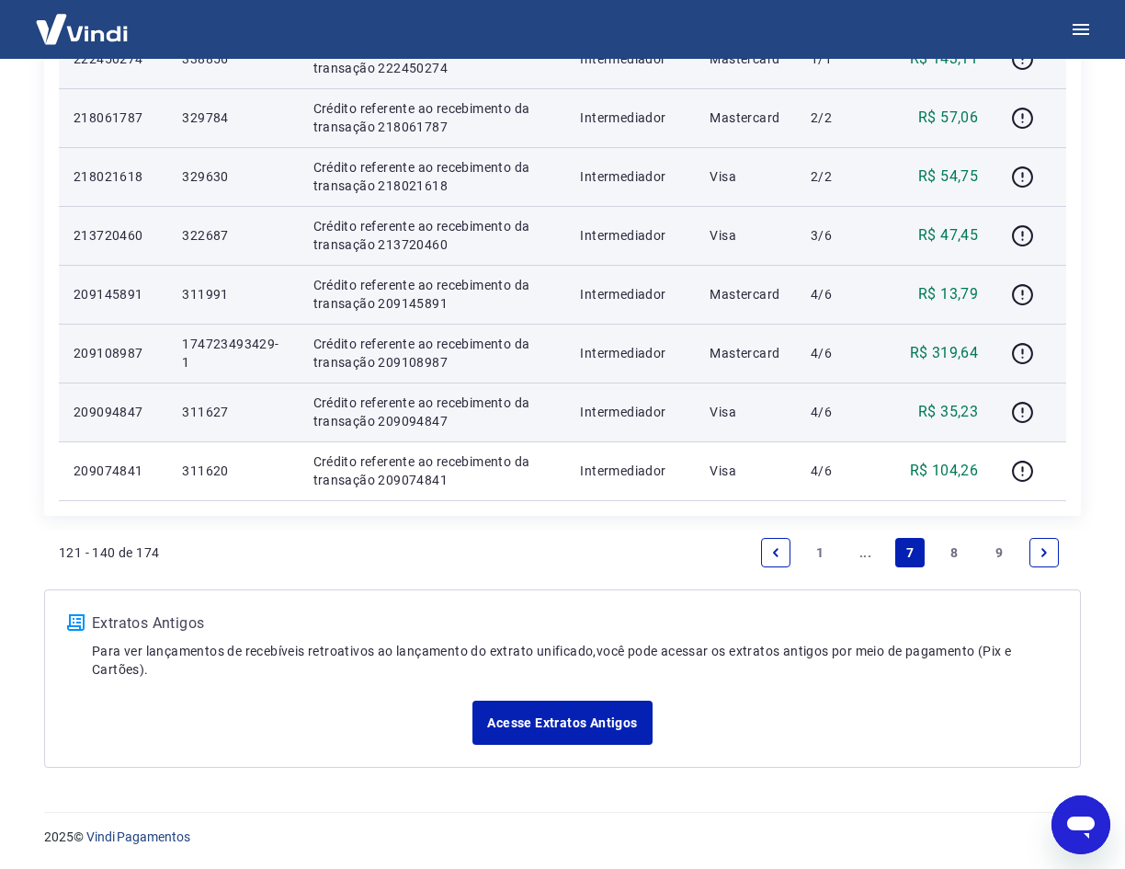
click at [861, 551] on link "..." at bounding box center [864, 552] width 29 height 29
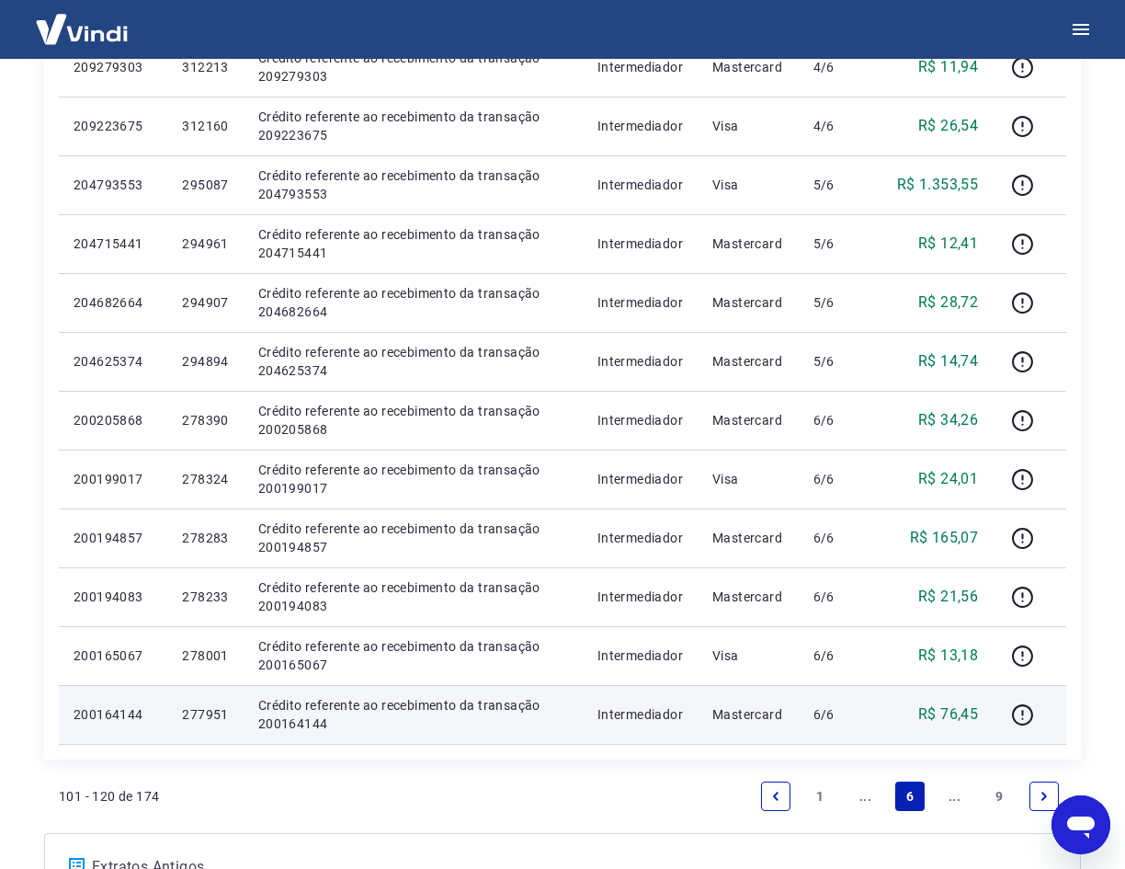
scroll to position [835, 0]
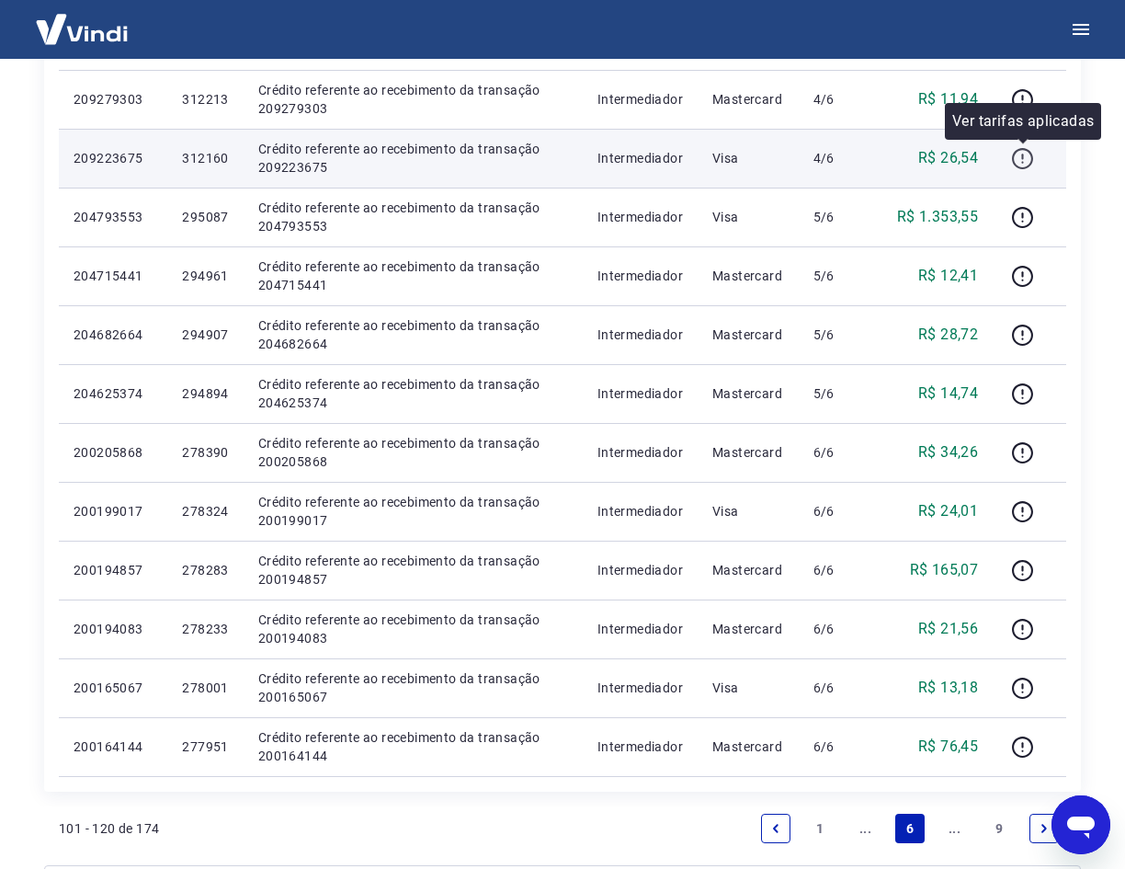
click at [1021, 159] on icon "button" at bounding box center [1022, 158] width 23 height 23
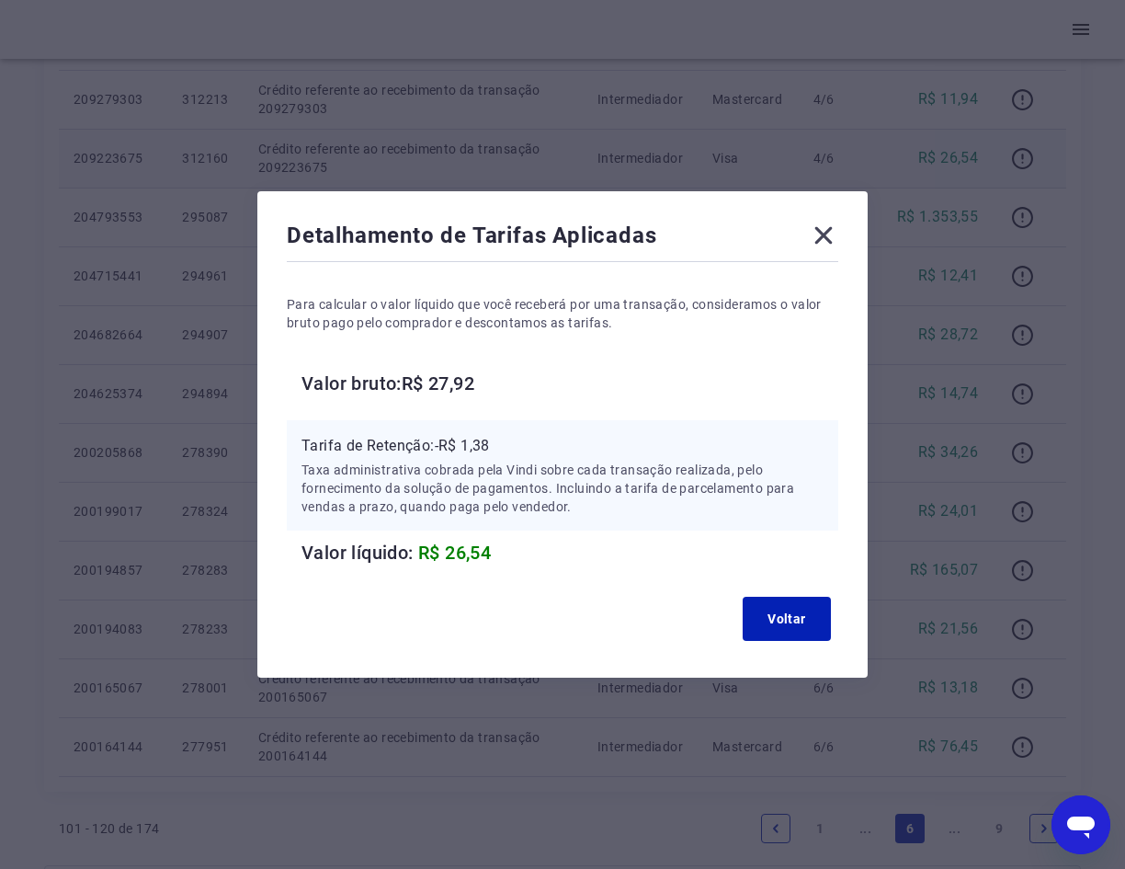
click at [831, 230] on icon at bounding box center [823, 235] width 29 height 29
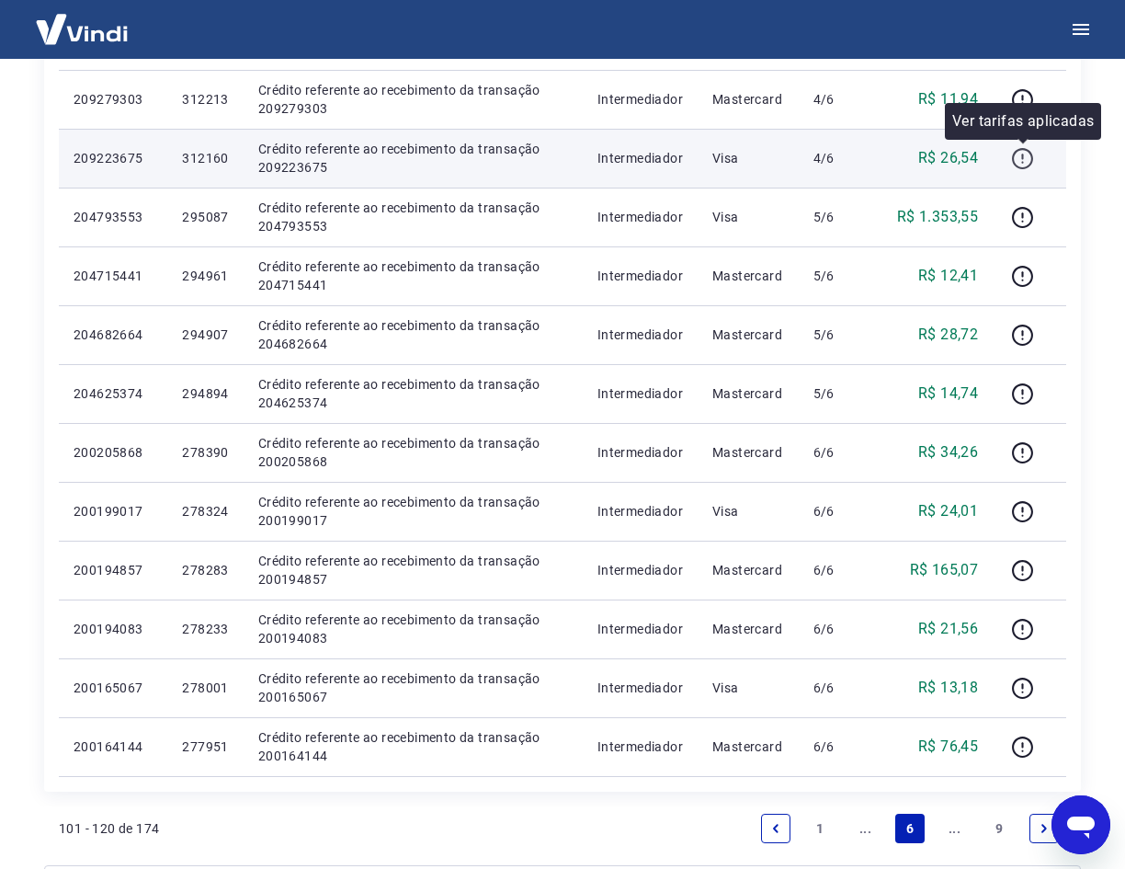
click at [1029, 152] on icon "button" at bounding box center [1022, 158] width 21 height 21
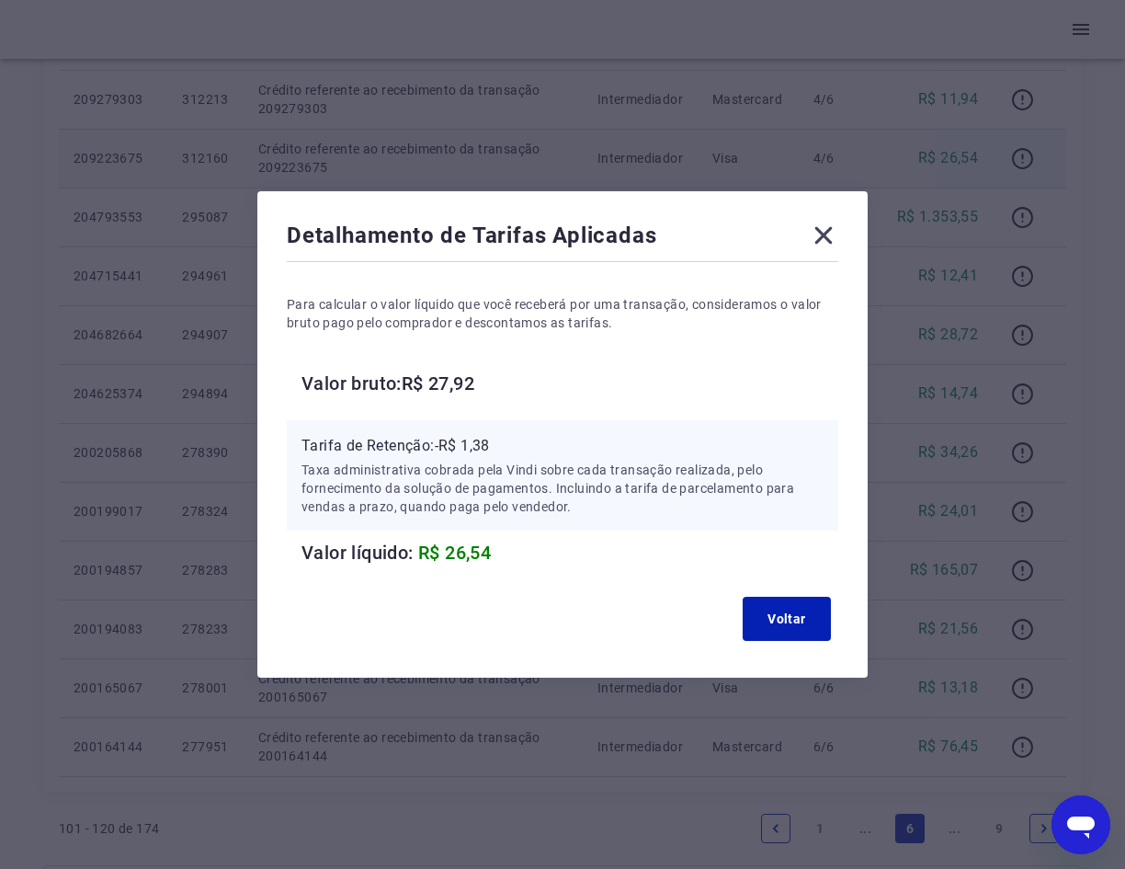
click at [827, 231] on icon at bounding box center [823, 235] width 17 height 17
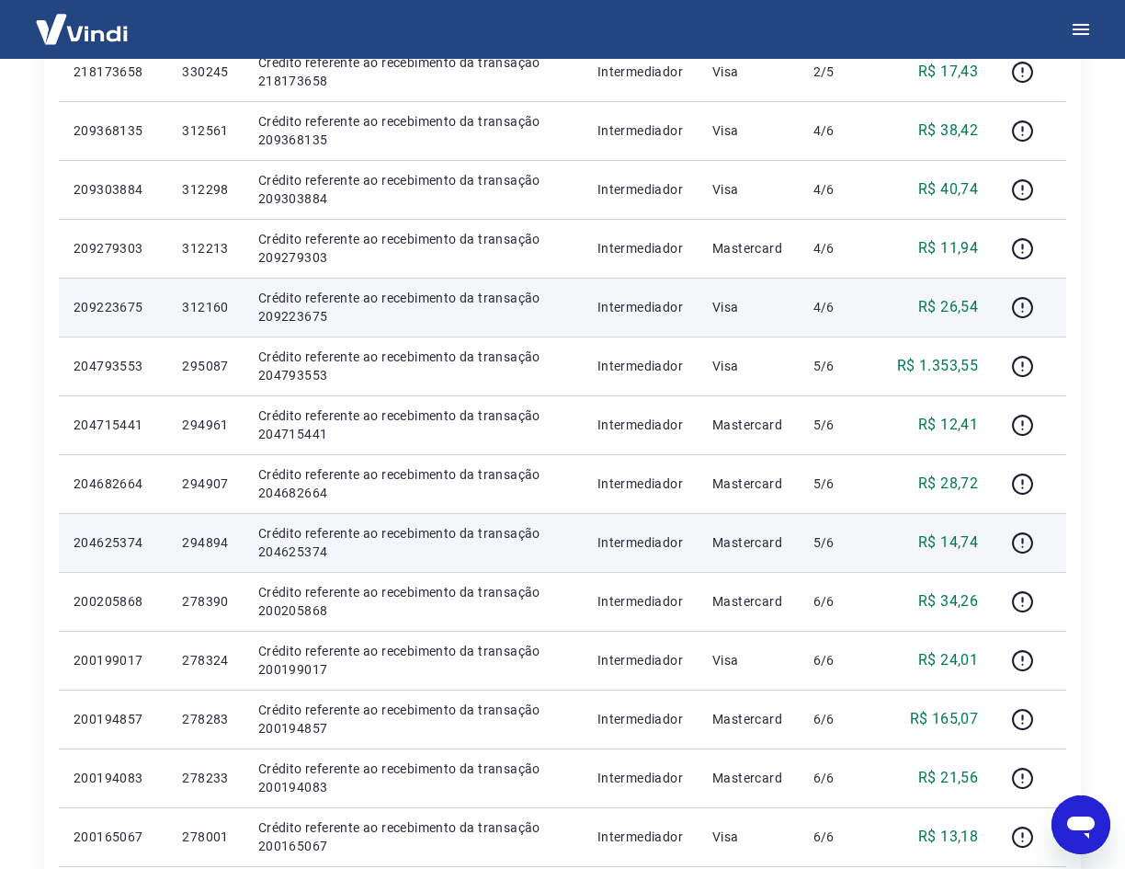
scroll to position [652, 0]
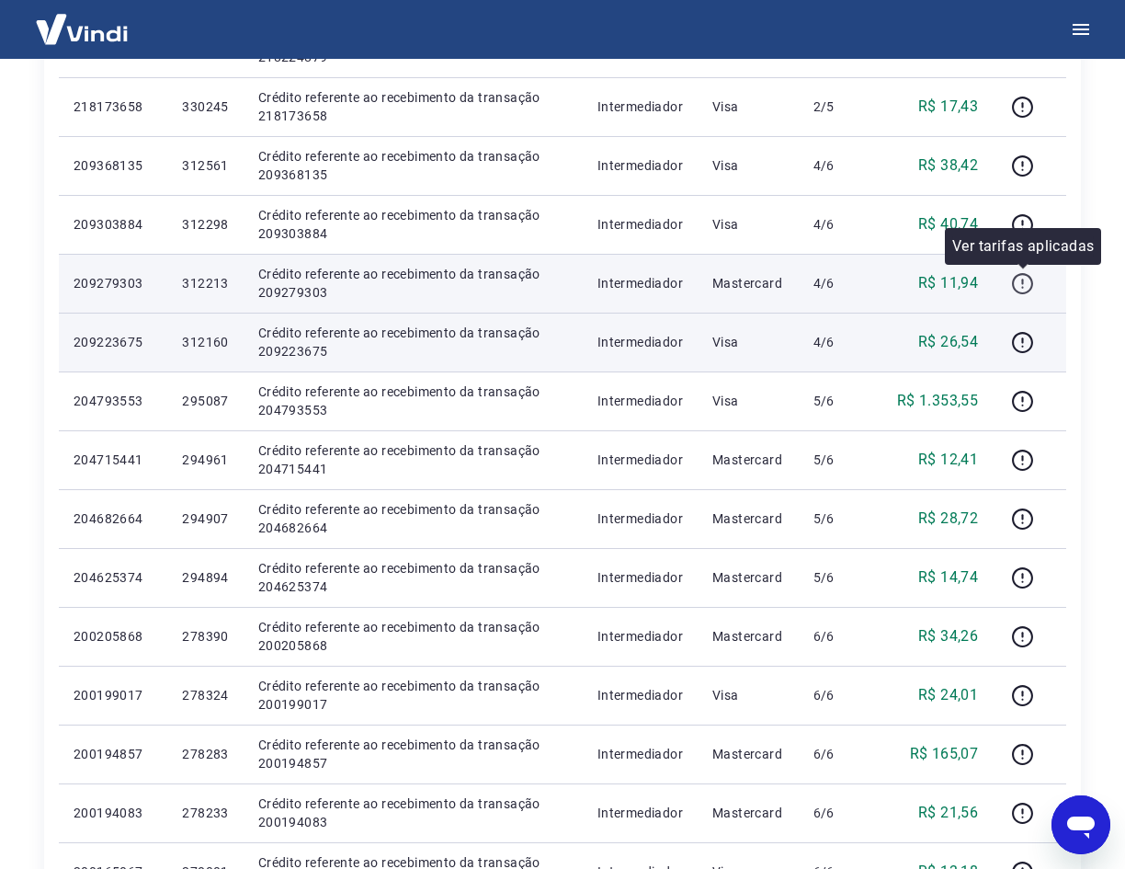
click at [1016, 281] on icon "button" at bounding box center [1022, 283] width 23 height 23
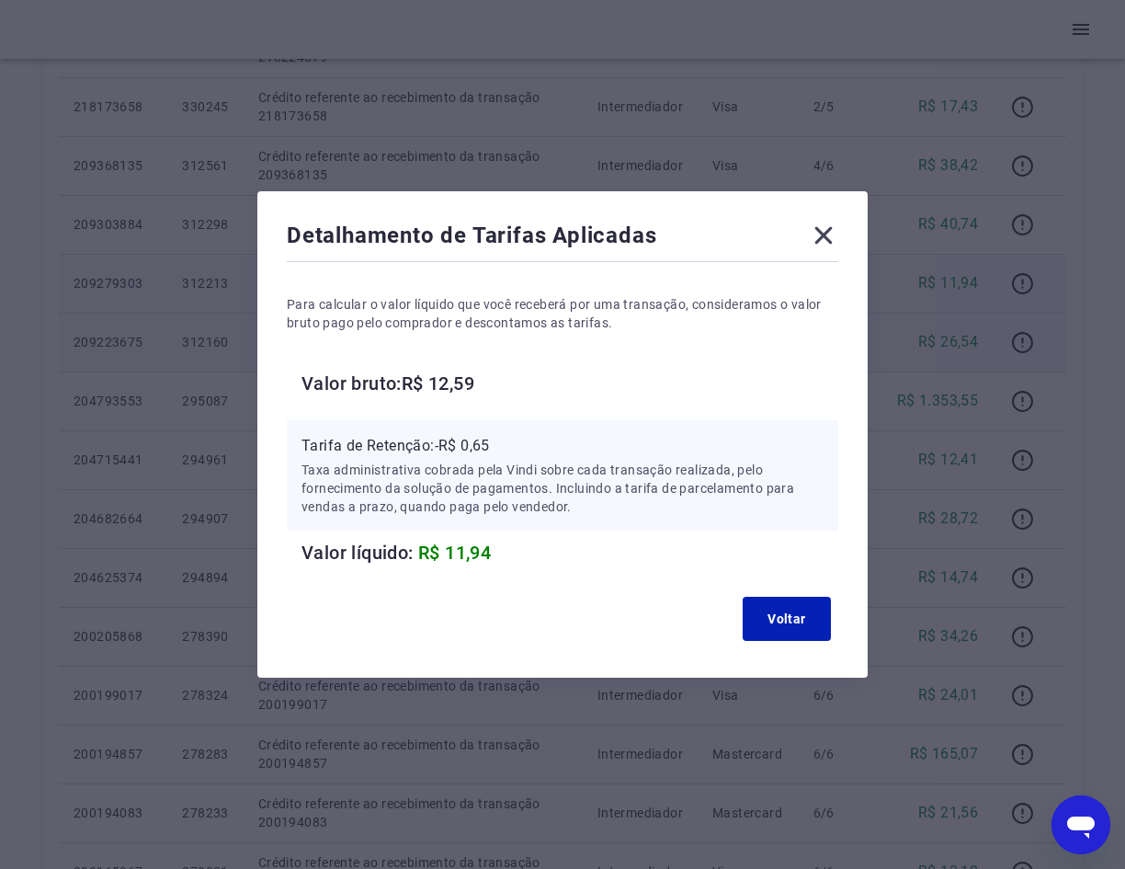
click at [833, 239] on icon at bounding box center [823, 235] width 17 height 17
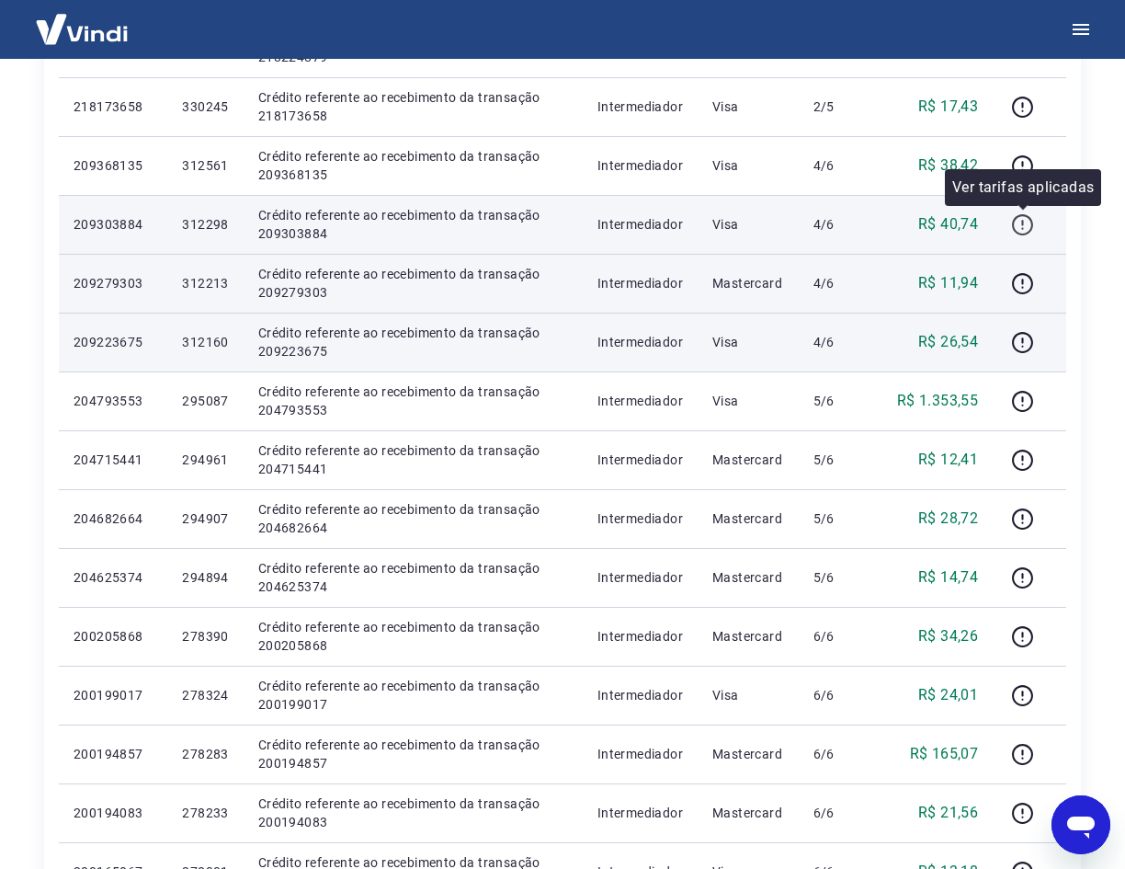
click at [1018, 223] on icon "button" at bounding box center [1022, 224] width 23 height 23
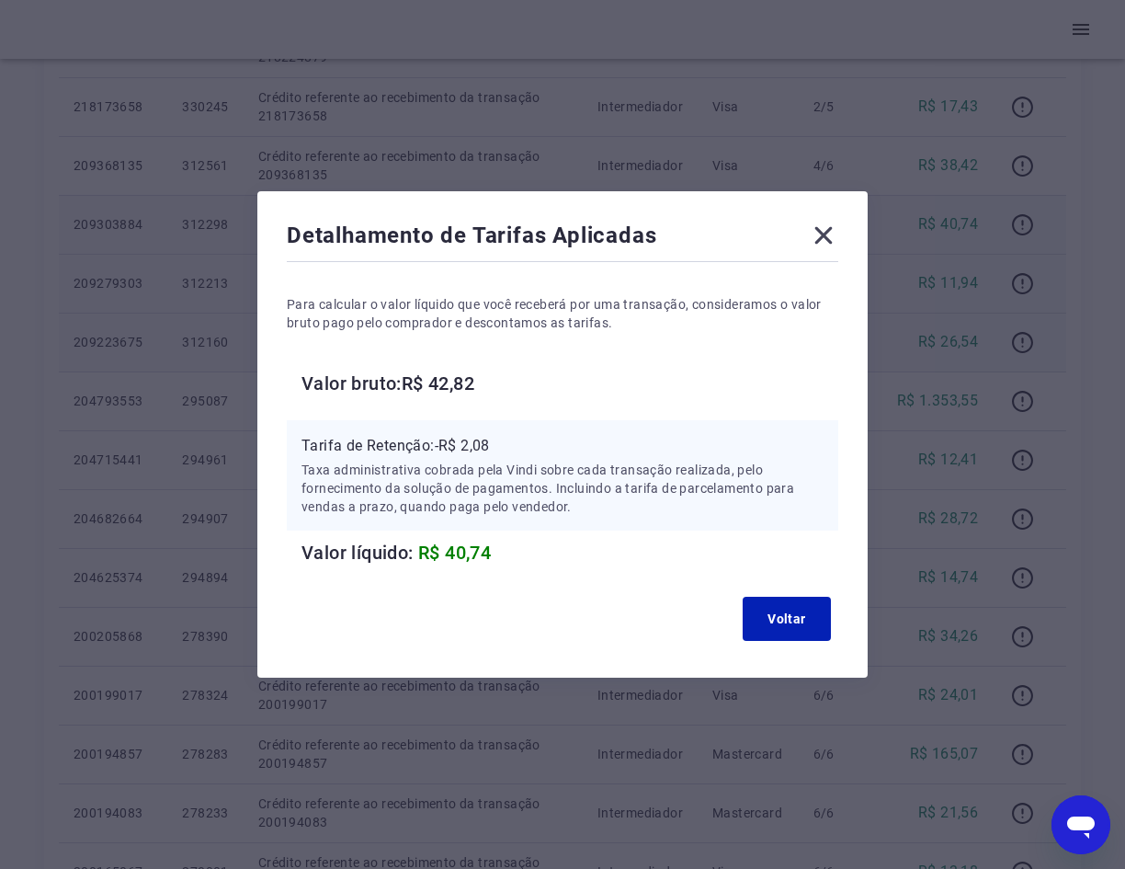
click at [833, 229] on icon at bounding box center [823, 235] width 17 height 17
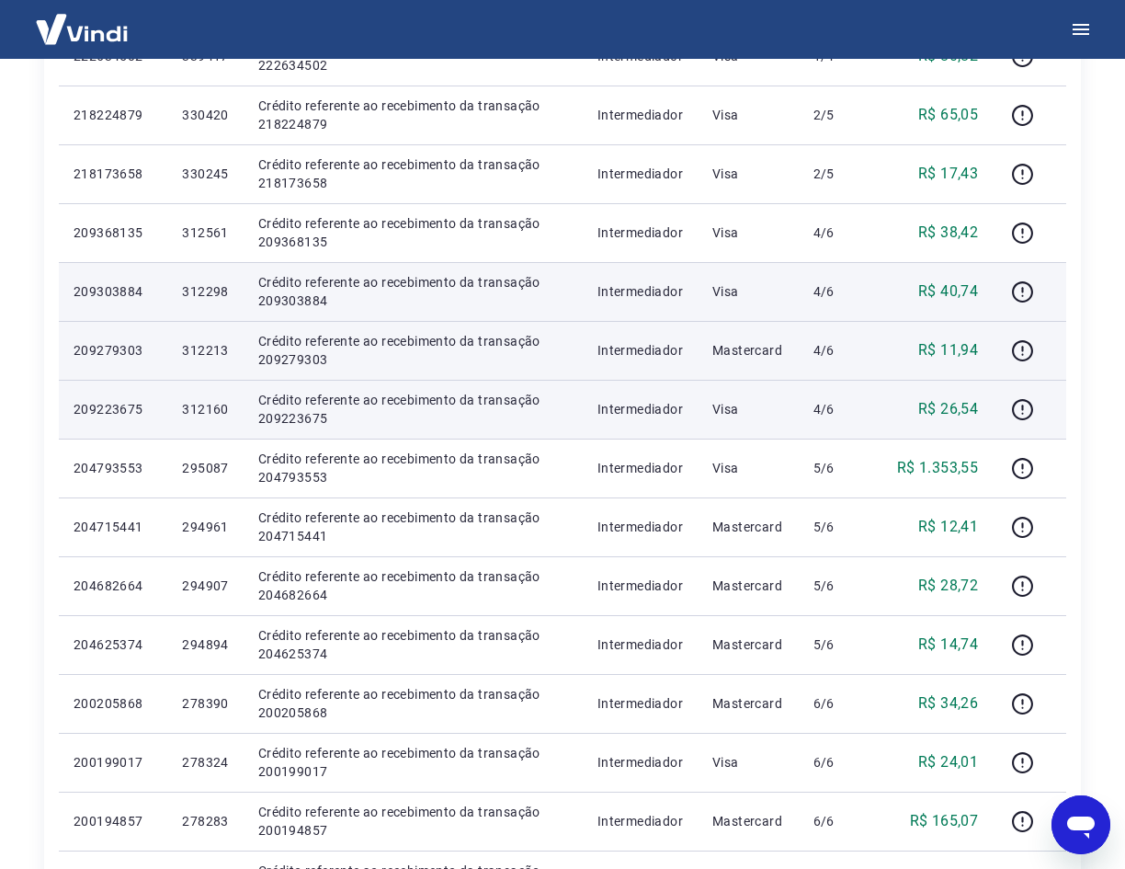
scroll to position [560, 0]
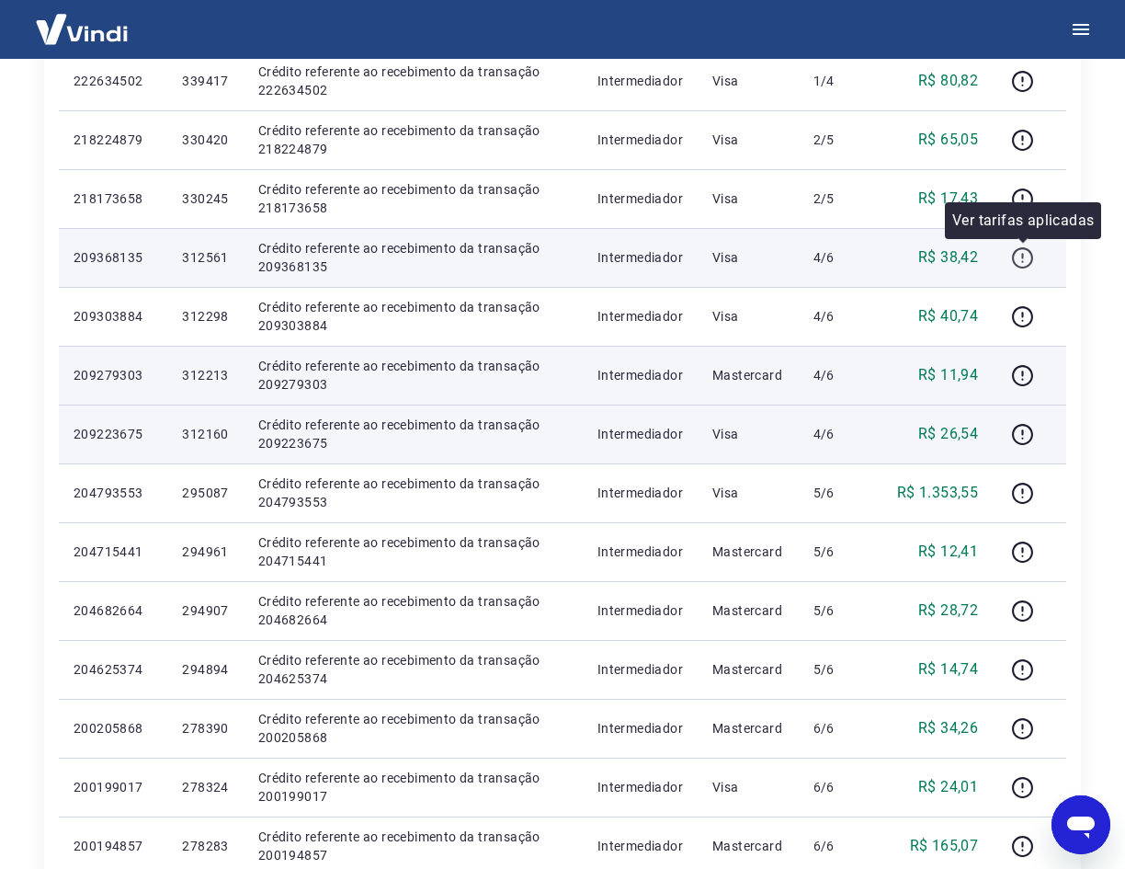
click at [1015, 258] on icon "button" at bounding box center [1022, 257] width 21 height 21
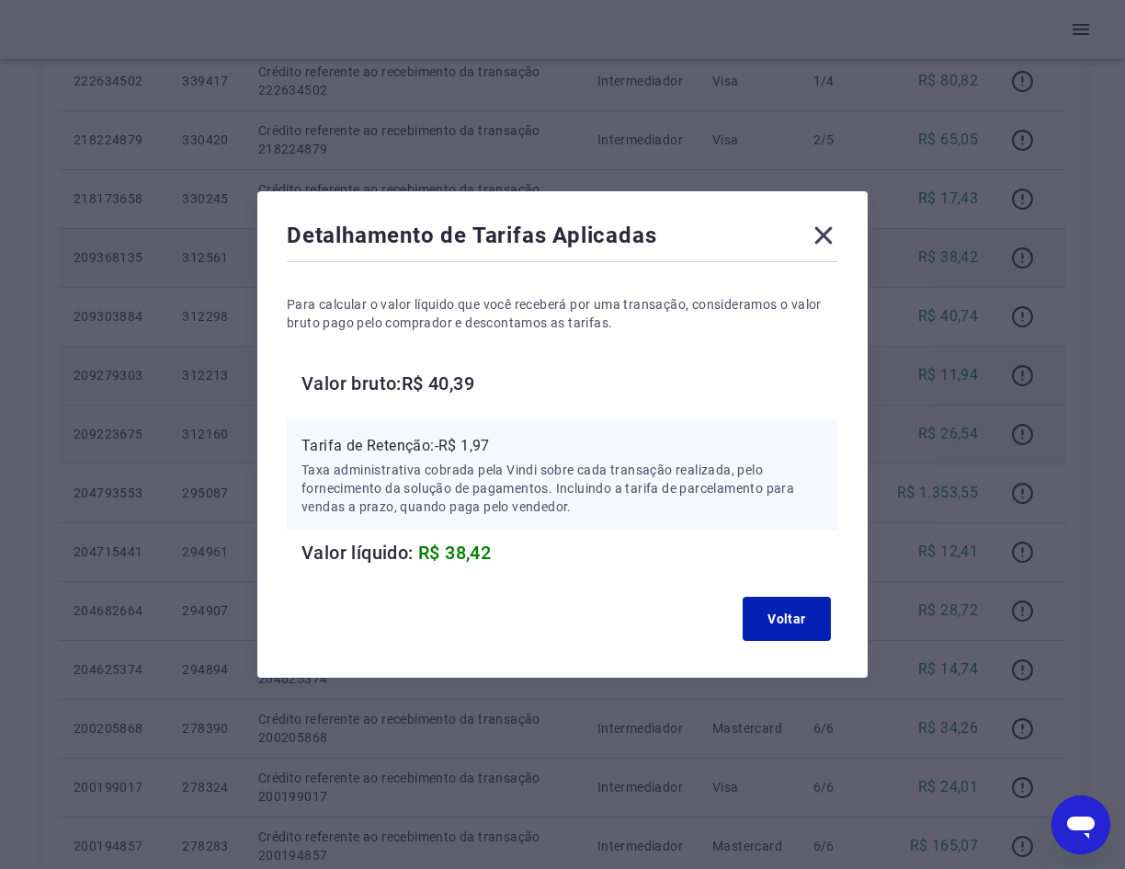
click at [824, 238] on icon at bounding box center [823, 235] width 29 height 29
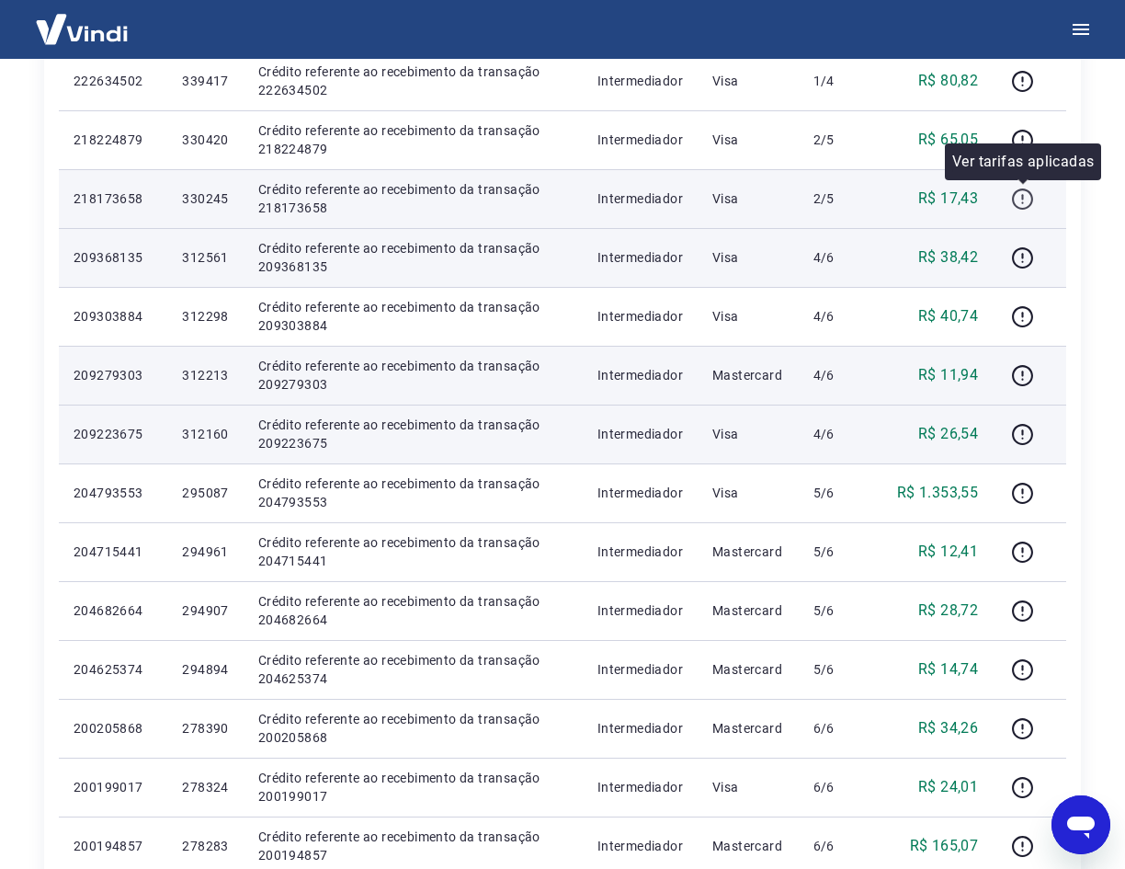
click at [1034, 196] on icon "button" at bounding box center [1022, 198] width 23 height 23
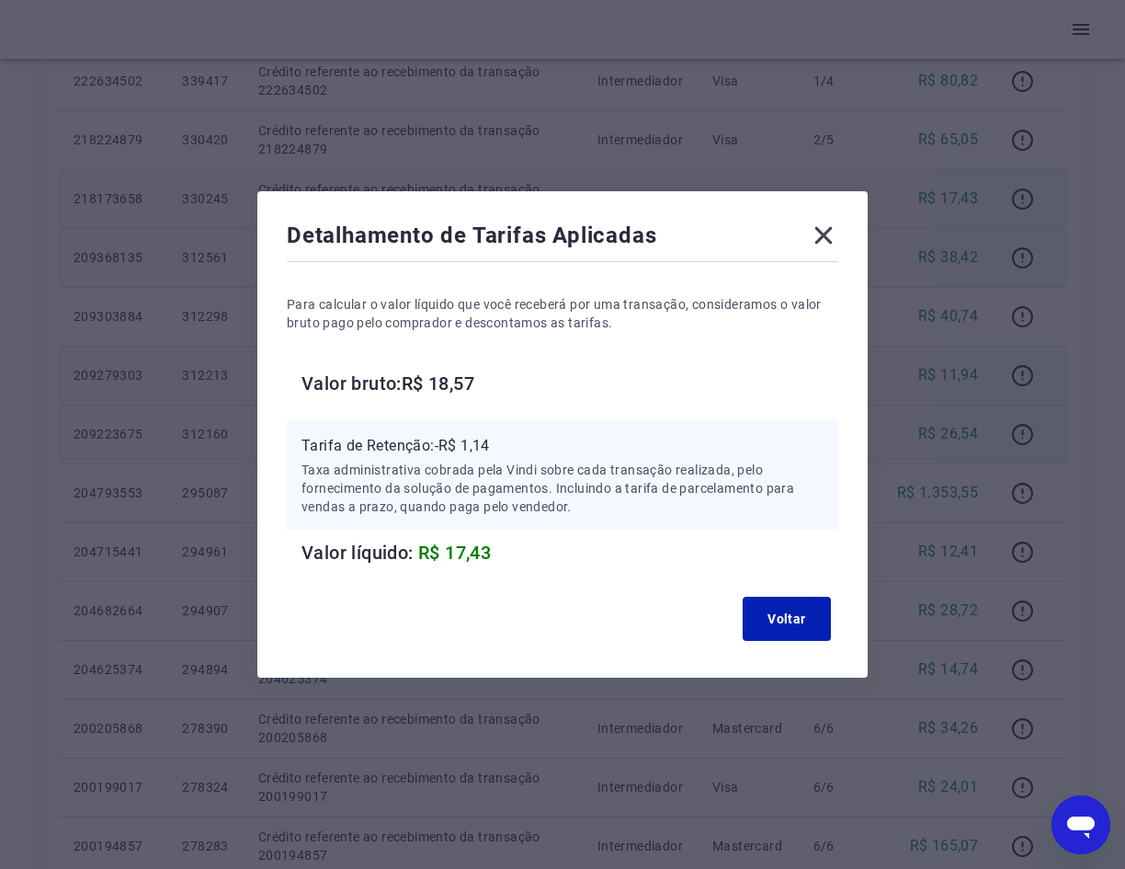
click at [827, 233] on icon at bounding box center [823, 235] width 17 height 17
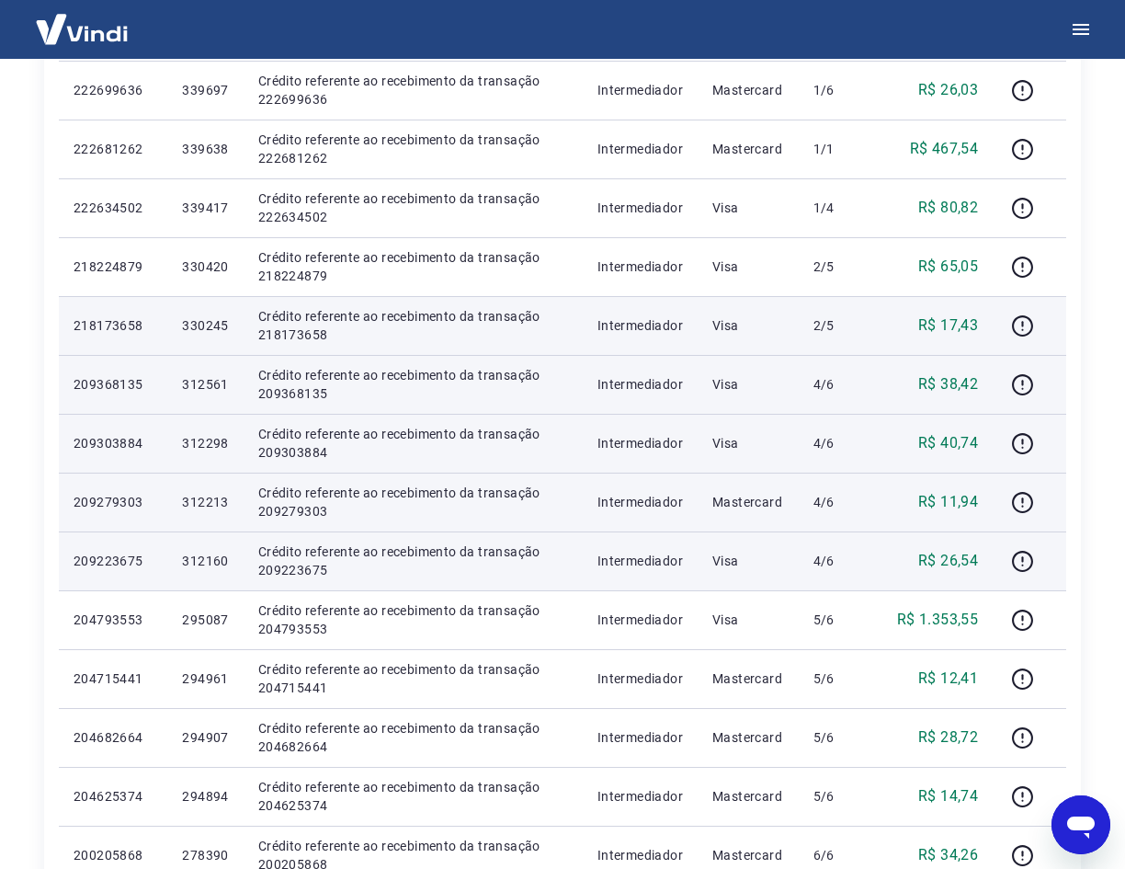
scroll to position [376, 0]
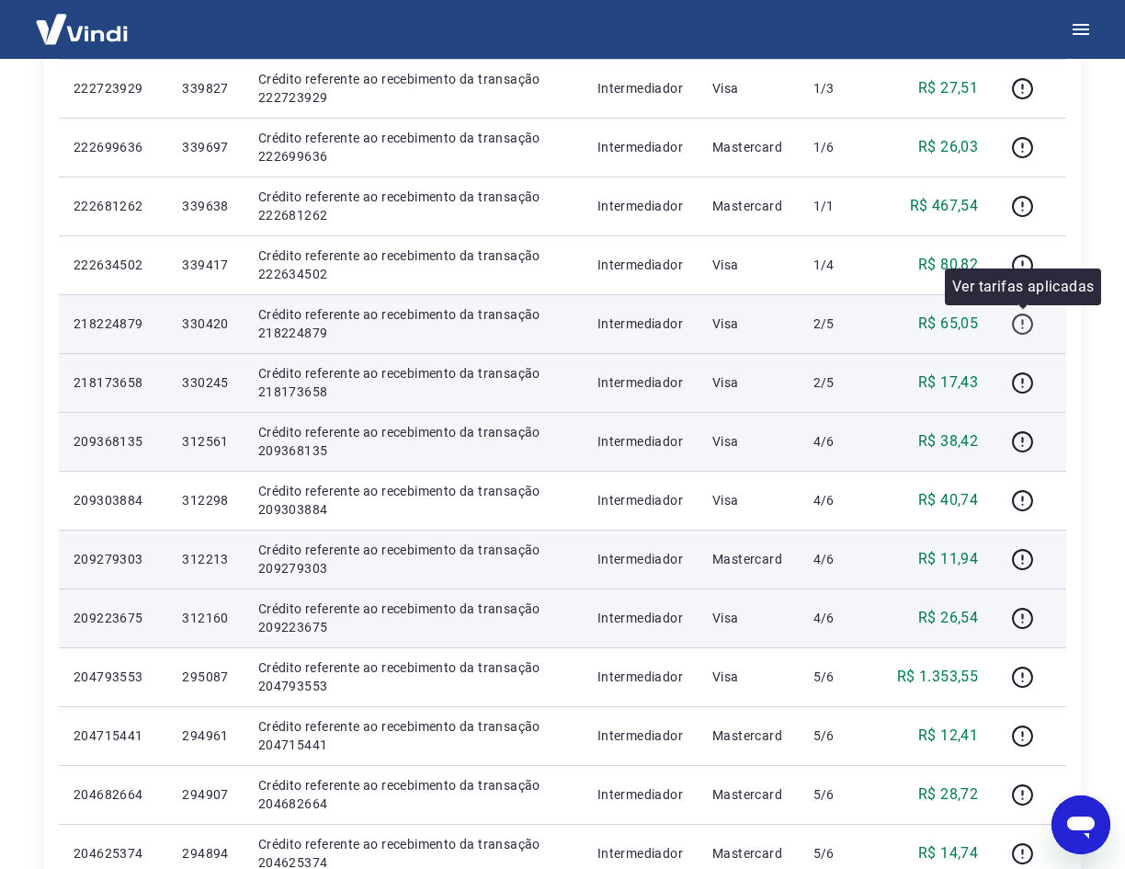
click at [1027, 322] on icon "button" at bounding box center [1022, 323] width 23 height 23
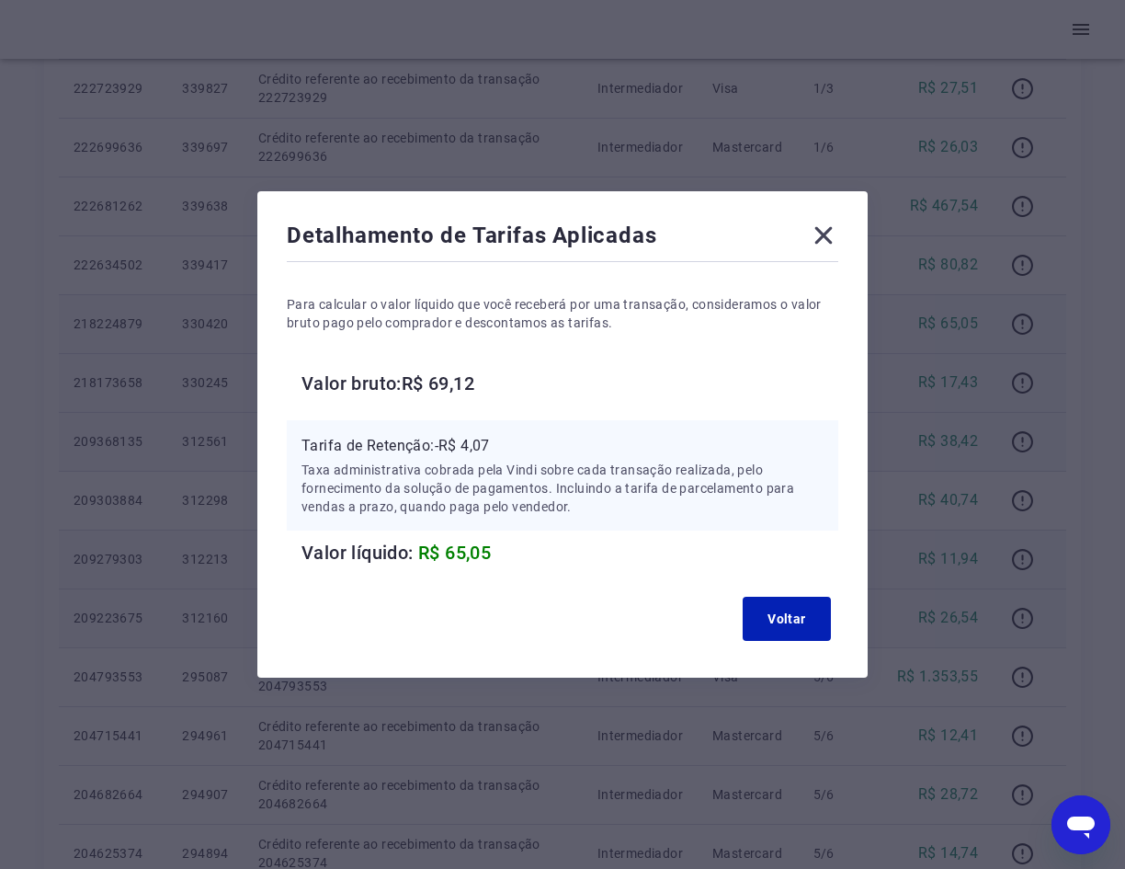
click at [832, 239] on icon at bounding box center [823, 235] width 29 height 29
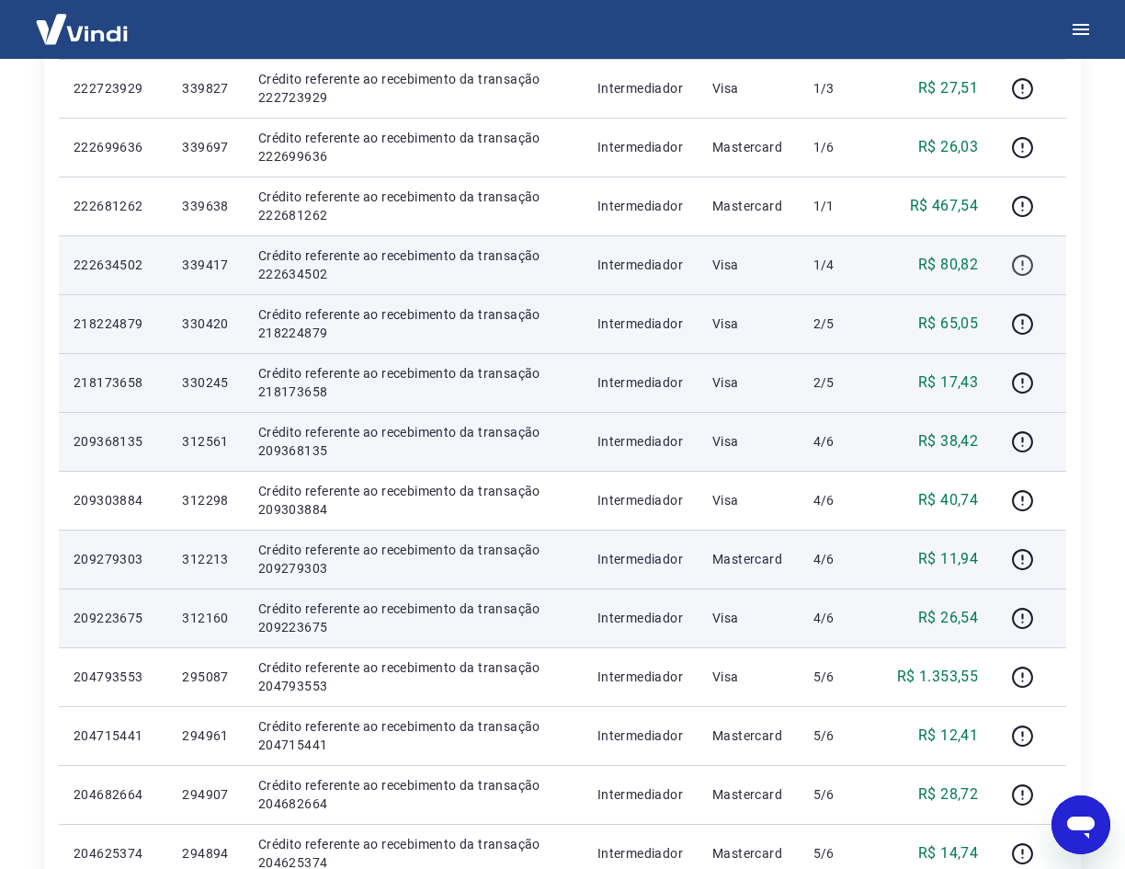
click at [1025, 264] on icon "button" at bounding box center [1022, 265] width 23 height 23
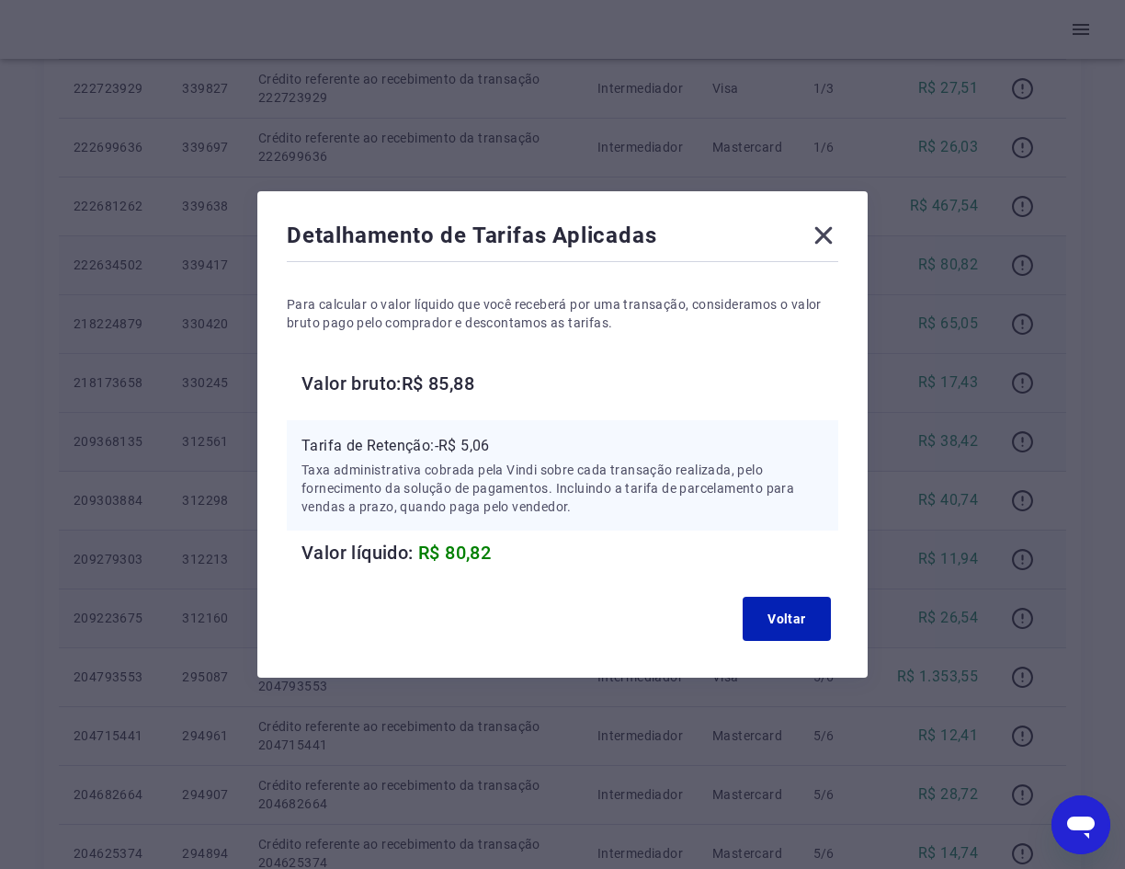
click at [827, 233] on icon at bounding box center [823, 235] width 17 height 17
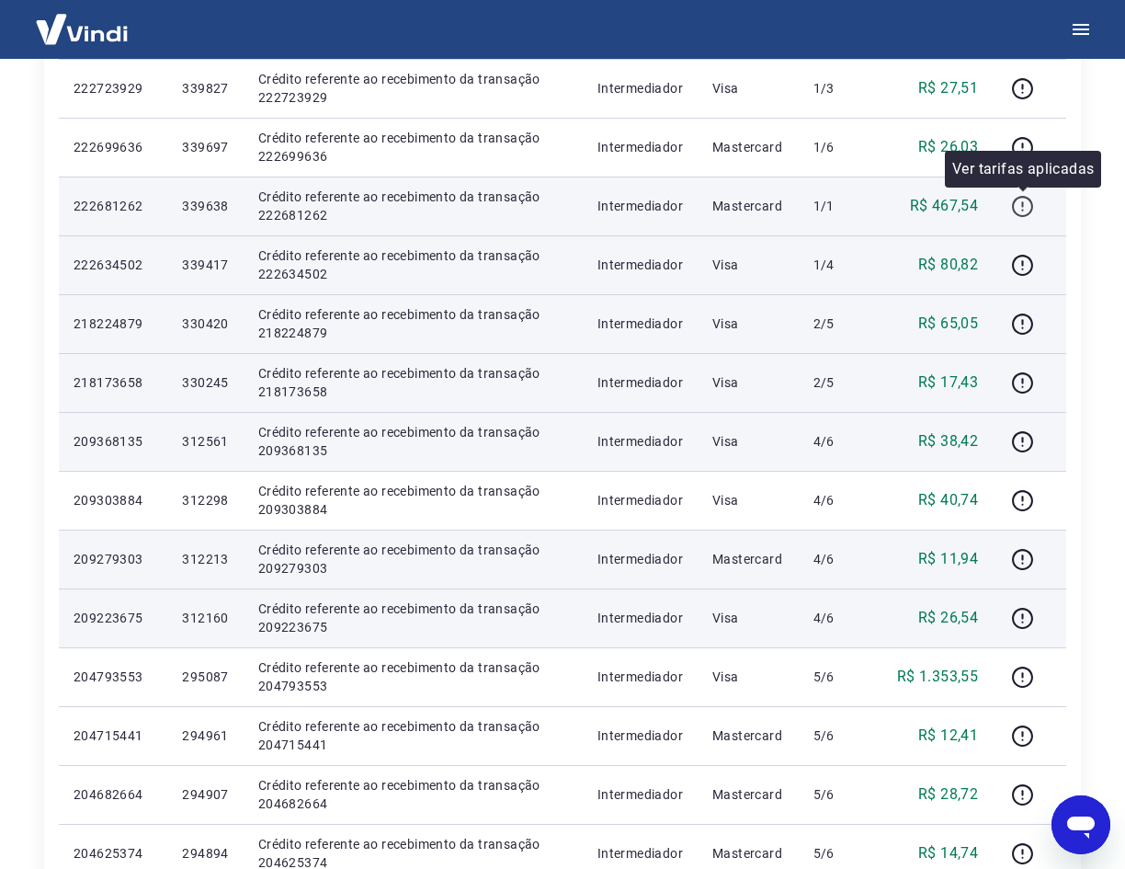
click at [1017, 206] on icon "button" at bounding box center [1022, 206] width 23 height 23
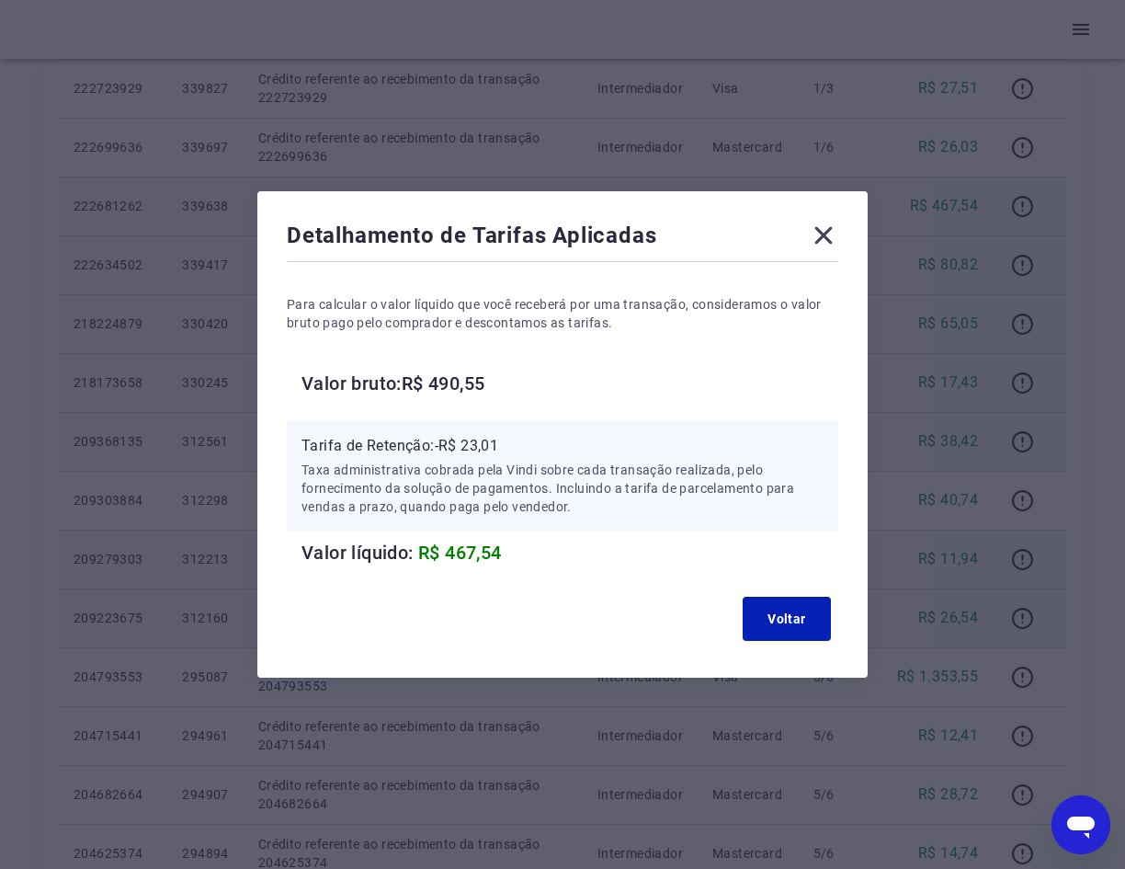
click at [833, 239] on icon at bounding box center [823, 235] width 17 height 17
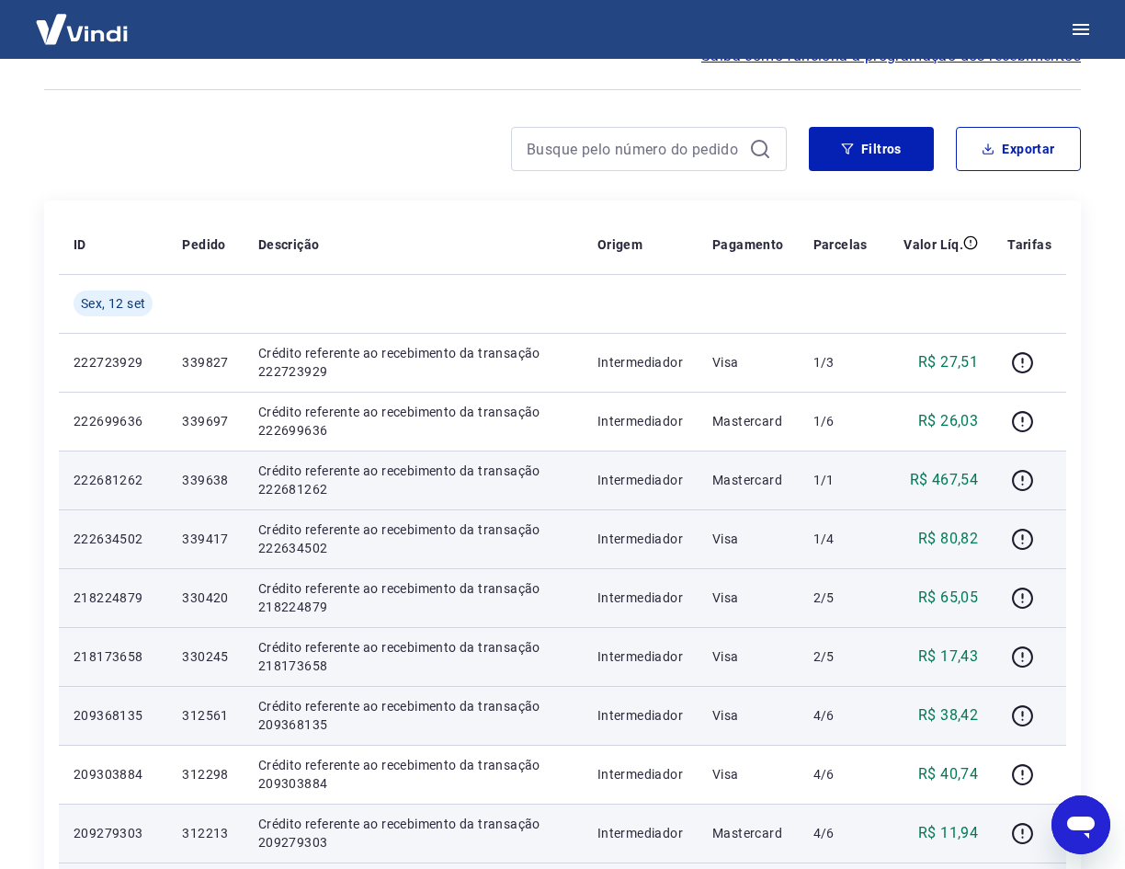
scroll to position [100, 0]
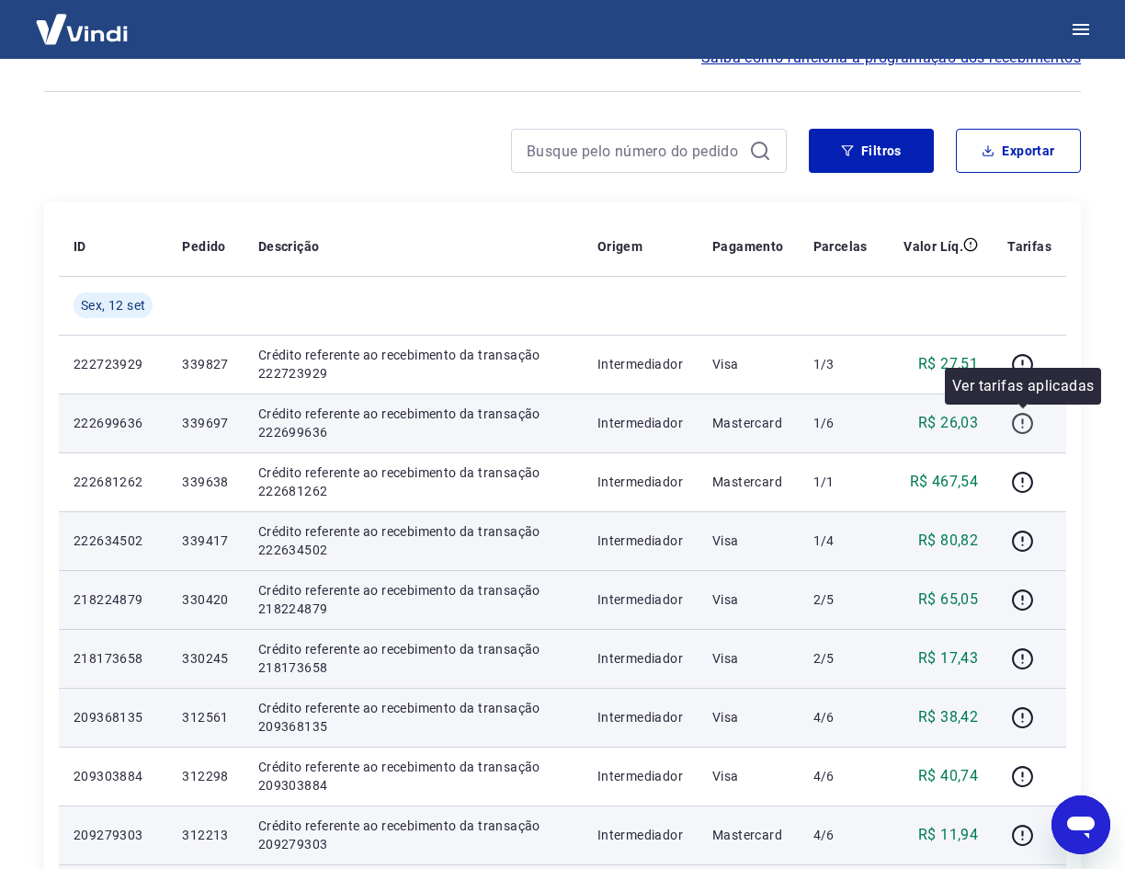
click at [1015, 422] on icon "button" at bounding box center [1022, 423] width 21 height 21
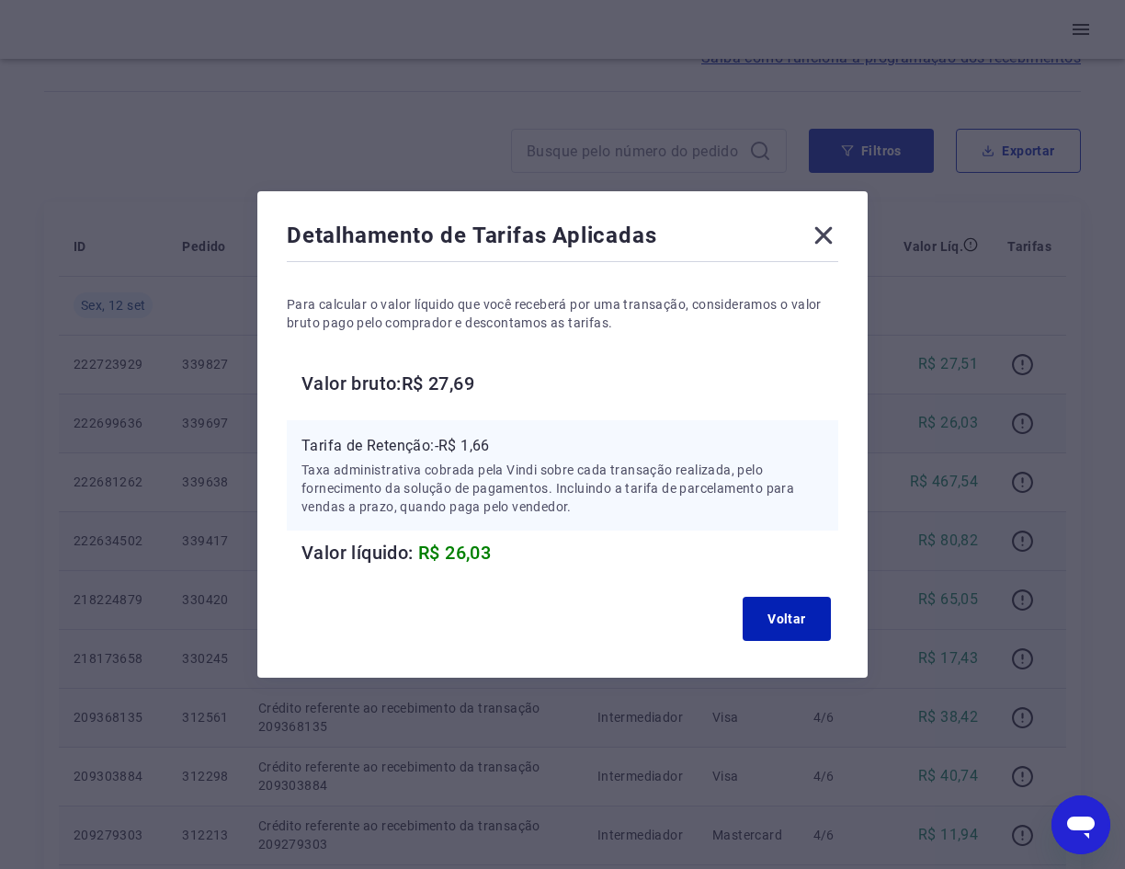
click at [832, 243] on icon at bounding box center [823, 235] width 29 height 29
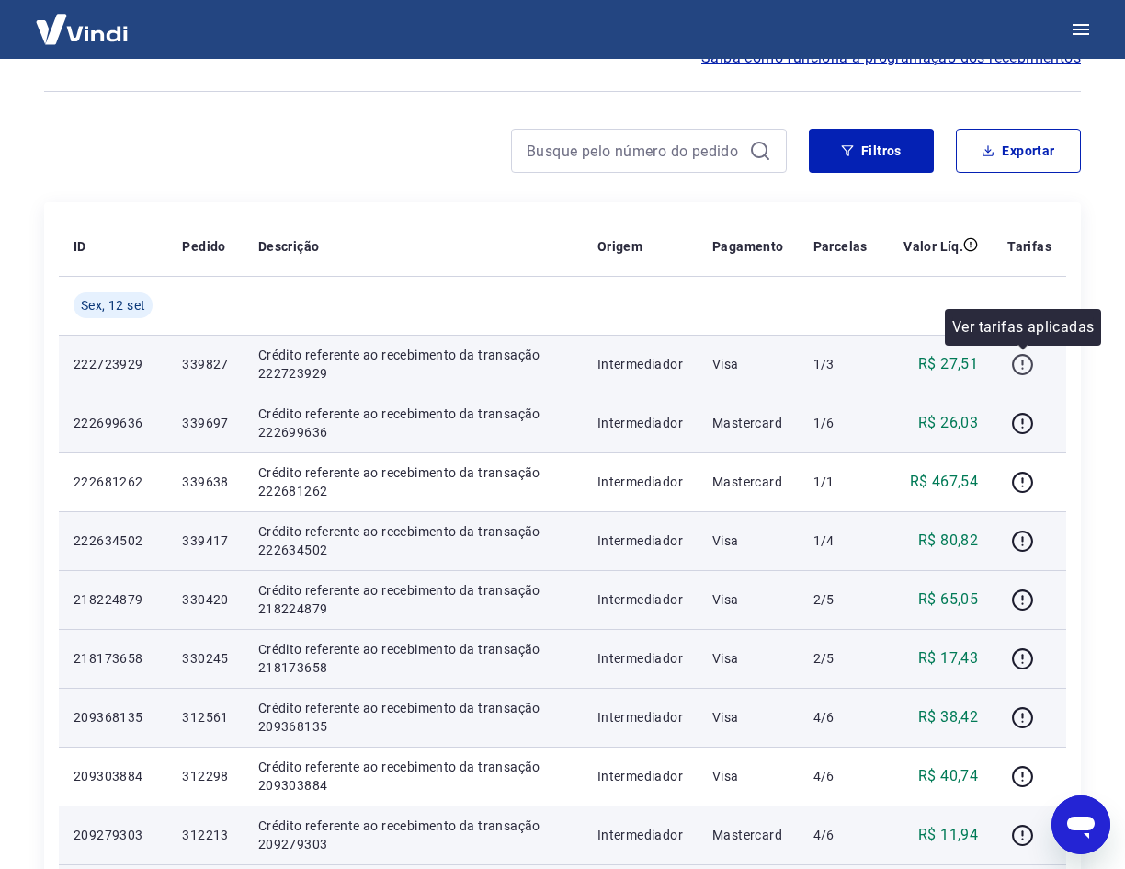
click at [1013, 361] on icon "button" at bounding box center [1022, 364] width 23 height 23
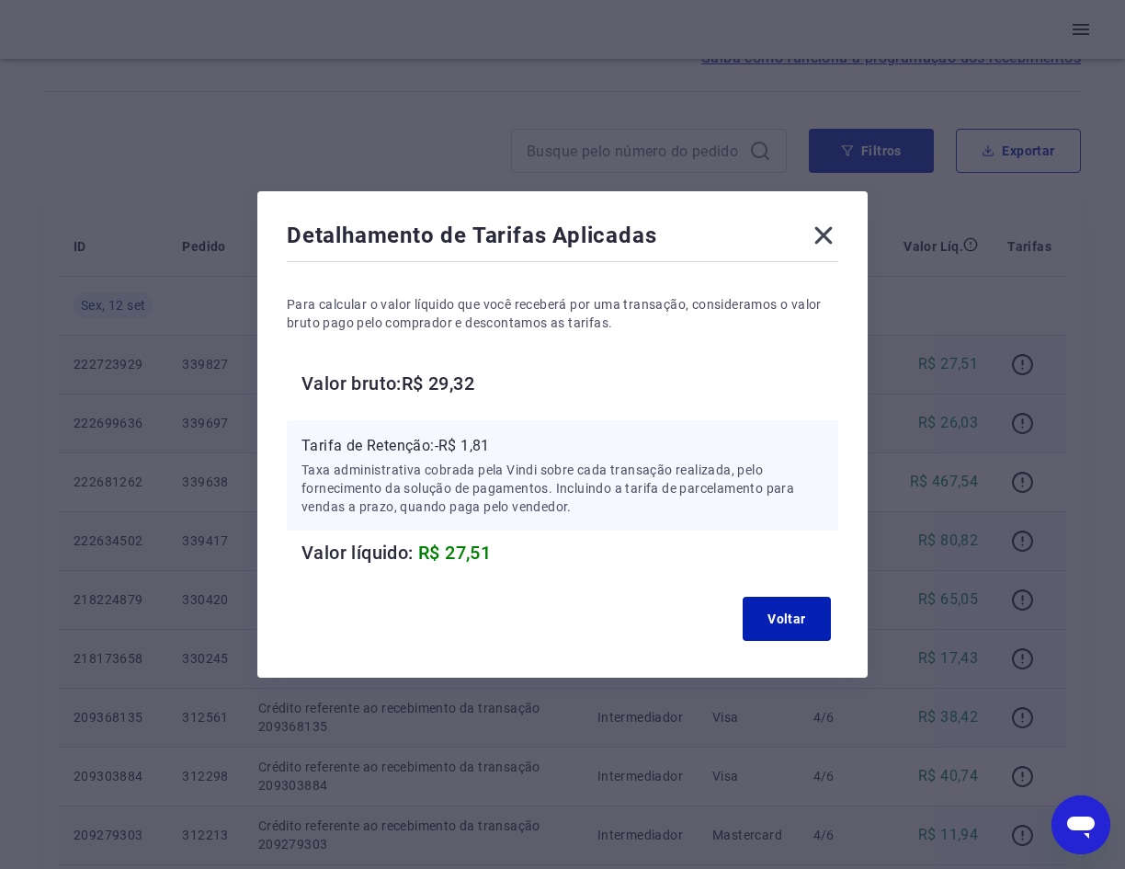
click at [828, 233] on icon at bounding box center [823, 235] width 17 height 17
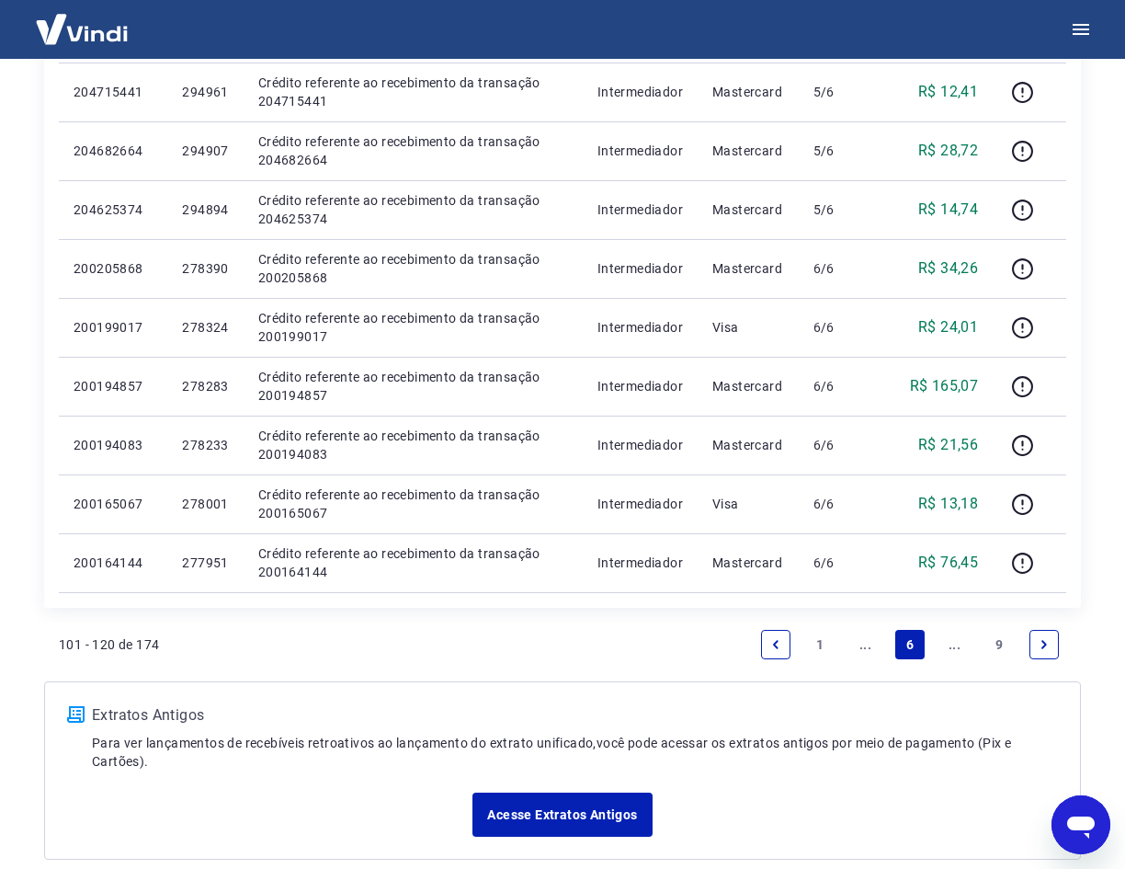
scroll to position [1111, 0]
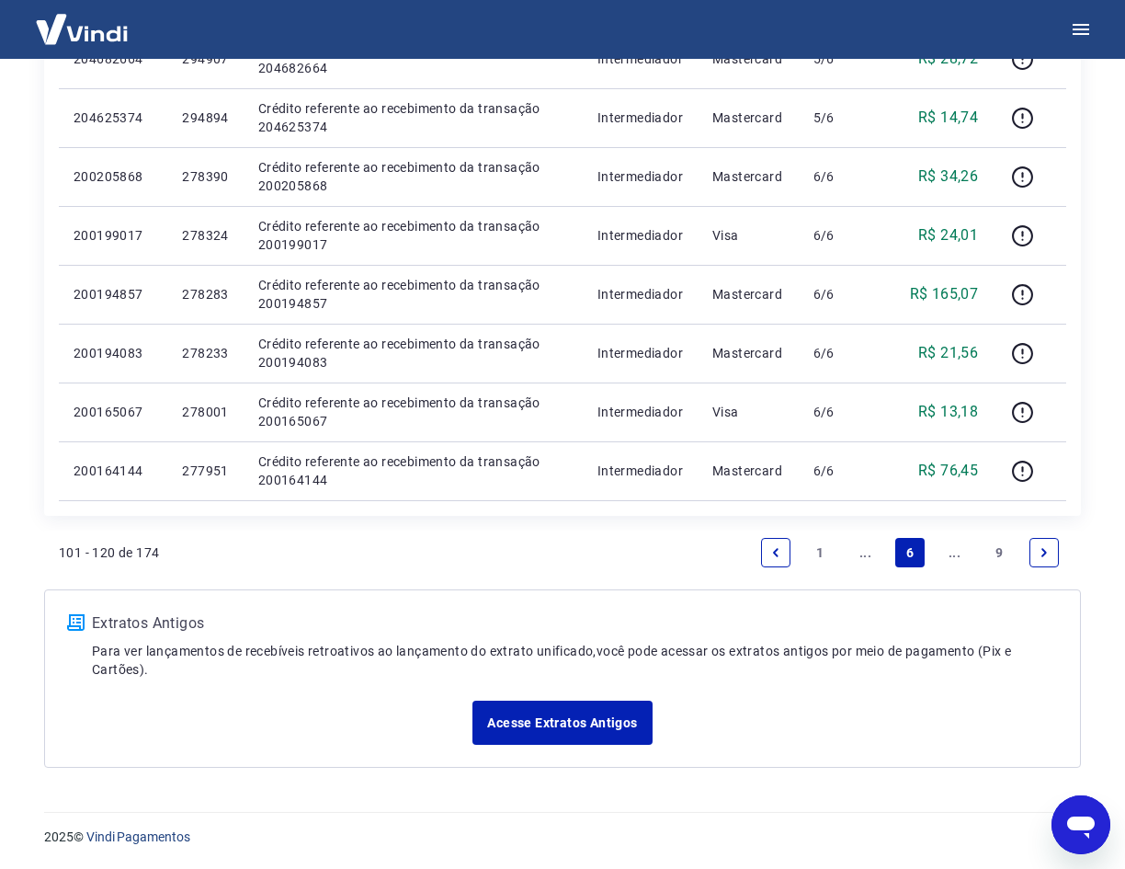
click at [873, 555] on link "..." at bounding box center [864, 552] width 29 height 29
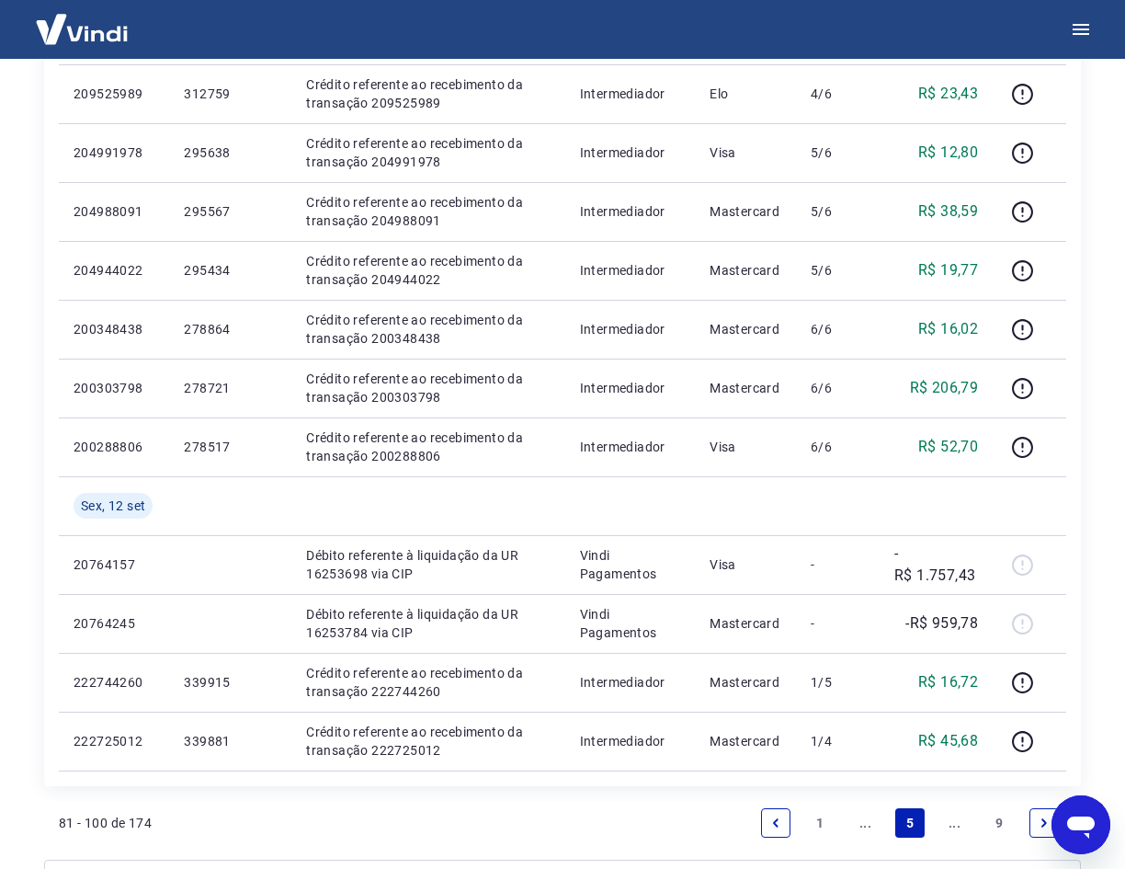
scroll to position [919, 0]
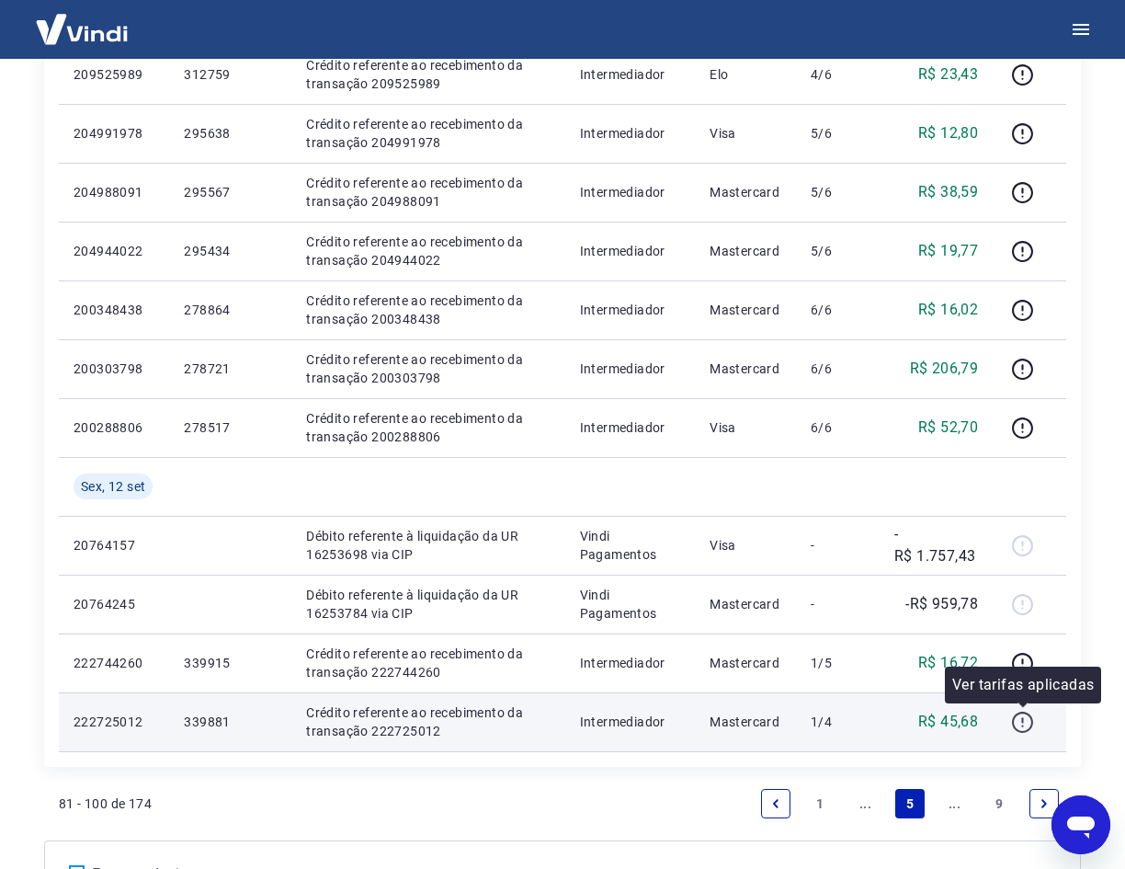
click at [1018, 719] on icon "button" at bounding box center [1022, 721] width 23 height 23
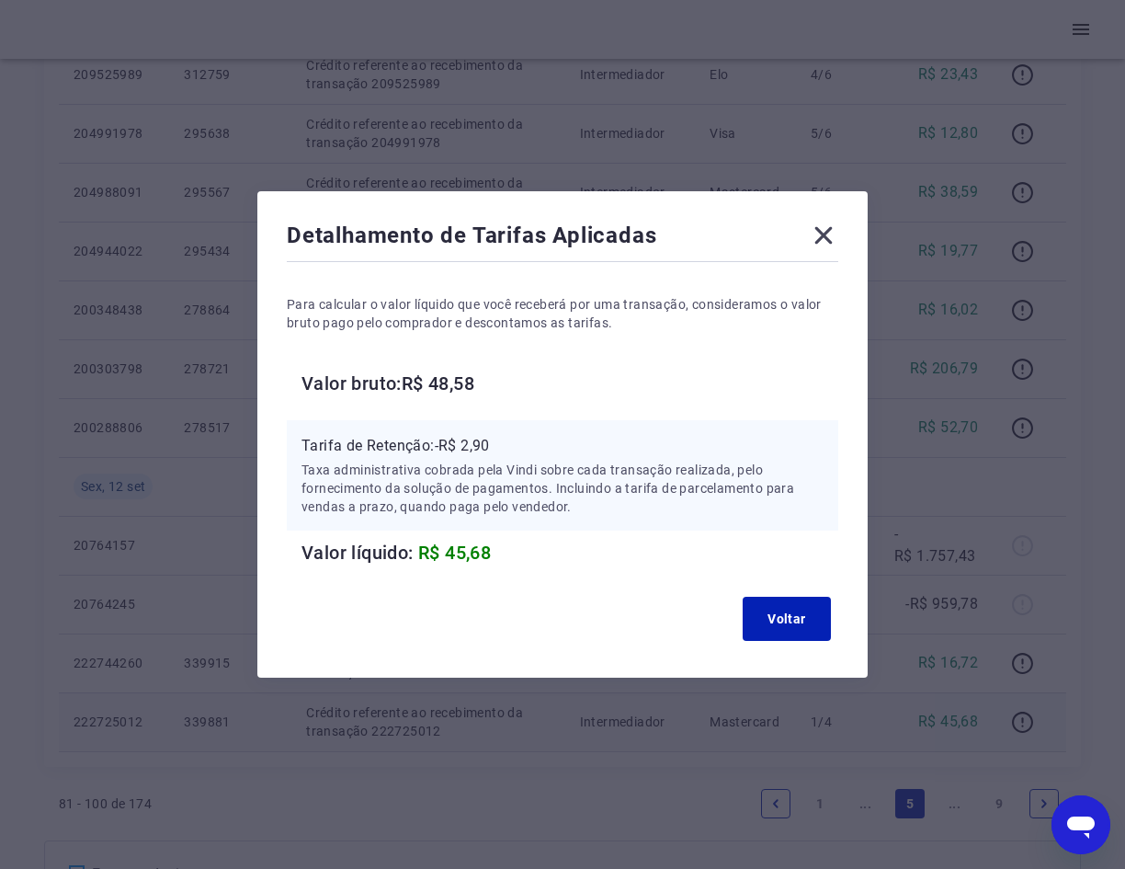
click at [827, 223] on icon at bounding box center [823, 235] width 29 height 29
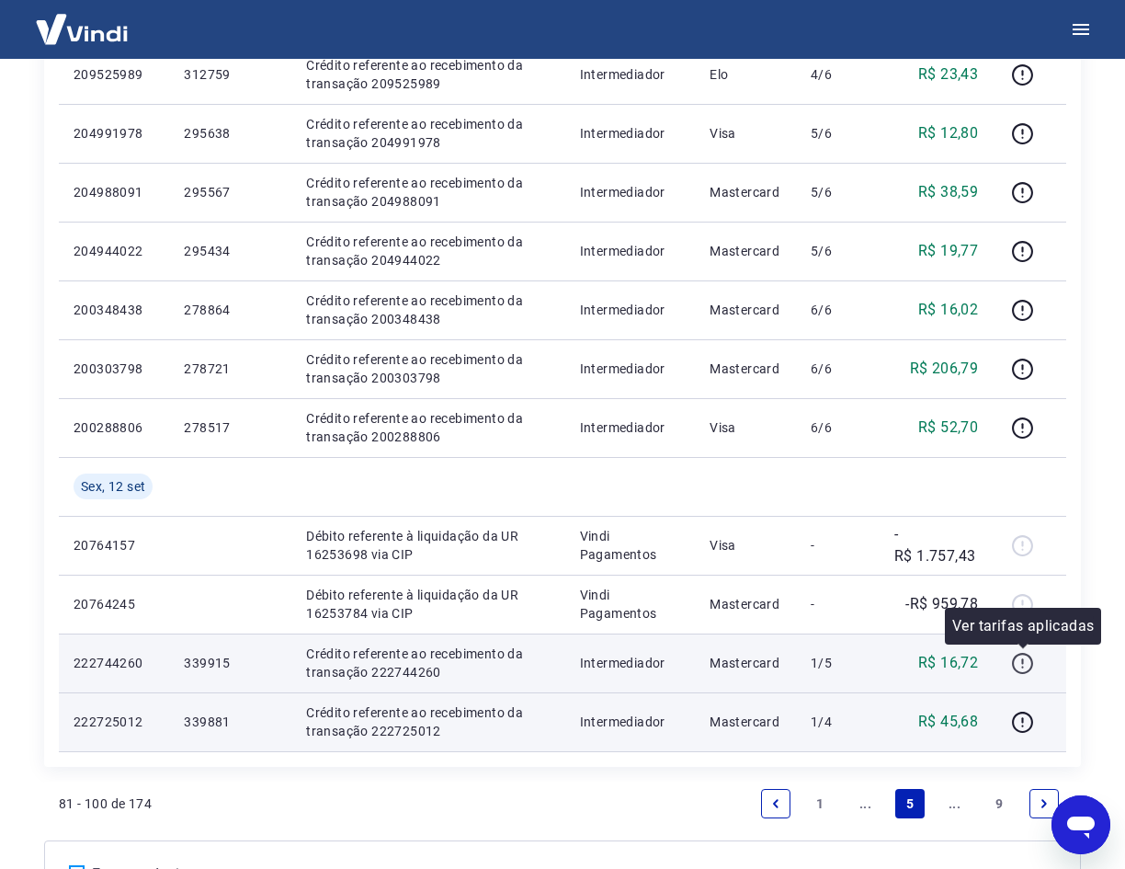
click at [1019, 657] on icon "button" at bounding box center [1022, 663] width 23 height 23
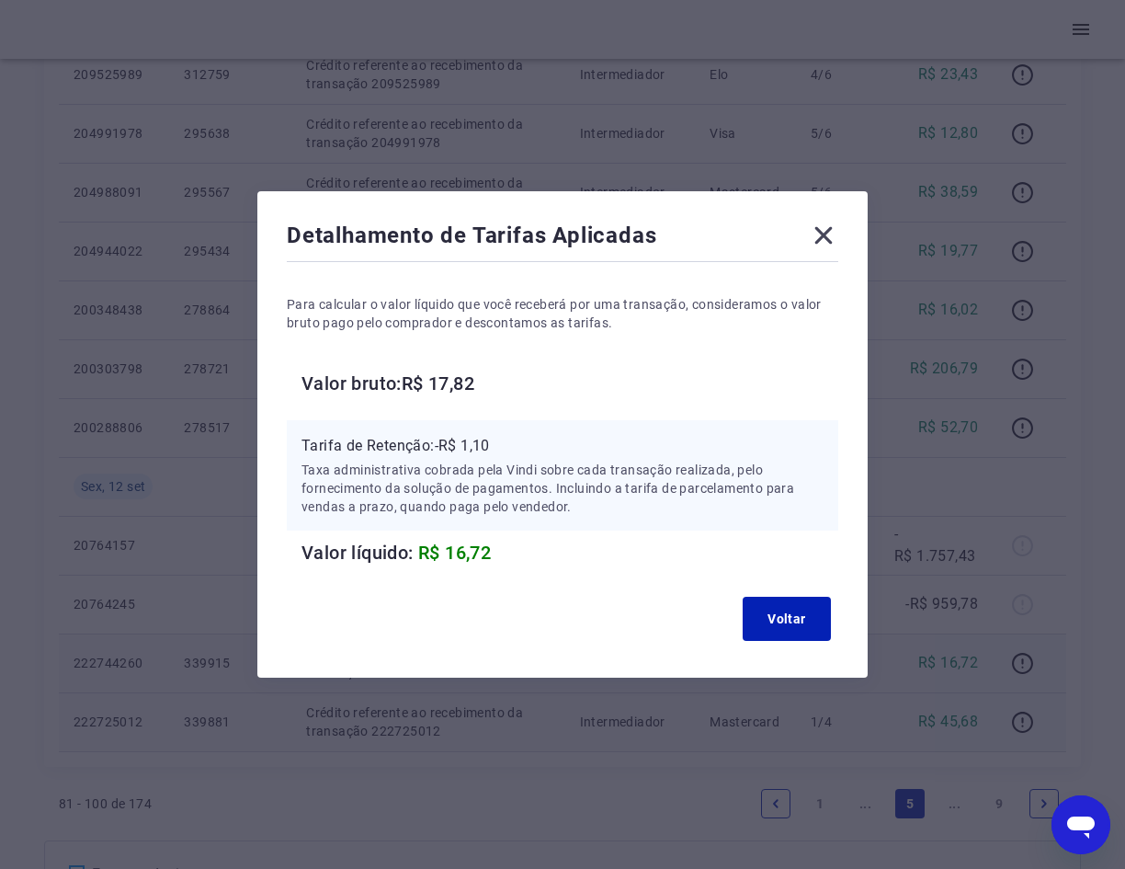
click at [831, 237] on icon at bounding box center [823, 235] width 17 height 17
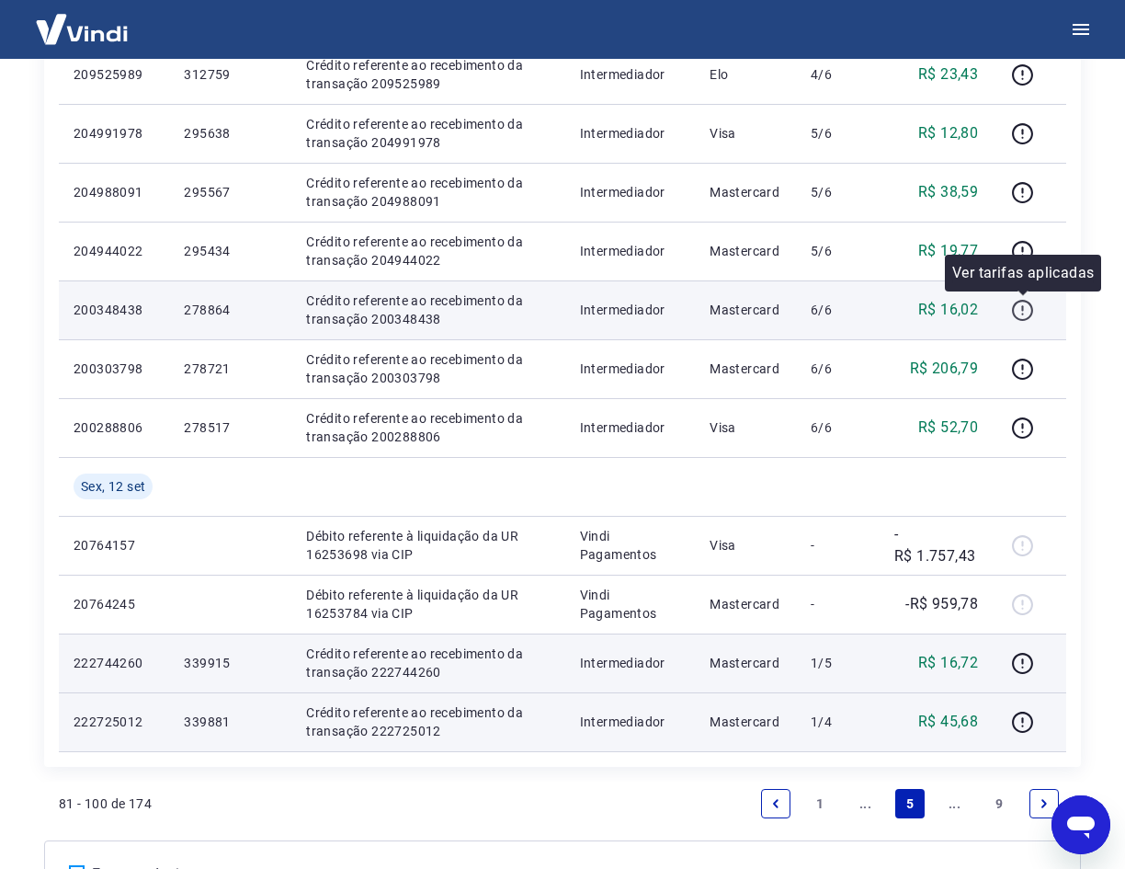
click at [1027, 303] on icon "button" at bounding box center [1022, 310] width 23 height 23
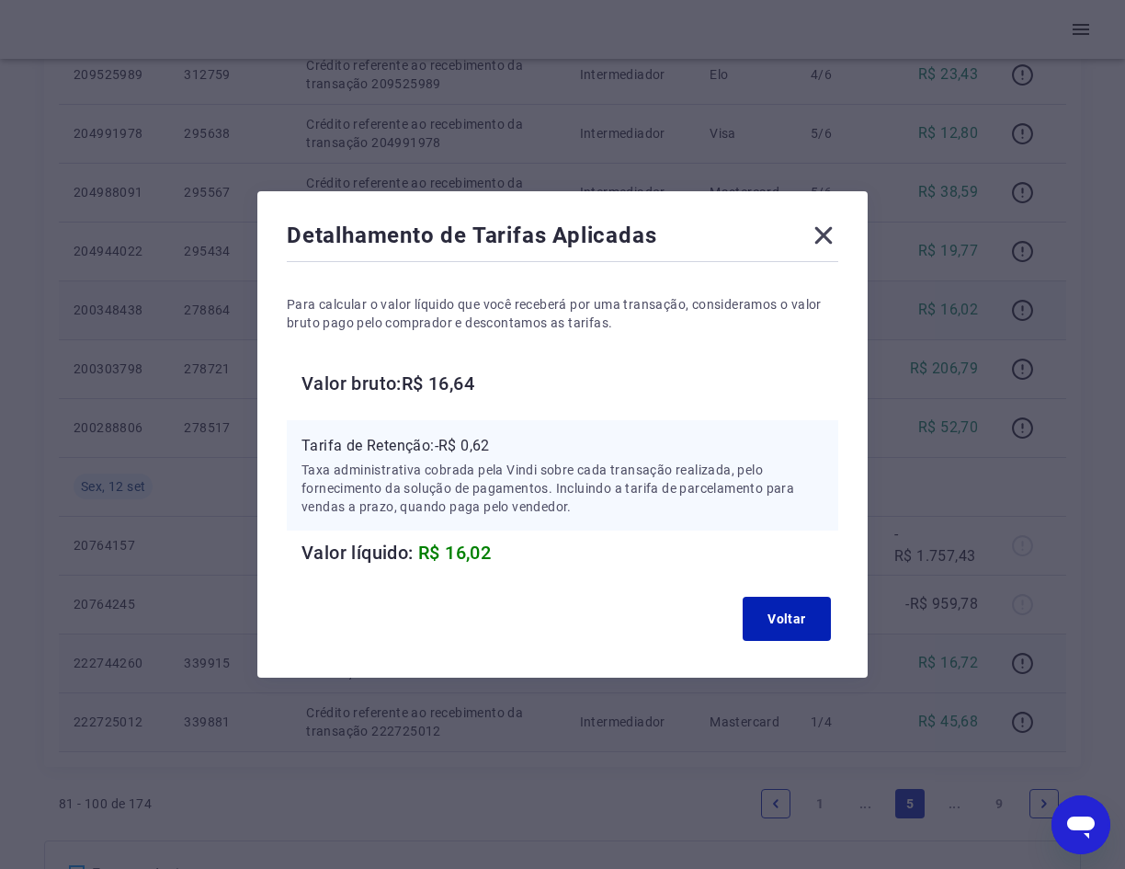
click at [826, 235] on icon at bounding box center [823, 235] width 29 height 29
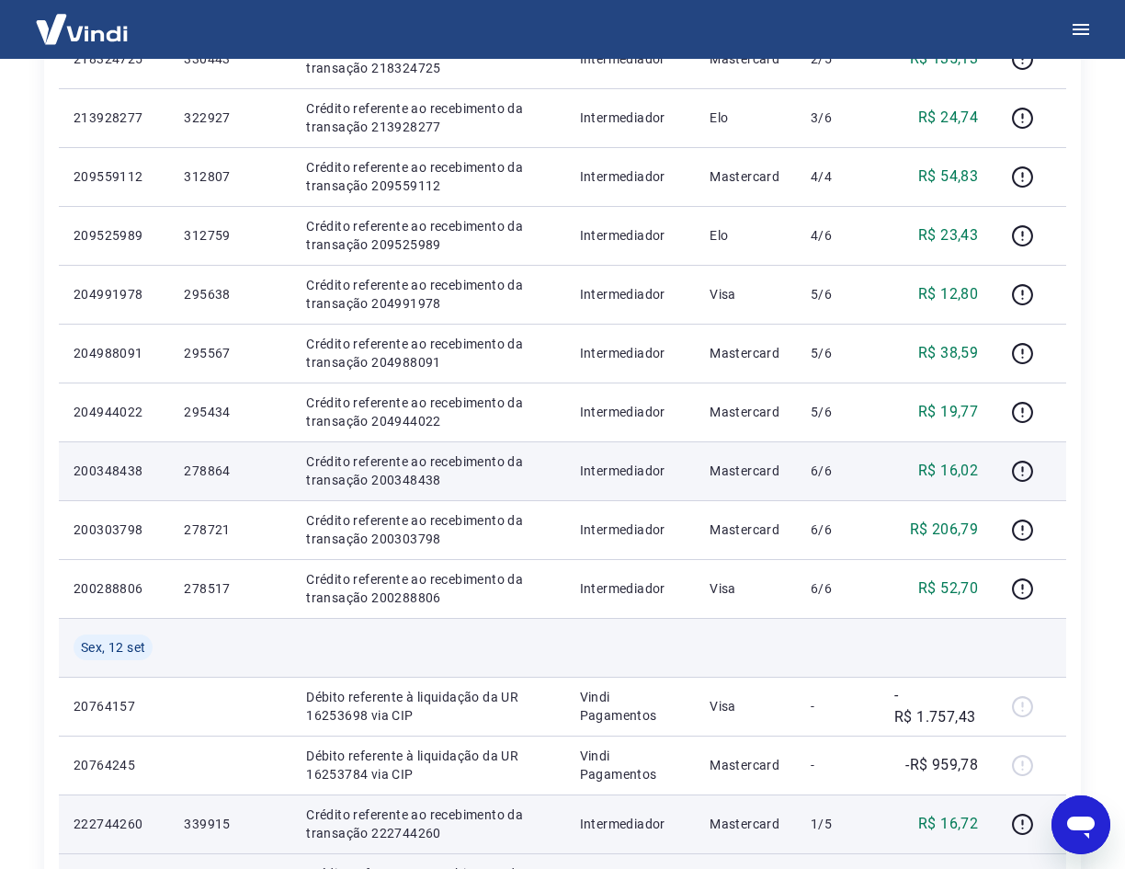
scroll to position [735, 0]
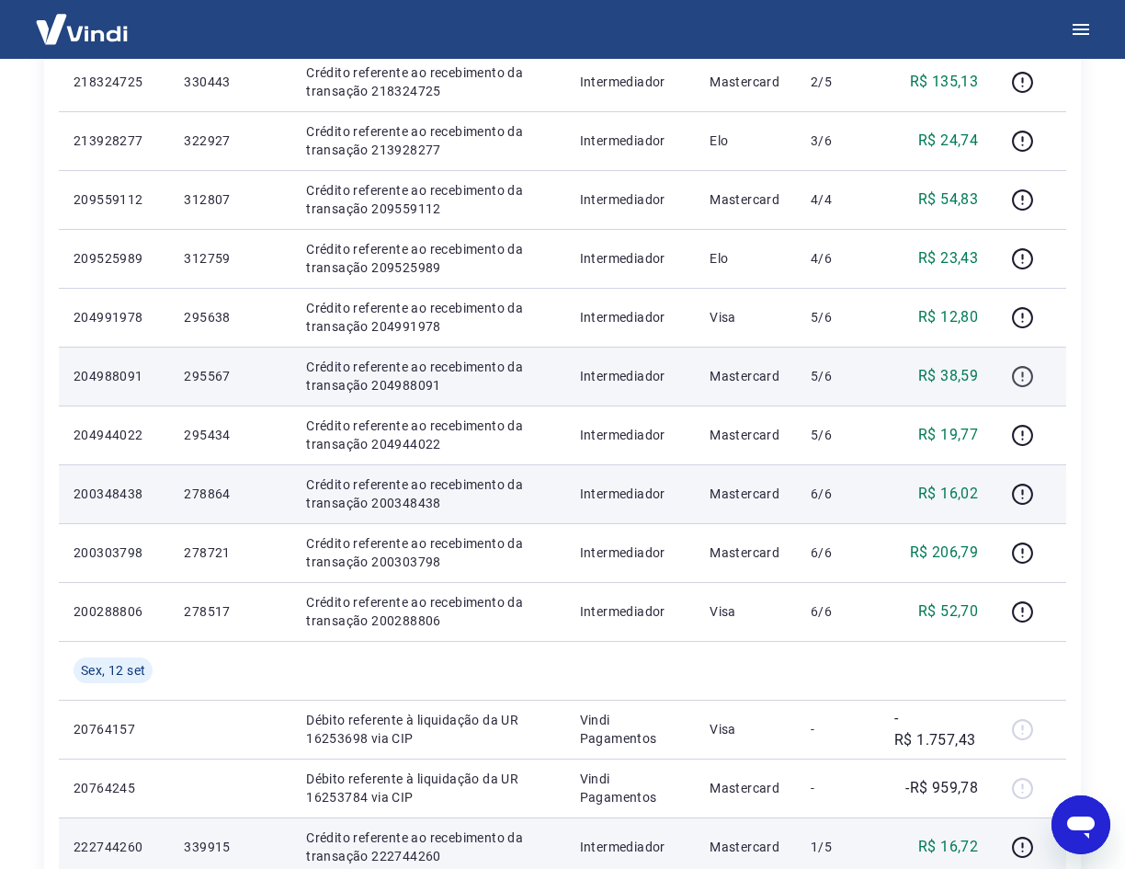
click at [1030, 375] on icon "button" at bounding box center [1022, 376] width 23 height 23
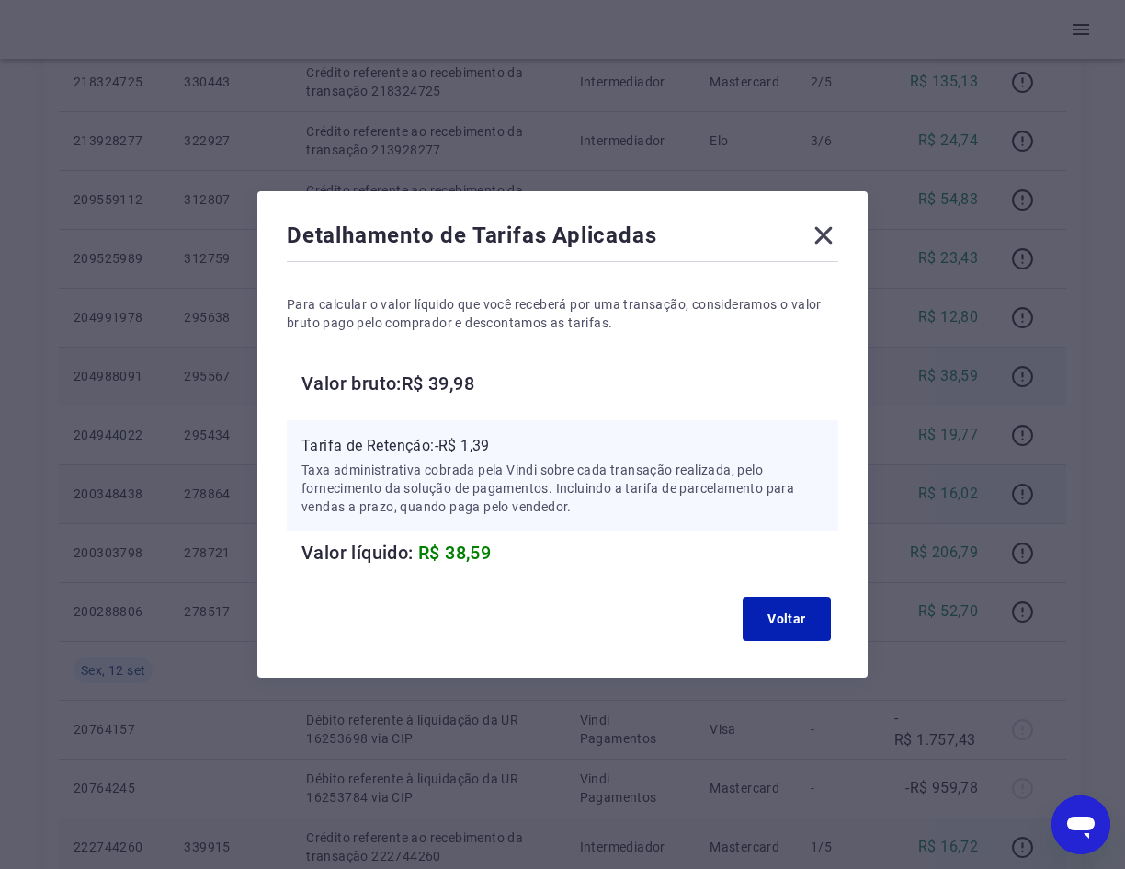
click at [825, 238] on icon at bounding box center [823, 235] width 29 height 29
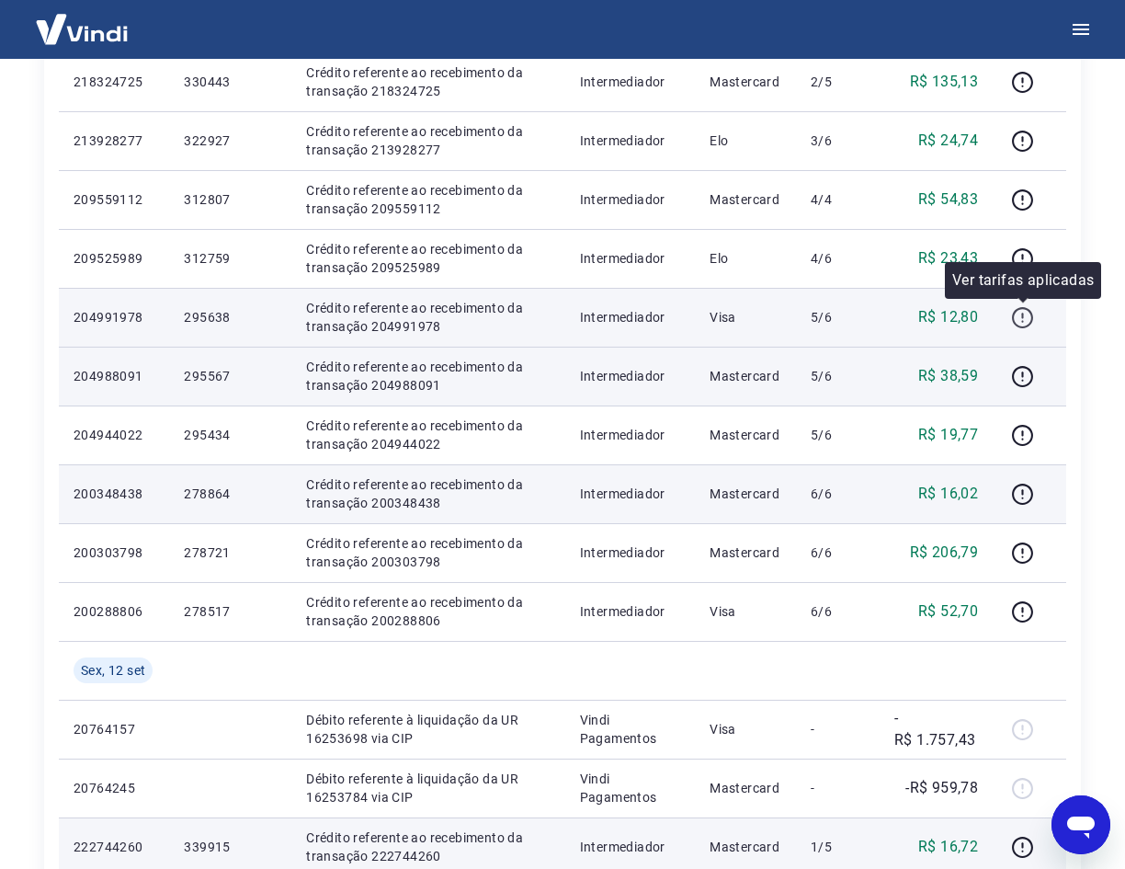
click at [1024, 312] on icon "button" at bounding box center [1022, 317] width 23 height 23
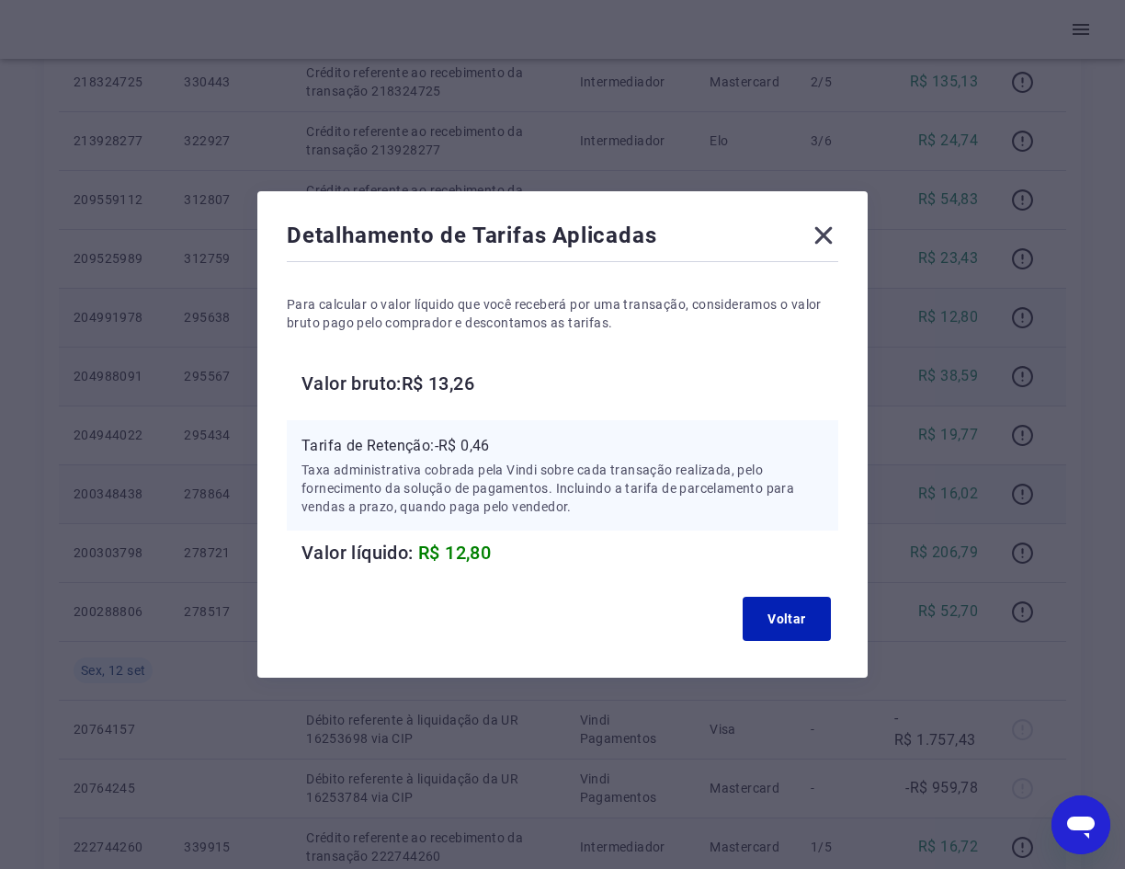
click at [829, 230] on icon at bounding box center [823, 235] width 29 height 29
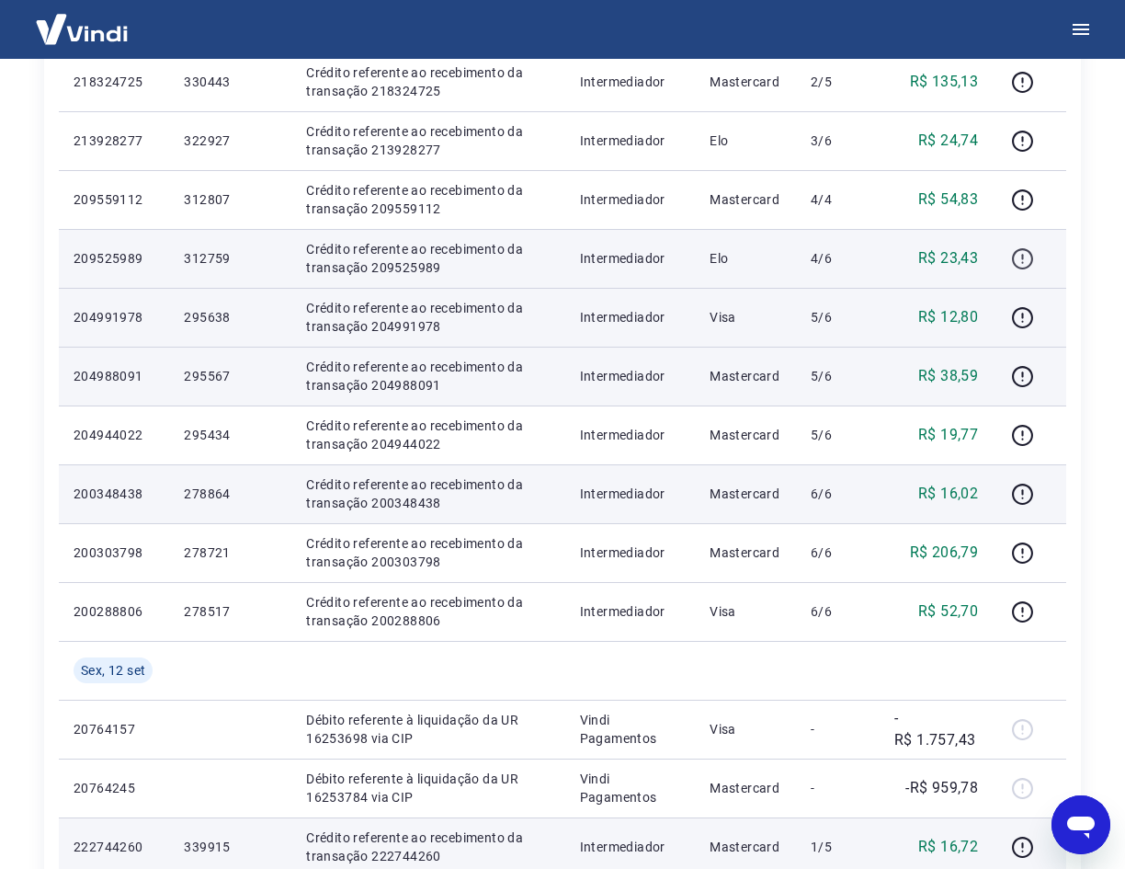
click at [1025, 261] on icon "button" at bounding box center [1022, 258] width 23 height 23
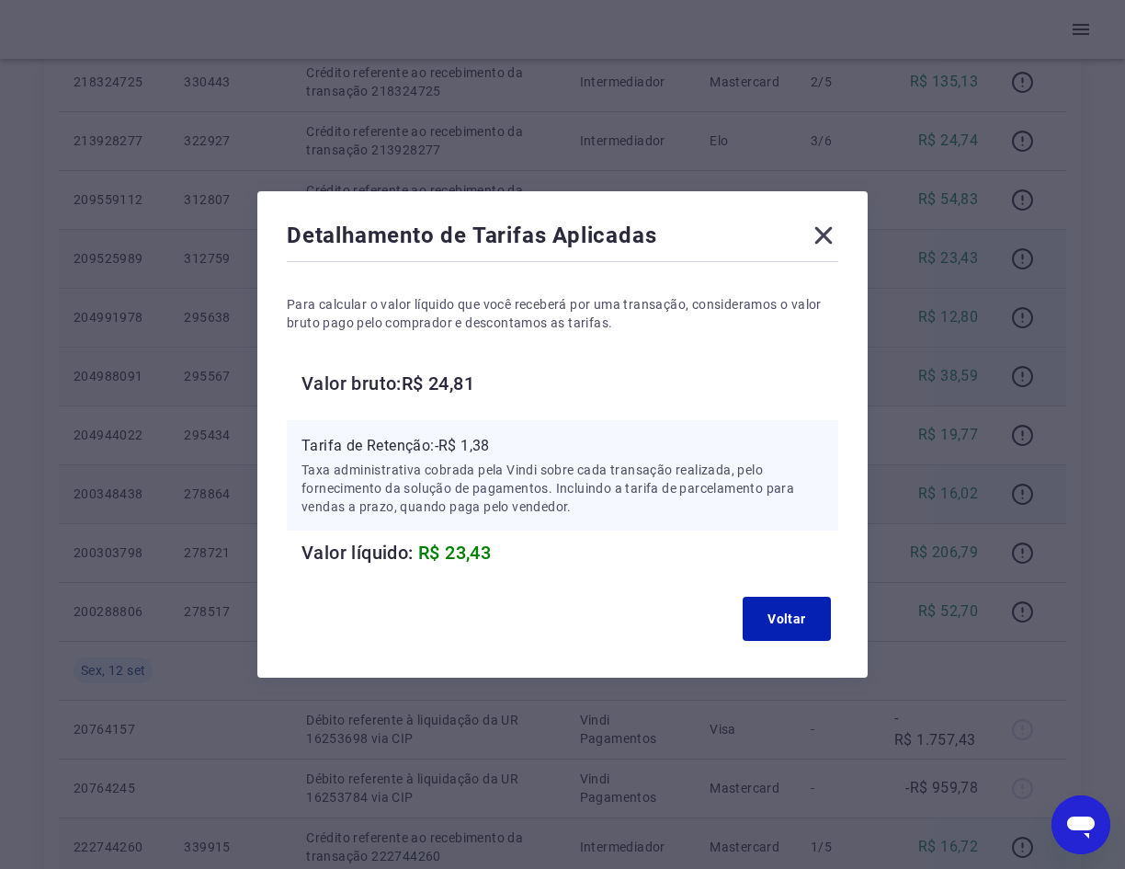
click at [836, 235] on icon at bounding box center [823, 235] width 29 height 29
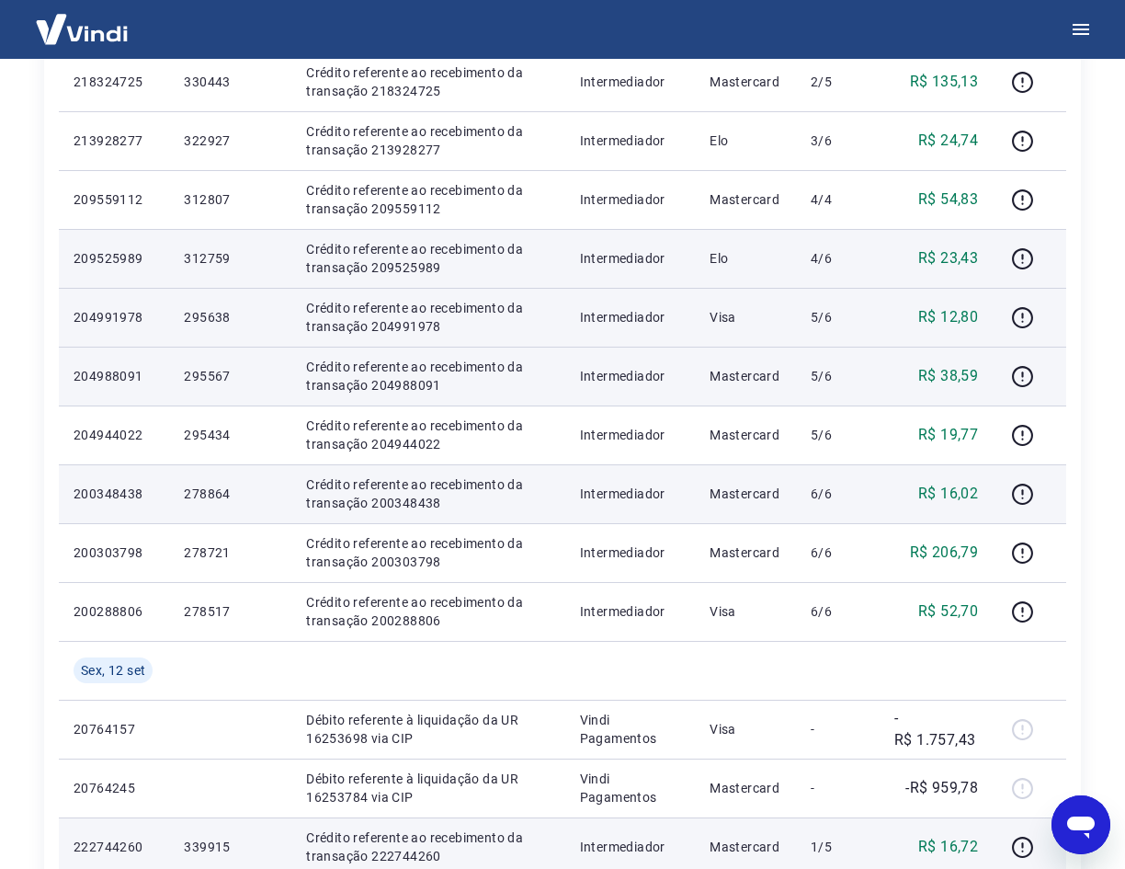
scroll to position [643, 0]
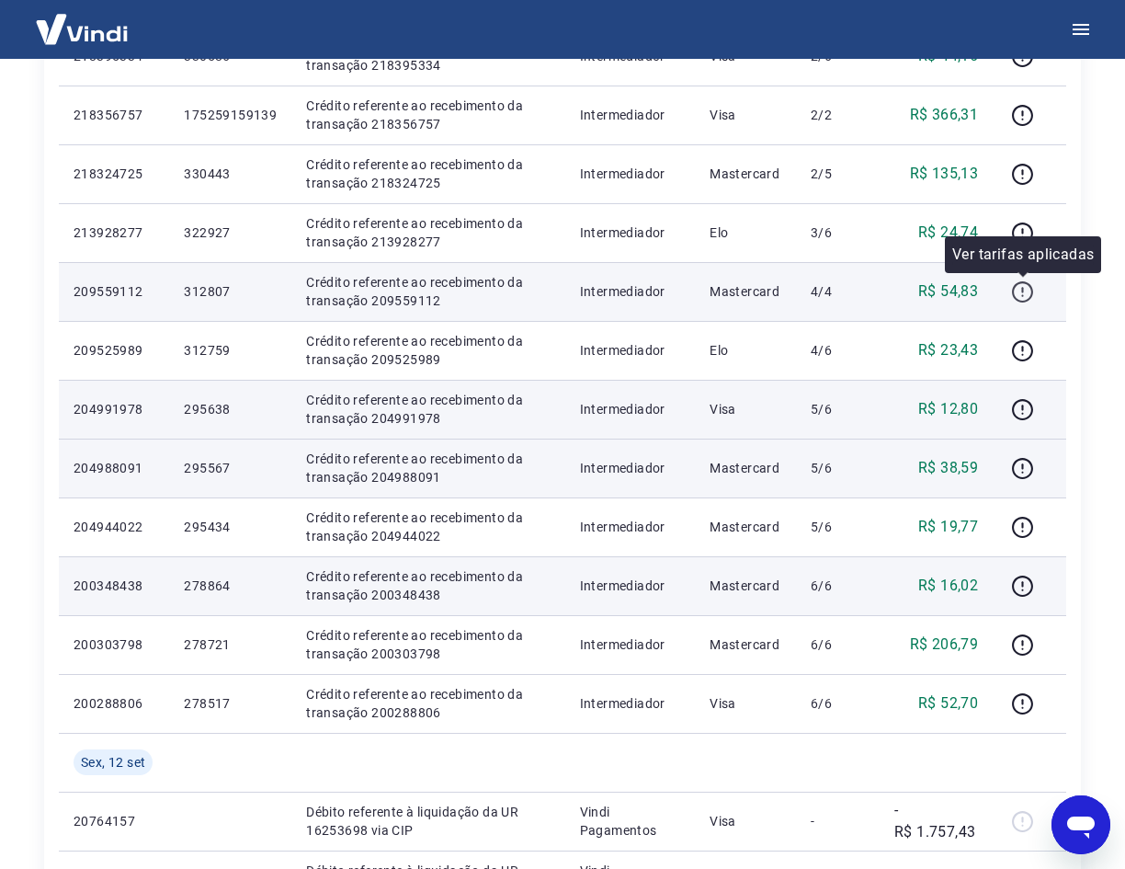
click at [1021, 292] on icon "button" at bounding box center [1022, 291] width 23 height 23
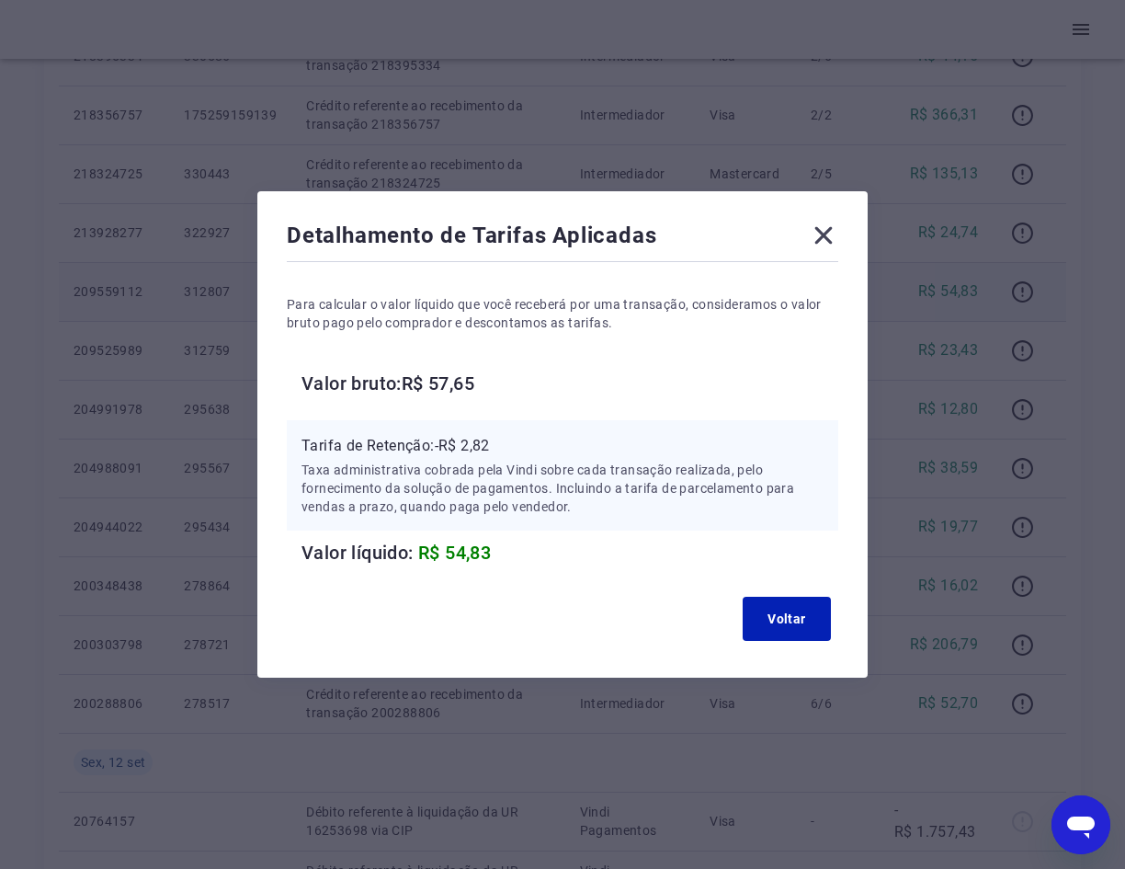
scroll to position [643, 0]
click at [833, 235] on icon at bounding box center [823, 235] width 29 height 29
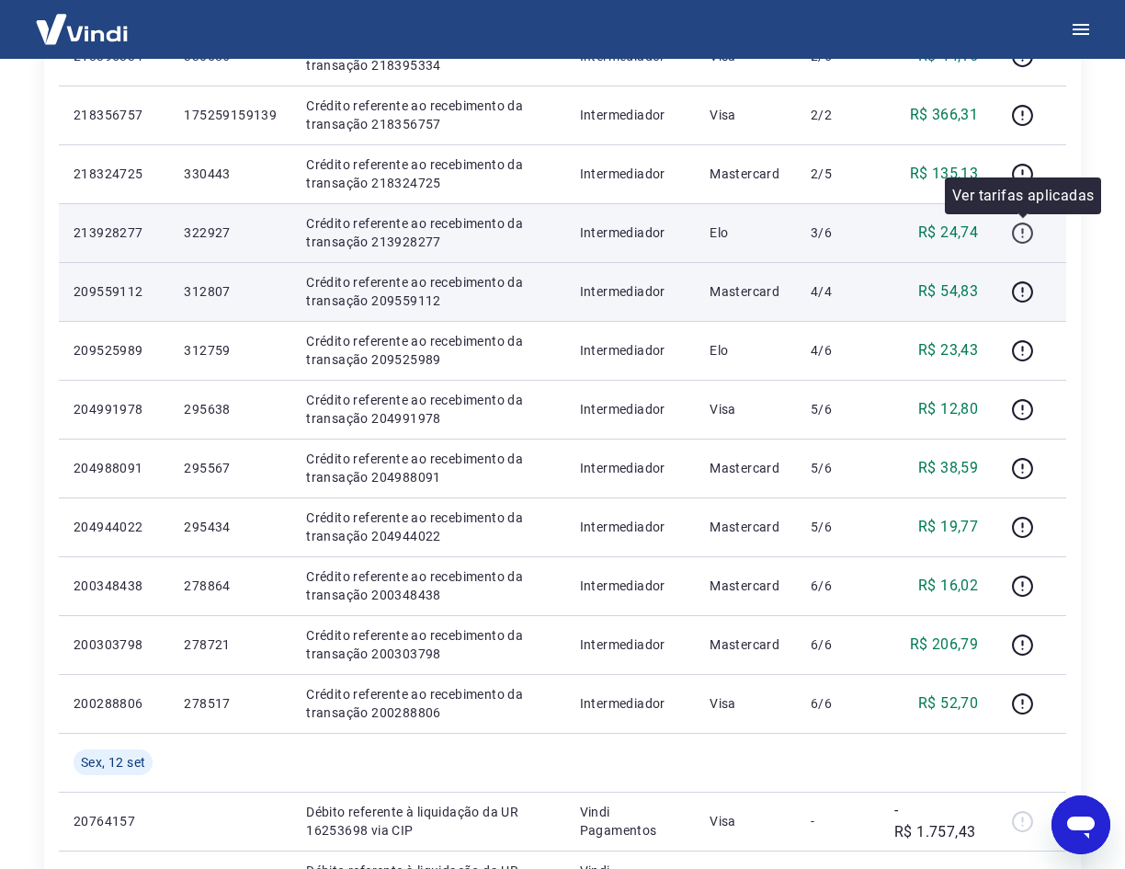
click at [1020, 227] on icon "button" at bounding box center [1022, 233] width 23 height 23
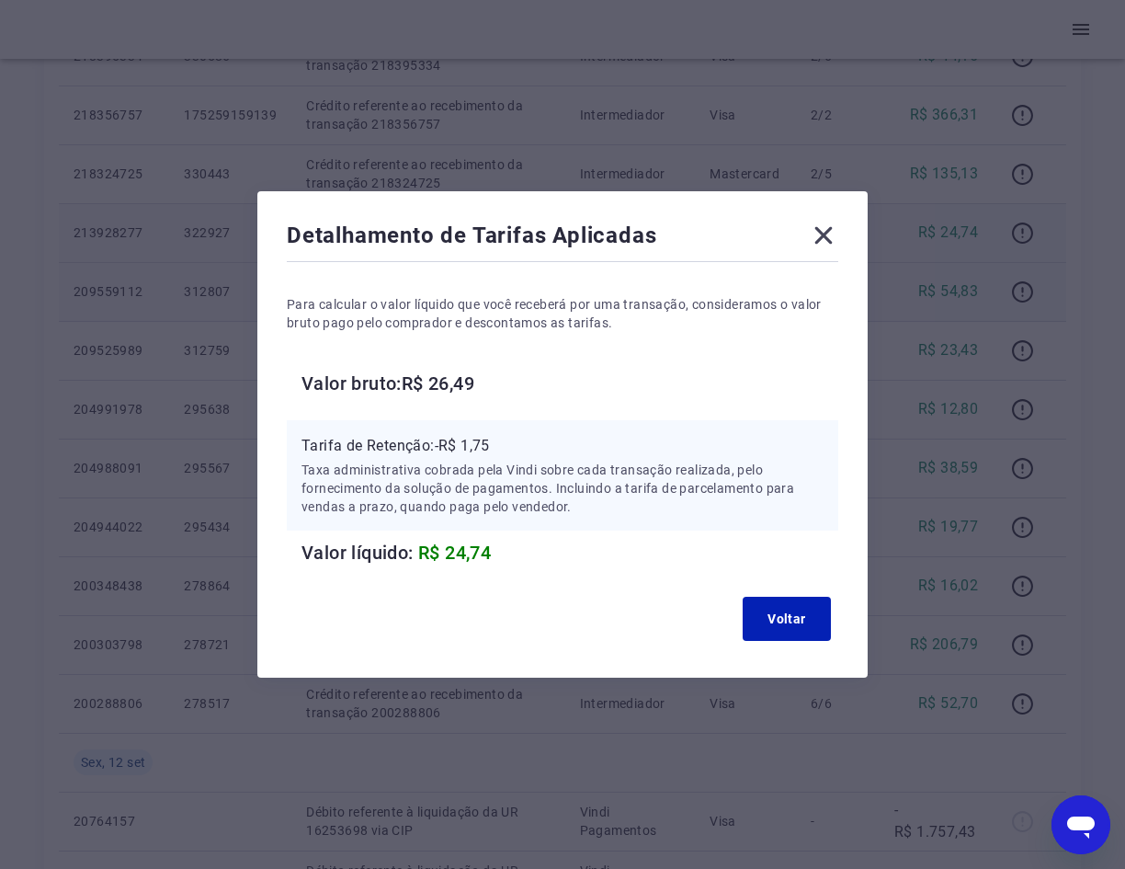
click at [838, 233] on icon at bounding box center [823, 235] width 29 height 29
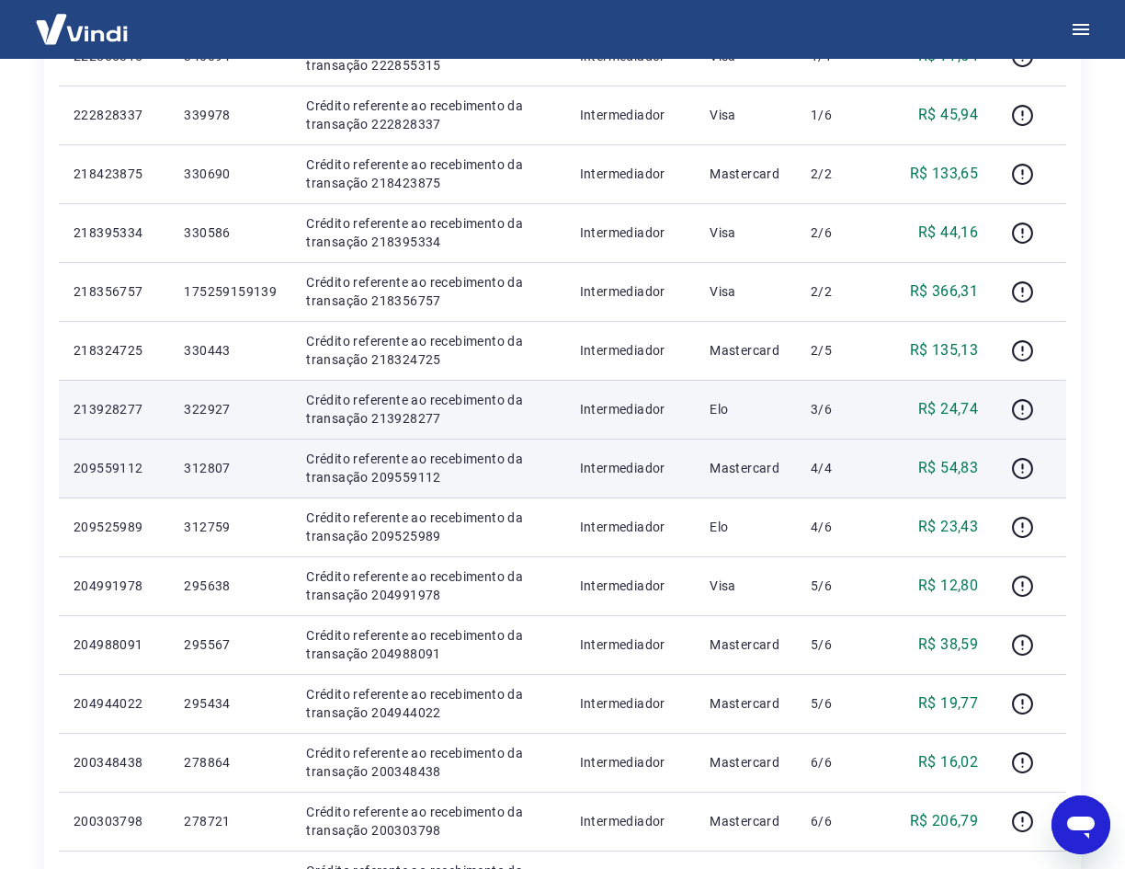
scroll to position [460, 0]
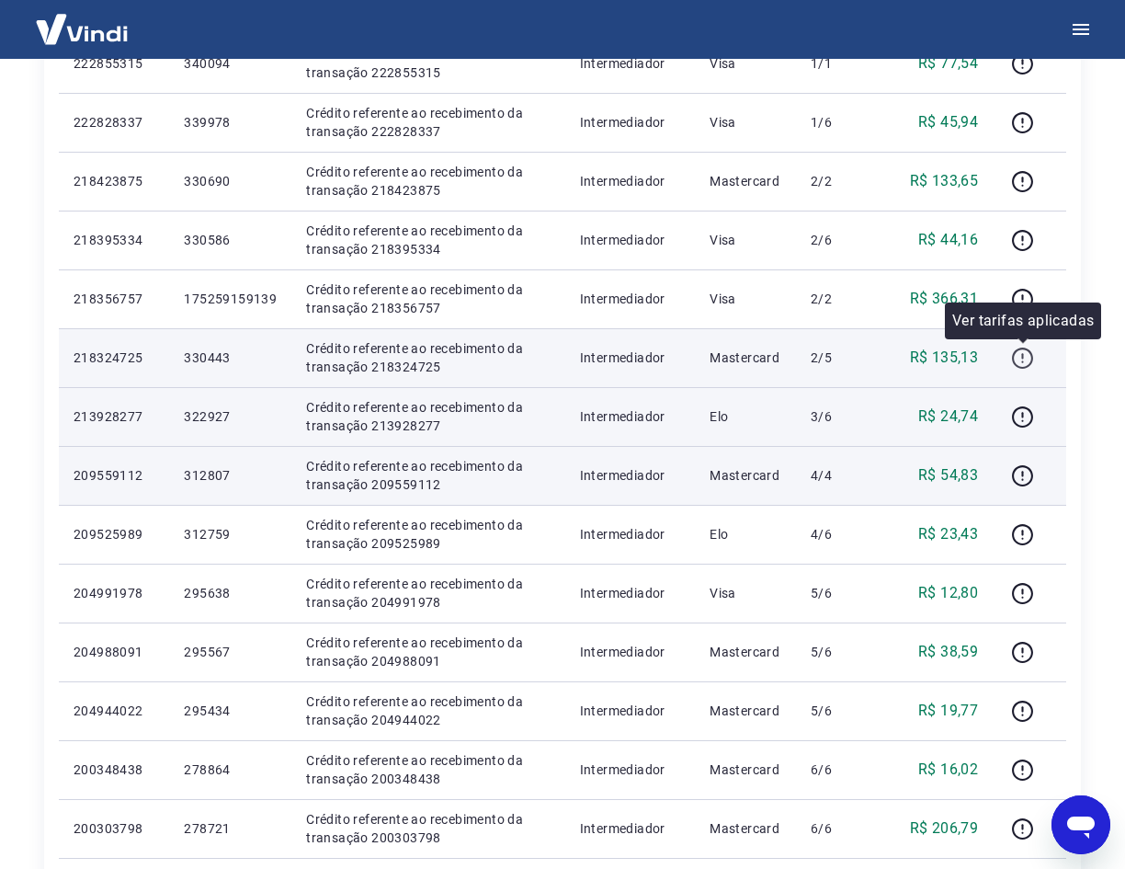
click at [1022, 354] on icon "button" at bounding box center [1022, 358] width 23 height 23
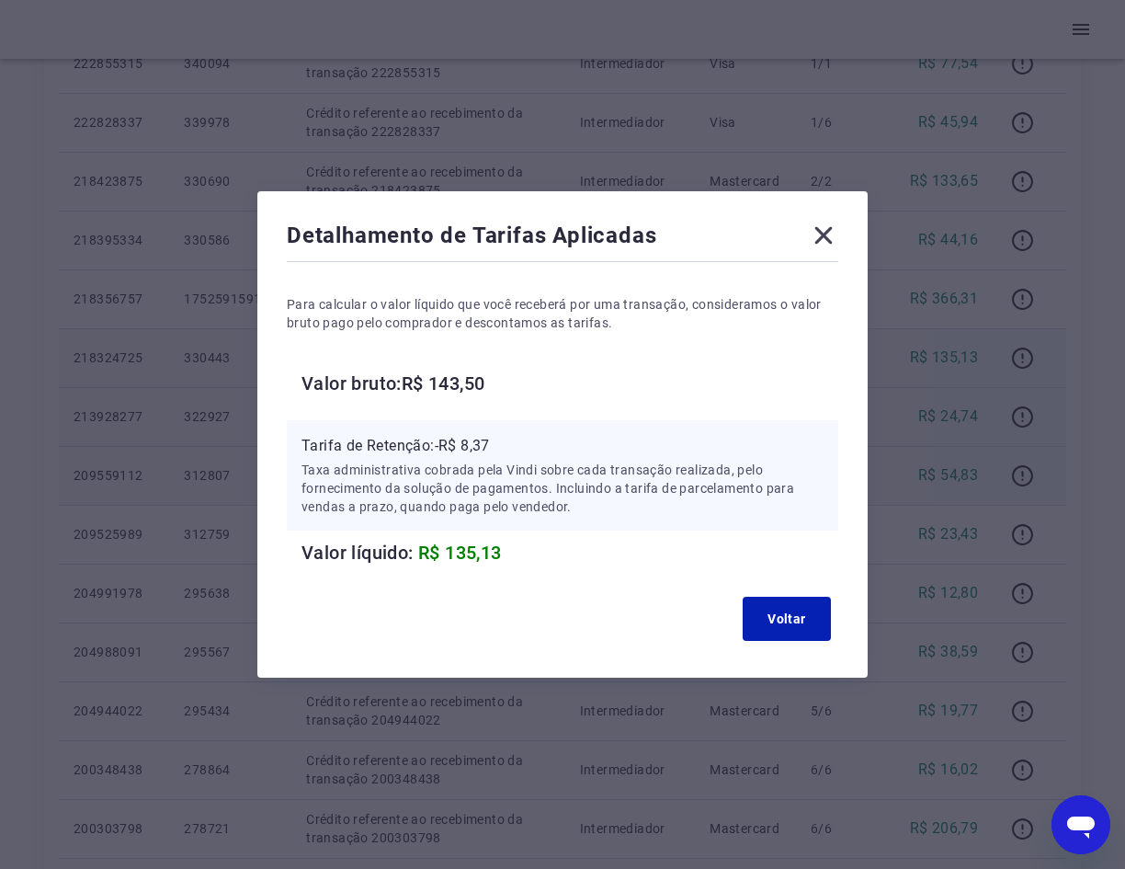
click at [832, 239] on icon at bounding box center [823, 235] width 29 height 29
